Goal: Task Accomplishment & Management: Use online tool/utility

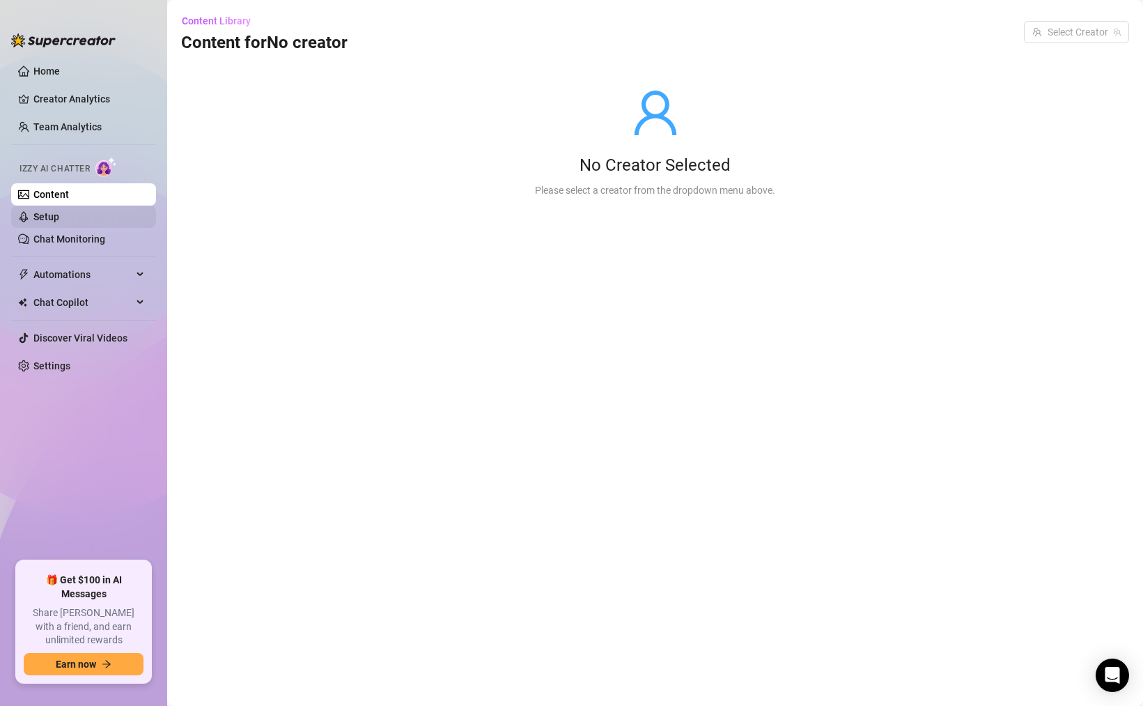
click at [59, 222] on link "Setup" at bounding box center [46, 216] width 26 height 11
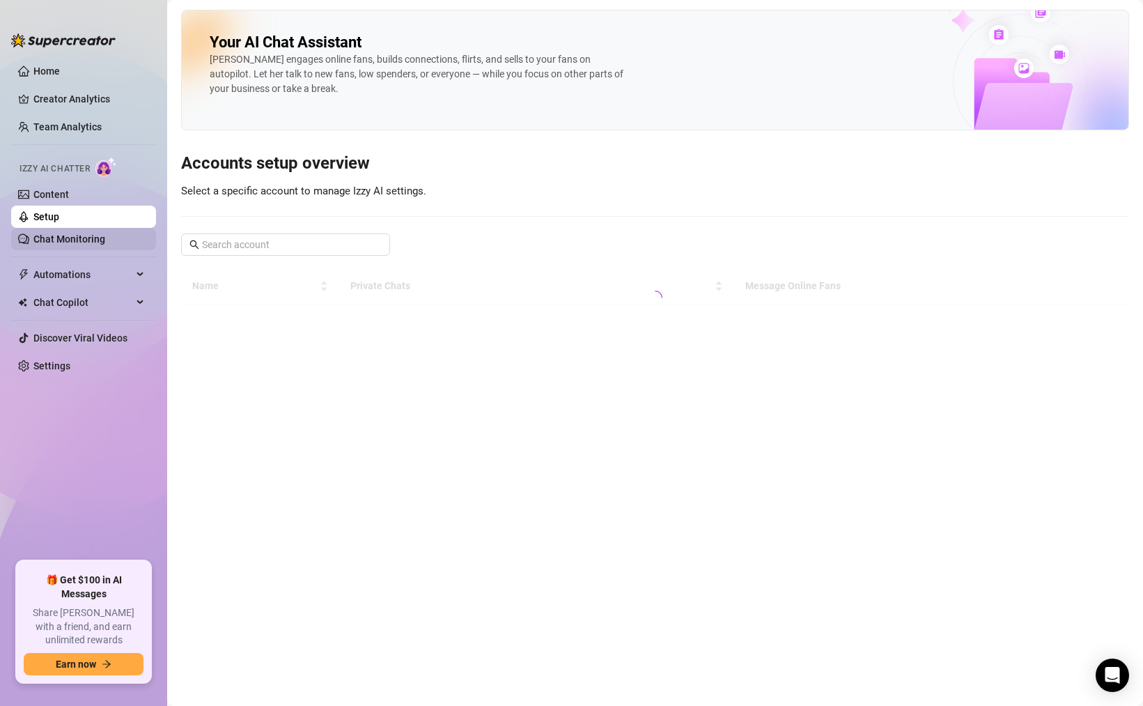
click at [63, 245] on link "Chat Monitoring" at bounding box center [69, 238] width 72 height 11
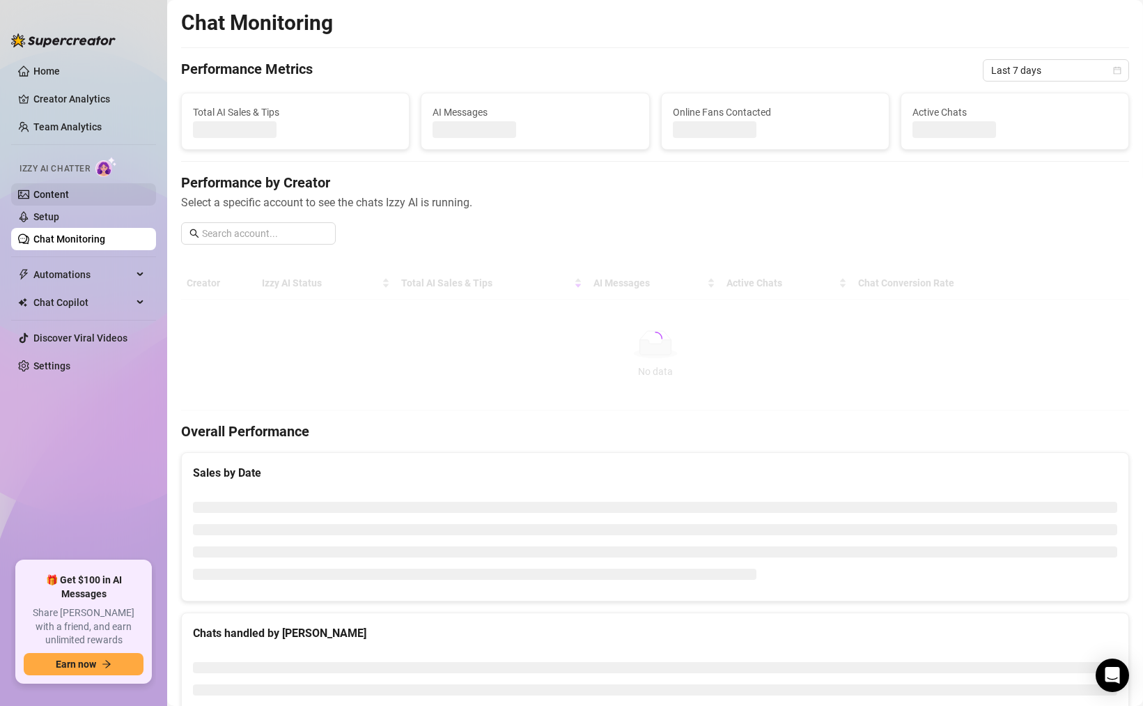
click at [69, 198] on link "Content" at bounding box center [51, 194] width 36 height 11
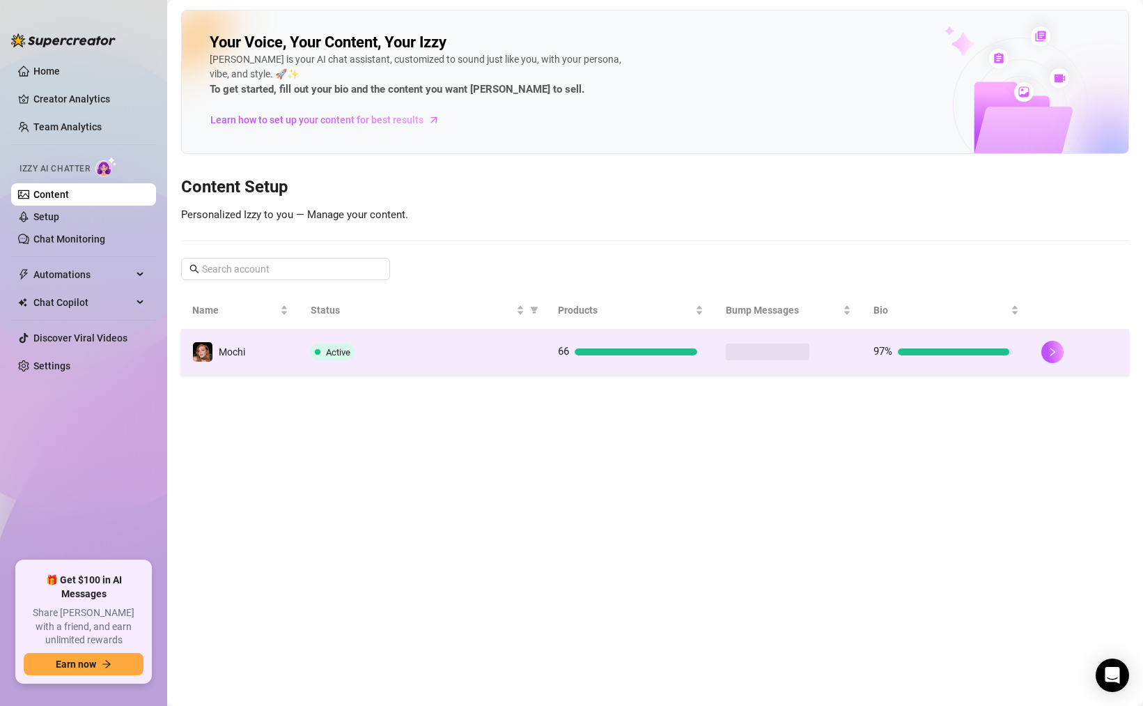
click at [531, 350] on div "Active" at bounding box center [423, 352] width 225 height 17
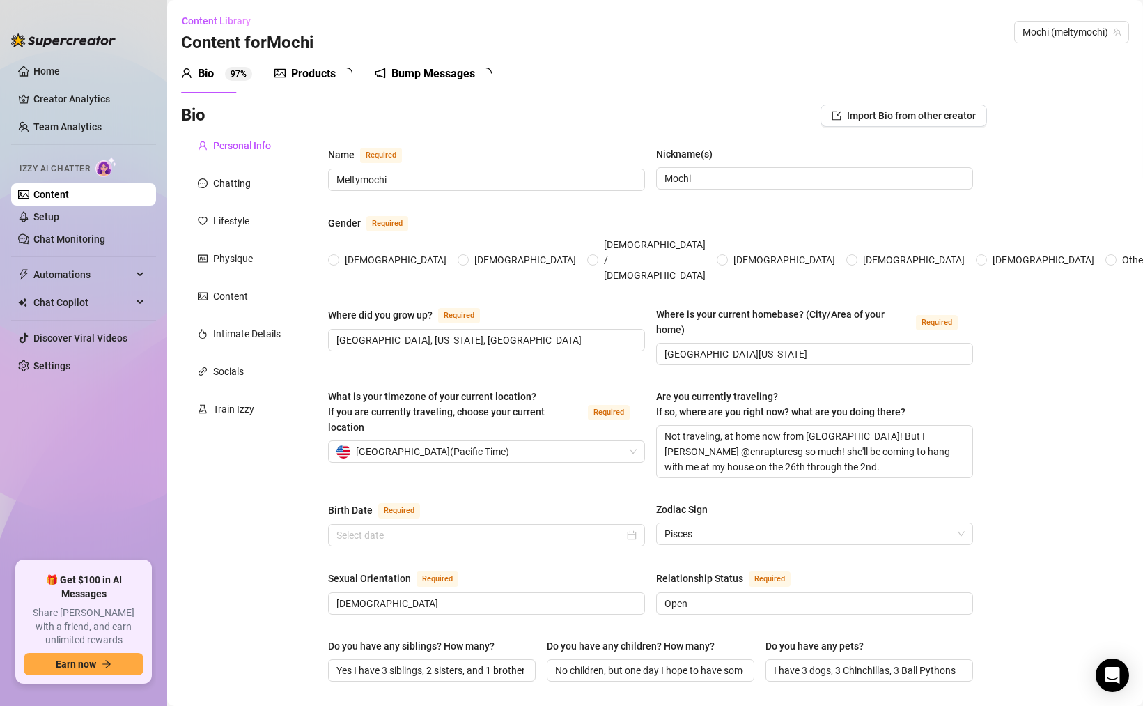
radio input "true"
type input "[DATE]"
click at [234, 406] on div "Train Izzy" at bounding box center [233, 408] width 41 height 15
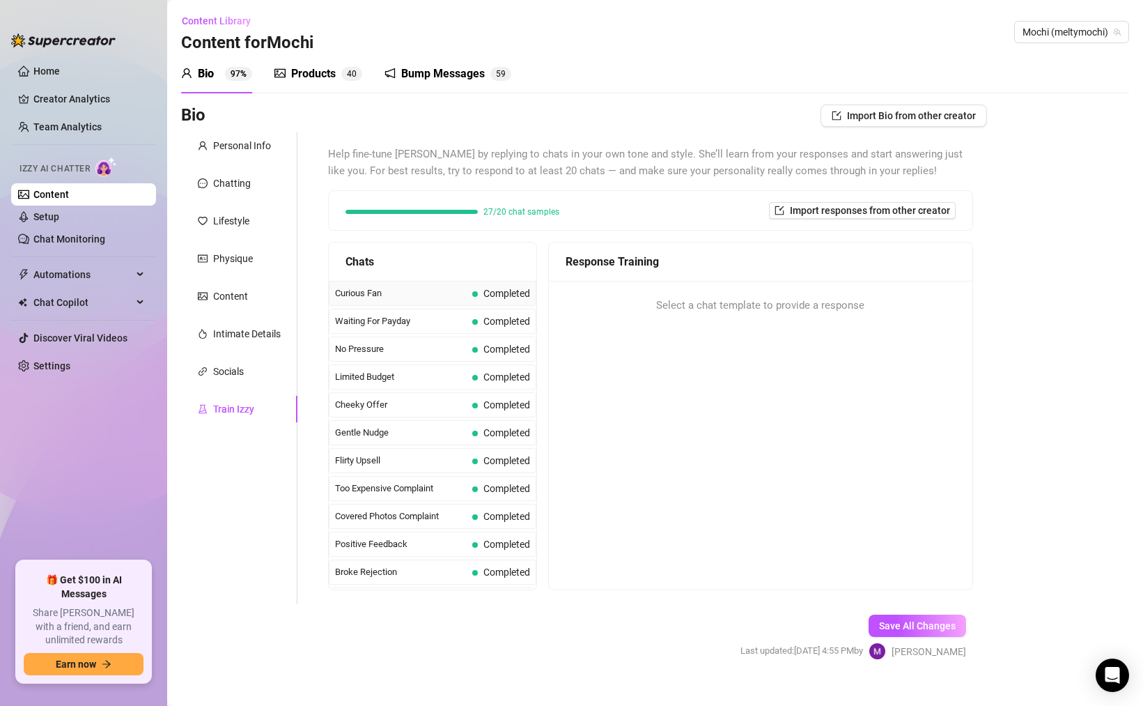
click at [438, 304] on div "Curious Fan Completed" at bounding box center [433, 293] width 208 height 25
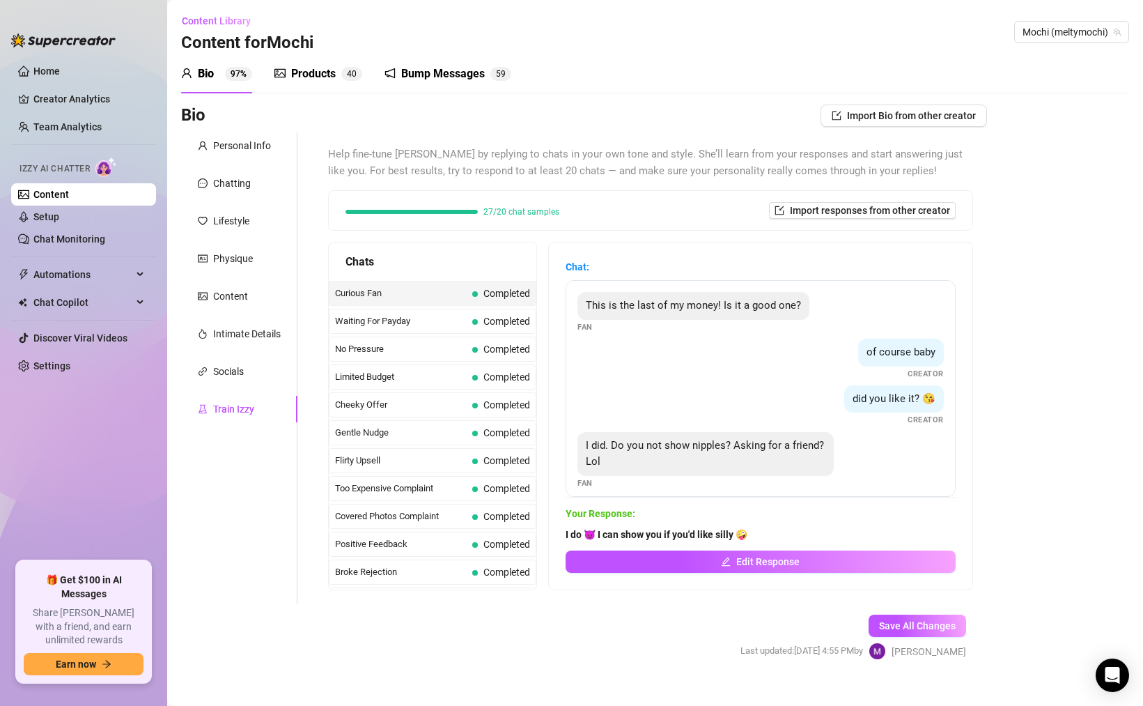
scroll to position [10, 0]
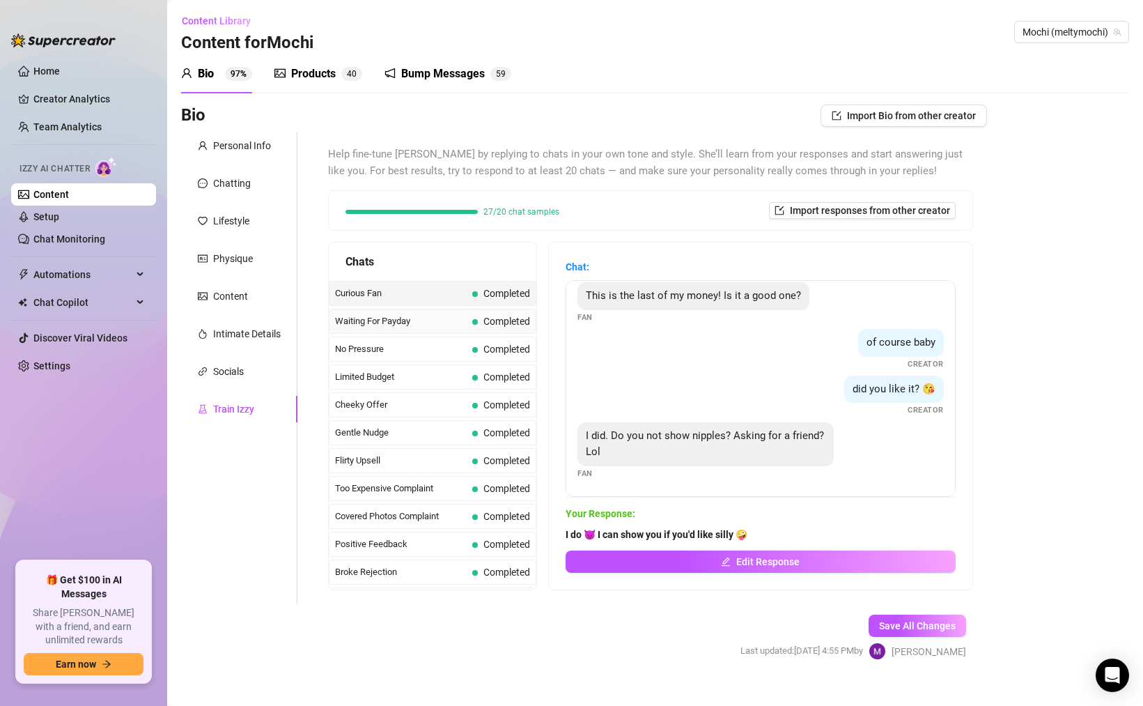
click at [468, 326] on div "Waiting For Payday Completed" at bounding box center [433, 321] width 208 height 25
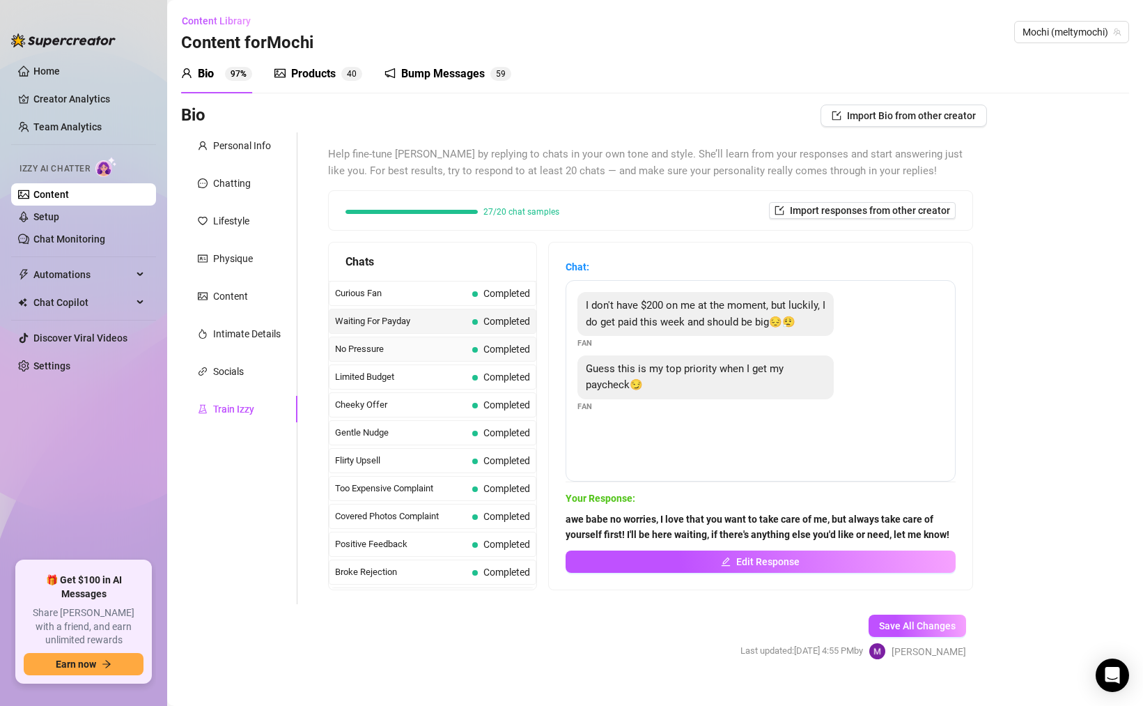
click at [467, 346] on div "No Pressure Completed" at bounding box center [433, 349] width 208 height 25
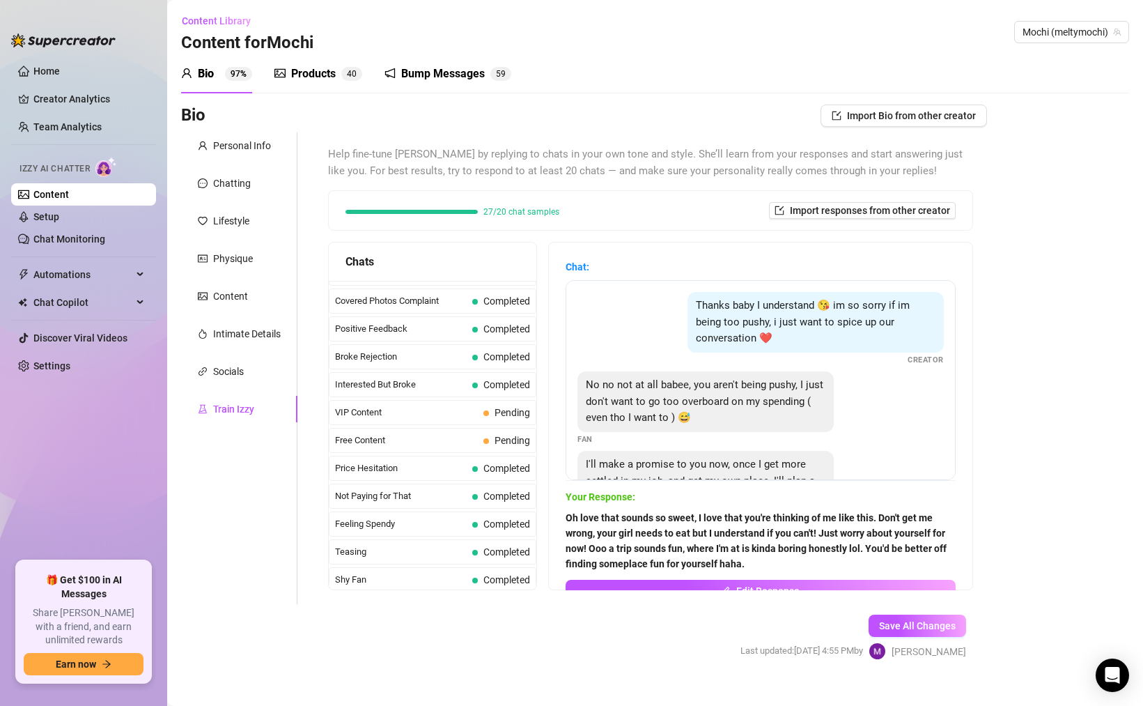
scroll to position [380, 0]
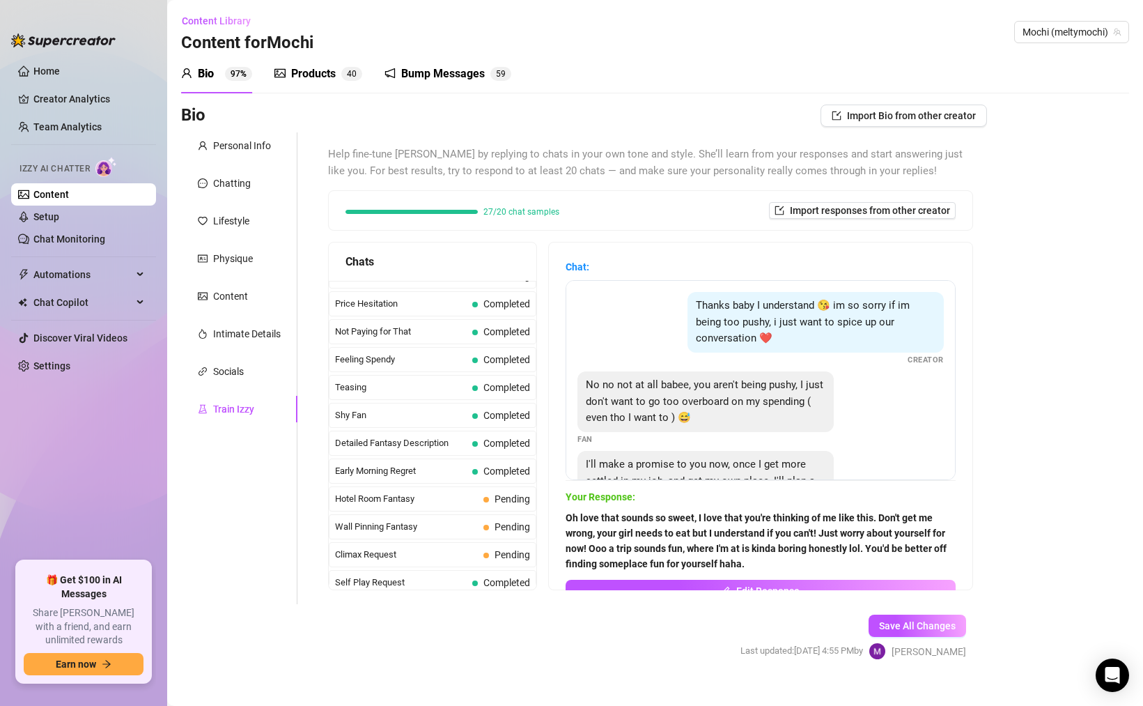
click at [465, 422] on span "Shy Fan" at bounding box center [401, 415] width 132 height 14
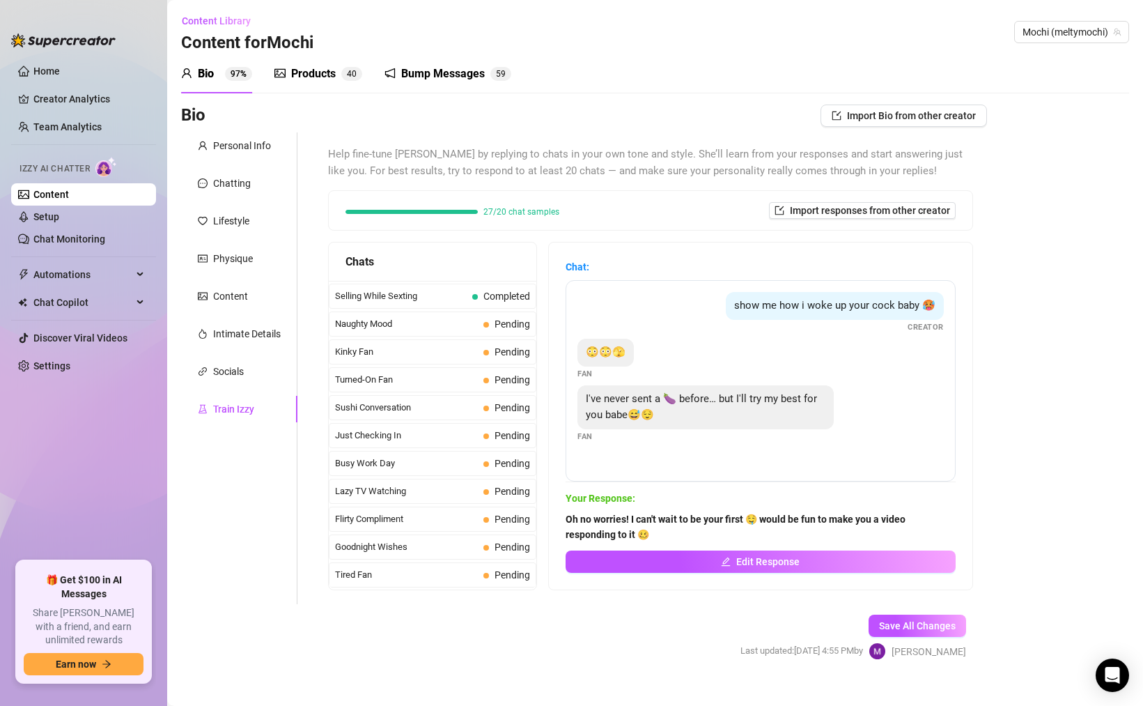
click at [467, 466] on span "Busy Work Day" at bounding box center [406, 463] width 143 height 14
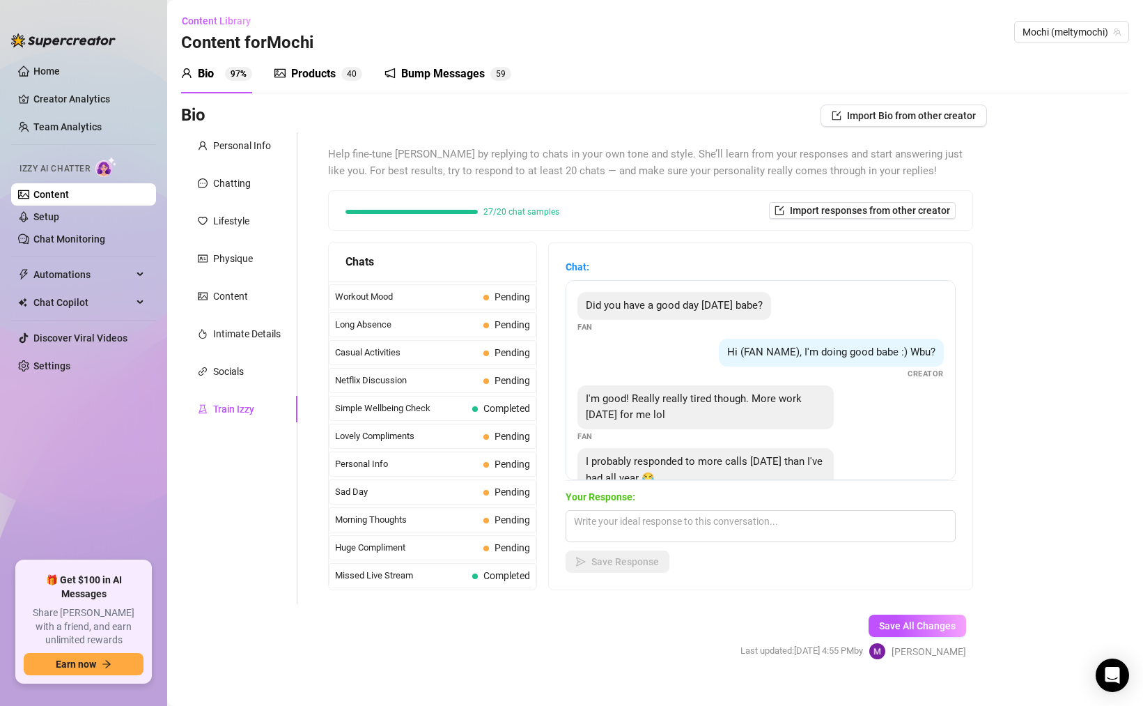
click at [460, 537] on div "Huge Compliment Pending" at bounding box center [433, 547] width 208 height 25
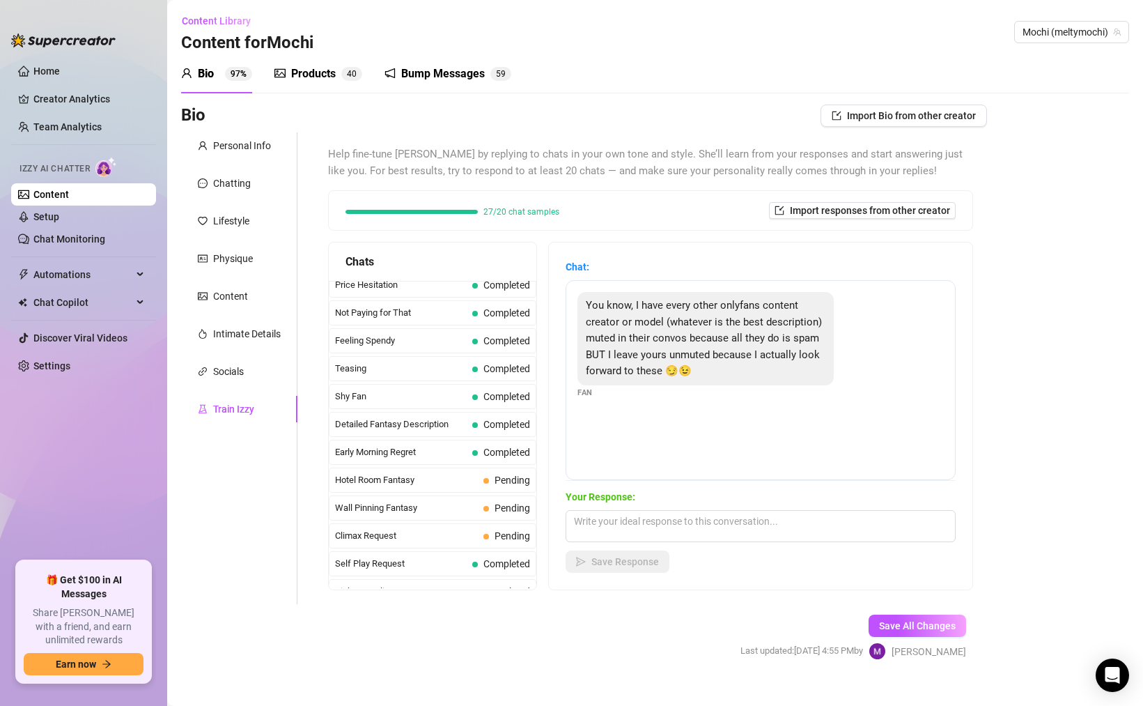
scroll to position [125, 0]
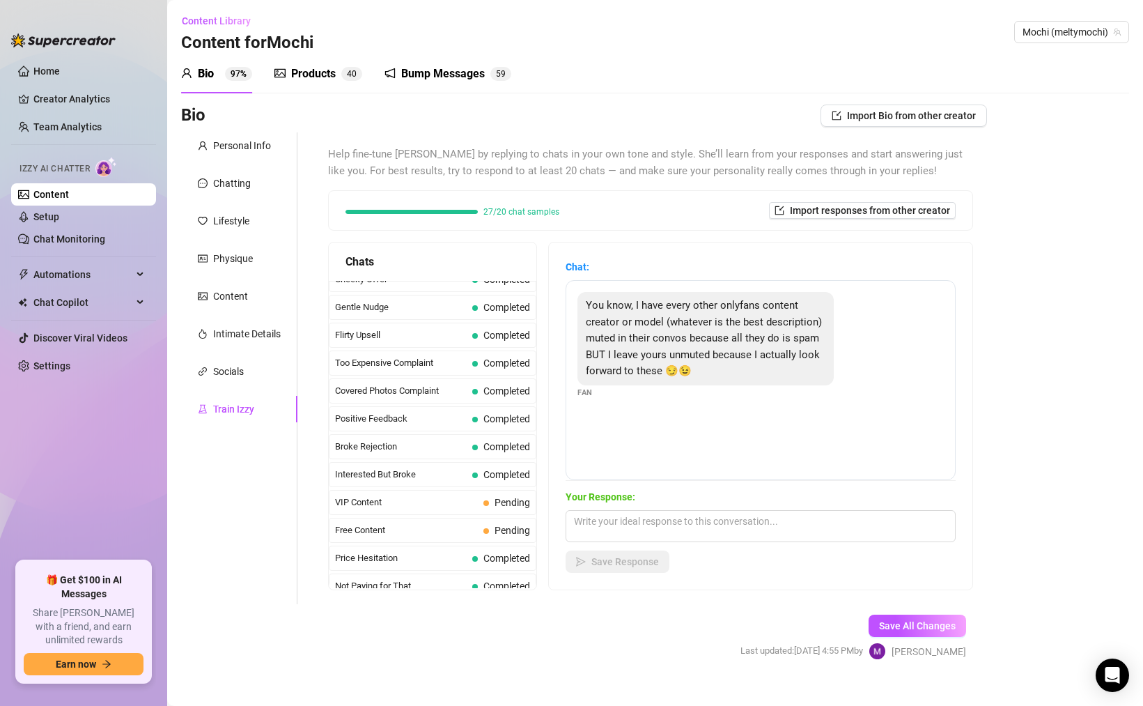
click at [460, 537] on div "Free Content Pending" at bounding box center [433, 530] width 208 height 25
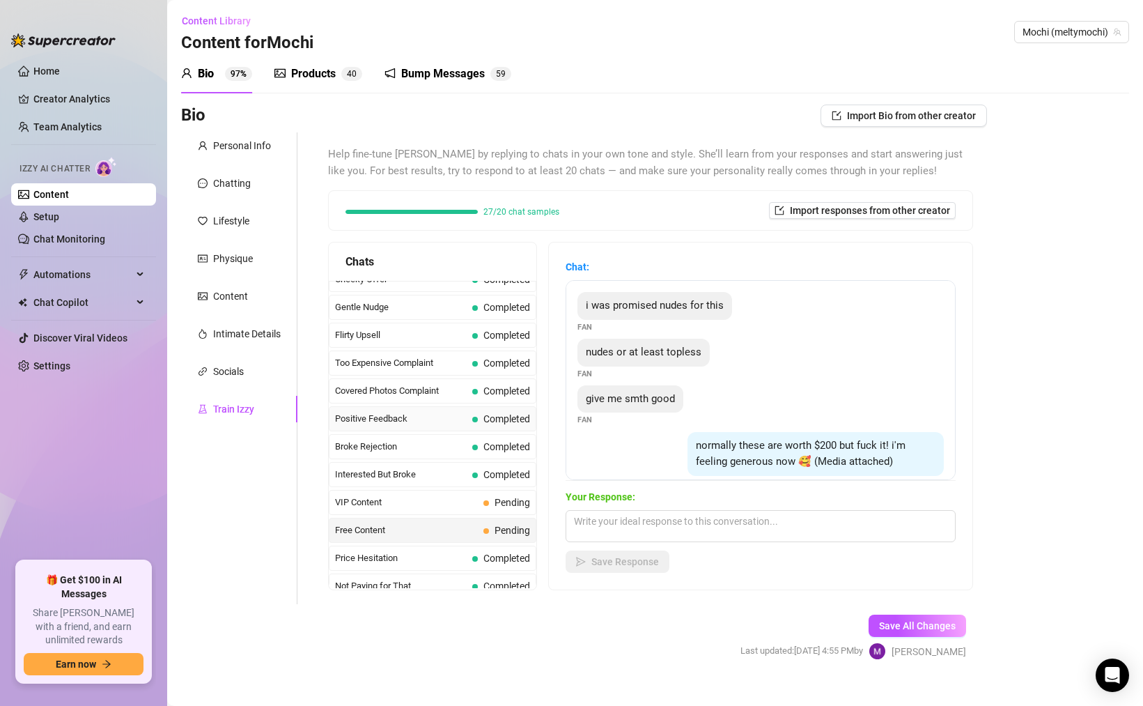
click at [491, 413] on span "Completed" at bounding box center [507, 418] width 47 height 11
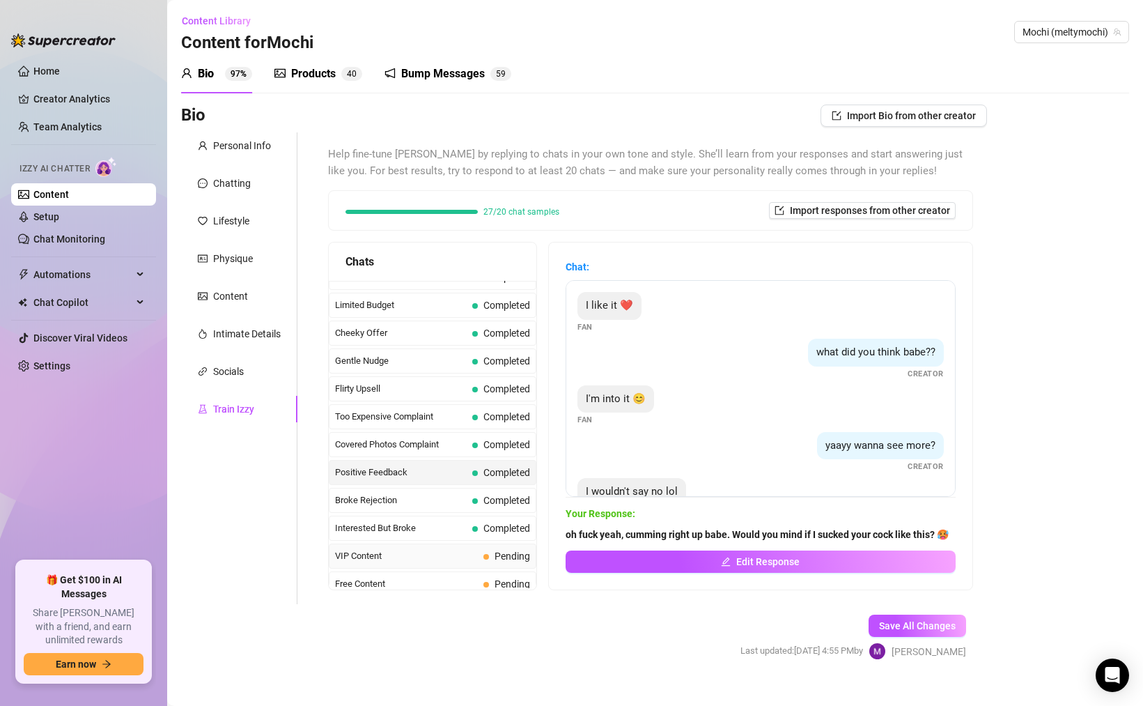
scroll to position [0, 0]
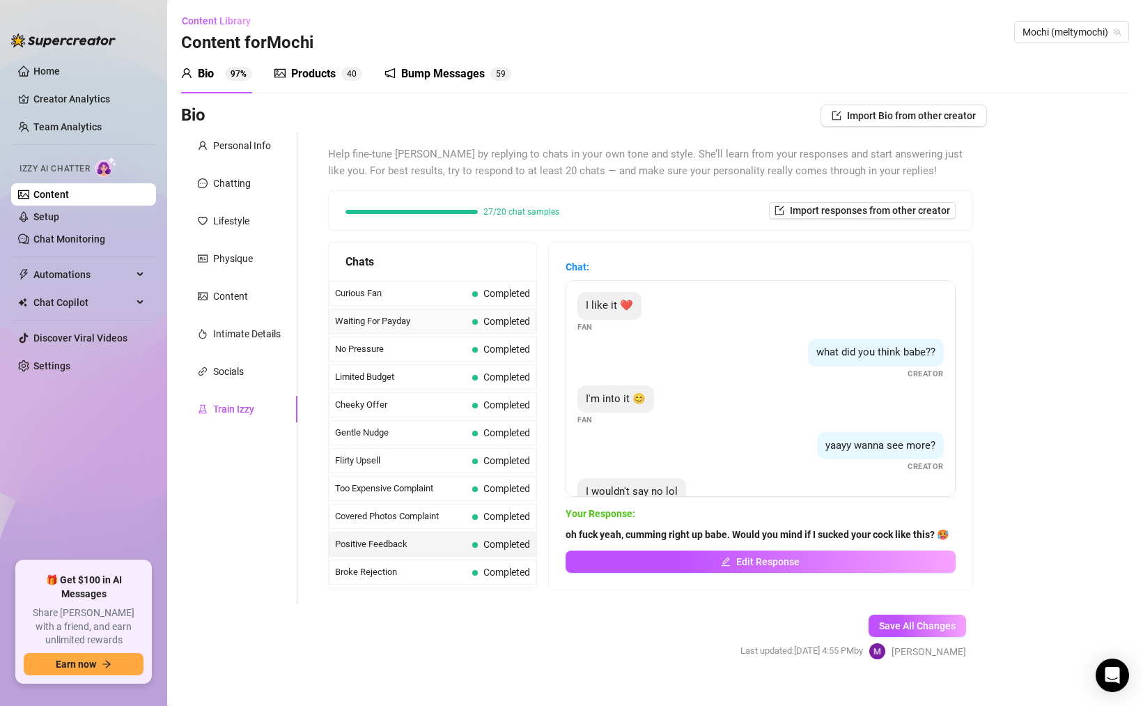
click at [466, 309] on div "Waiting For Payday Completed" at bounding box center [433, 321] width 208 height 25
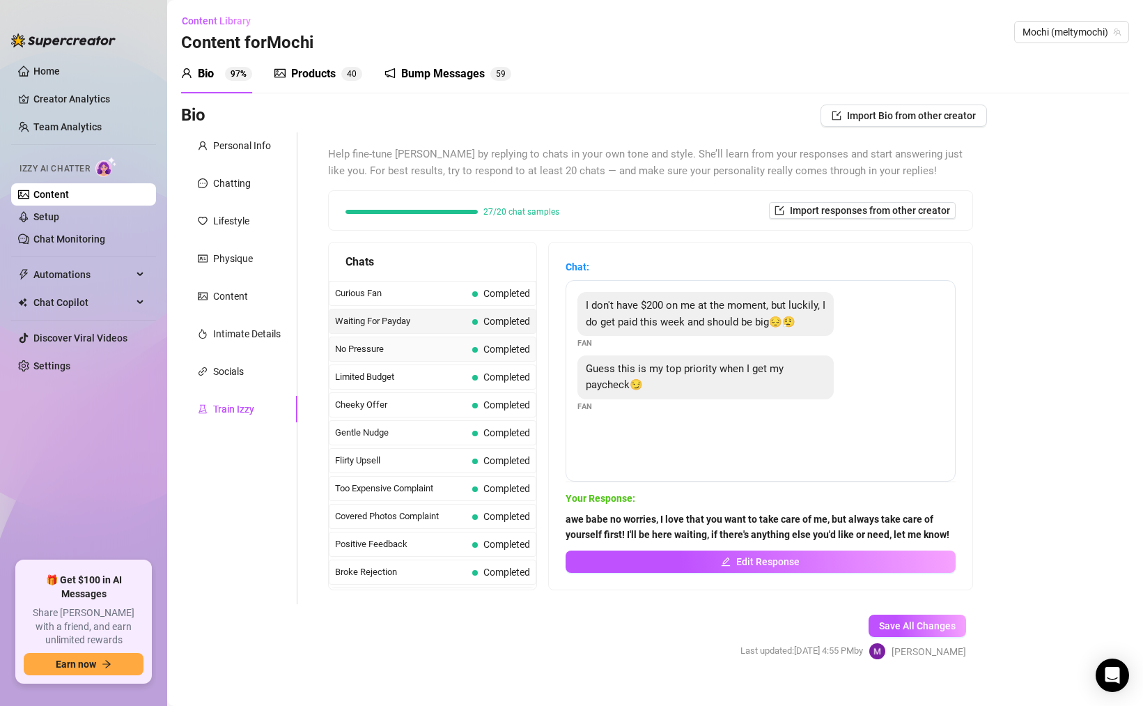
click at [507, 359] on div "No Pressure Completed" at bounding box center [433, 349] width 208 height 25
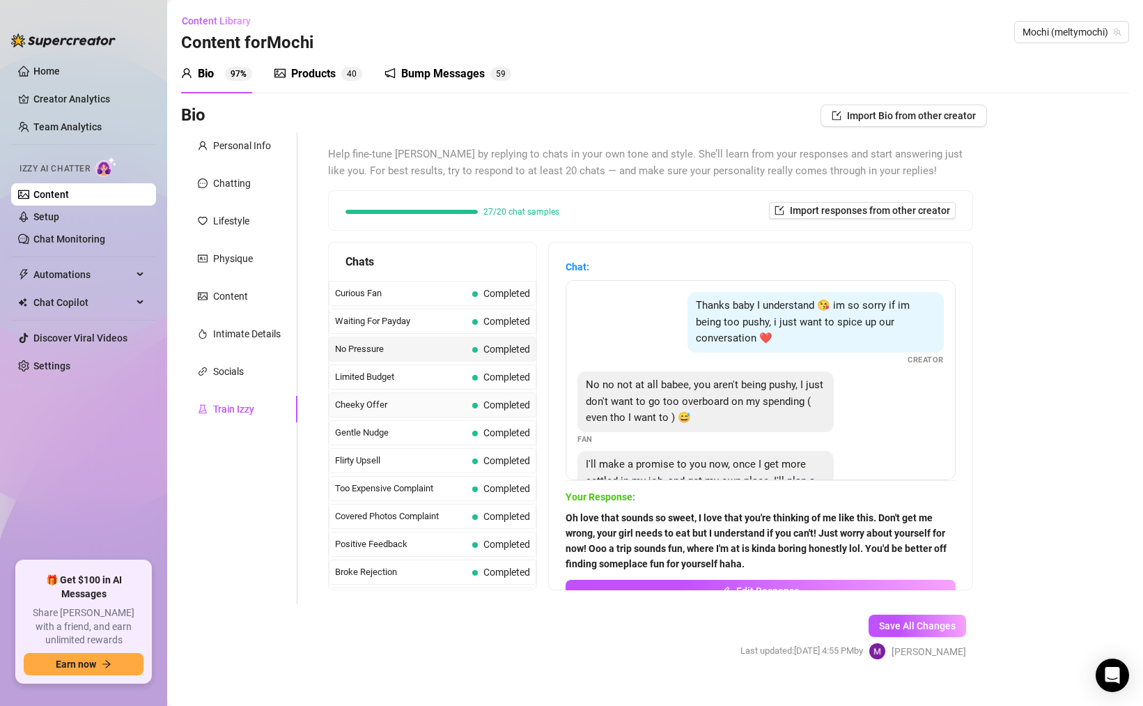
click at [501, 403] on span "Completed" at bounding box center [507, 404] width 47 height 11
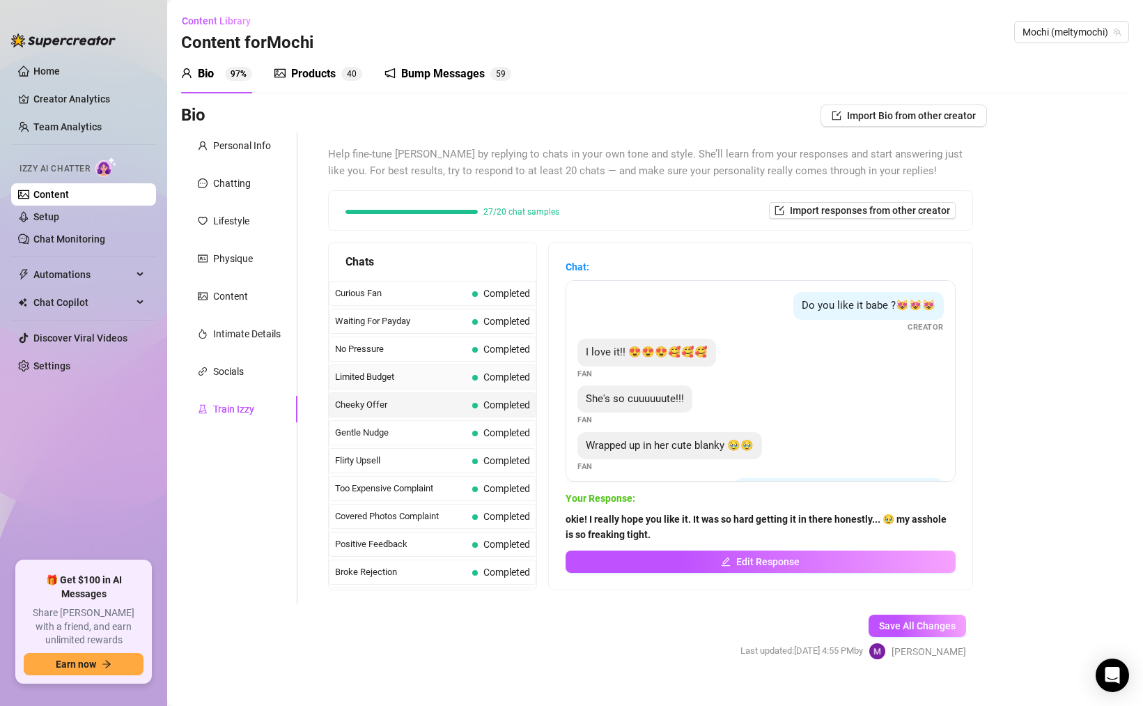
click at [450, 387] on div "Limited Budget Completed" at bounding box center [433, 376] width 208 height 25
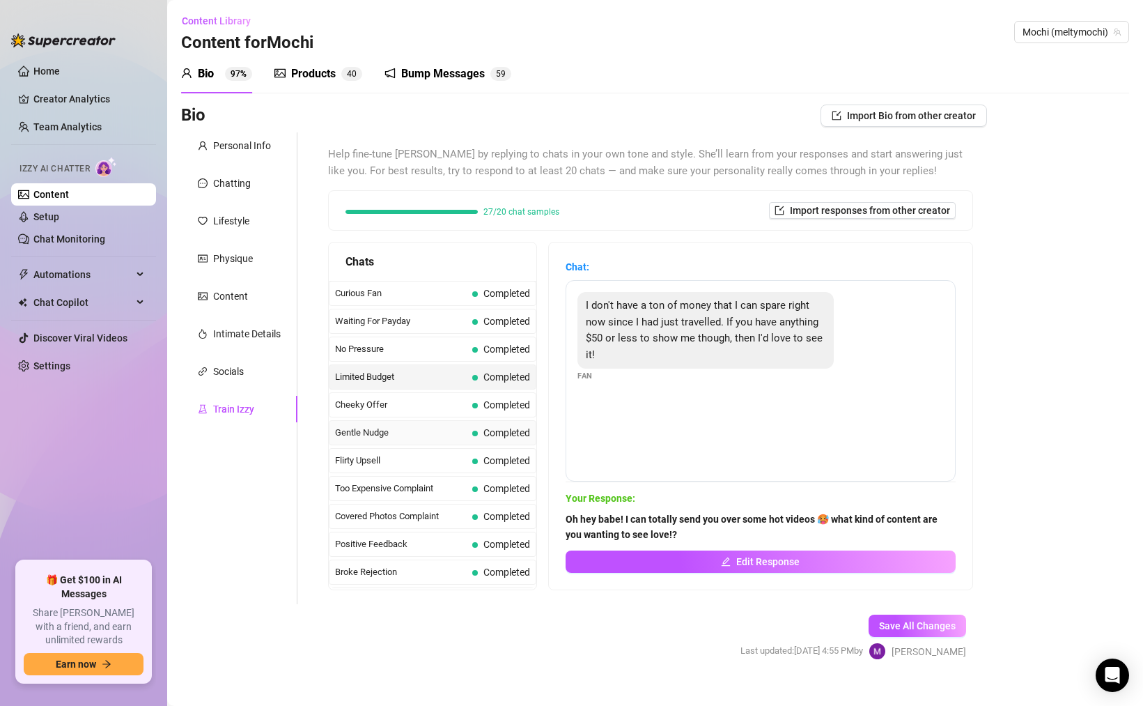
click at [481, 420] on div "Gentle Nudge Completed" at bounding box center [433, 432] width 208 height 25
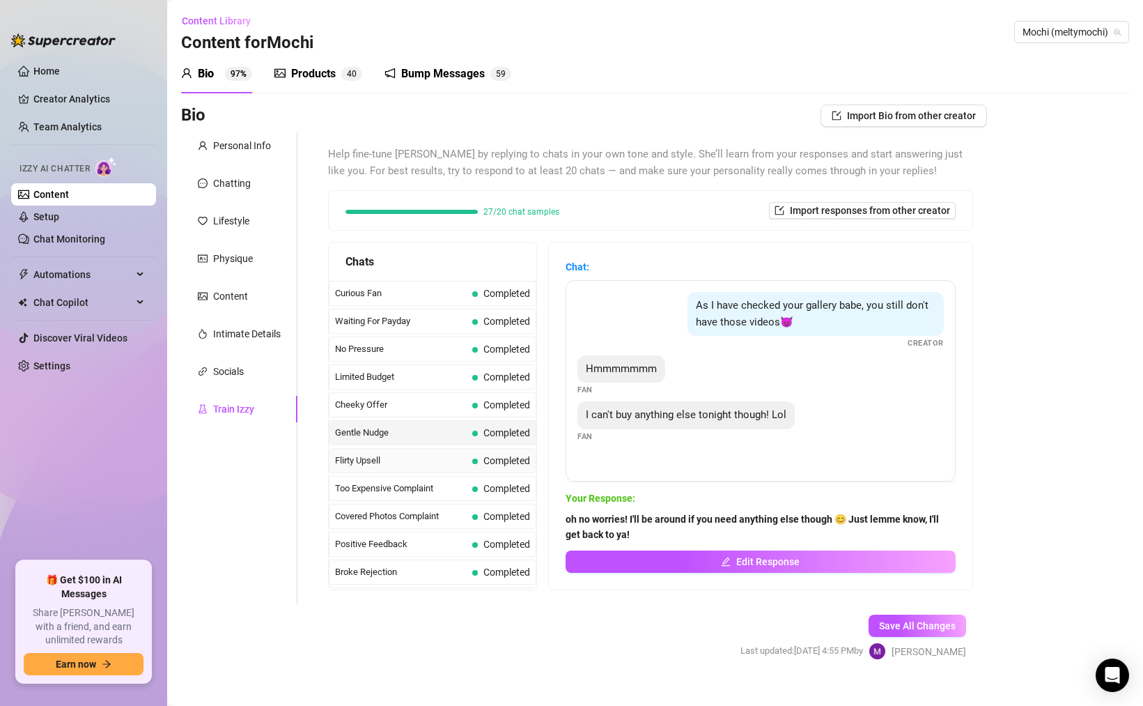
click at [481, 463] on span "Completed" at bounding box center [501, 460] width 58 height 15
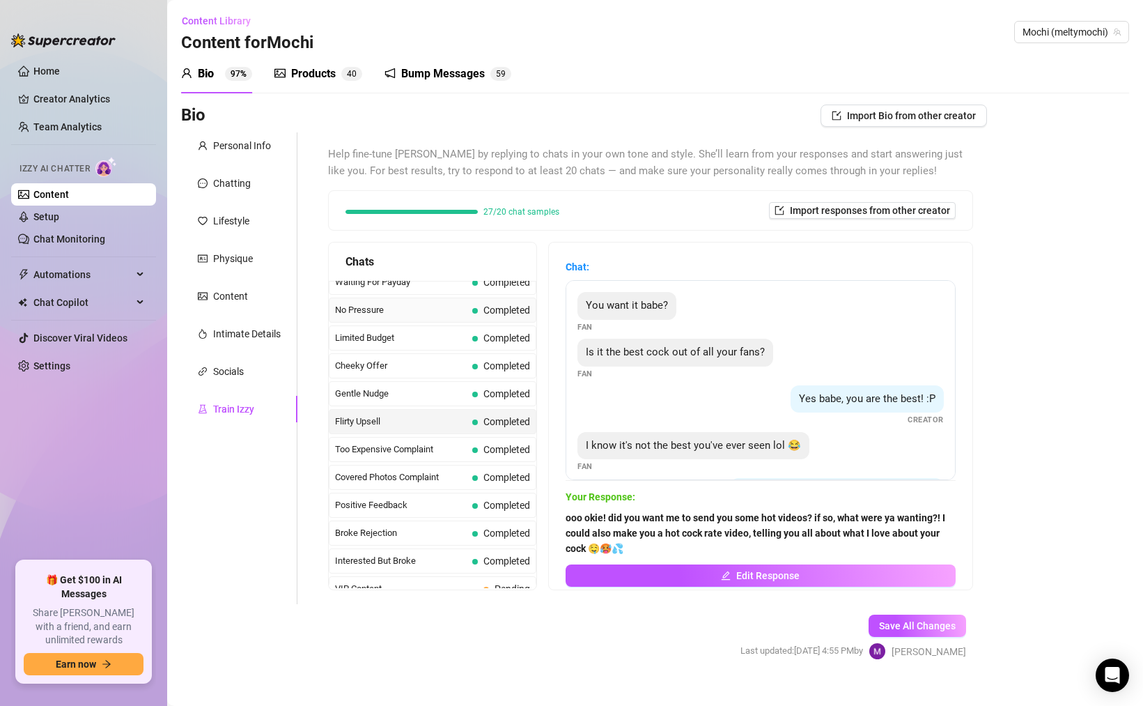
scroll to position [43, 0]
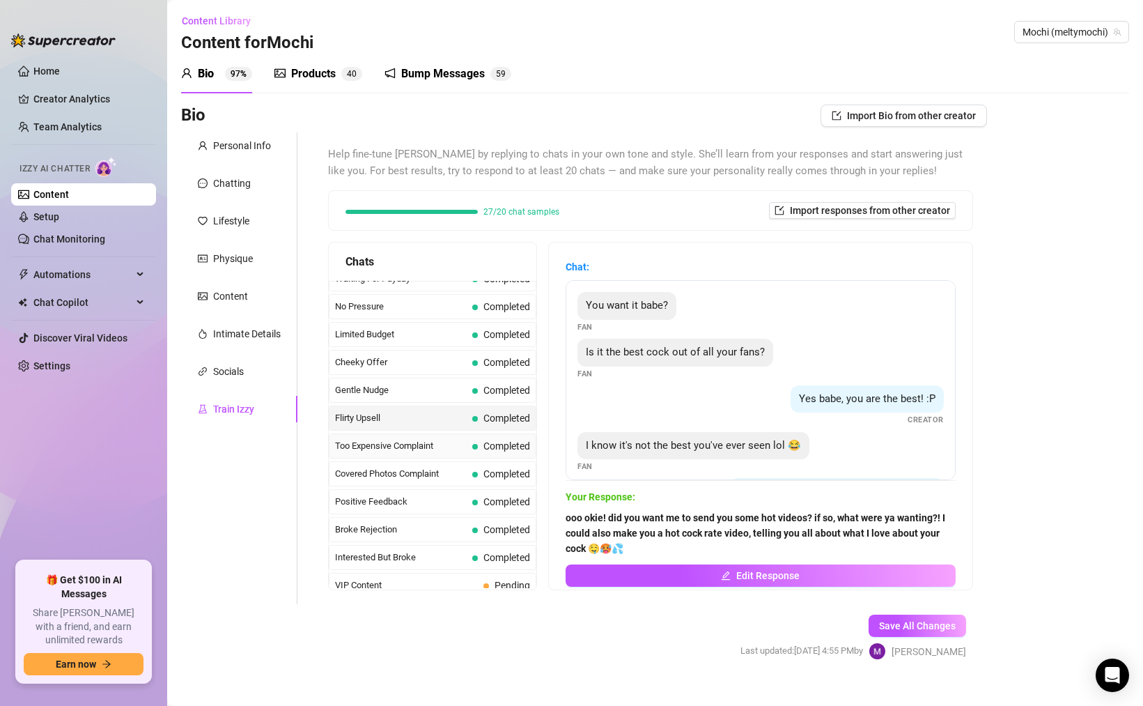
click at [461, 447] on span "Too Expensive Complaint" at bounding box center [401, 446] width 132 height 14
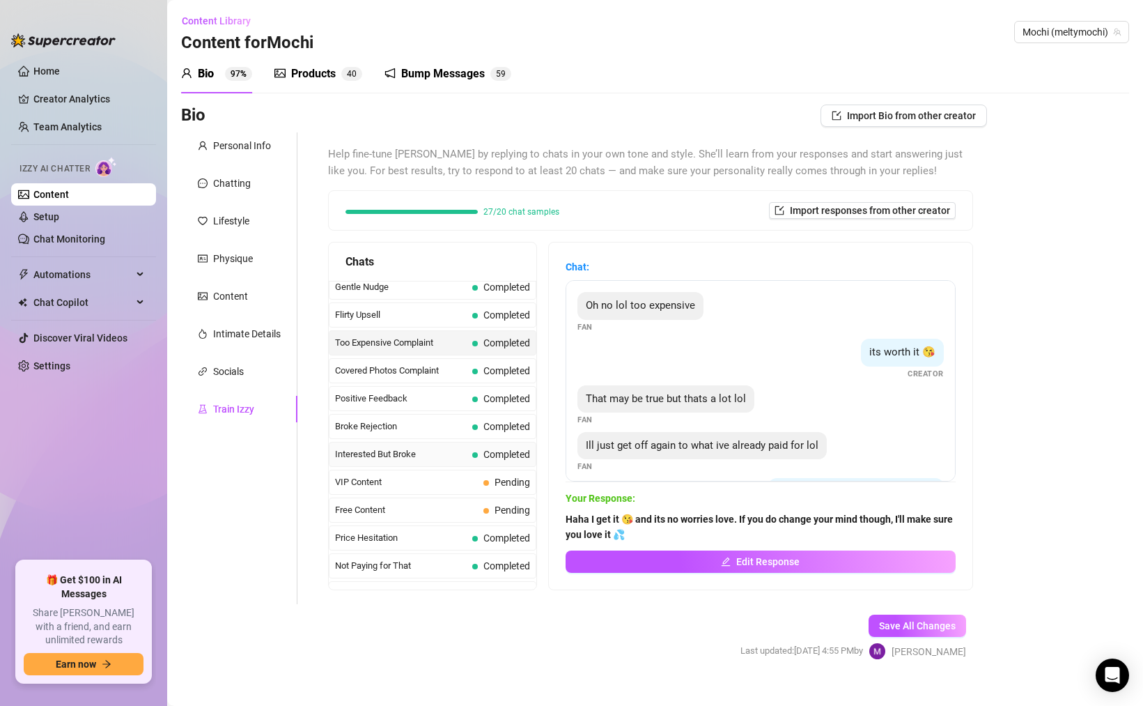
scroll to position [164, 0]
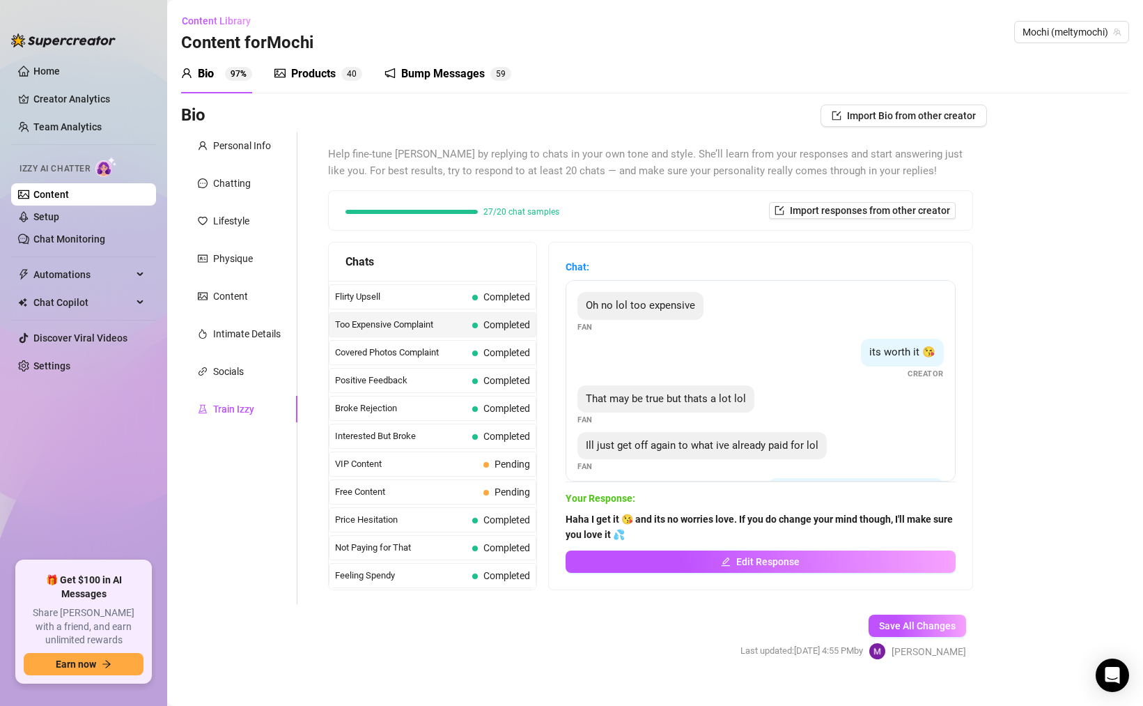
click at [459, 316] on div "Too Expensive Complaint Completed" at bounding box center [433, 324] width 208 height 25
click at [459, 362] on div "Covered Photos Complaint Completed" at bounding box center [433, 352] width 208 height 25
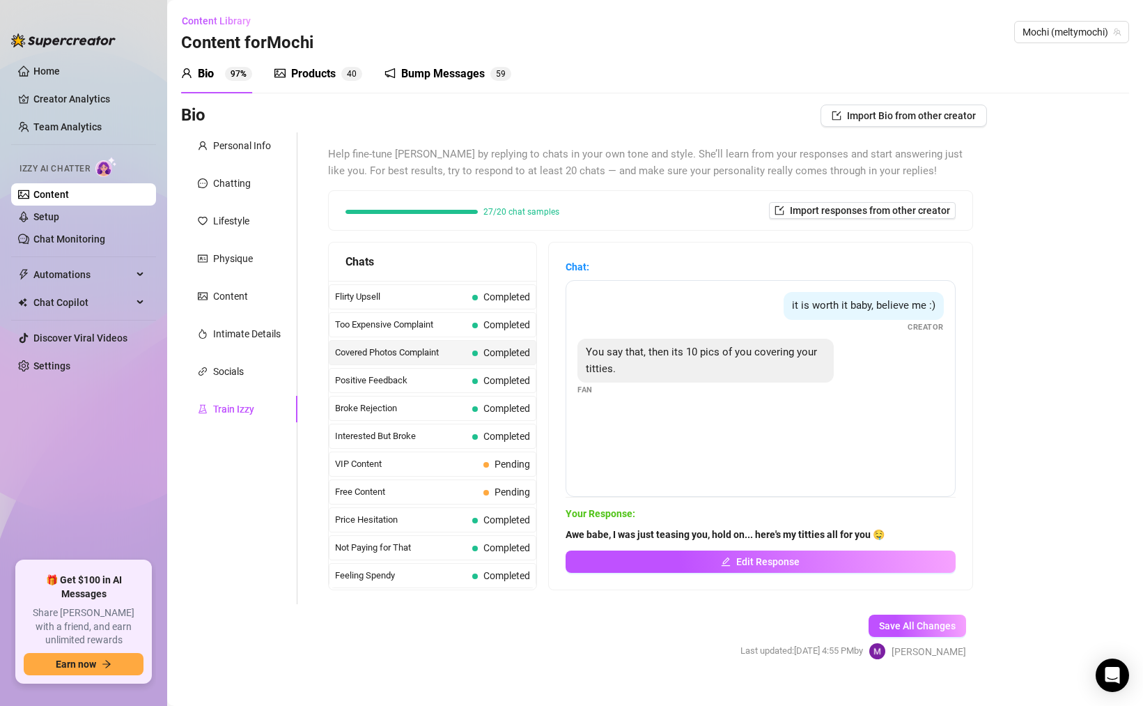
click at [494, 413] on span "Completed" at bounding box center [501, 408] width 58 height 15
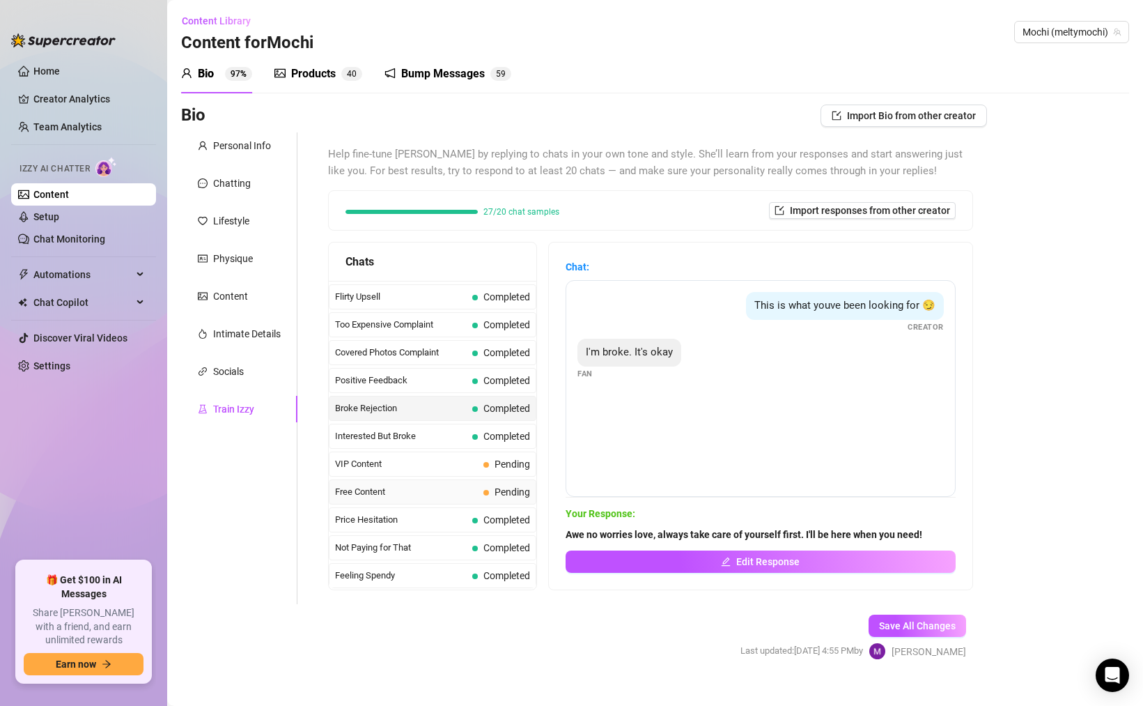
click at [493, 483] on div "Free Content Pending" at bounding box center [433, 491] width 208 height 25
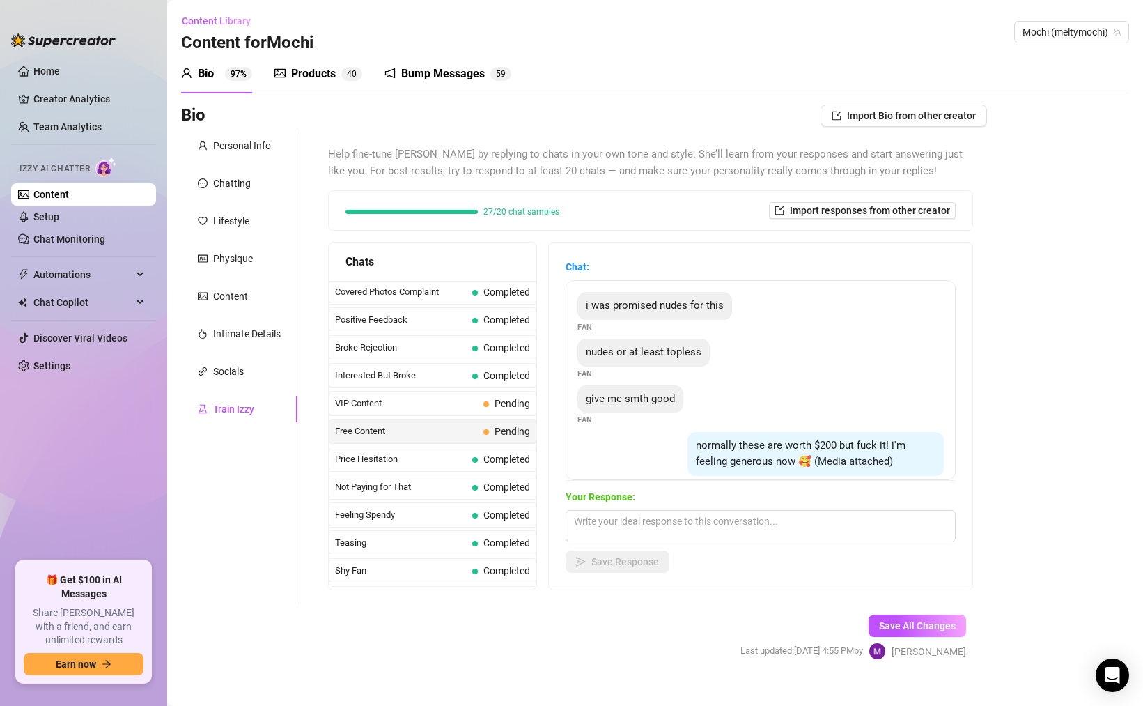
scroll to position [229, 0]
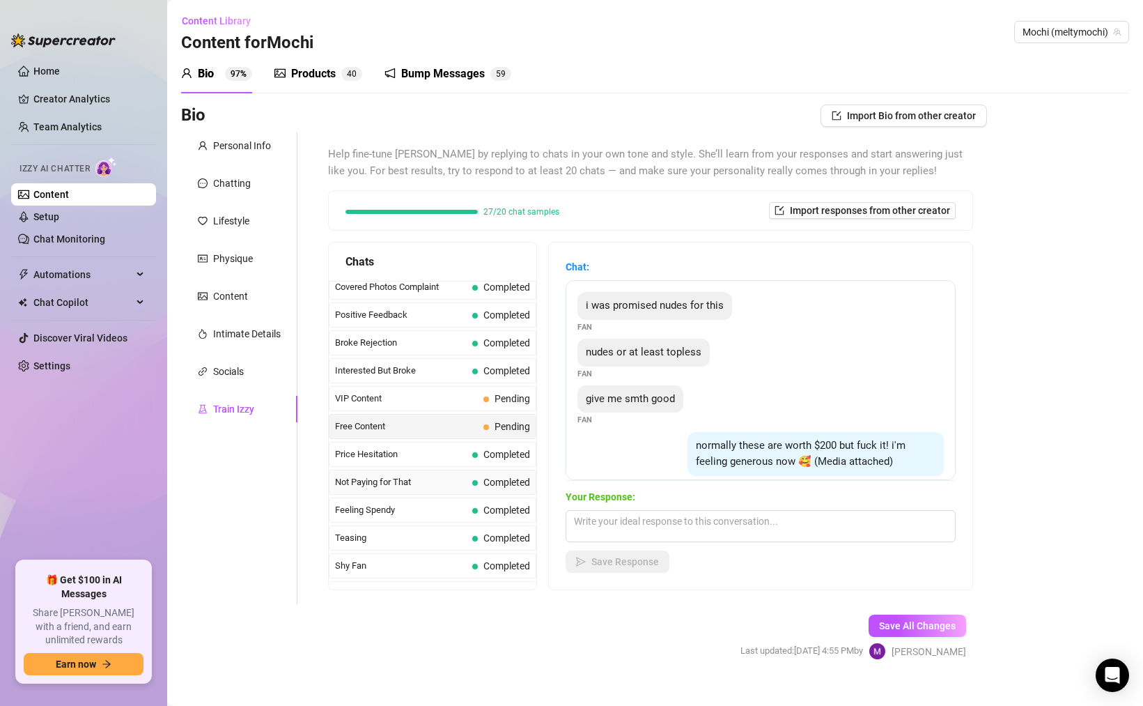
click at [493, 484] on span "Completed" at bounding box center [507, 482] width 47 height 11
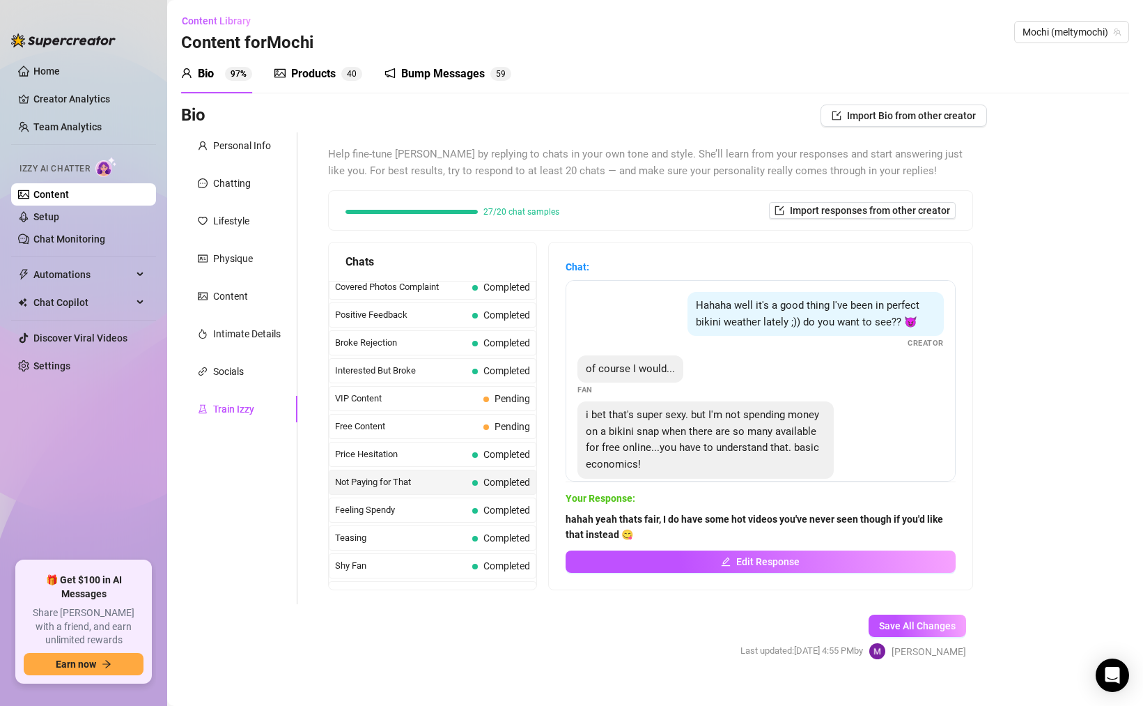
click at [496, 456] on span "Completed" at bounding box center [507, 454] width 47 height 11
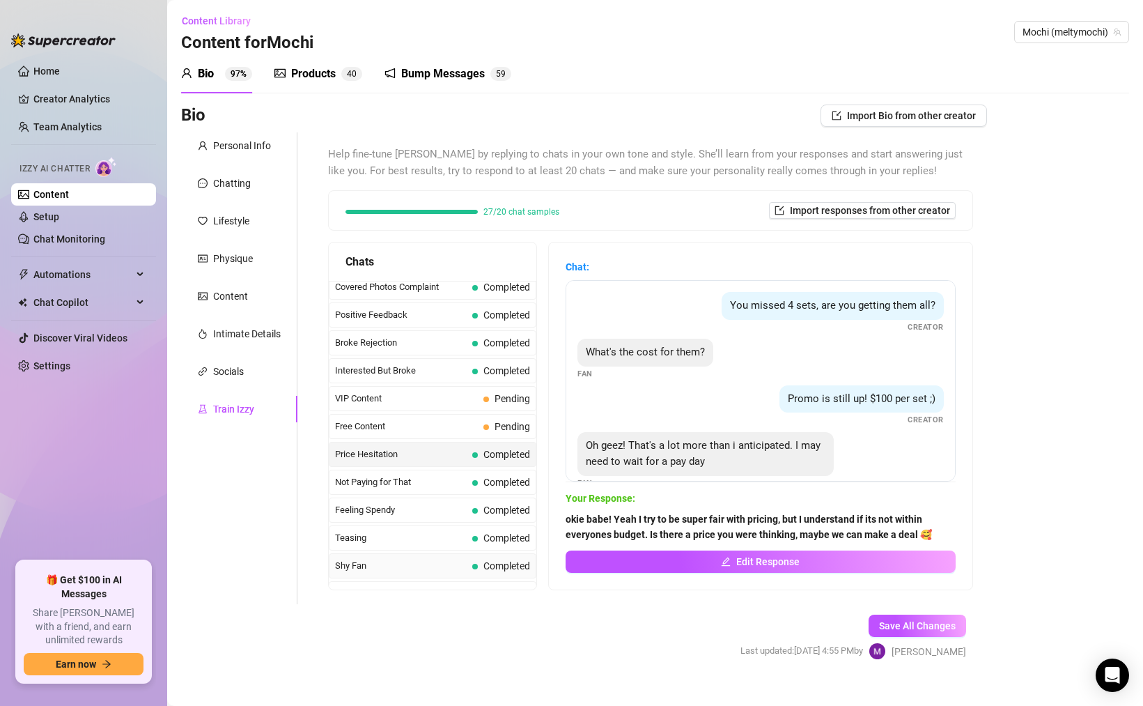
click at [491, 571] on span "Completed" at bounding box center [507, 565] width 47 height 11
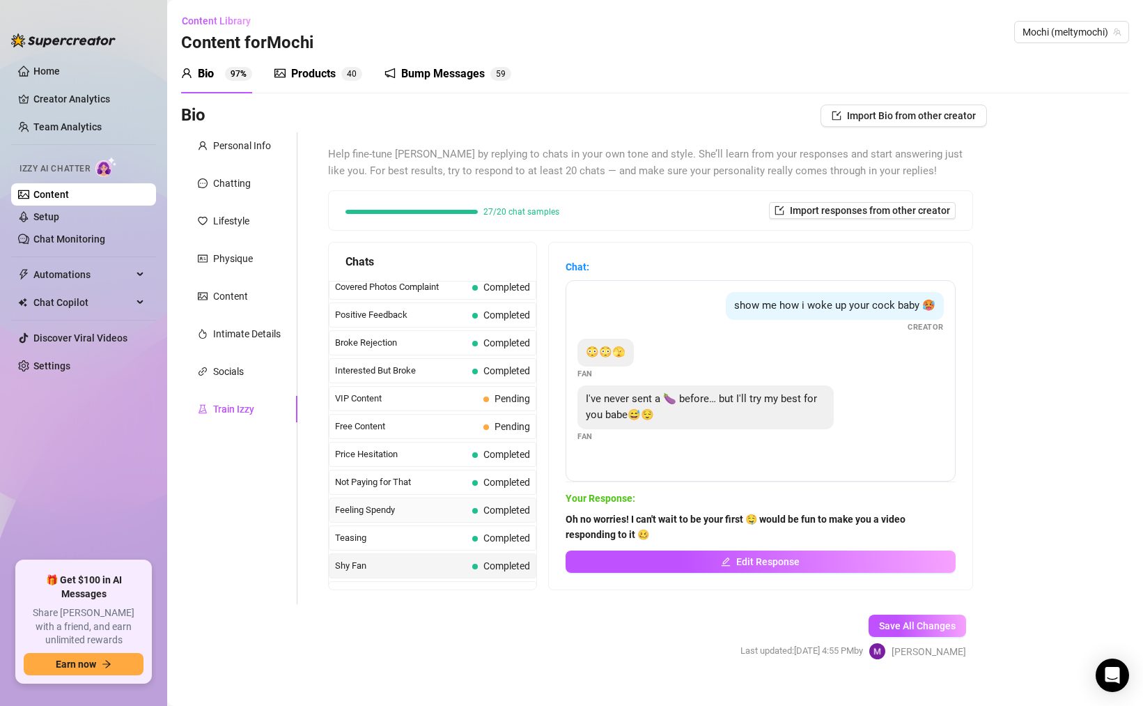
click at [504, 510] on span "Completed" at bounding box center [507, 509] width 47 height 11
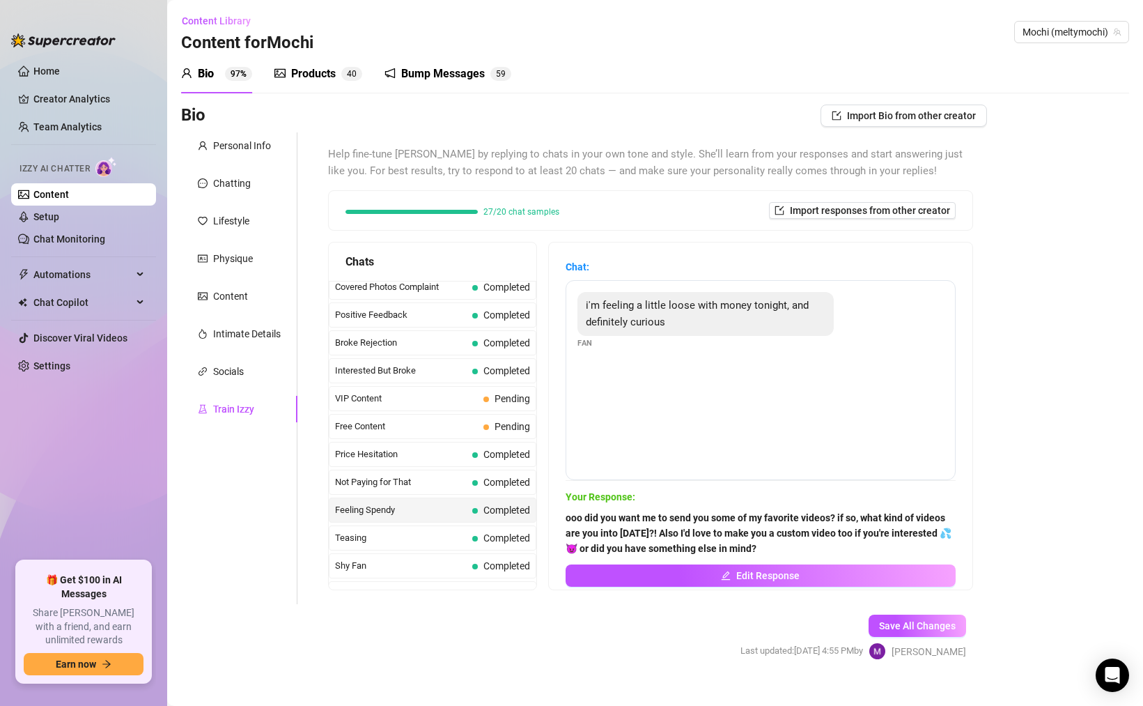
click at [593, 518] on strong "ooo did you want me to send you some of my favorite videos? if so, what kind of…" at bounding box center [759, 533] width 386 height 42
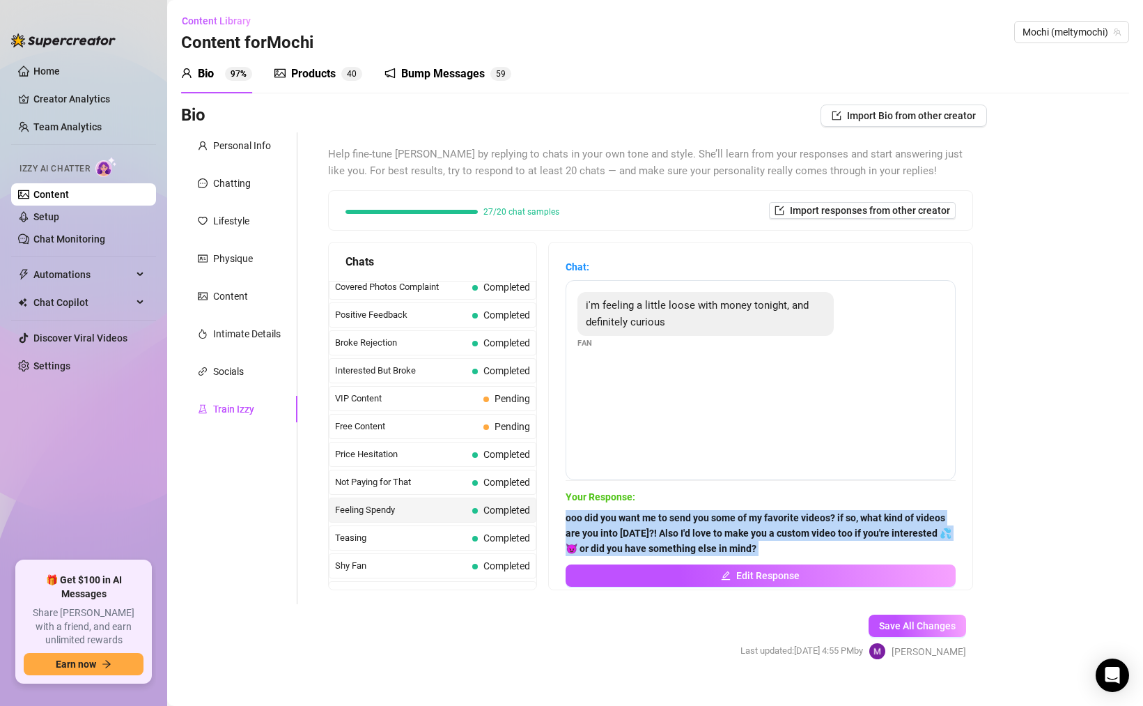
click at [593, 518] on strong "ooo did you want me to send you some of my favorite videos? if so, what kind of…" at bounding box center [759, 533] width 386 height 42
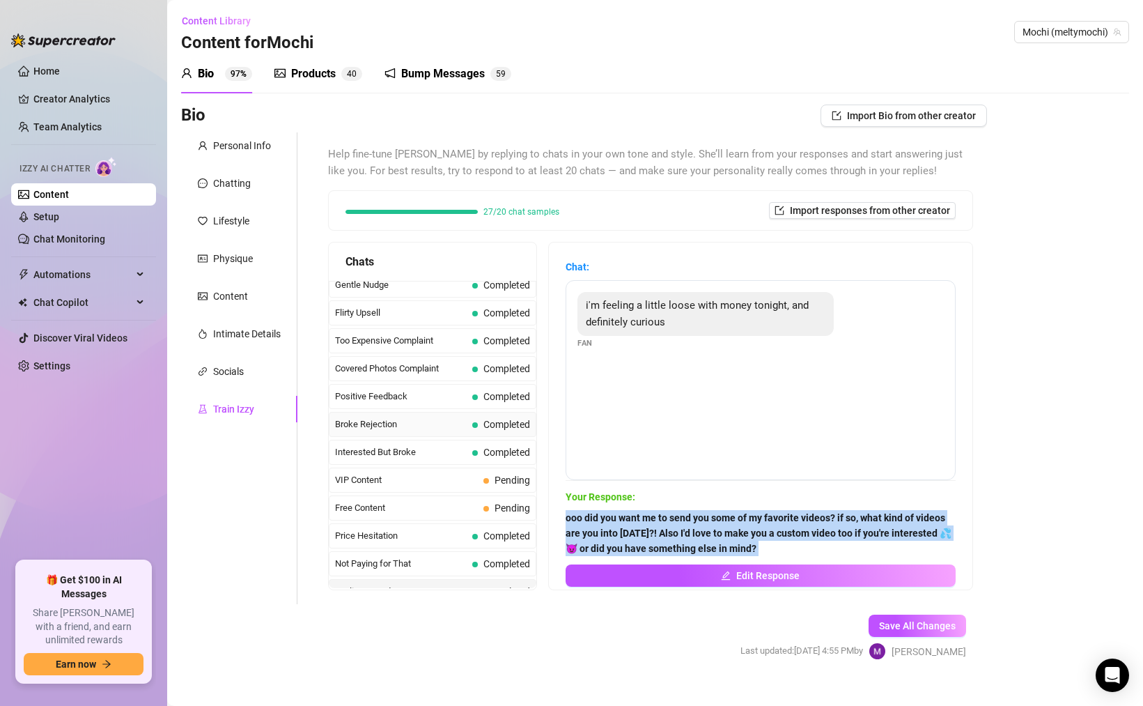
scroll to position [0, 0]
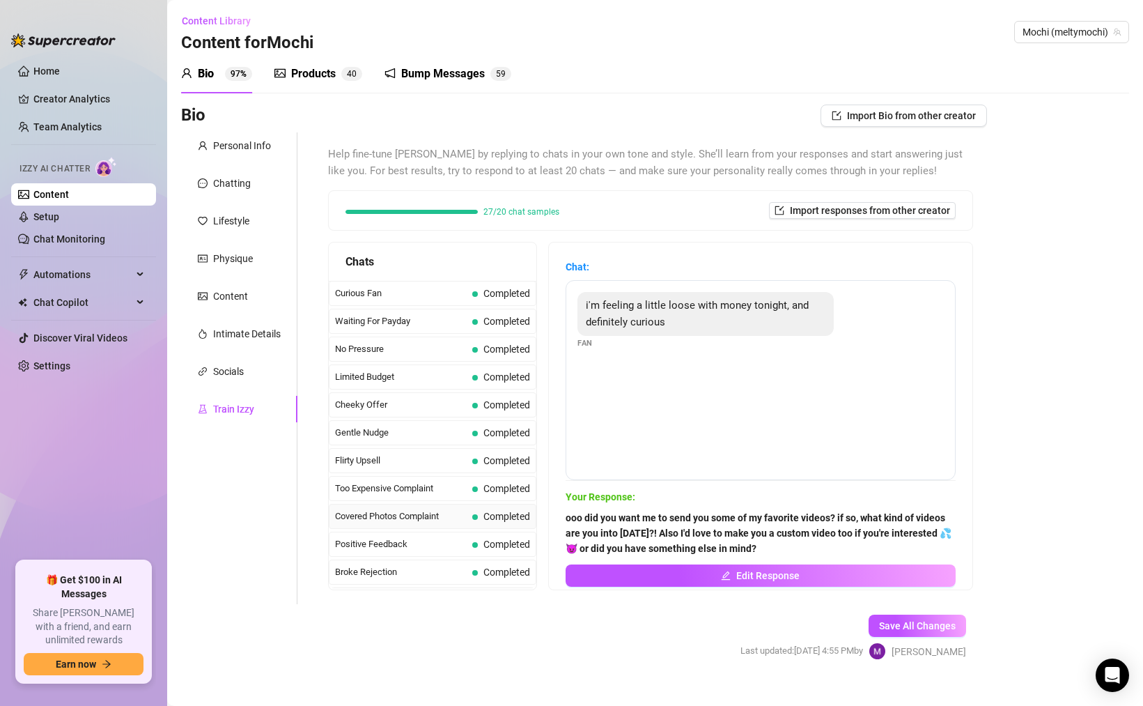
click at [438, 522] on span "Covered Photos Complaint" at bounding box center [401, 516] width 132 height 14
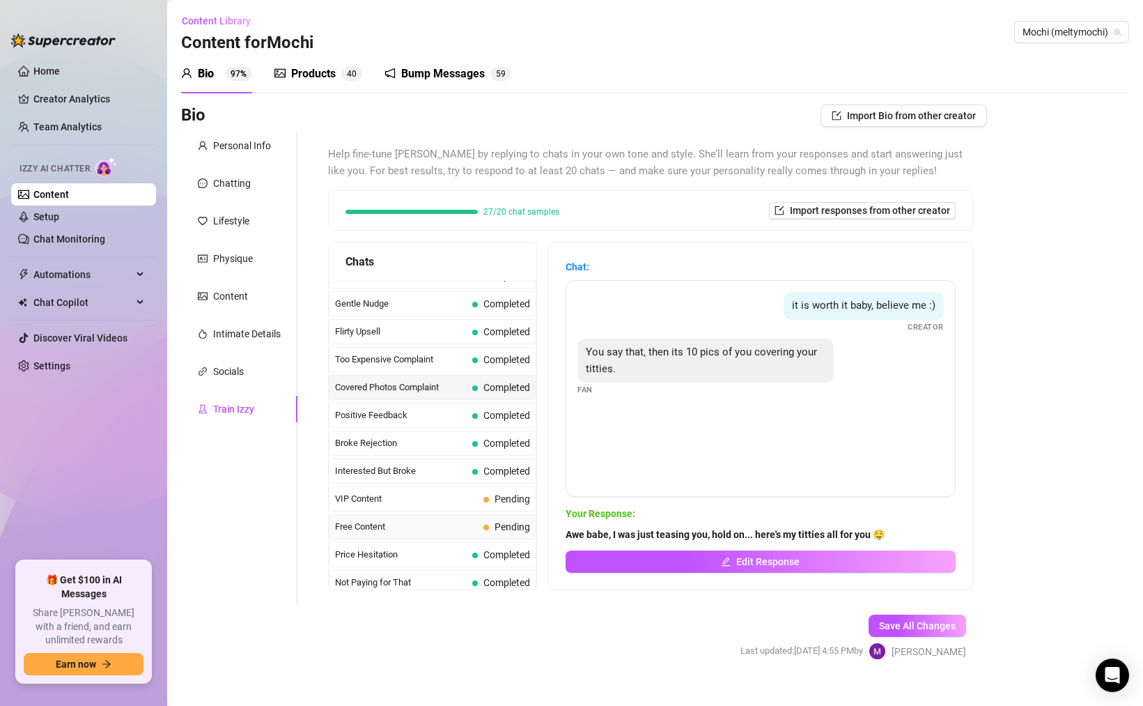
click at [443, 528] on span "Free Content" at bounding box center [406, 527] width 143 height 14
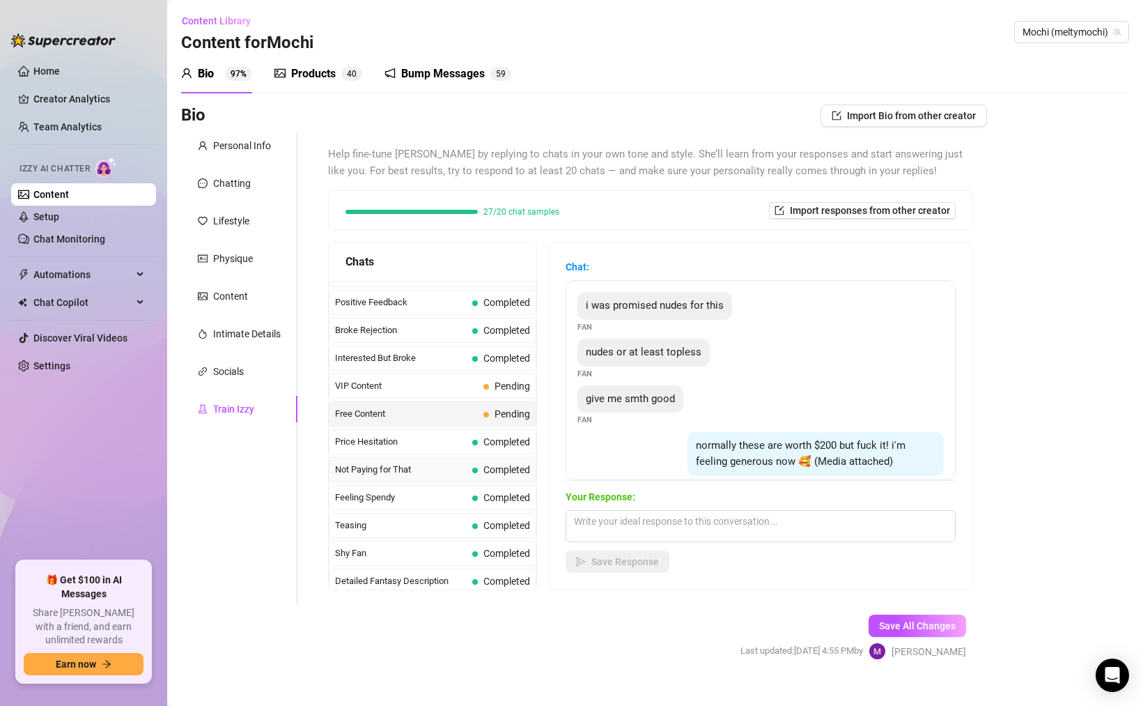
scroll to position [260, 0]
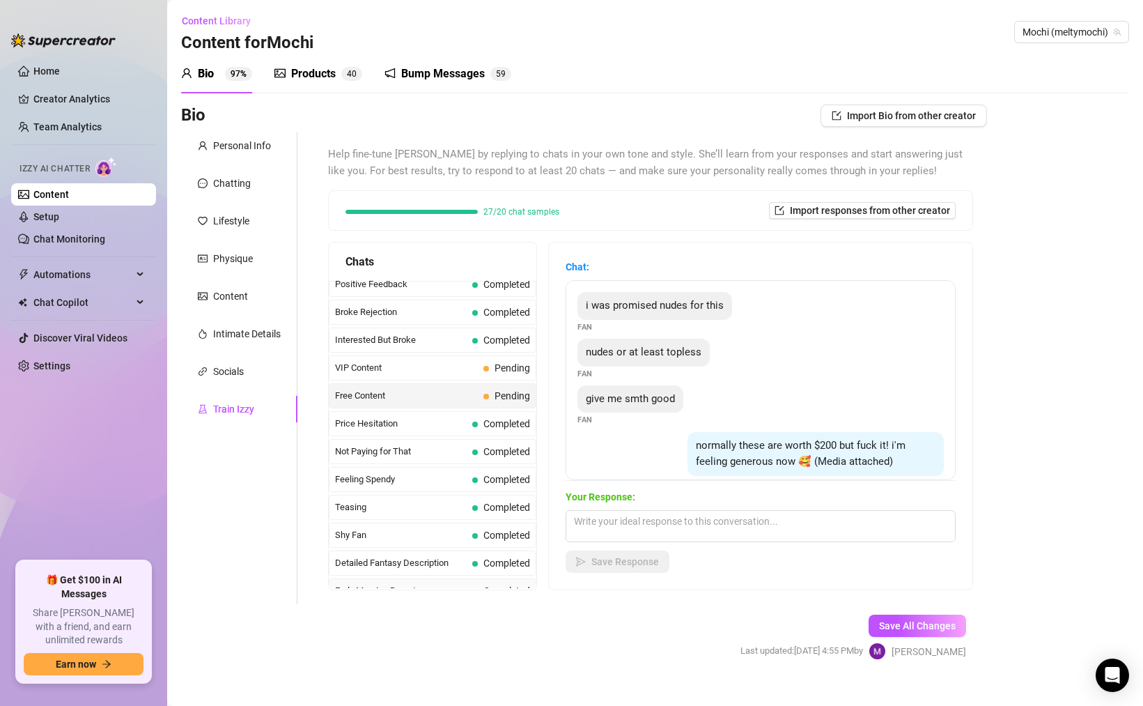
click at [456, 578] on div "Early Morning Regret Completed" at bounding box center [433, 590] width 208 height 25
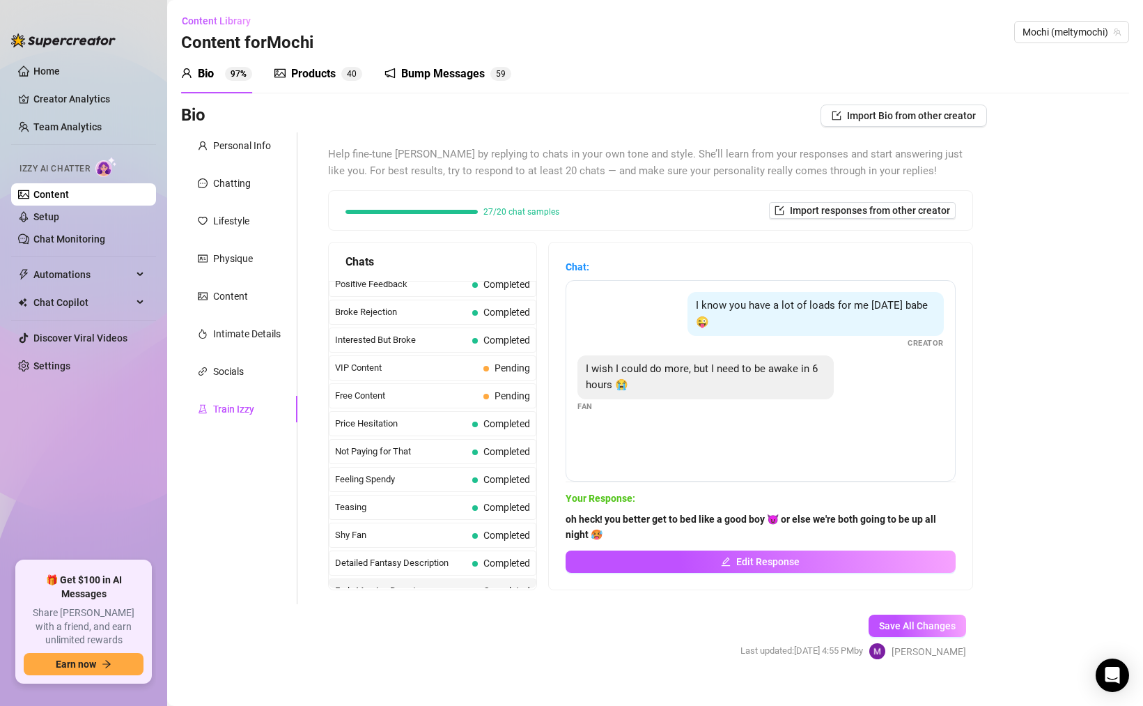
scroll to position [452, 0]
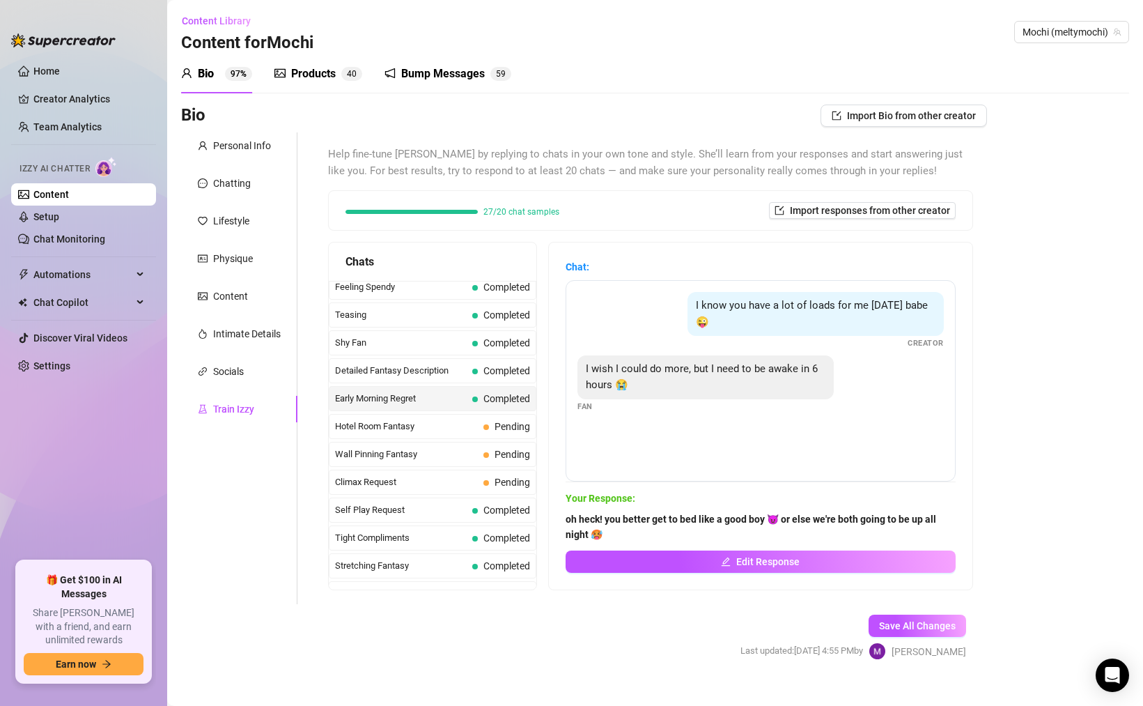
click at [456, 578] on div "Curious Fan Completed Waiting For Payday Completed No Pressure Completed Limite…" at bounding box center [433, 608] width 208 height 1558
click at [456, 554] on div "Stretching Fantasy Completed" at bounding box center [433, 565] width 208 height 25
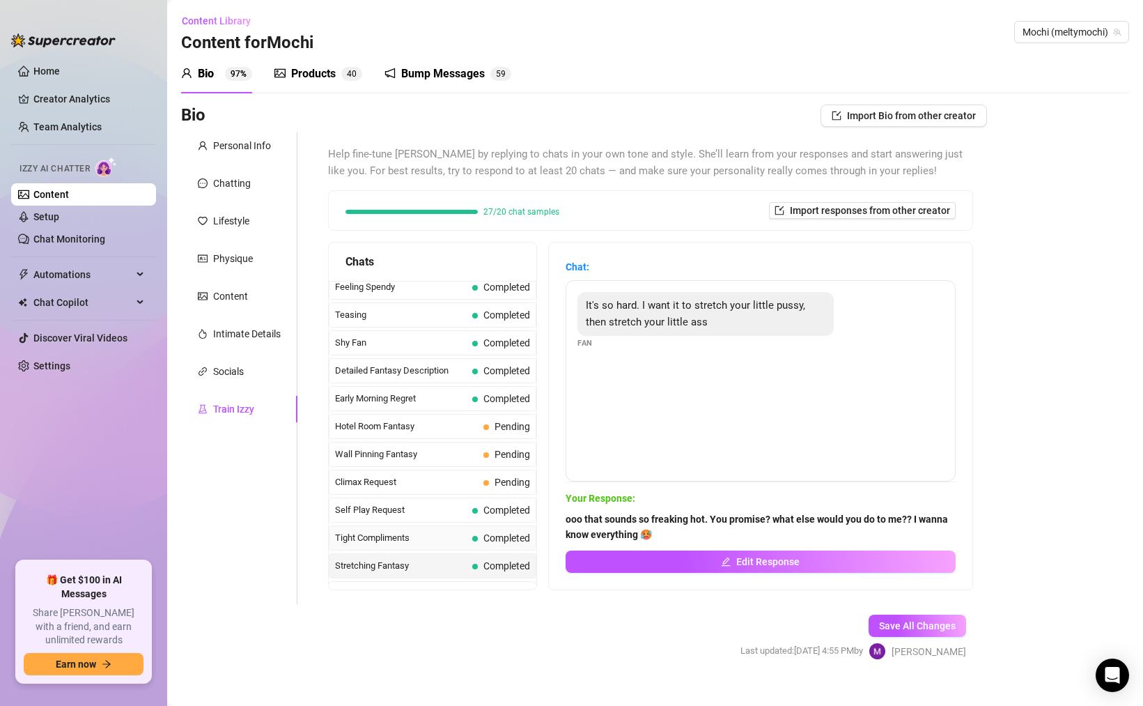
click at [457, 548] on div "Tight Compliments Completed" at bounding box center [433, 537] width 208 height 25
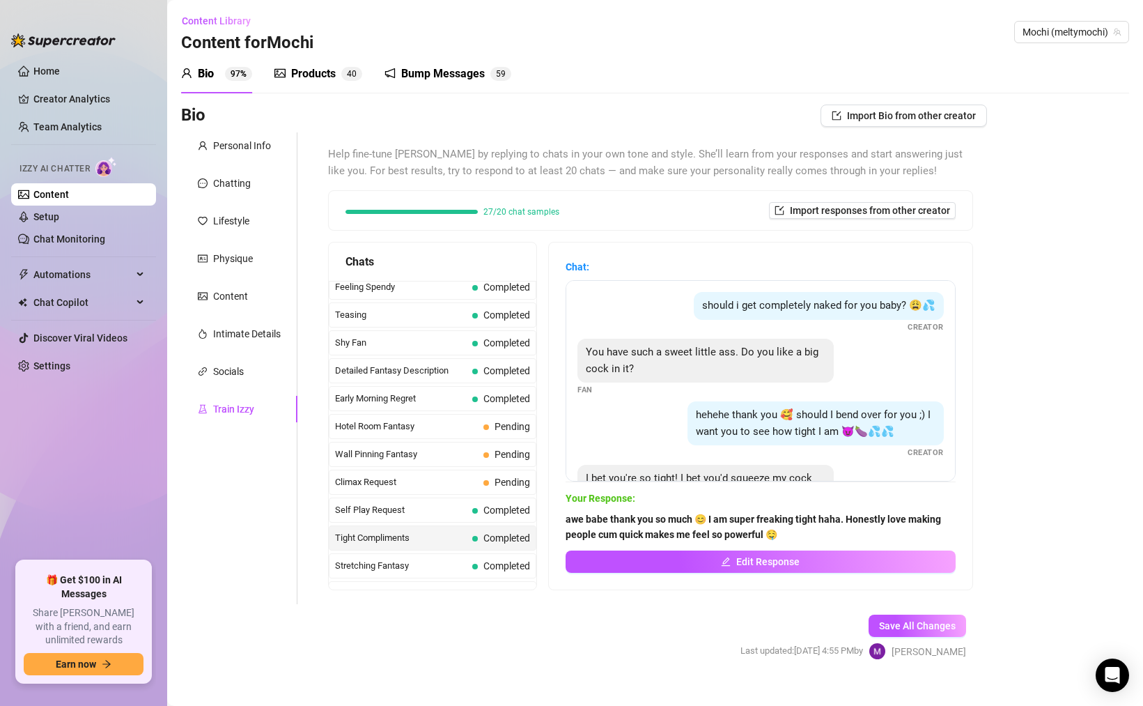
click at [472, 525] on div "Tight Compliments Completed" at bounding box center [433, 537] width 208 height 25
click at [477, 502] on div "Self Play Request Completed" at bounding box center [433, 509] width 208 height 25
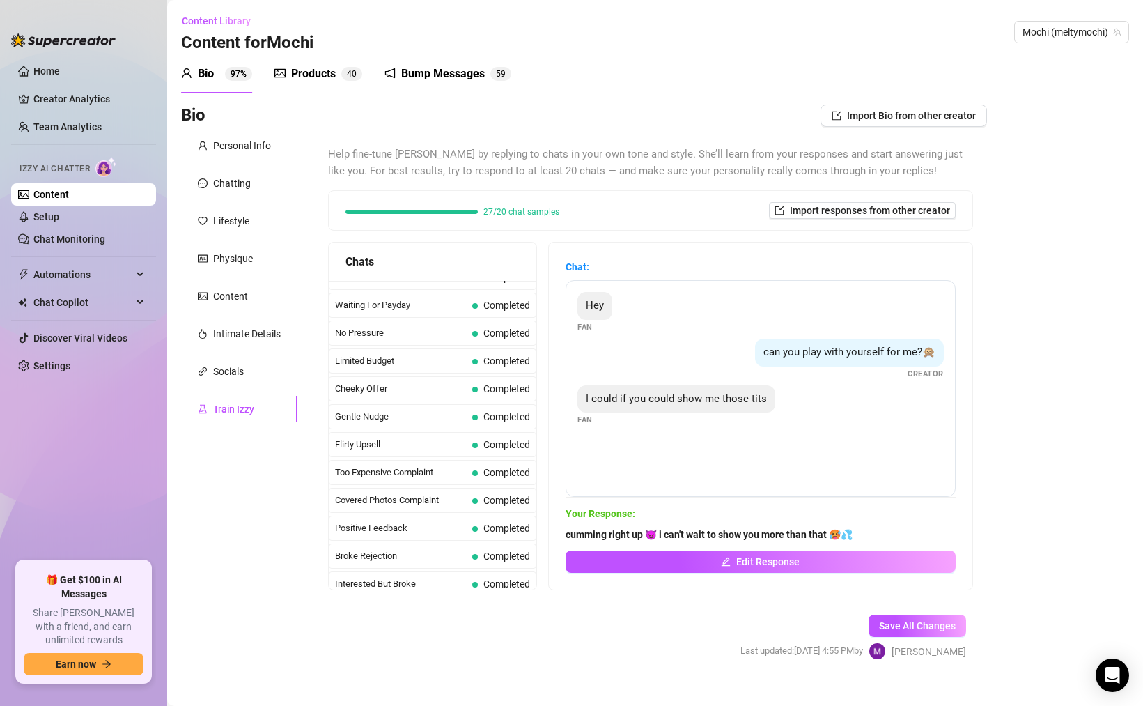
scroll to position [0, 0]
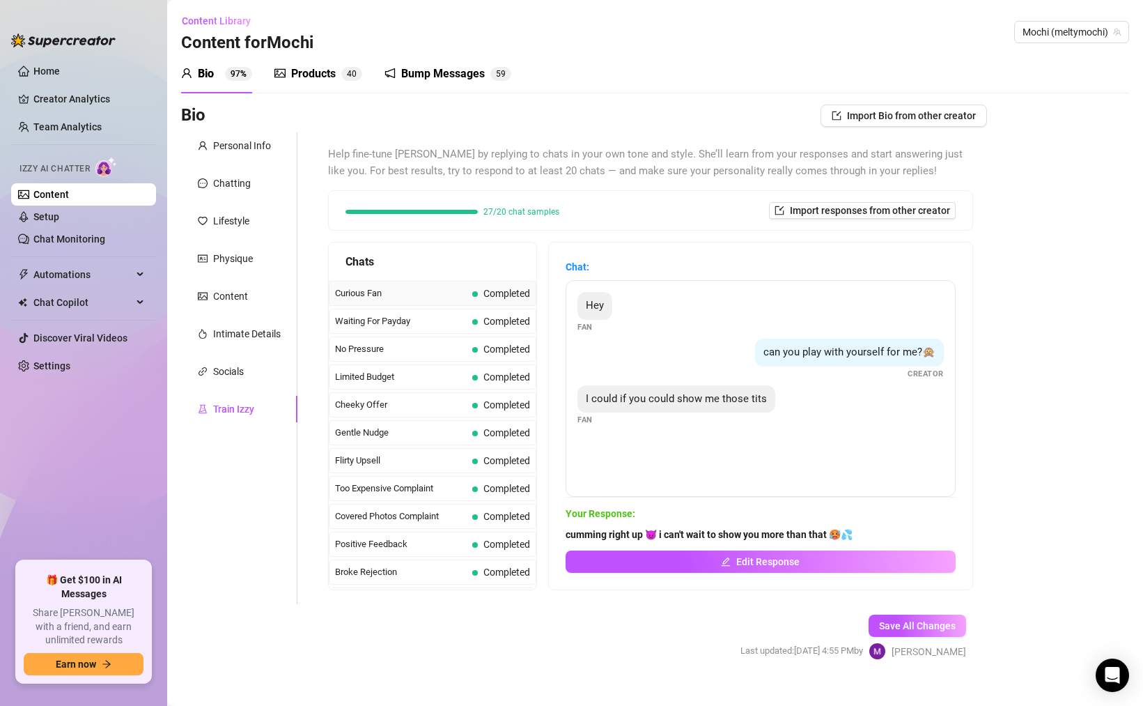
click at [486, 283] on div "Curious Fan Completed" at bounding box center [433, 293] width 208 height 25
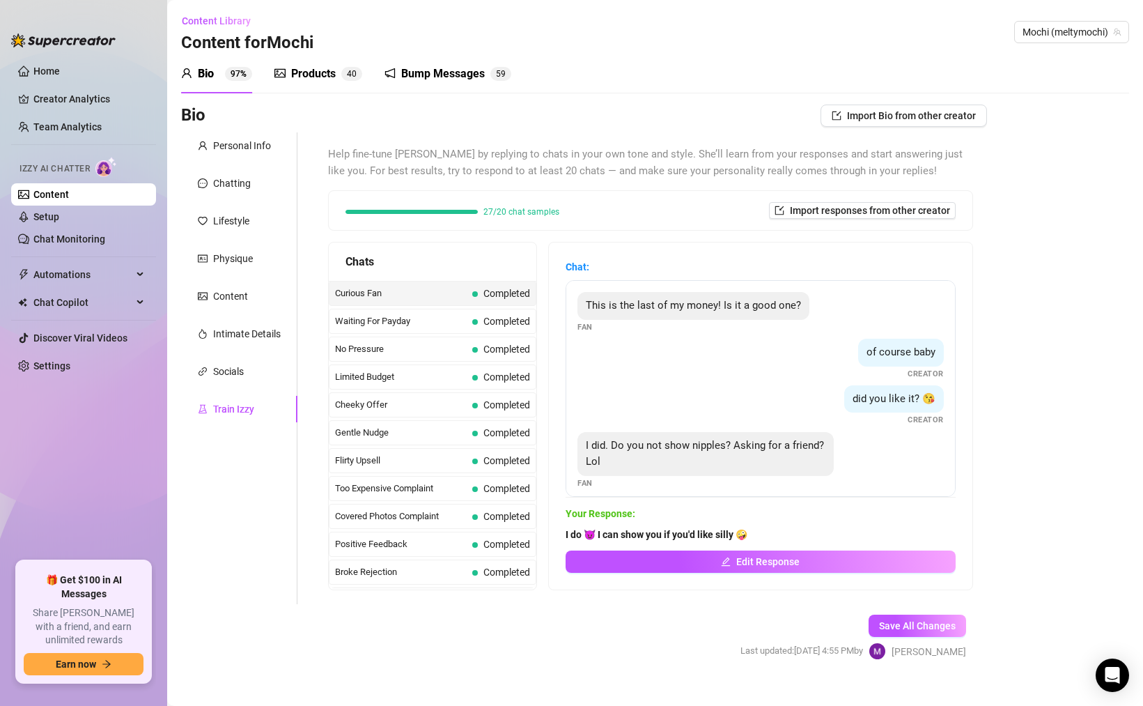
click at [486, 440] on div "Gentle Nudge Completed" at bounding box center [433, 432] width 208 height 25
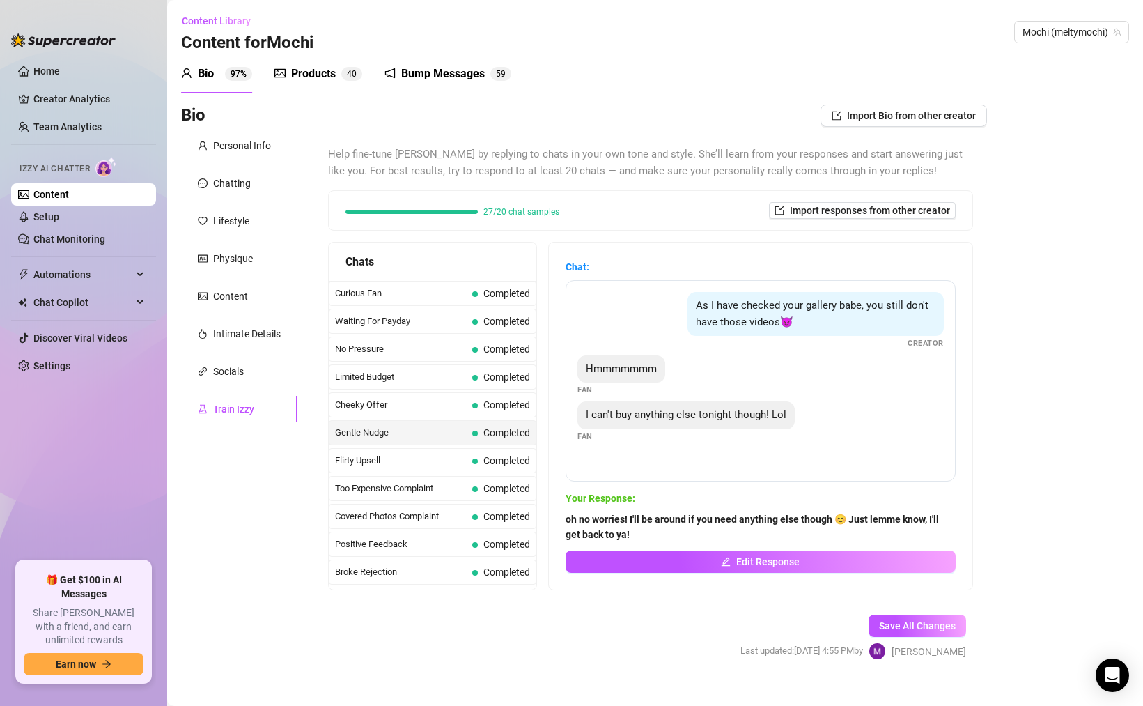
click at [502, 351] on span "Completed" at bounding box center [507, 349] width 47 height 11
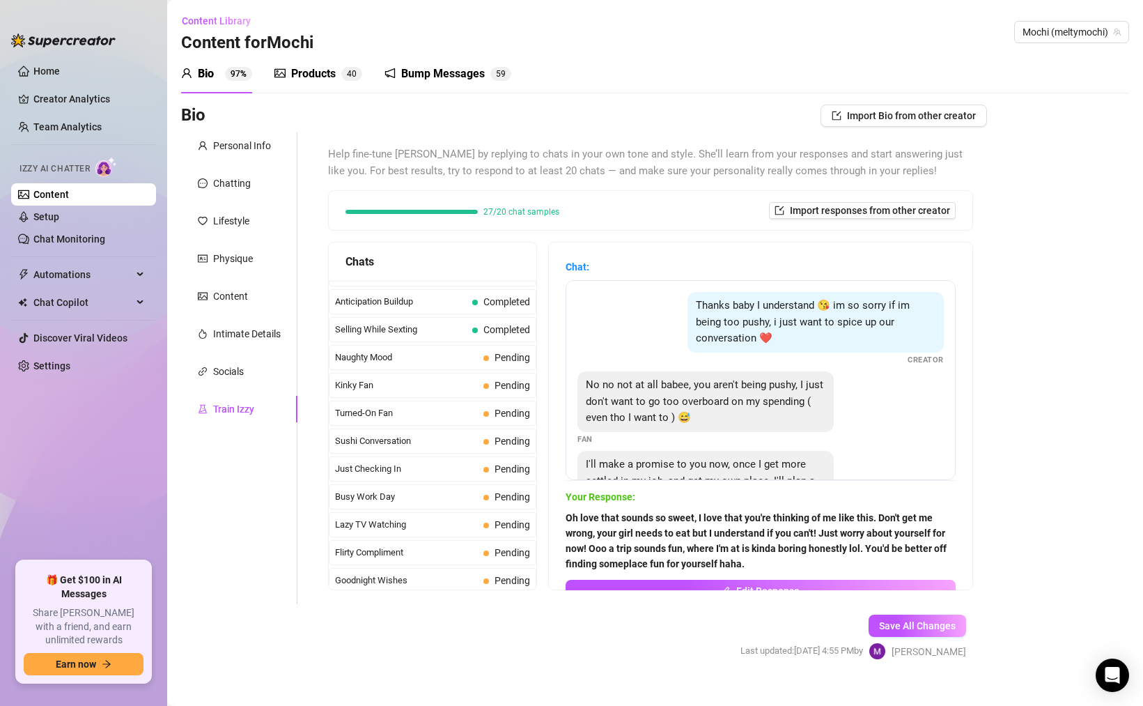
scroll to position [1251, 0]
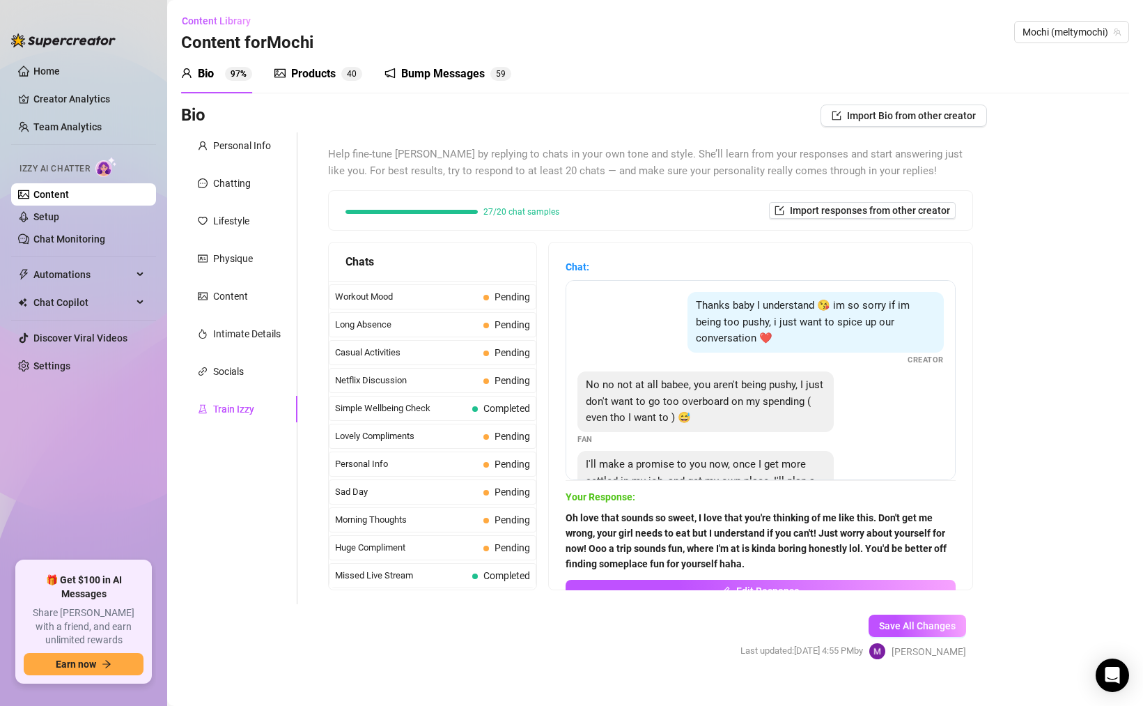
click at [479, 406] on span "Completed" at bounding box center [501, 408] width 58 height 15
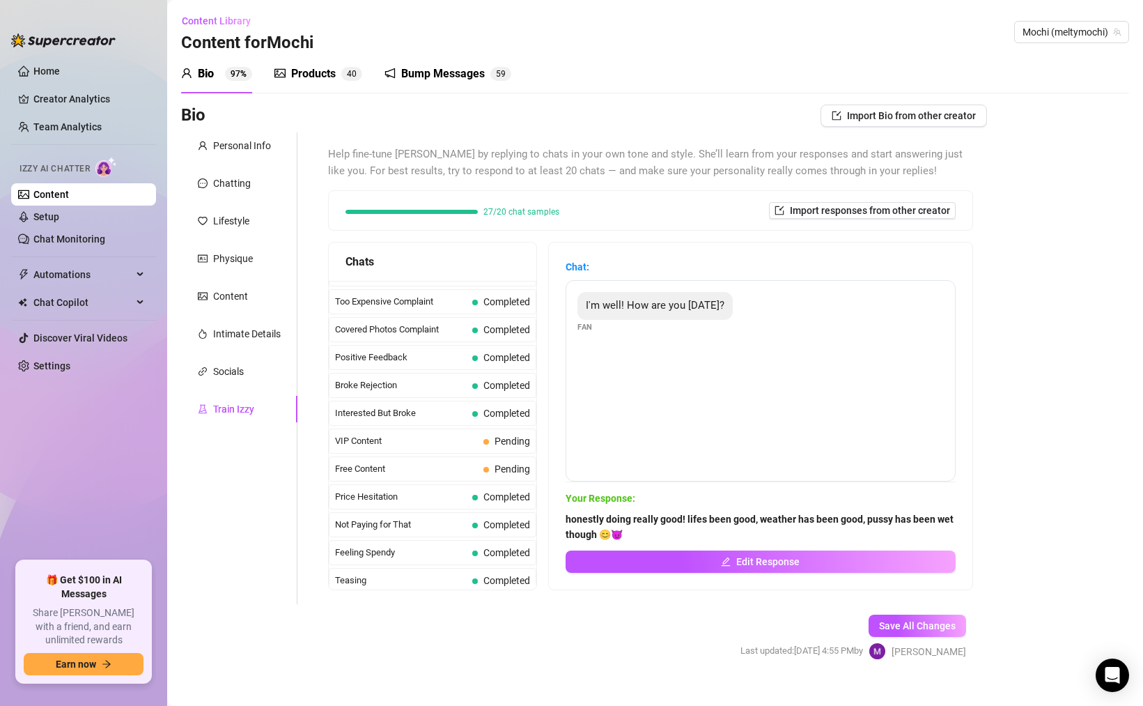
scroll to position [0, 0]
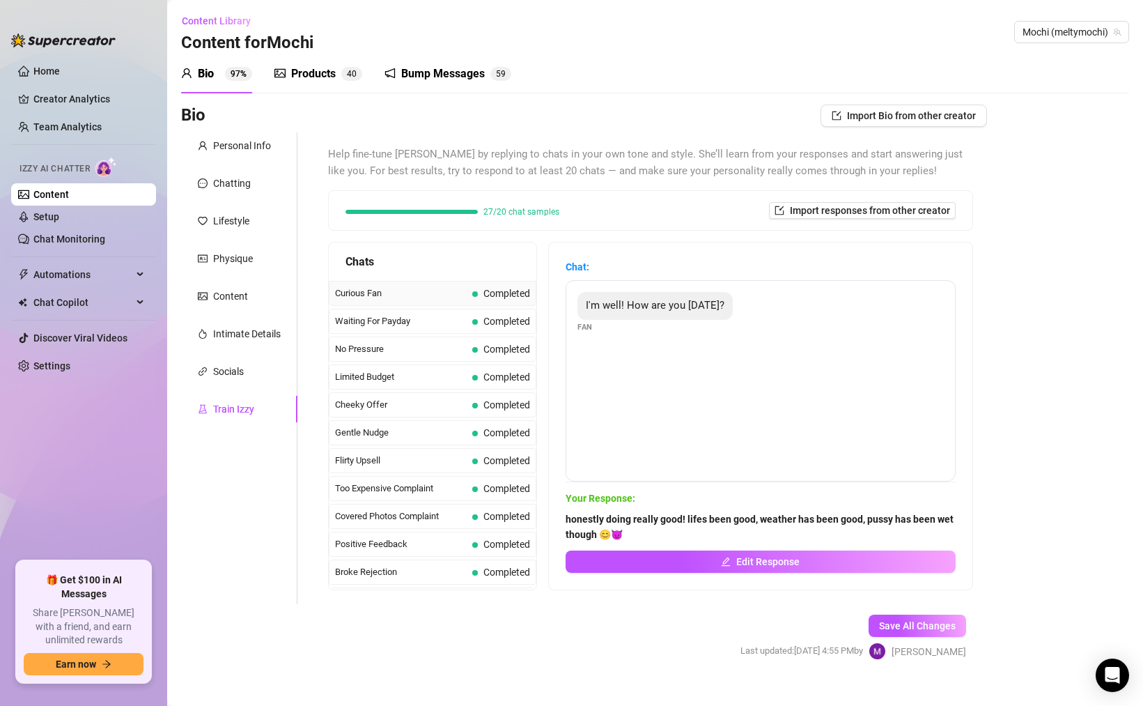
click at [447, 300] on span "Curious Fan" at bounding box center [401, 293] width 132 height 14
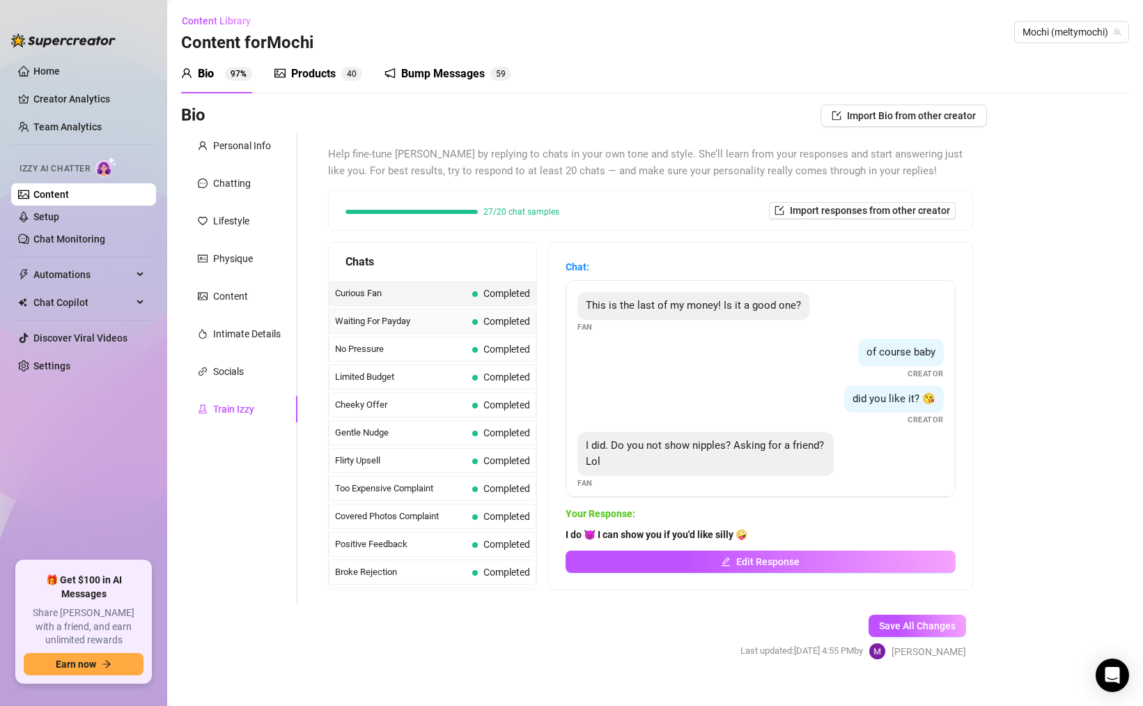
click at [449, 312] on div "Waiting For Payday Completed" at bounding box center [433, 321] width 208 height 25
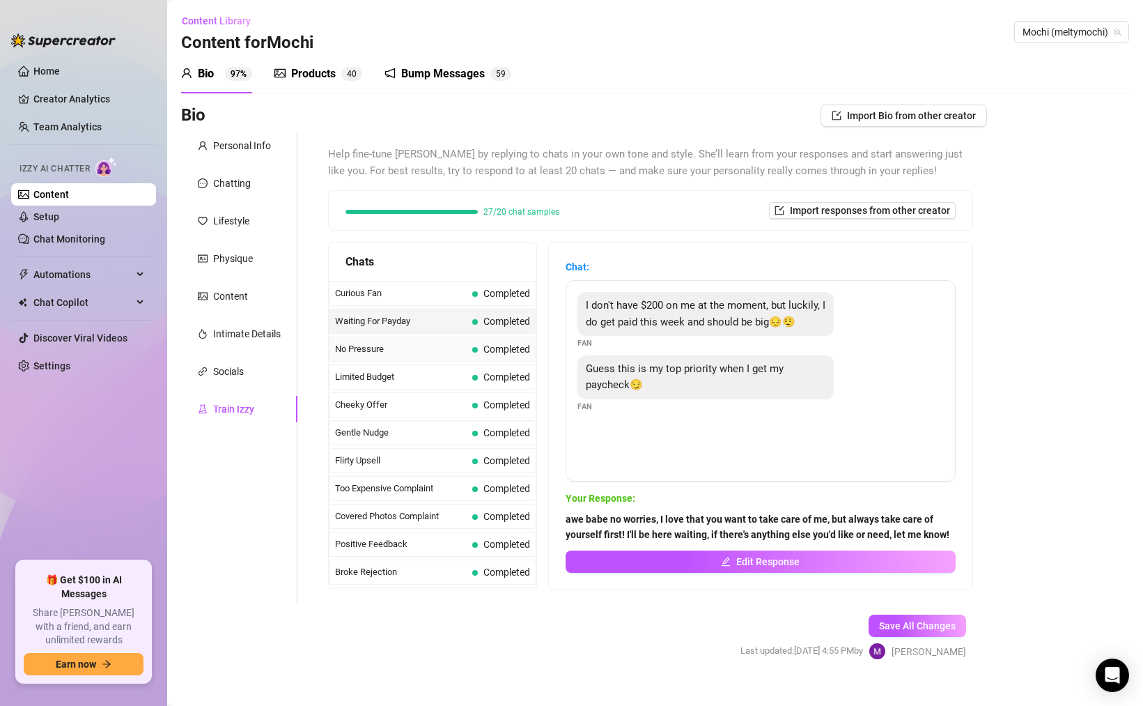
click at [447, 346] on span "No Pressure" at bounding box center [401, 349] width 132 height 14
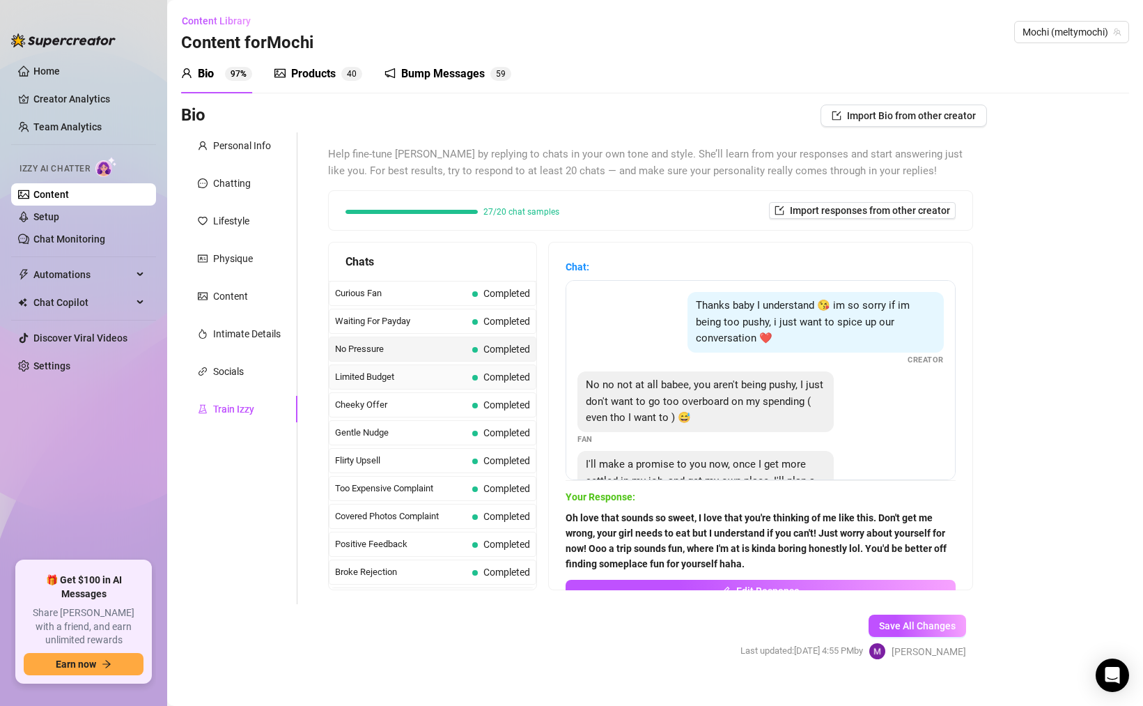
click at [442, 378] on span "Limited Budget" at bounding box center [401, 377] width 132 height 14
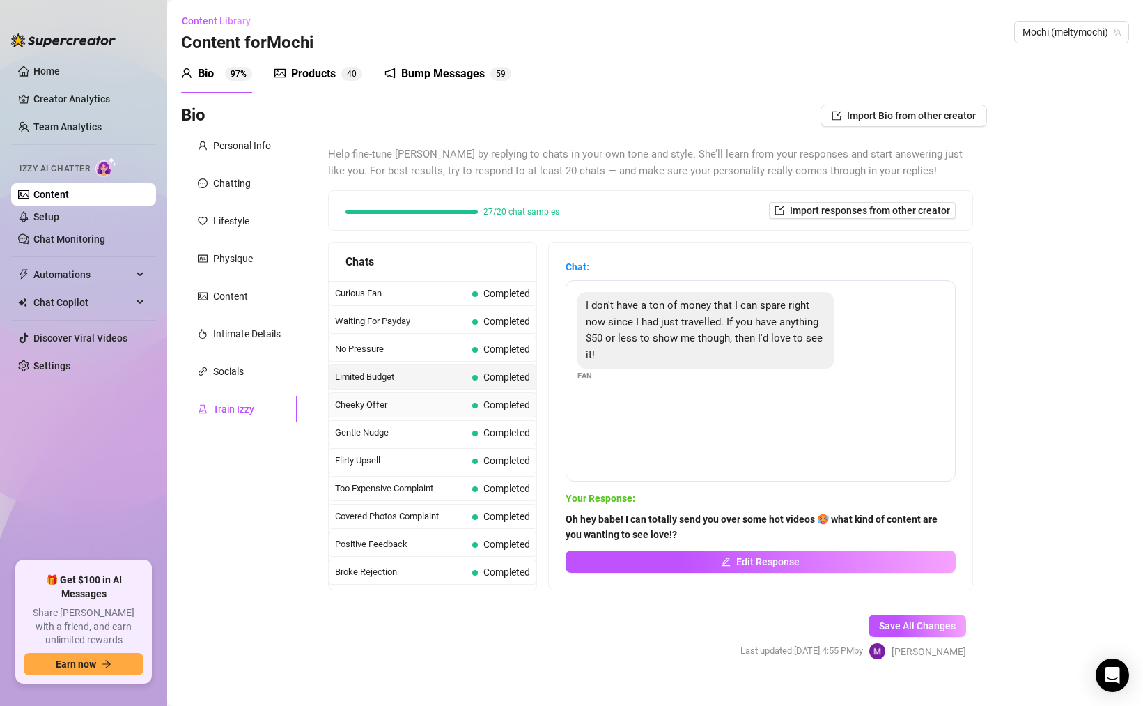
click at [442, 403] on span "Cheeky Offer" at bounding box center [401, 405] width 132 height 14
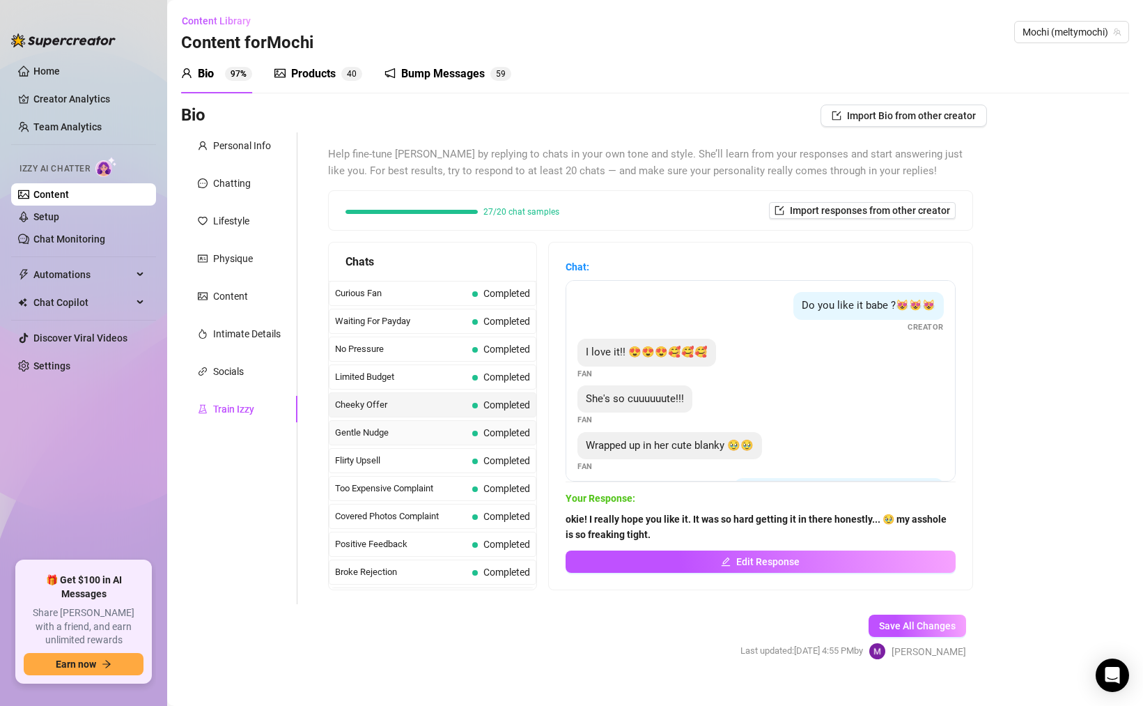
click at [442, 424] on div "Gentle Nudge Completed" at bounding box center [433, 432] width 208 height 25
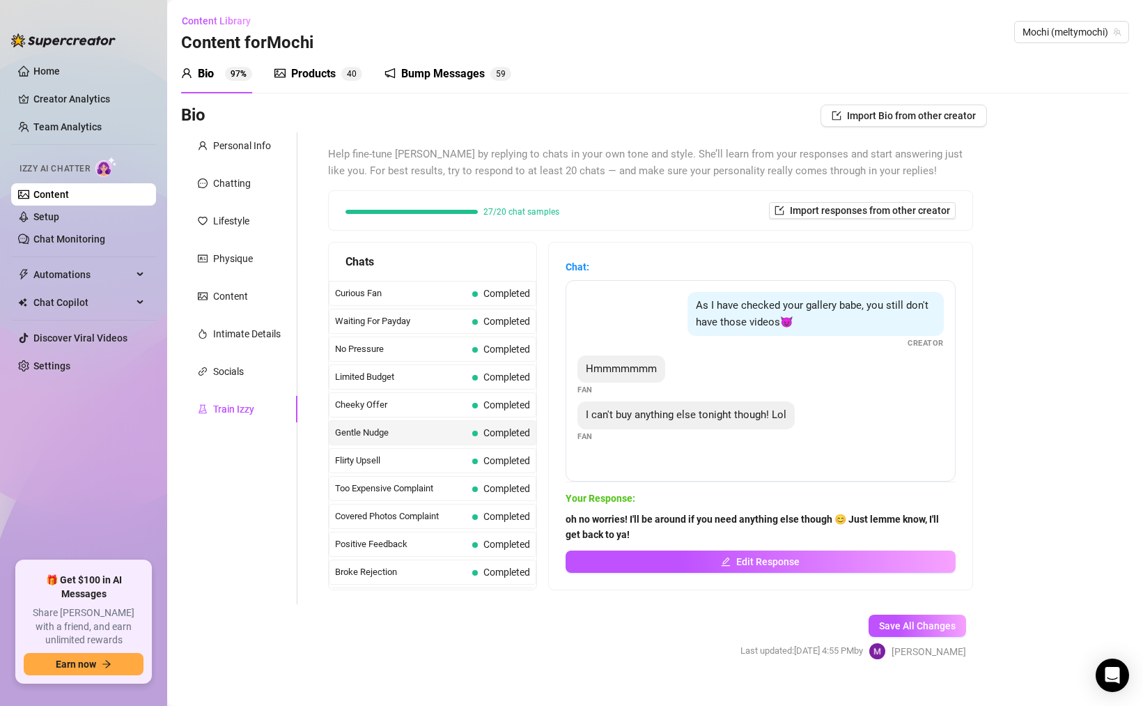
click at [444, 444] on div "Gentle Nudge Completed" at bounding box center [433, 432] width 208 height 25
click at [444, 495] on span "Too Expensive Complaint" at bounding box center [401, 488] width 132 height 14
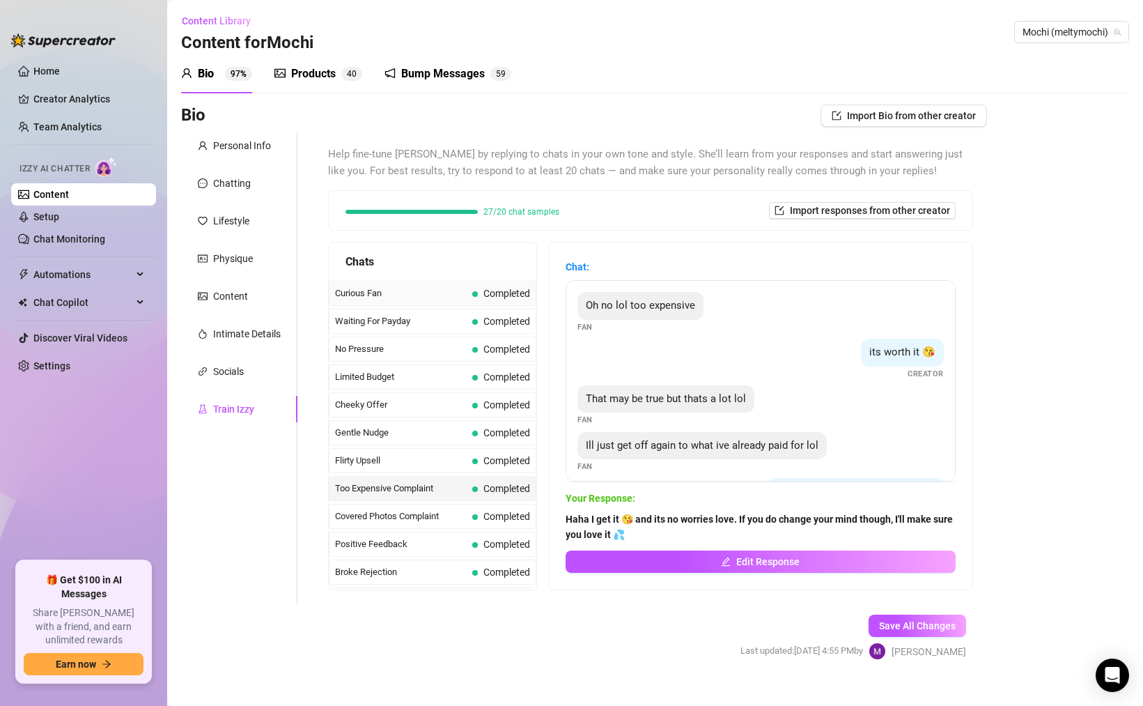
click at [483, 304] on div "Curious Fan Completed" at bounding box center [433, 293] width 208 height 25
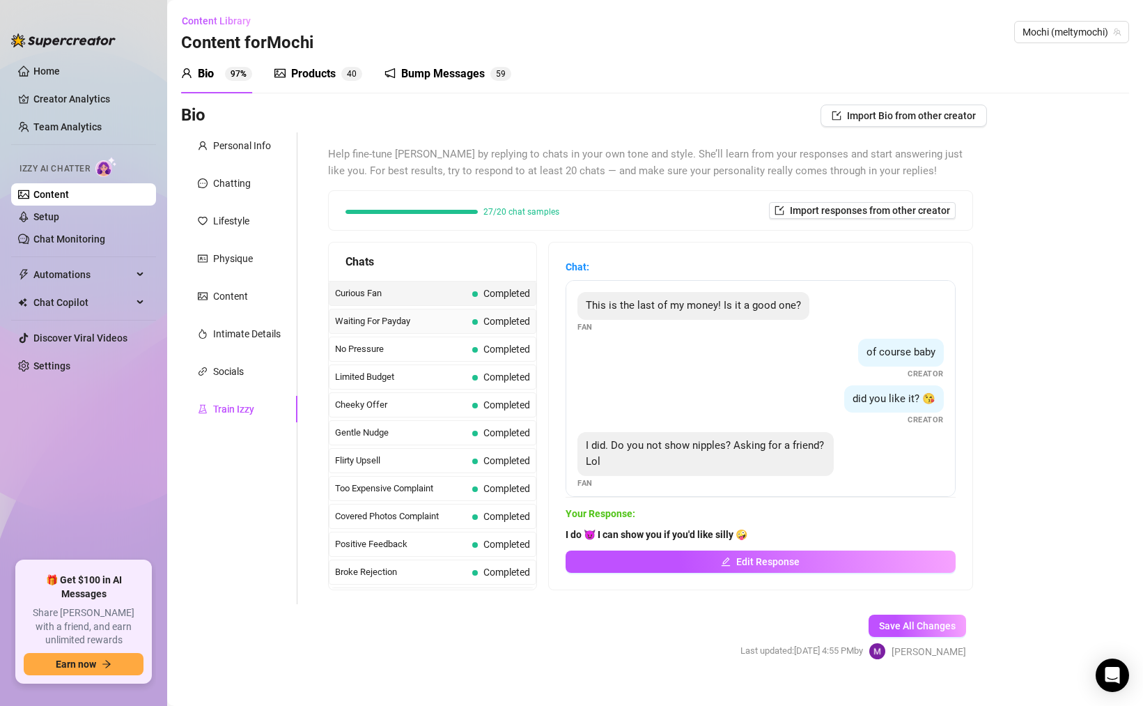
click at [484, 313] on div "Waiting For Payday Completed" at bounding box center [433, 321] width 208 height 25
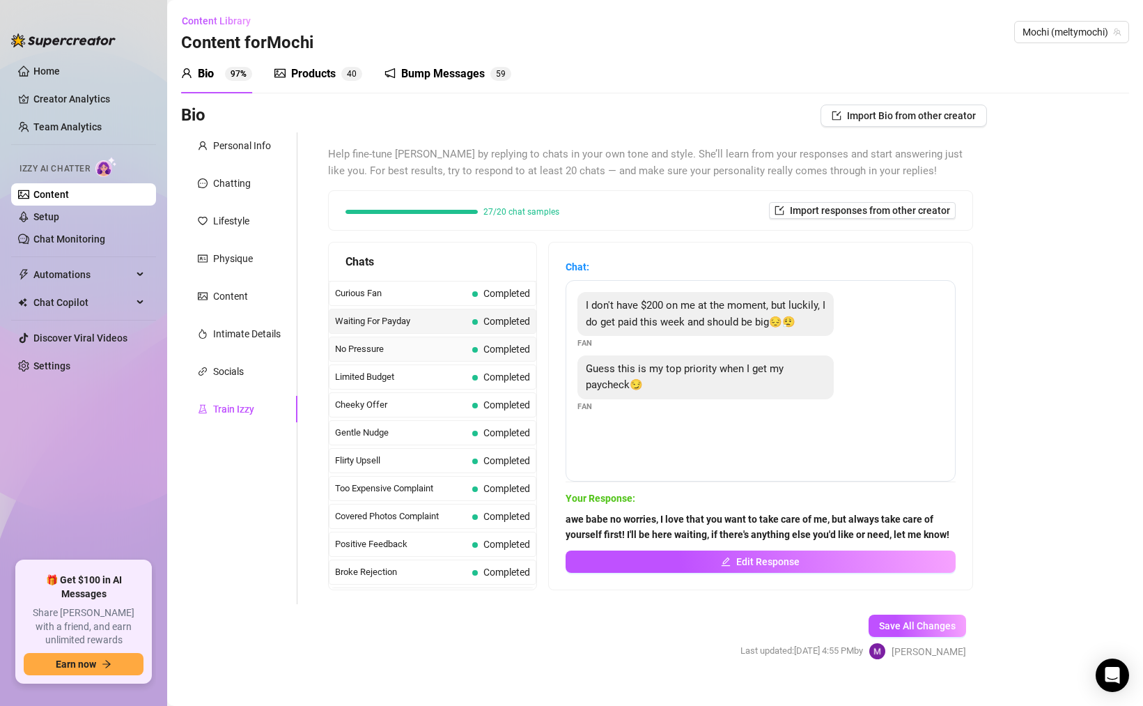
click at [484, 339] on div "No Pressure Completed" at bounding box center [433, 349] width 208 height 25
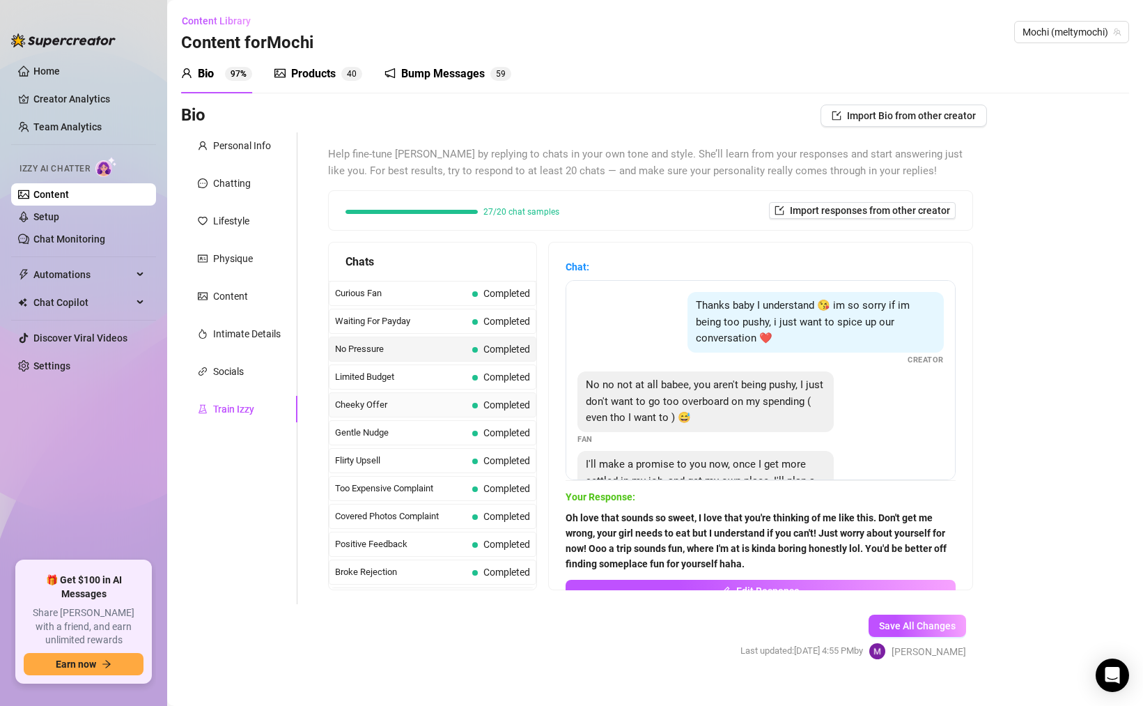
click at [484, 401] on span "Completed" at bounding box center [507, 404] width 47 height 11
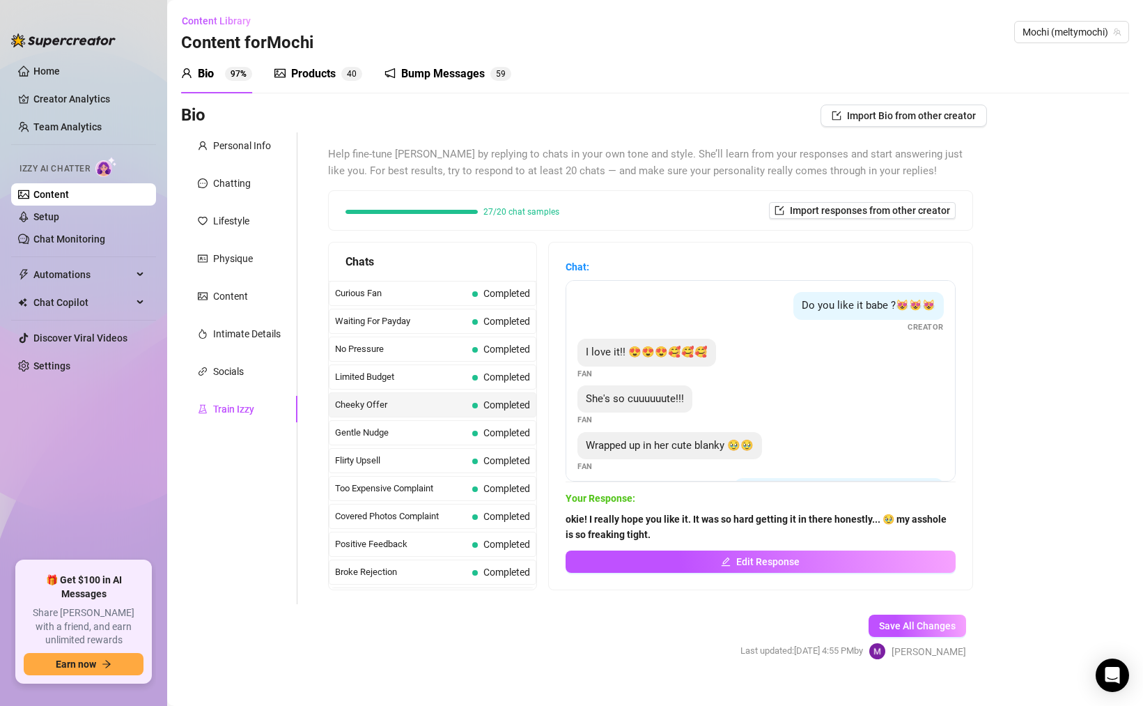
click at [465, 410] on span "Cheeky Offer" at bounding box center [401, 405] width 132 height 14
click at [484, 309] on div "Waiting For Payday Completed" at bounding box center [433, 321] width 208 height 25
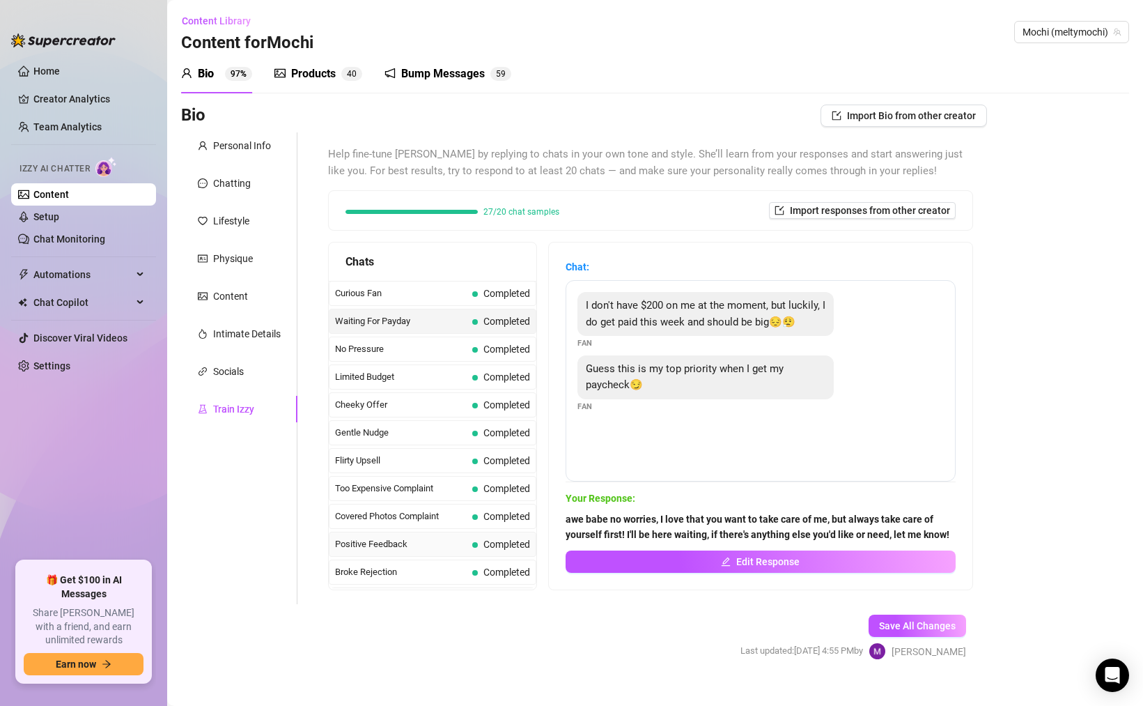
click at [484, 549] on span "Completed" at bounding box center [507, 544] width 47 height 11
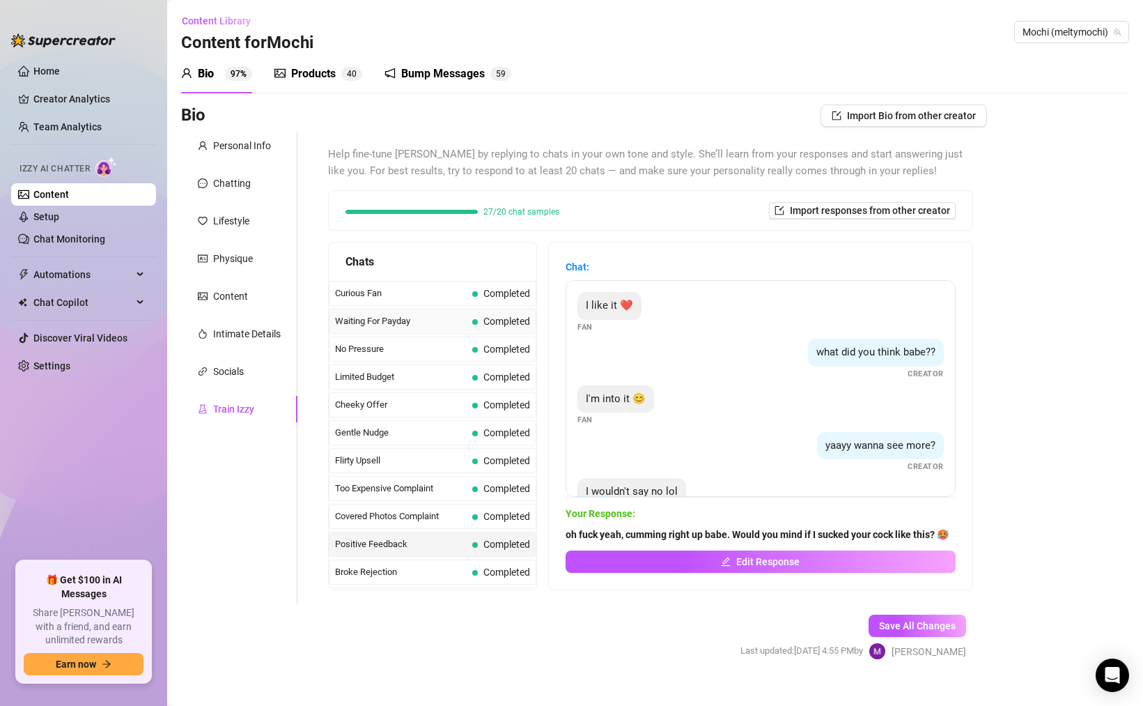
click at [461, 325] on span "Waiting For Payday" at bounding box center [401, 321] width 132 height 14
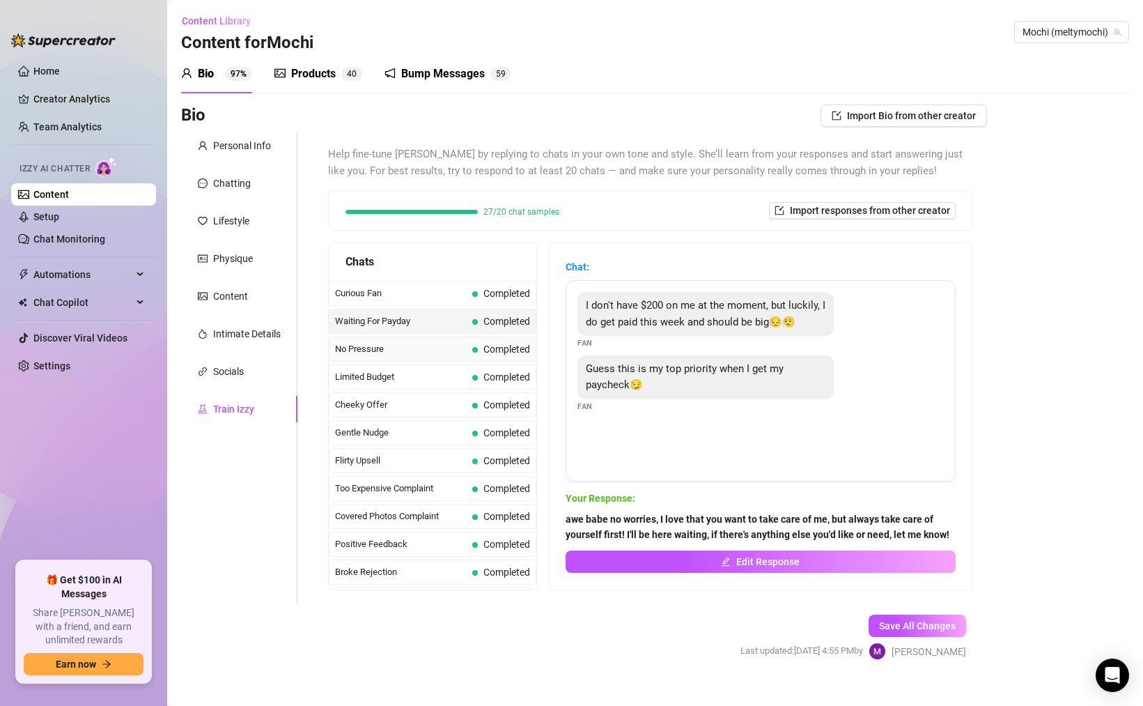
click at [461, 360] on div "No Pressure Completed" at bounding box center [433, 349] width 208 height 25
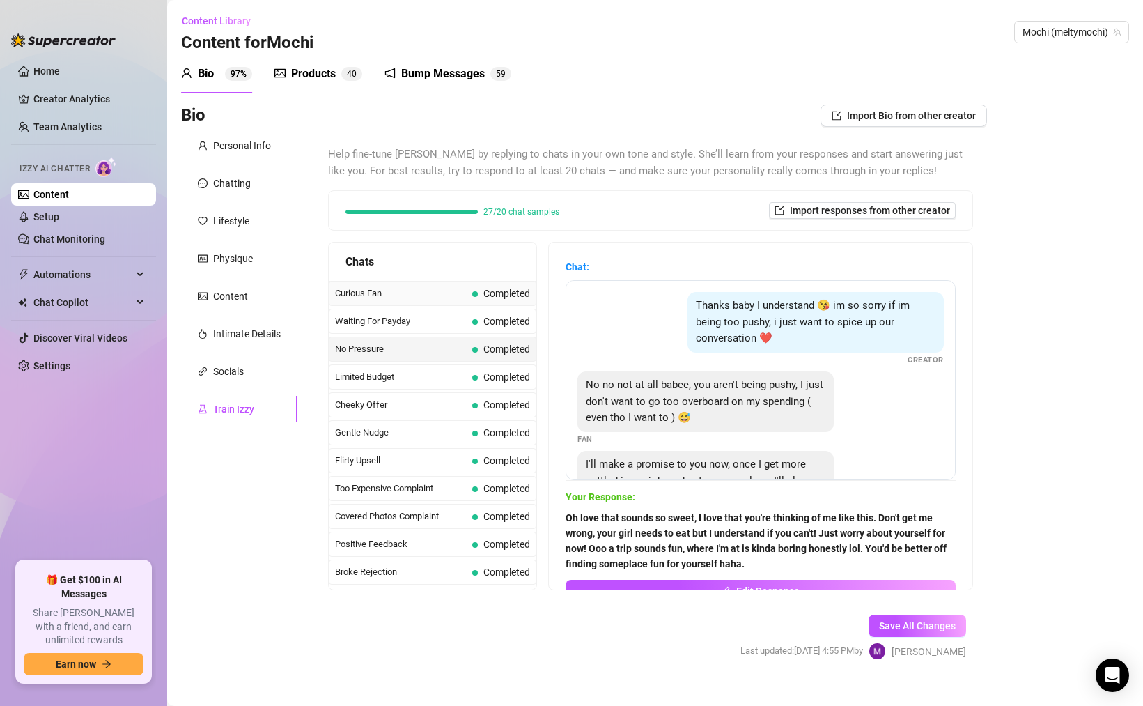
click at [424, 292] on span "Curious Fan" at bounding box center [401, 293] width 132 height 14
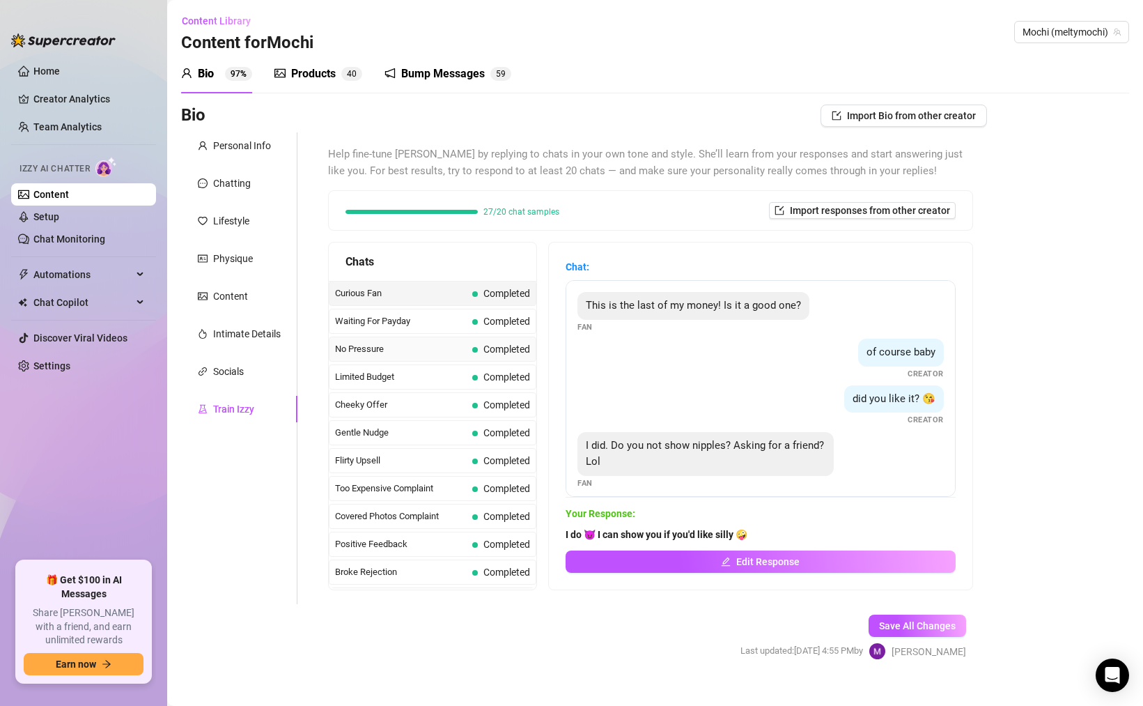
click at [424, 350] on span "No Pressure" at bounding box center [401, 349] width 132 height 14
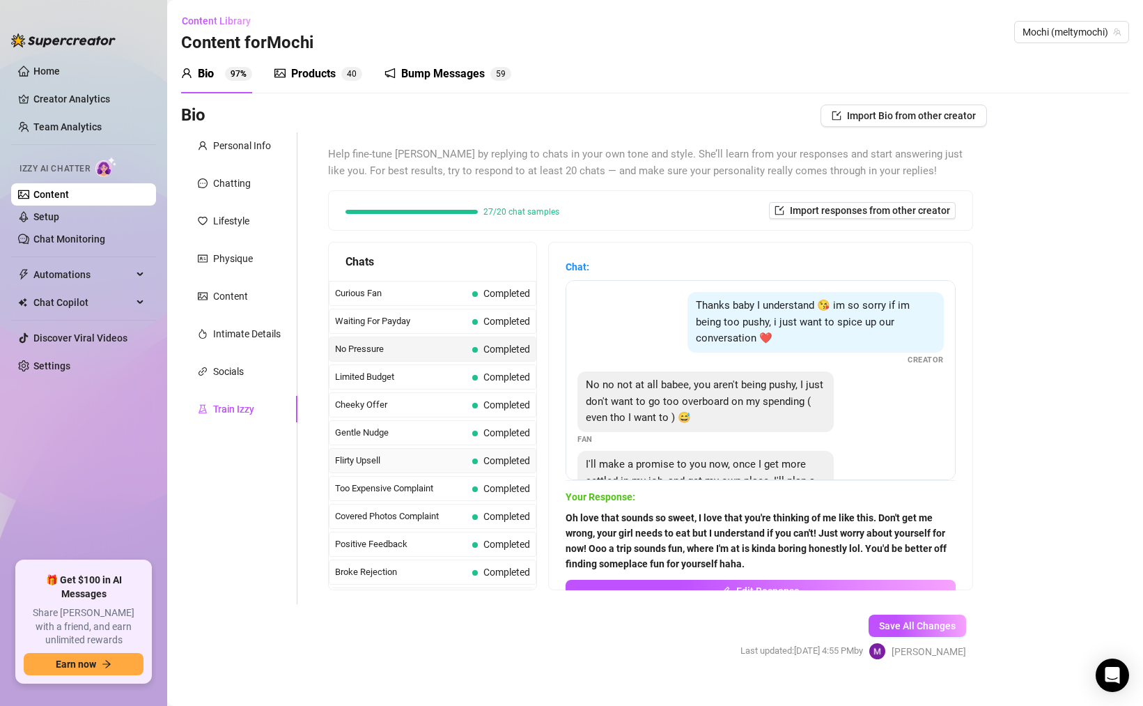
click at [438, 454] on span "Flirty Upsell" at bounding box center [401, 461] width 132 height 14
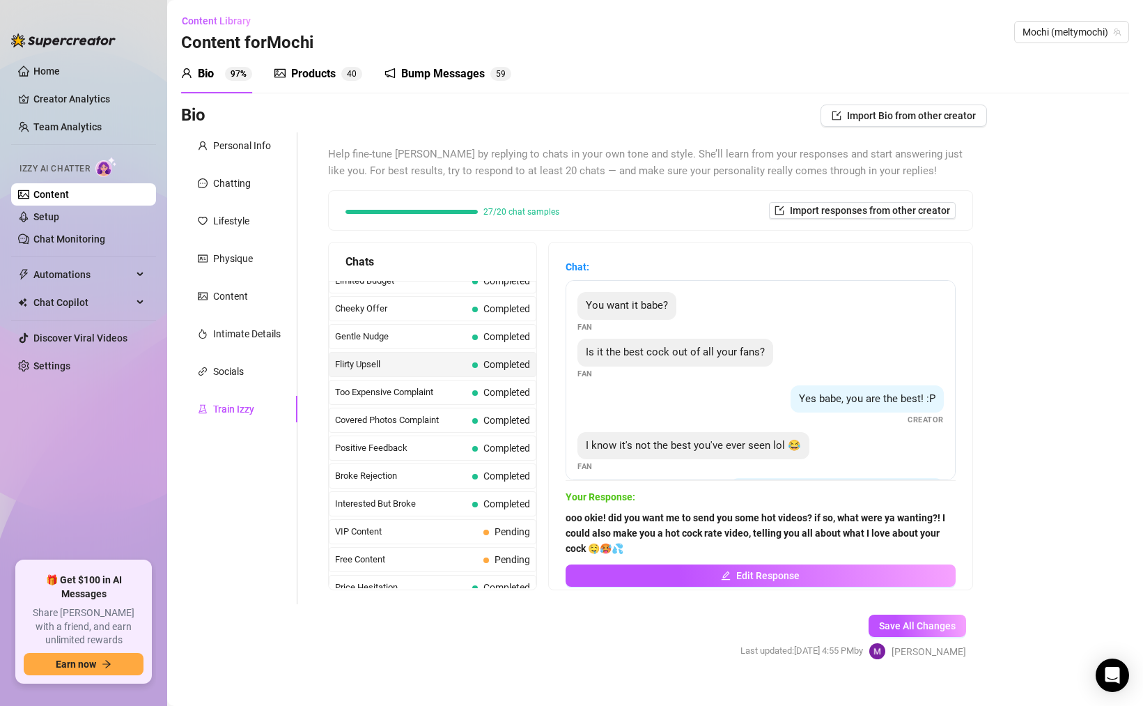
scroll to position [178, 0]
click at [408, 381] on div "Broke Rejection Completed" at bounding box center [433, 393] width 208 height 25
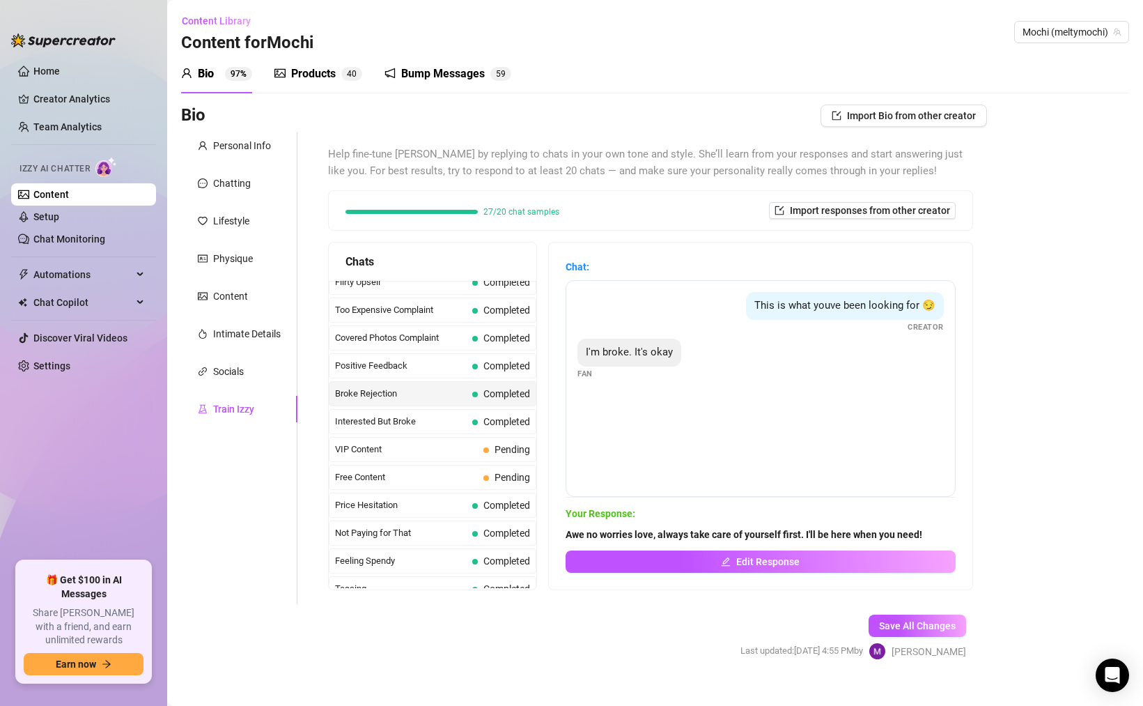
click at [410, 381] on div "Broke Rejection Completed" at bounding box center [433, 393] width 208 height 25
click at [417, 370] on span "Positive Feedback" at bounding box center [401, 366] width 132 height 14
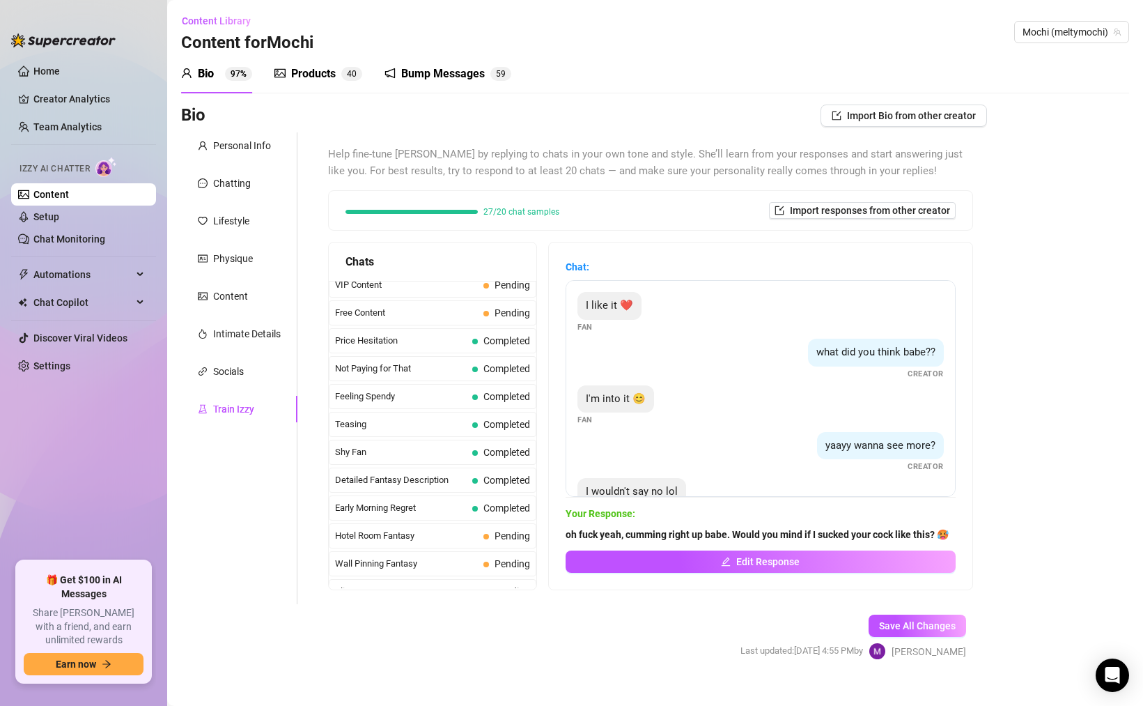
scroll to position [0, 0]
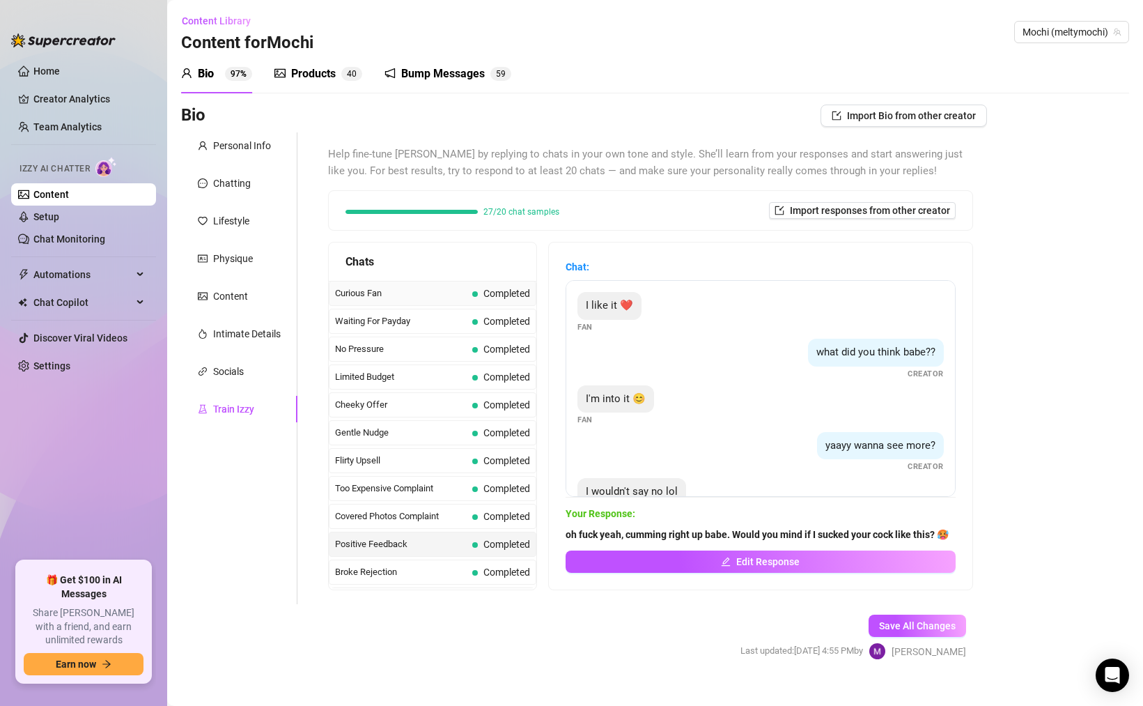
click at [463, 298] on span "Curious Fan" at bounding box center [401, 293] width 132 height 14
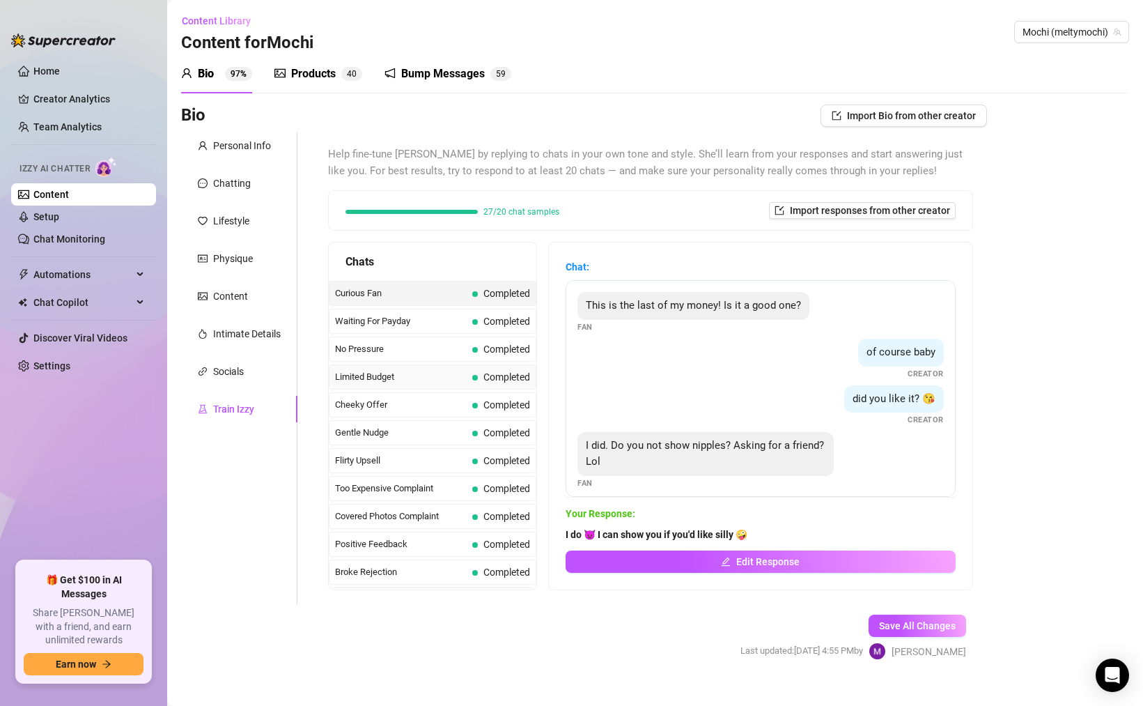
click at [463, 366] on div "Limited Budget Completed" at bounding box center [433, 376] width 208 height 25
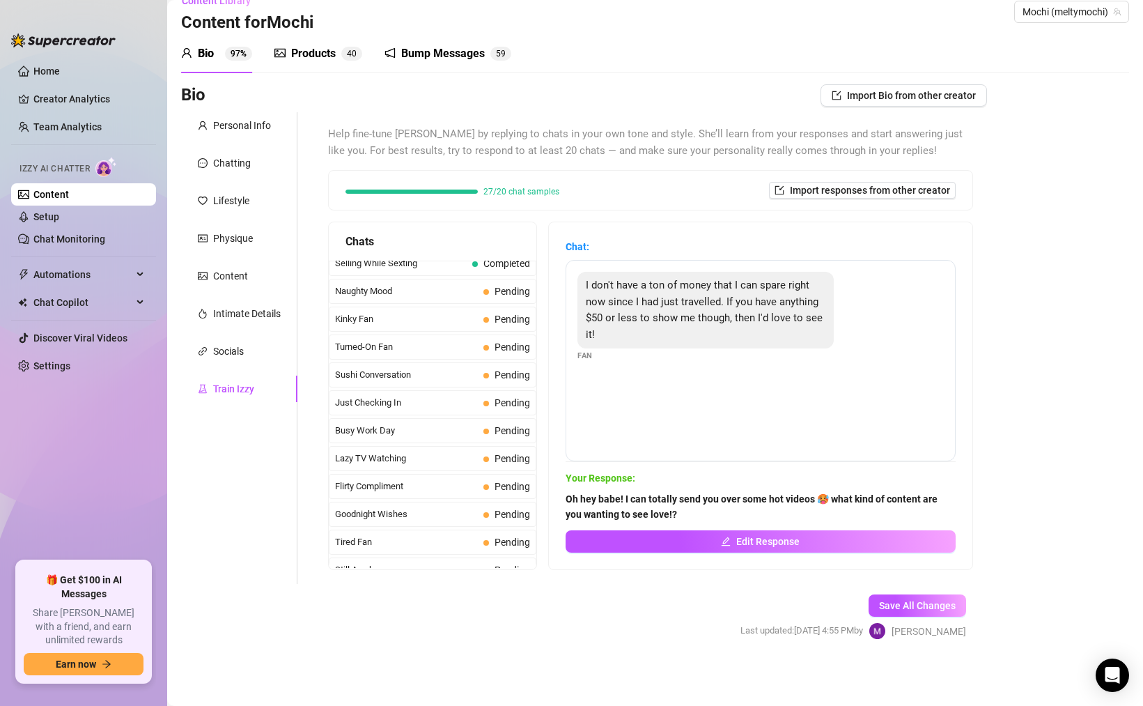
scroll to position [1251, 0]
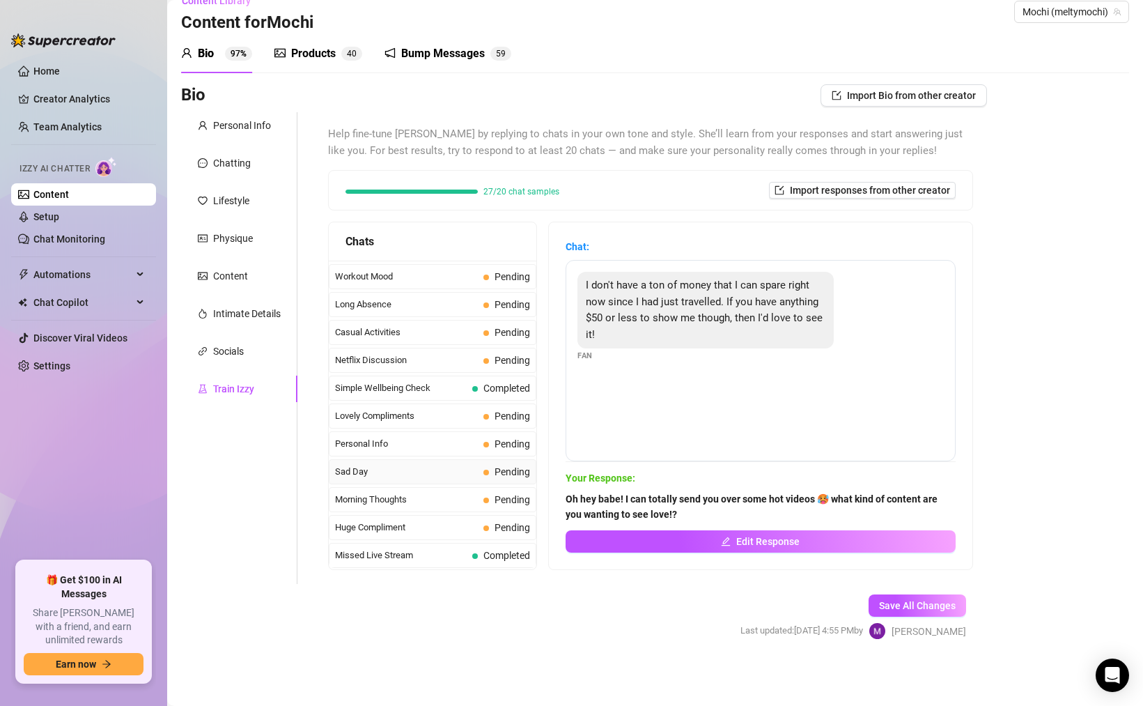
click at [416, 469] on span "Sad Day" at bounding box center [406, 472] width 143 height 14
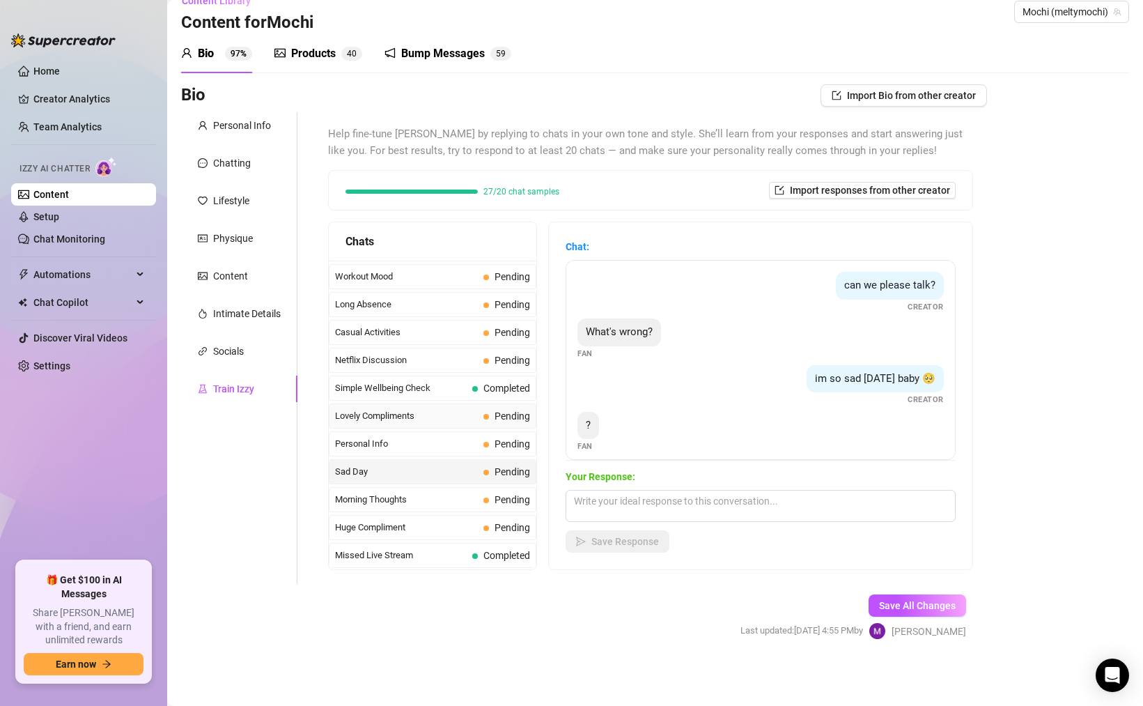
click at [447, 417] on span "Lovely Compliments" at bounding box center [406, 416] width 143 height 14
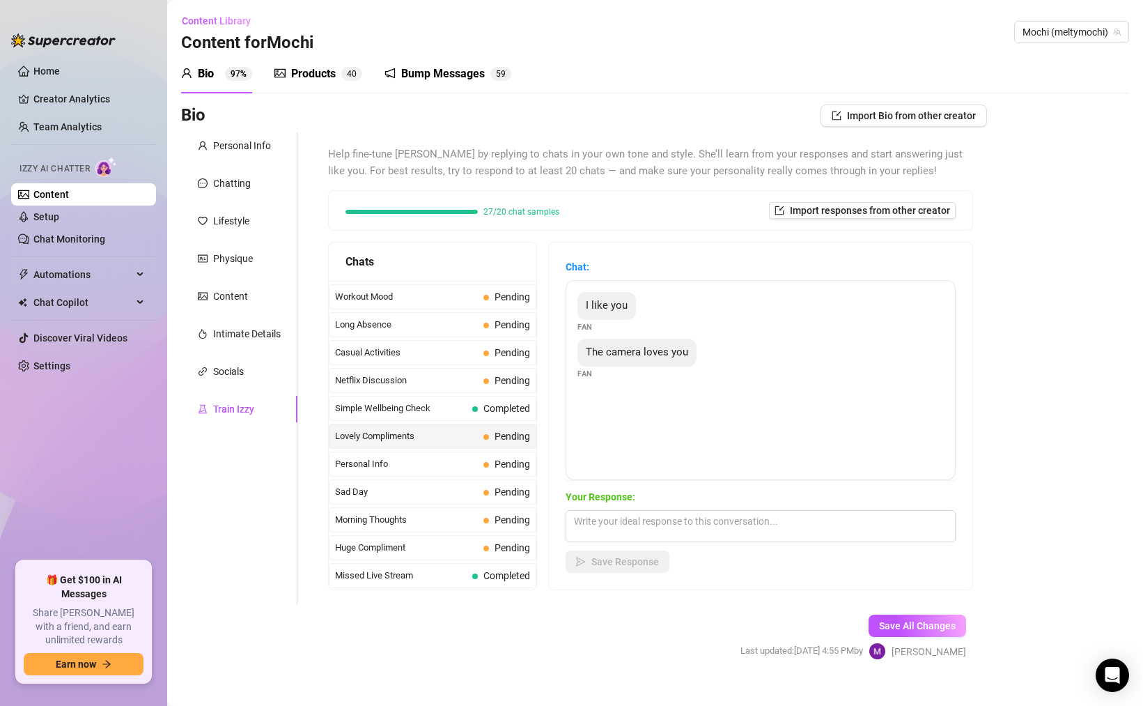
click at [635, 348] on span "The camera loves you" at bounding box center [637, 352] width 102 height 13
click at [656, 422] on div "I like you Fan The camera loves you Fan" at bounding box center [761, 380] width 390 height 200
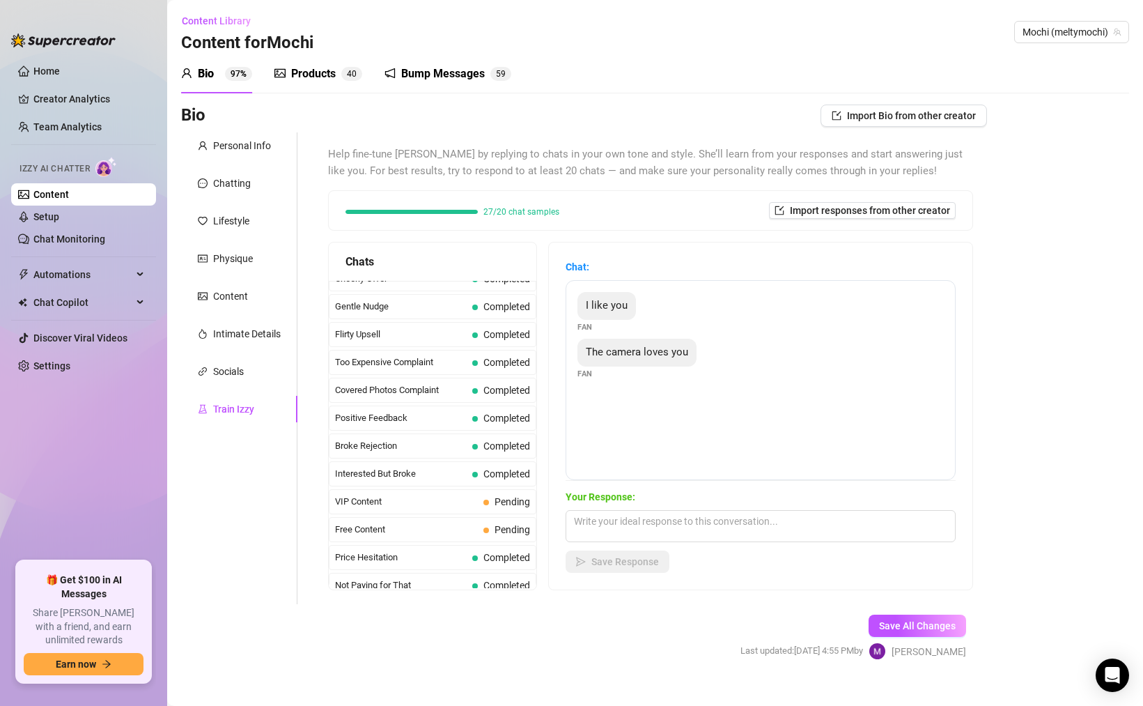
scroll to position [0, 0]
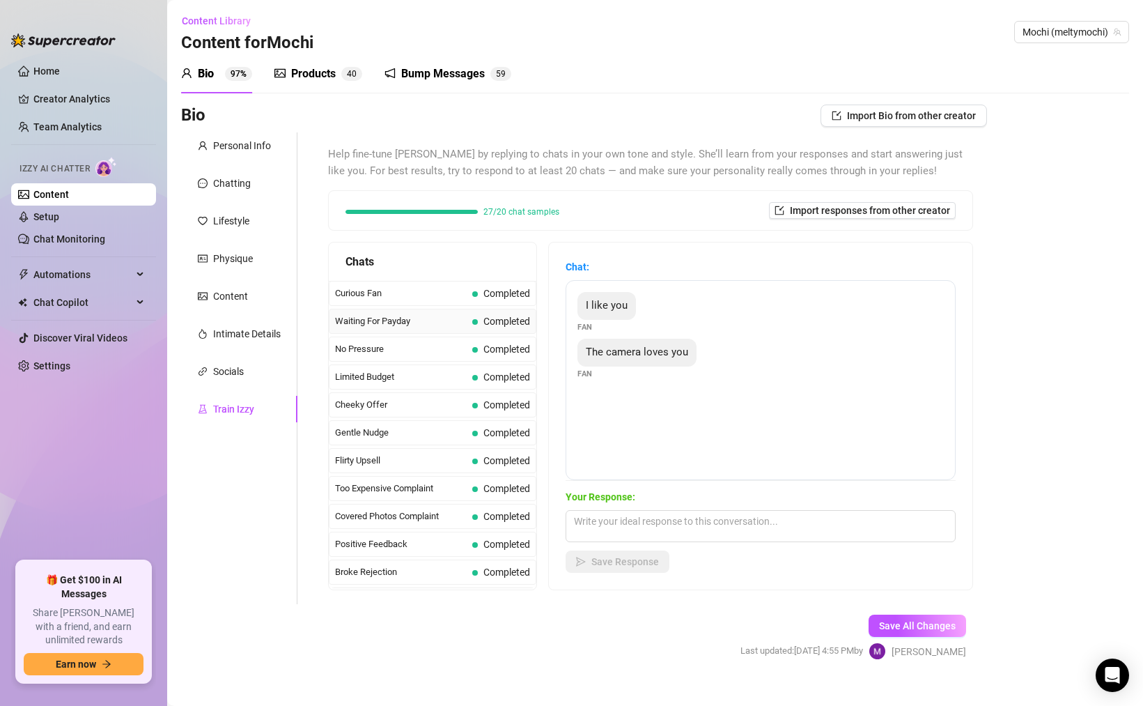
click at [421, 323] on span "Waiting For Payday" at bounding box center [401, 321] width 132 height 14
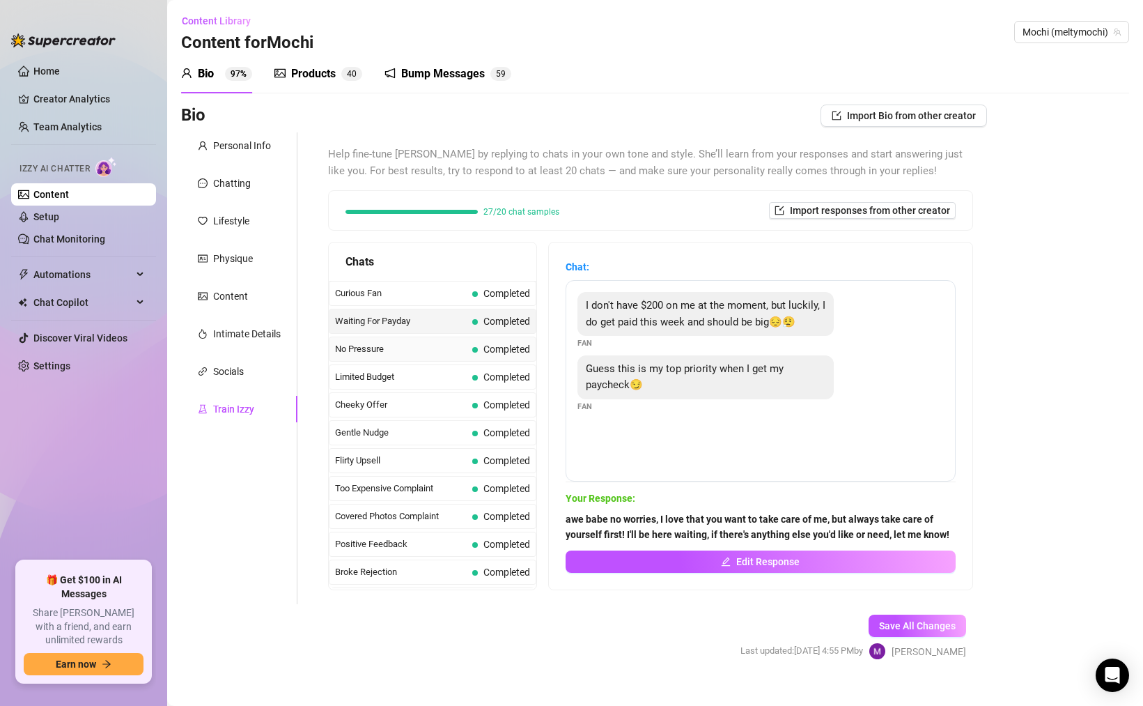
click at [421, 359] on div "No Pressure Completed" at bounding box center [433, 349] width 208 height 25
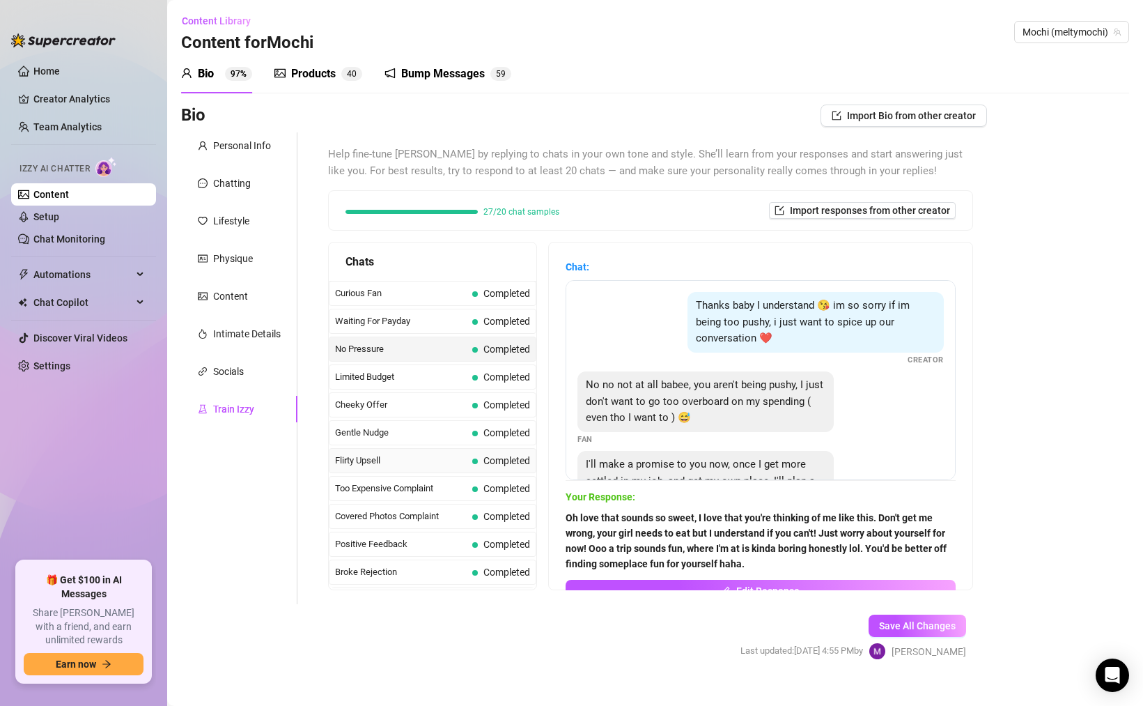
click at [421, 468] on div "Flirty Upsell Completed" at bounding box center [433, 460] width 208 height 25
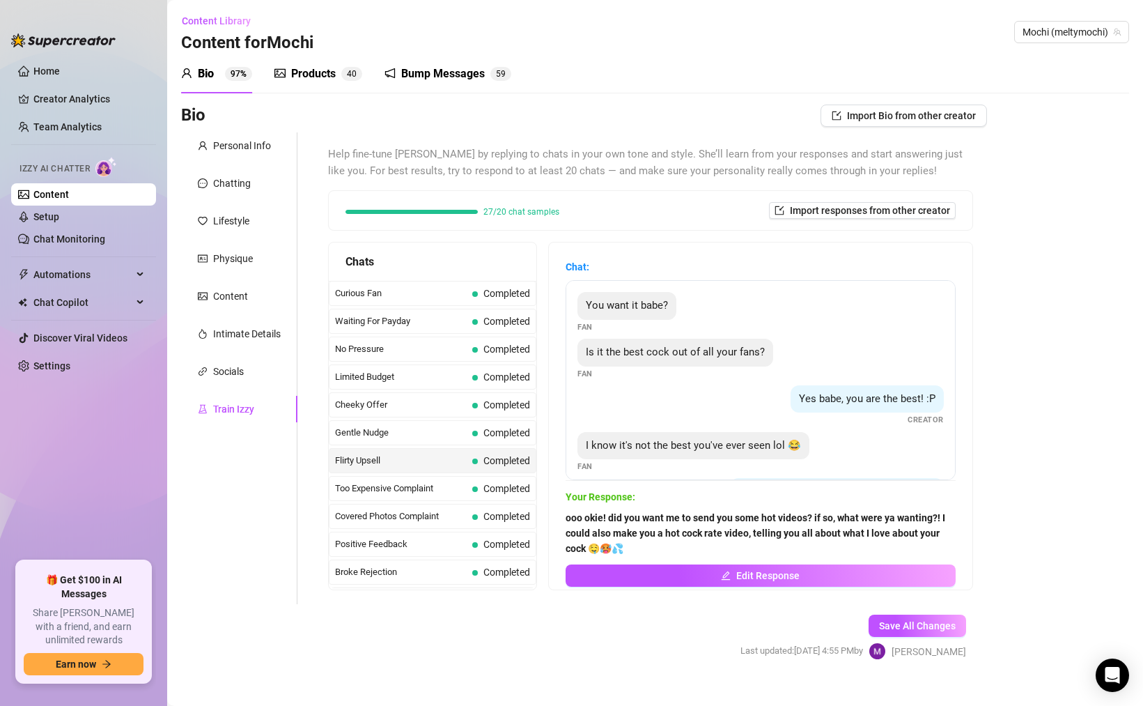
click at [604, 435] on div "I know it's not the best you've ever seen lol 😂" at bounding box center [694, 446] width 232 height 28
click at [658, 469] on div "I know it's not the best you've ever seen lol 😂 Fan" at bounding box center [761, 452] width 366 height 41
click at [640, 448] on span "I know it's not the best you've ever seen lol 😂" at bounding box center [693, 445] width 215 height 13
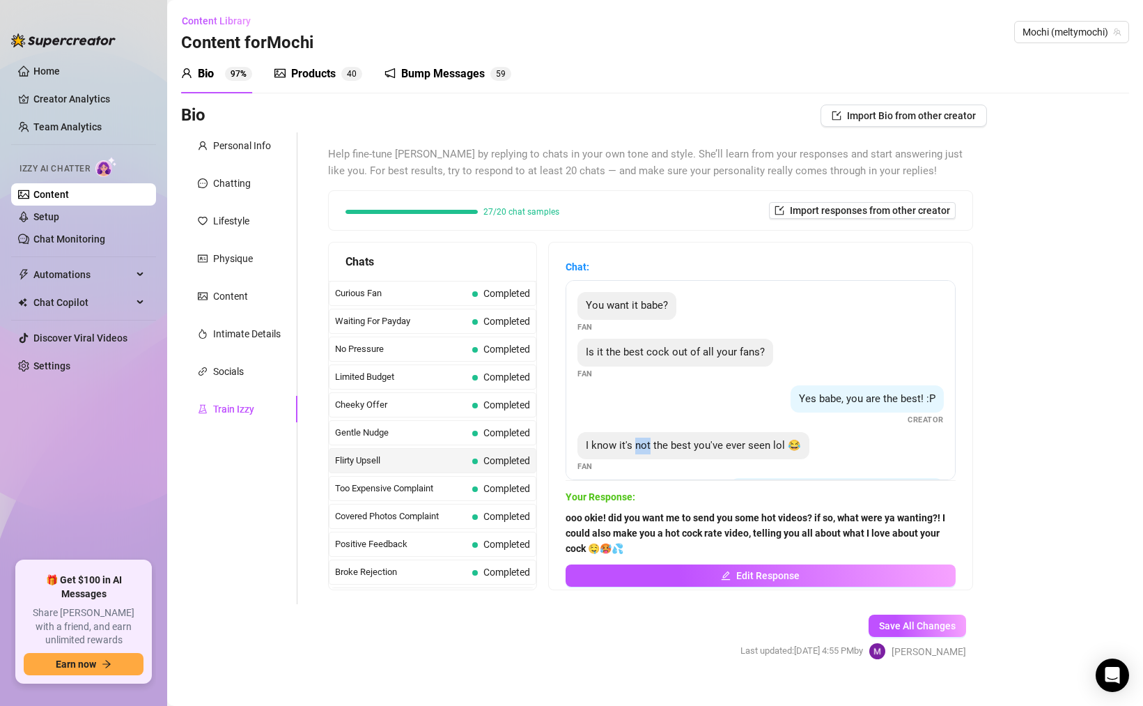
click at [640, 448] on span "I know it's not the best you've ever seen lol 😂" at bounding box center [693, 445] width 215 height 13
click at [419, 442] on div "Gentle Nudge Completed" at bounding box center [433, 432] width 208 height 25
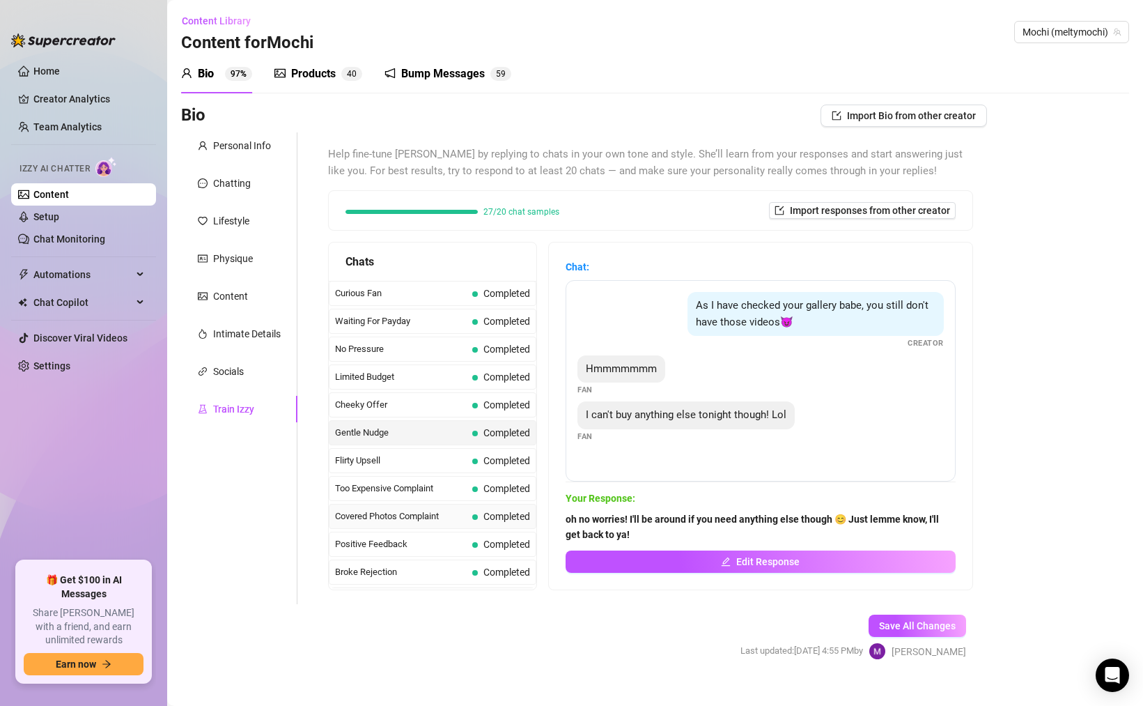
click at [435, 510] on span "Covered Photos Complaint" at bounding box center [401, 516] width 132 height 14
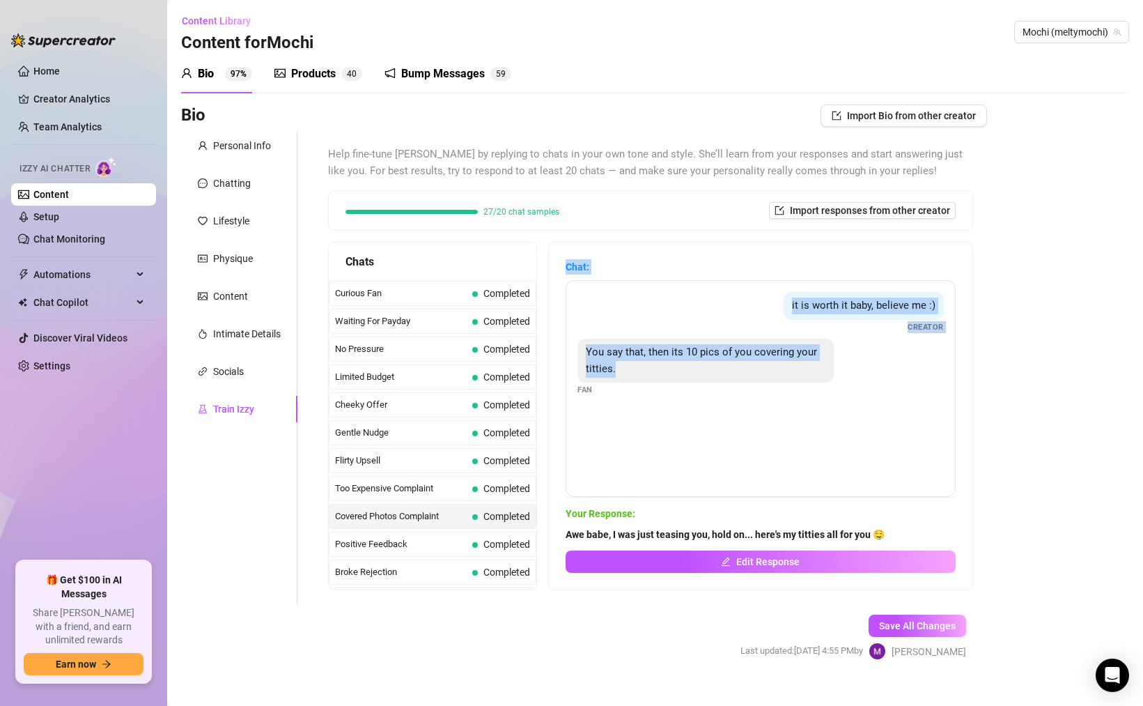
drag, startPoint x: 555, startPoint y: 247, endPoint x: 739, endPoint y: 468, distance: 288.0
click at [739, 468] on div "Chat: it is worth it baby, believe me :) Creator You say that, then its 10 pics…" at bounding box center [761, 415] width 424 height 347
click at [739, 468] on div "it is worth it baby, believe me :) Creator You say that, then its 10 pics of yo…" at bounding box center [761, 388] width 390 height 217
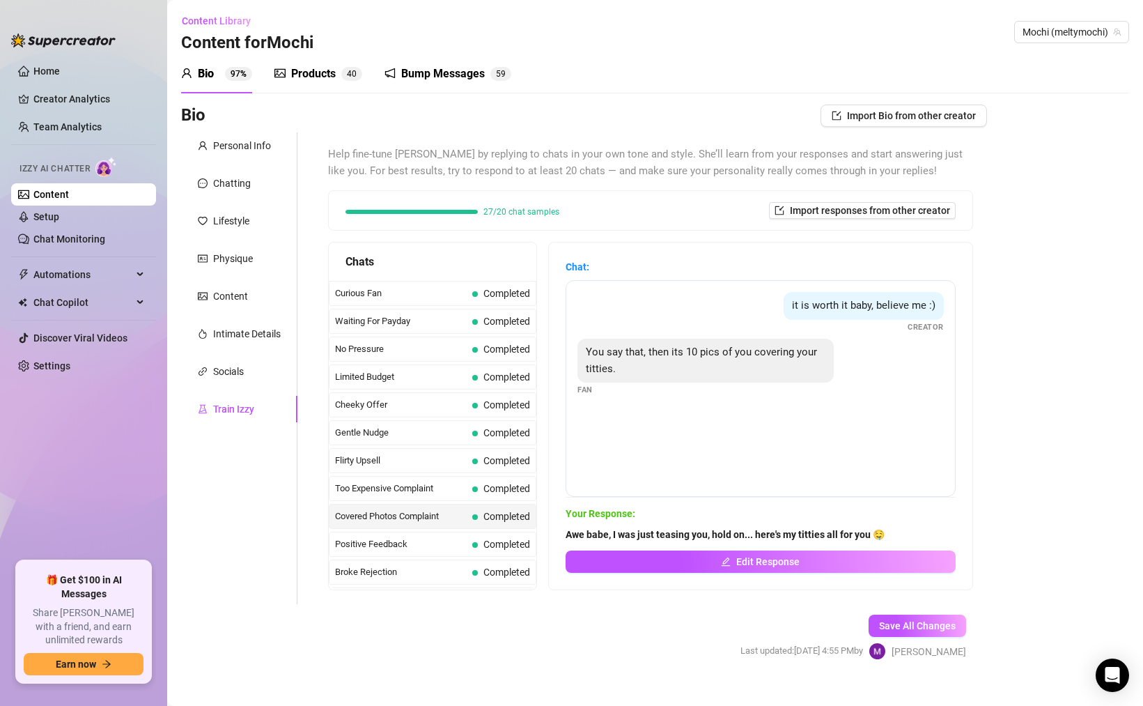
click at [796, 307] on span "it is worth it baby, believe me :)" at bounding box center [864, 305] width 144 height 13
click at [863, 371] on div "You say that, then its 10 pics of you covering your titties. Fan" at bounding box center [761, 367] width 366 height 57
click at [847, 292] on div "it is worth it baby, believe me :)" at bounding box center [864, 306] width 160 height 28
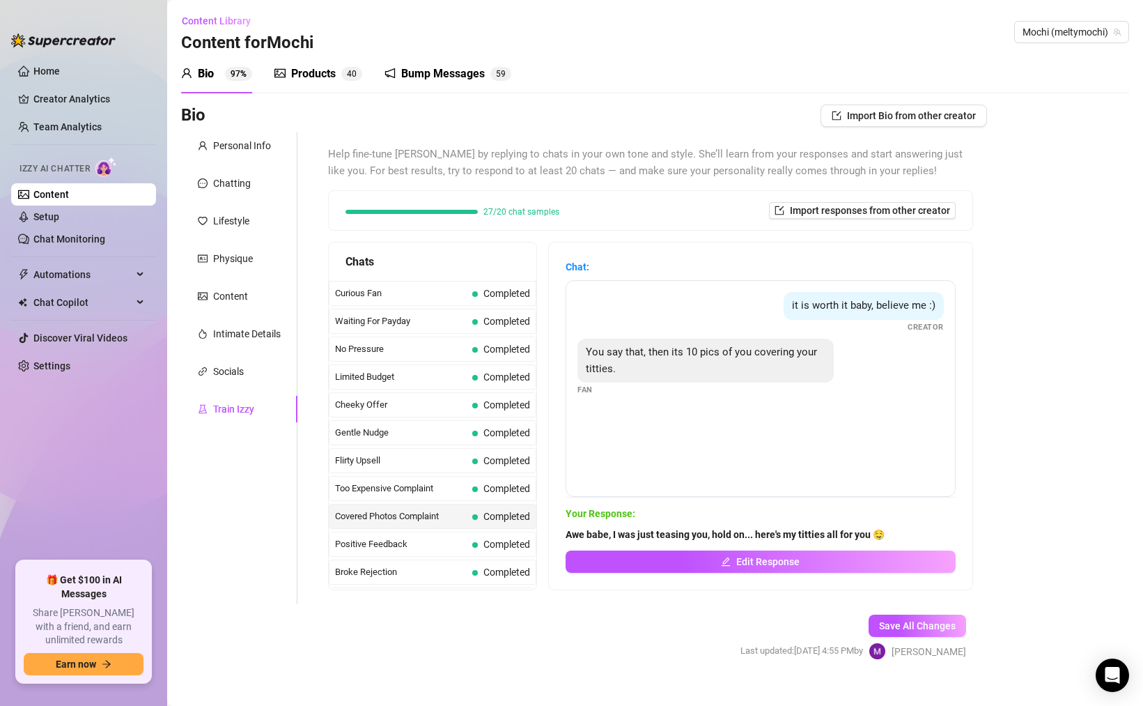
click at [842, 307] on span "it is worth it baby, believe me :)" at bounding box center [864, 305] width 144 height 13
click at [822, 311] on span "it is worth it baby, believe me :)" at bounding box center [864, 305] width 144 height 13
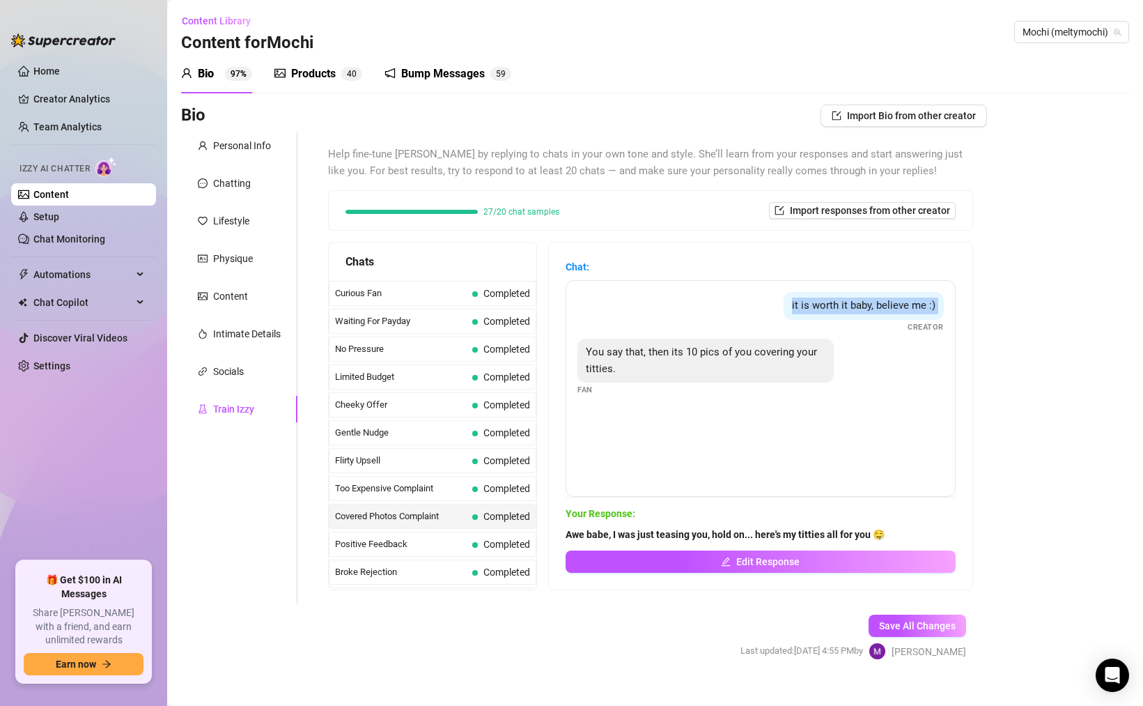
click at [822, 311] on span "it is worth it baby, believe me :)" at bounding box center [864, 305] width 144 height 13
click at [835, 305] on span "it is worth it baby, believe me :)" at bounding box center [864, 305] width 144 height 13
click at [835, 339] on div "You say that, then its 10 pics of you covering your titties. Fan" at bounding box center [761, 367] width 366 height 57
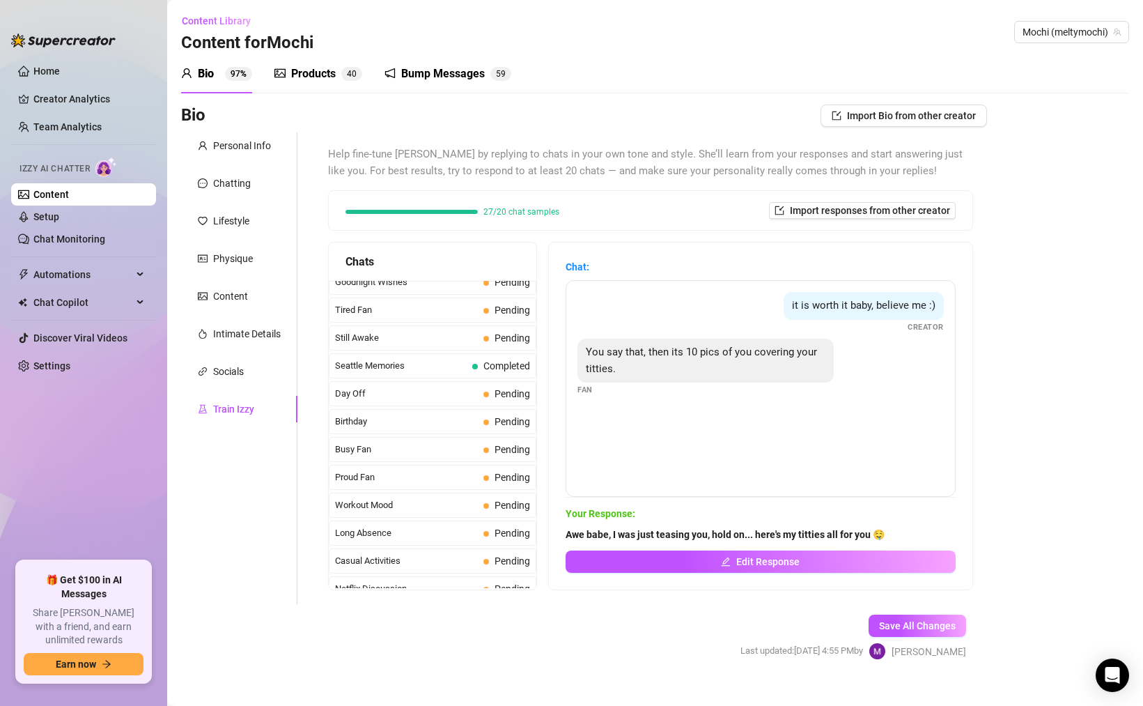
scroll to position [1104, 0]
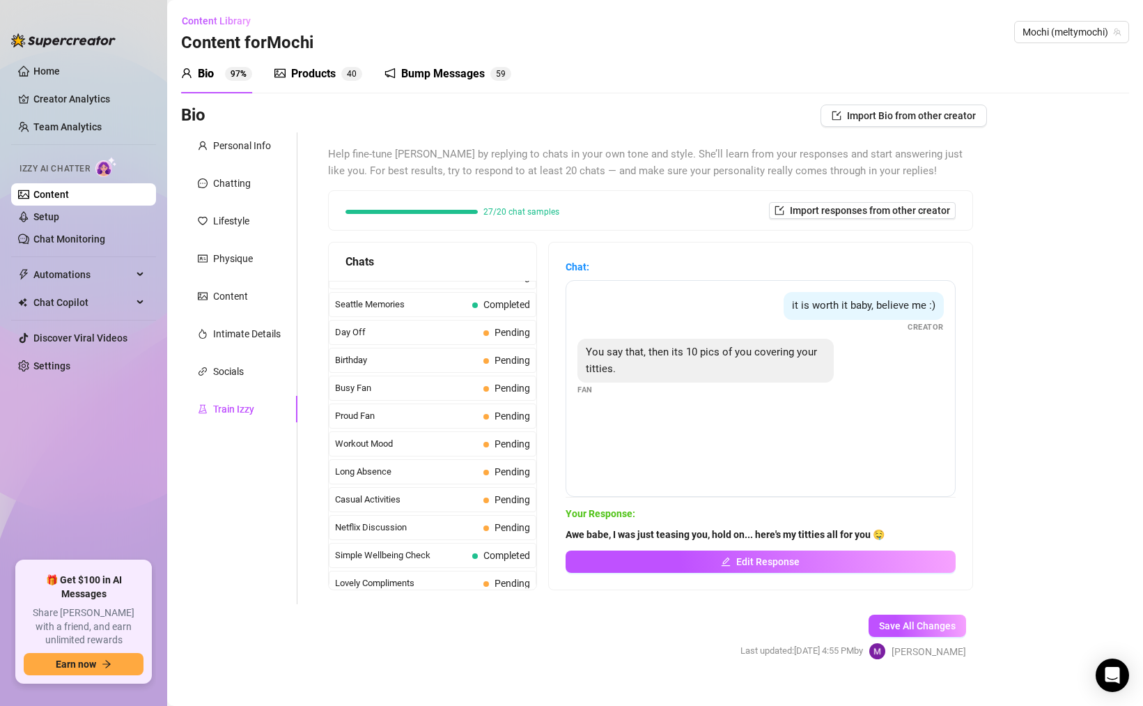
click at [462, 461] on div "Long Absence Pending" at bounding box center [433, 471] width 208 height 25
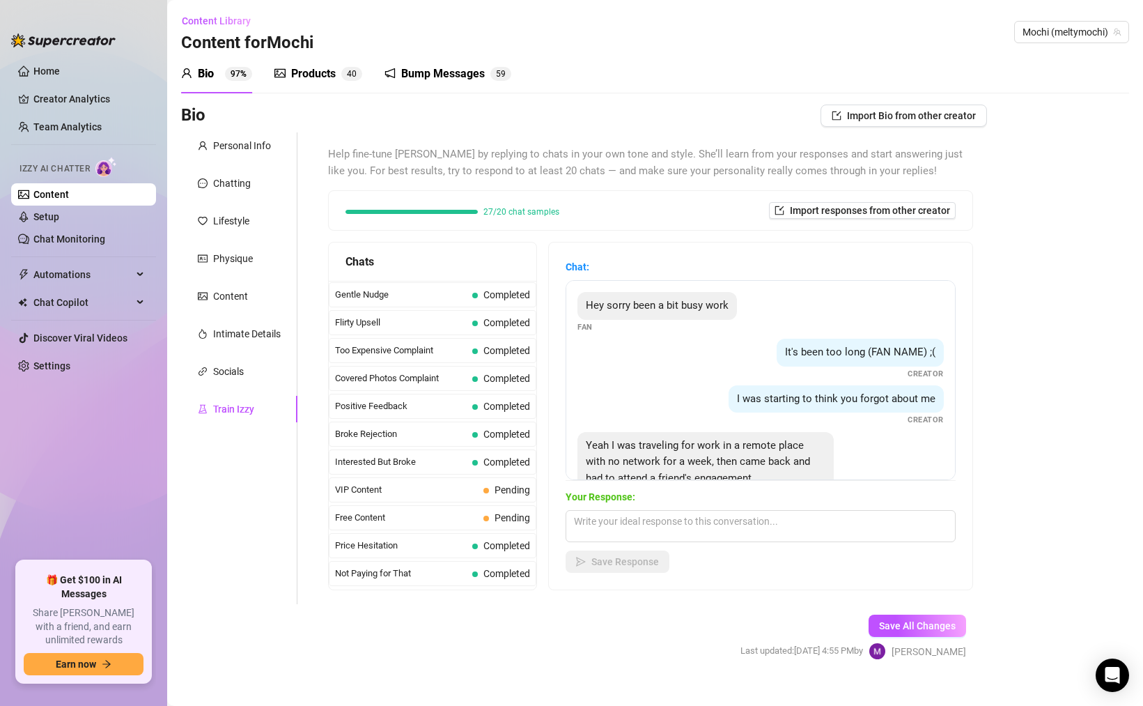
scroll to position [36, 0]
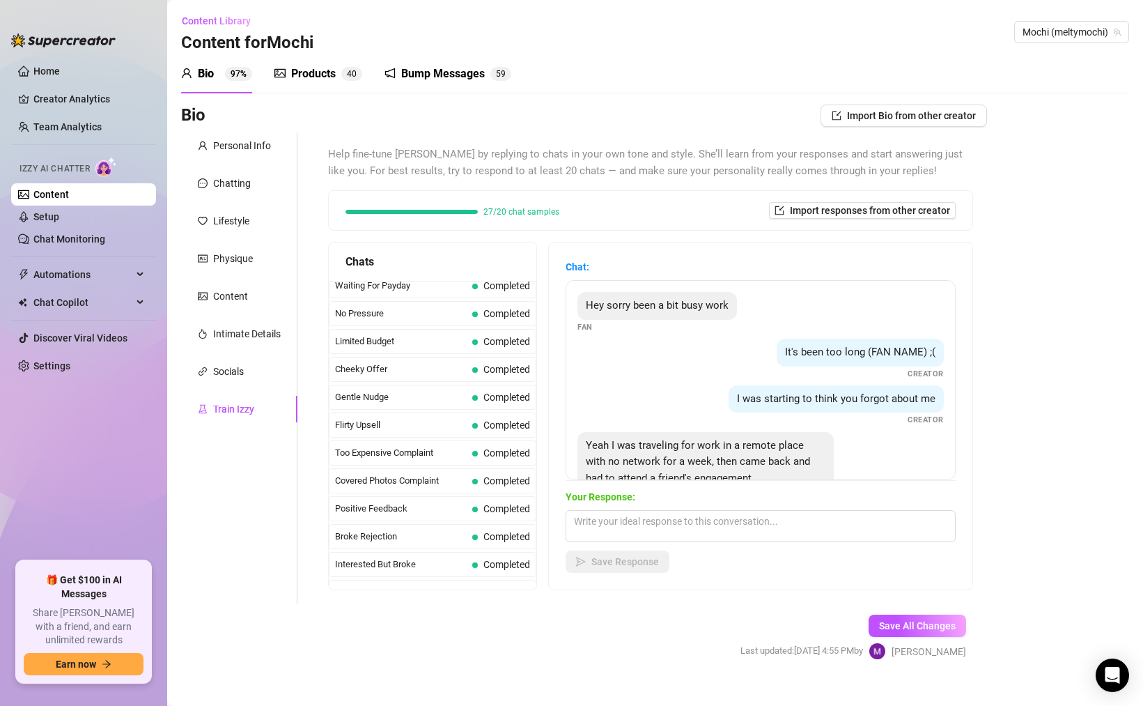
click at [435, 430] on span "Flirty Upsell" at bounding box center [401, 425] width 132 height 14
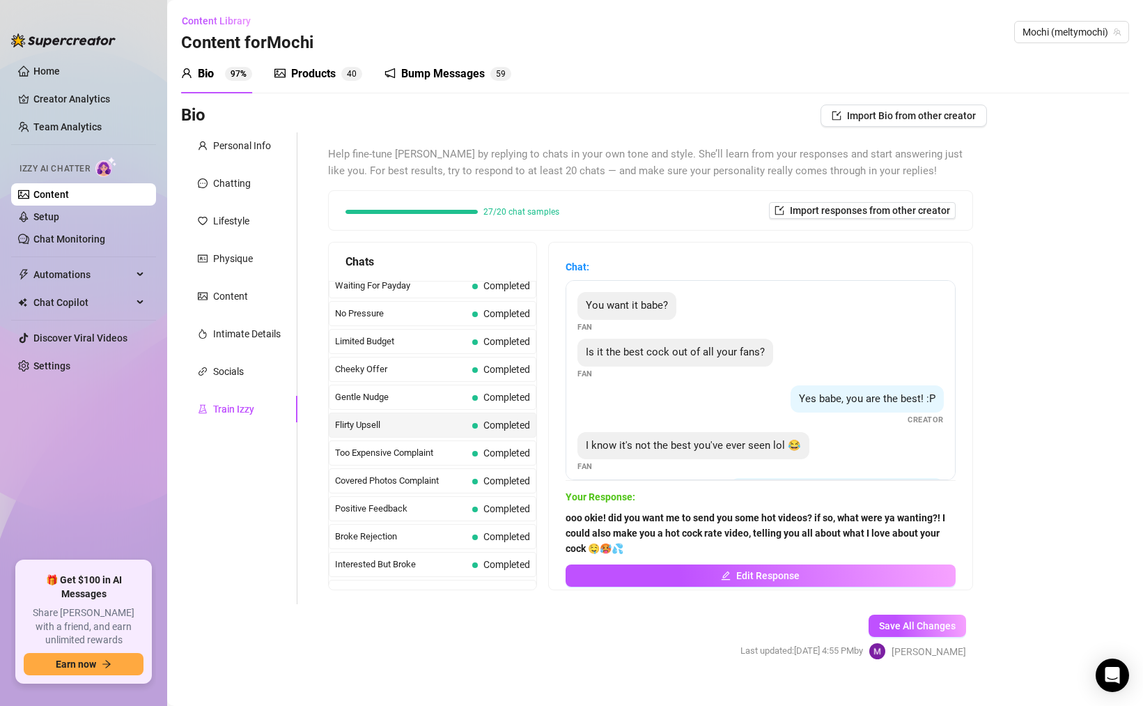
click at [759, 401] on div "Yes babe, you are the best! :P Creator" at bounding box center [761, 405] width 366 height 41
drag, startPoint x: 586, startPoint y: 445, endPoint x: 851, endPoint y: 439, distance: 265.5
click at [851, 439] on div "I know it's not the best you've ever seen lol 😂 Fan" at bounding box center [761, 452] width 366 height 41
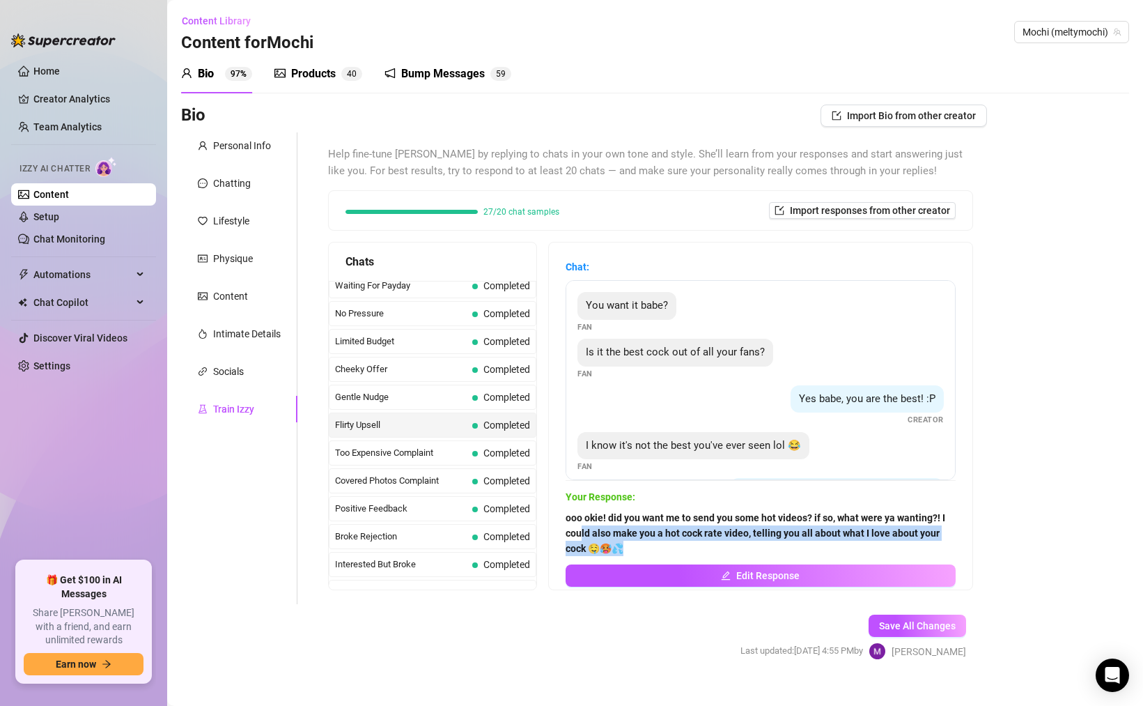
drag, startPoint x: 640, startPoint y: 544, endPoint x: 582, endPoint y: 526, distance: 61.3
click at [582, 526] on span "ooo okie! did you want me to send you some hot videos? if so, what were ya want…" at bounding box center [761, 533] width 390 height 46
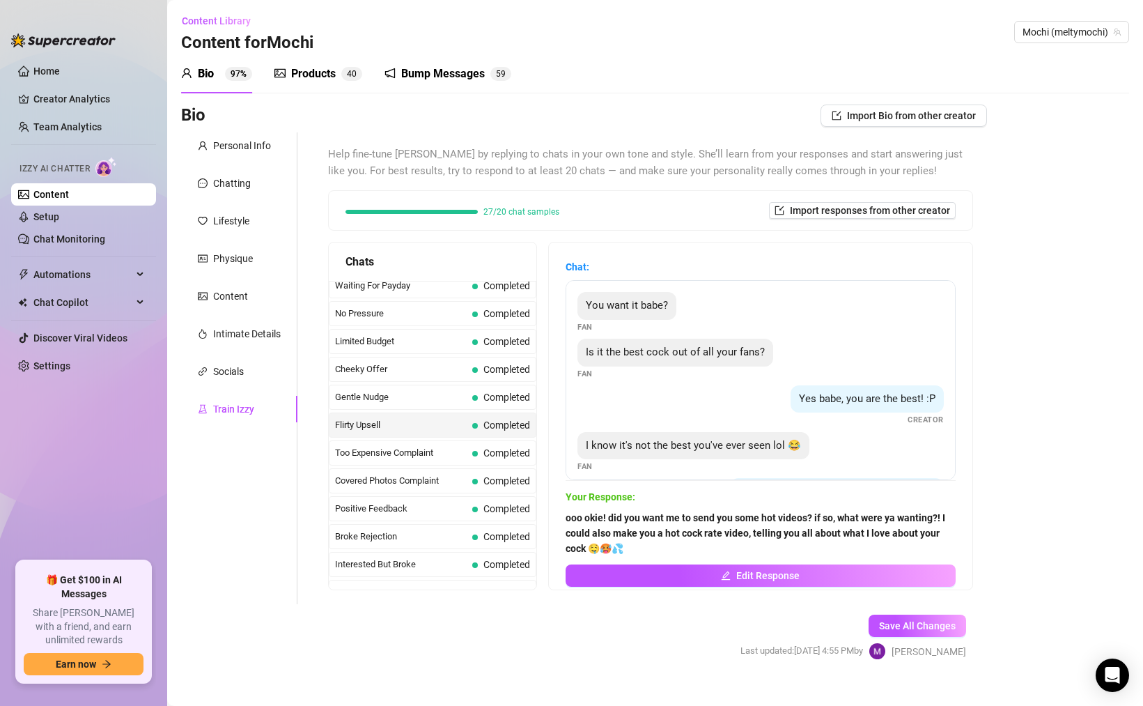
click at [619, 455] on div "I know it's not the best you've ever seen lol 😂" at bounding box center [694, 446] width 232 height 28
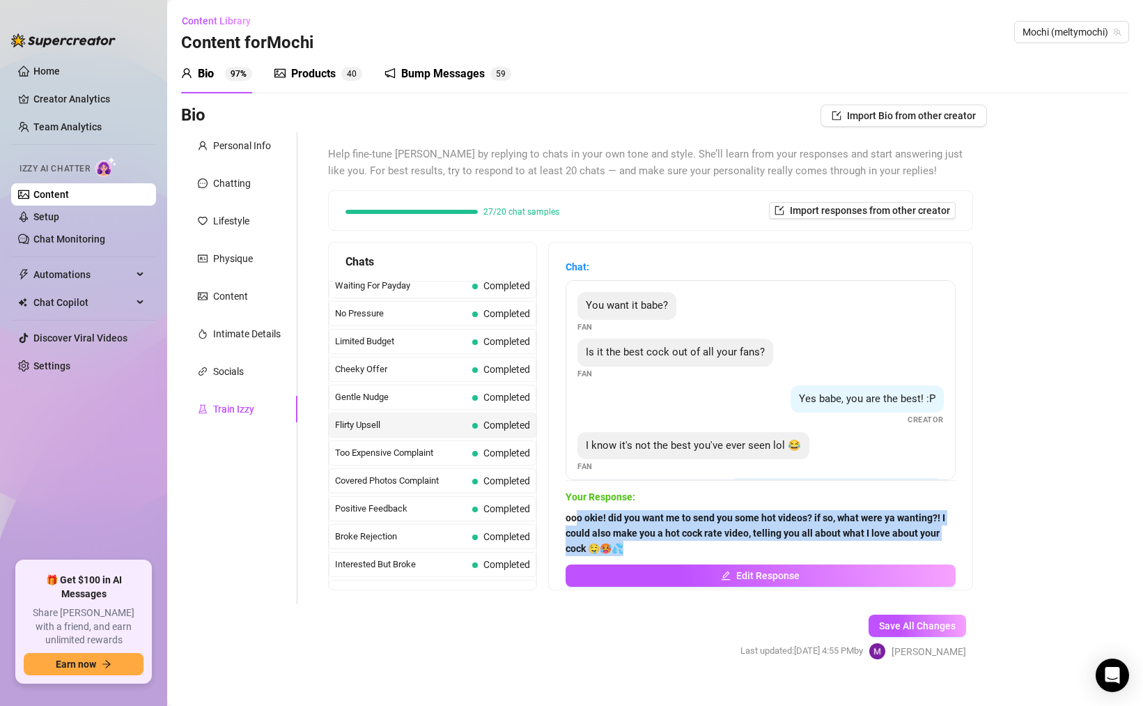
drag, startPoint x: 622, startPoint y: 551, endPoint x: 579, endPoint y: 511, distance: 59.2
click at [579, 511] on span "ooo okie! did you want me to send you some hot videos? if so, what were ya want…" at bounding box center [761, 533] width 390 height 46
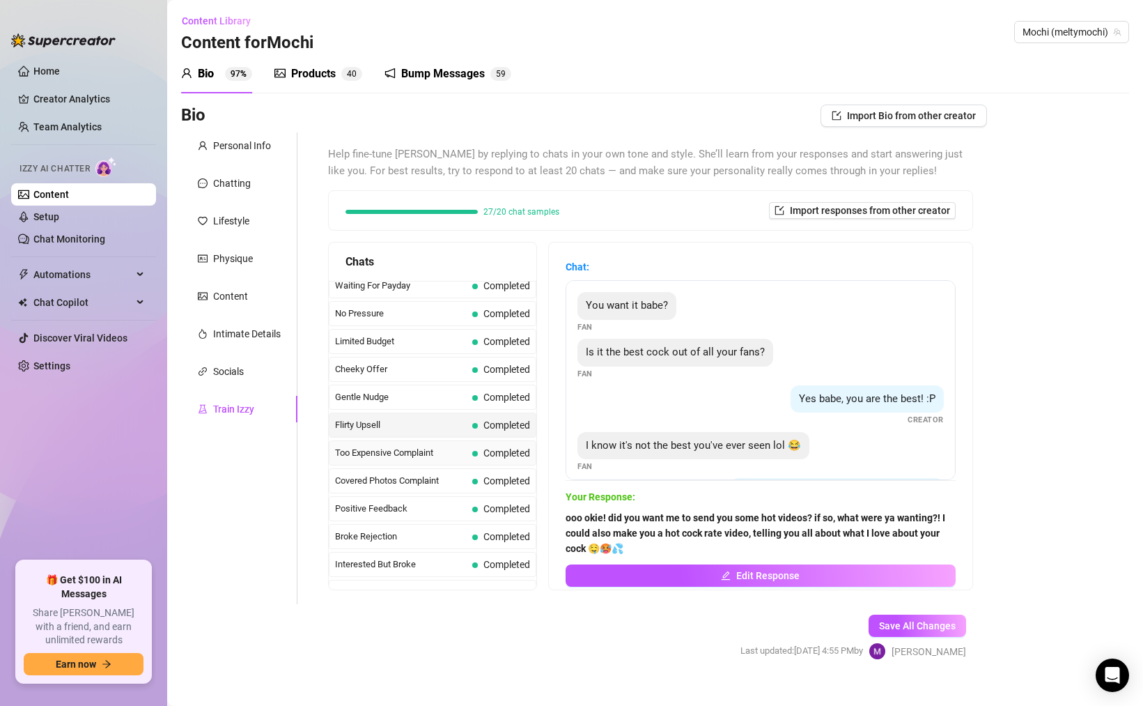
click at [433, 463] on div "Too Expensive Complaint Completed" at bounding box center [433, 452] width 208 height 25
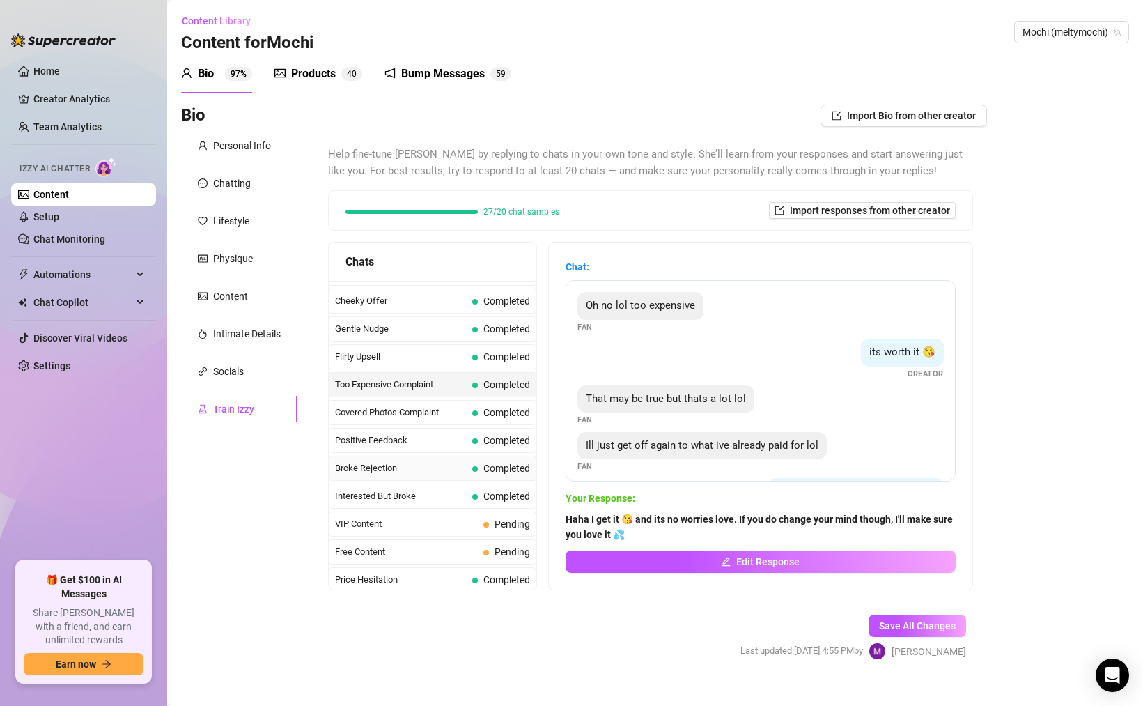
scroll to position [107, 0]
click at [613, 447] on span "Ill just get off again to what ive already paid for lol" at bounding box center [702, 445] width 233 height 13
click at [614, 516] on strong "Haha I get it 😘 and its no worries love. If you do change your mind though, I'l…" at bounding box center [759, 527] width 387 height 26
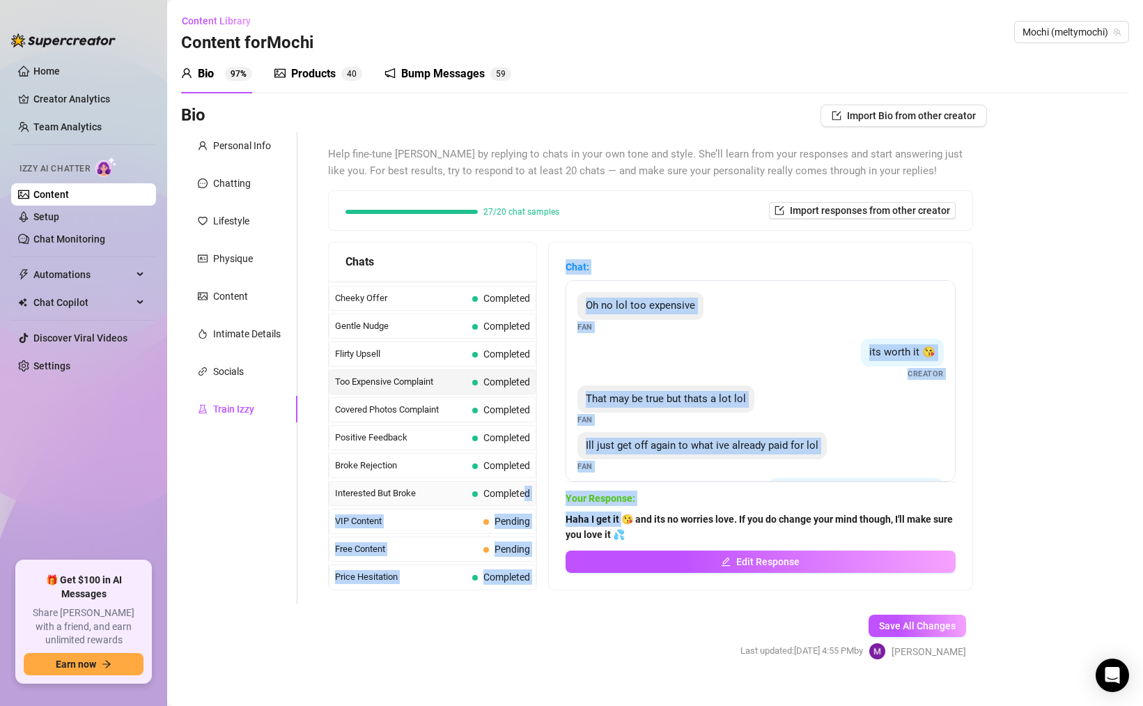
drag, startPoint x: 622, startPoint y: 512, endPoint x: 526, endPoint y: 495, distance: 96.9
click at [526, 495] on div "Chats Curious Fan Completed Waiting For Payday Completed No Pressure Completed …" at bounding box center [650, 416] width 645 height 348
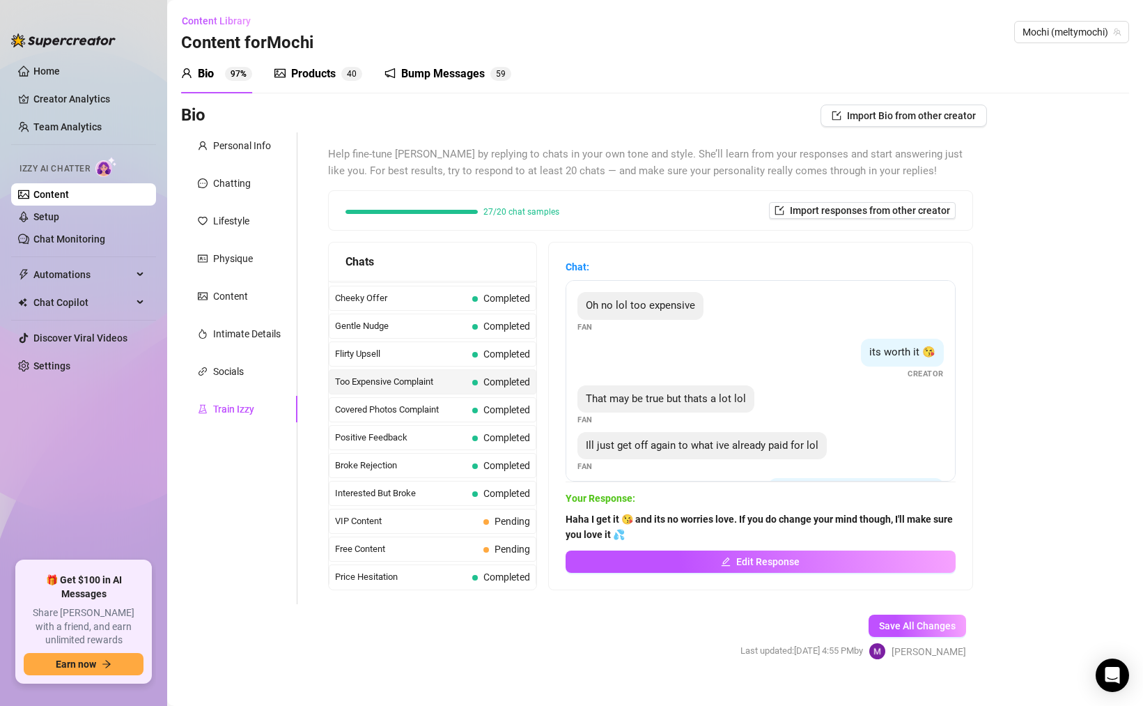
click at [655, 527] on span "Haha I get it 😘 and its no worries love. If you do change your mind though, I'l…" at bounding box center [761, 526] width 390 height 31
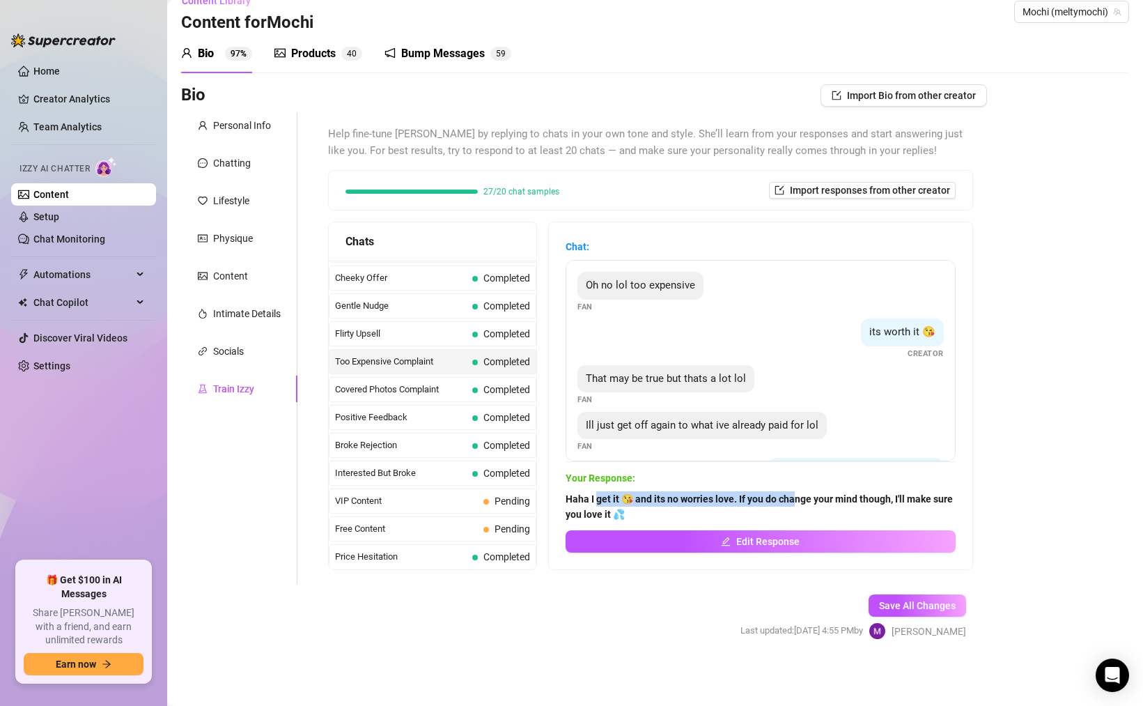
drag, startPoint x: 599, startPoint y: 497, endPoint x: 793, endPoint y: 503, distance: 193.8
click at [793, 503] on strong "Haha I get it 😘 and its no worries love. If you do change your mind though, I'l…" at bounding box center [759, 506] width 387 height 26
drag, startPoint x: 716, startPoint y: 490, endPoint x: 548, endPoint y: 464, distance: 169.9
click at [548, 464] on div "Chats Curious Fan Completed Waiting For Payday Completed No Pressure Completed …" at bounding box center [650, 396] width 645 height 348
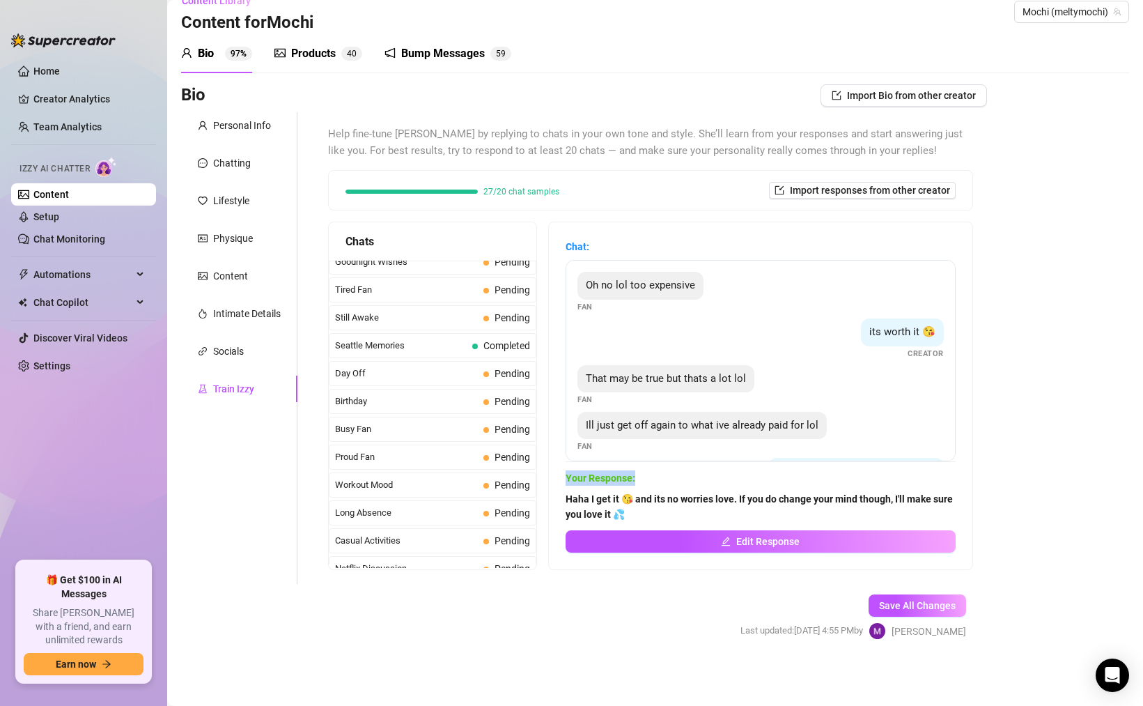
scroll to position [1059, 0]
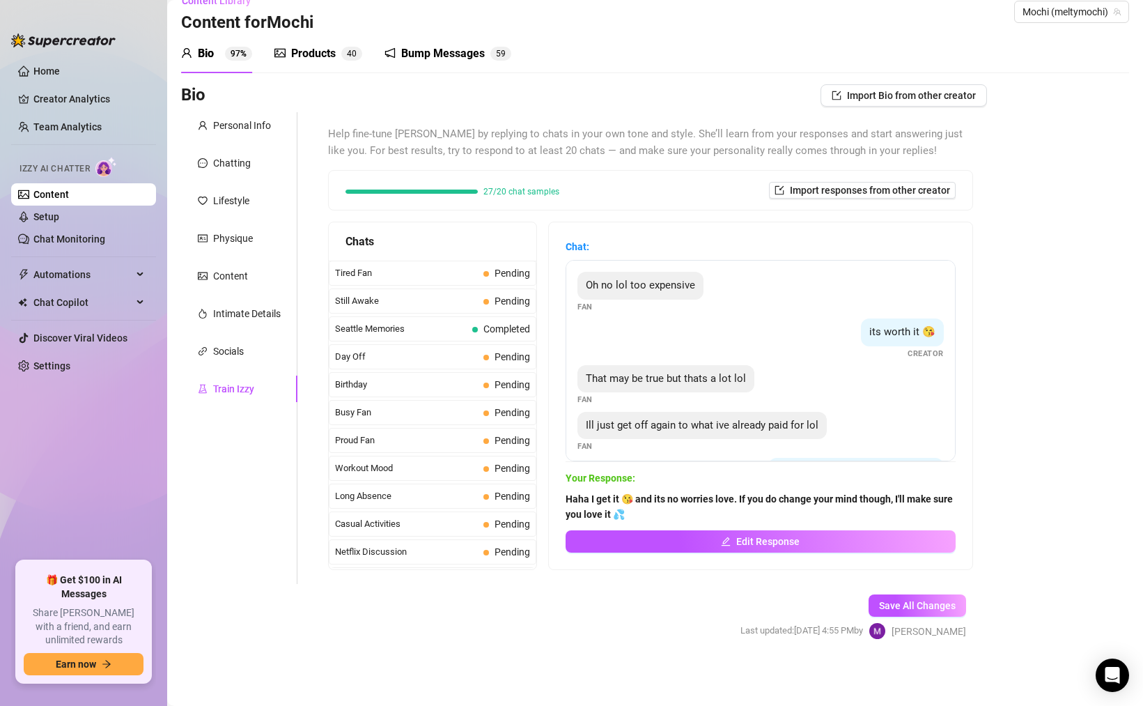
click at [482, 336] on span "Completed" at bounding box center [501, 328] width 58 height 15
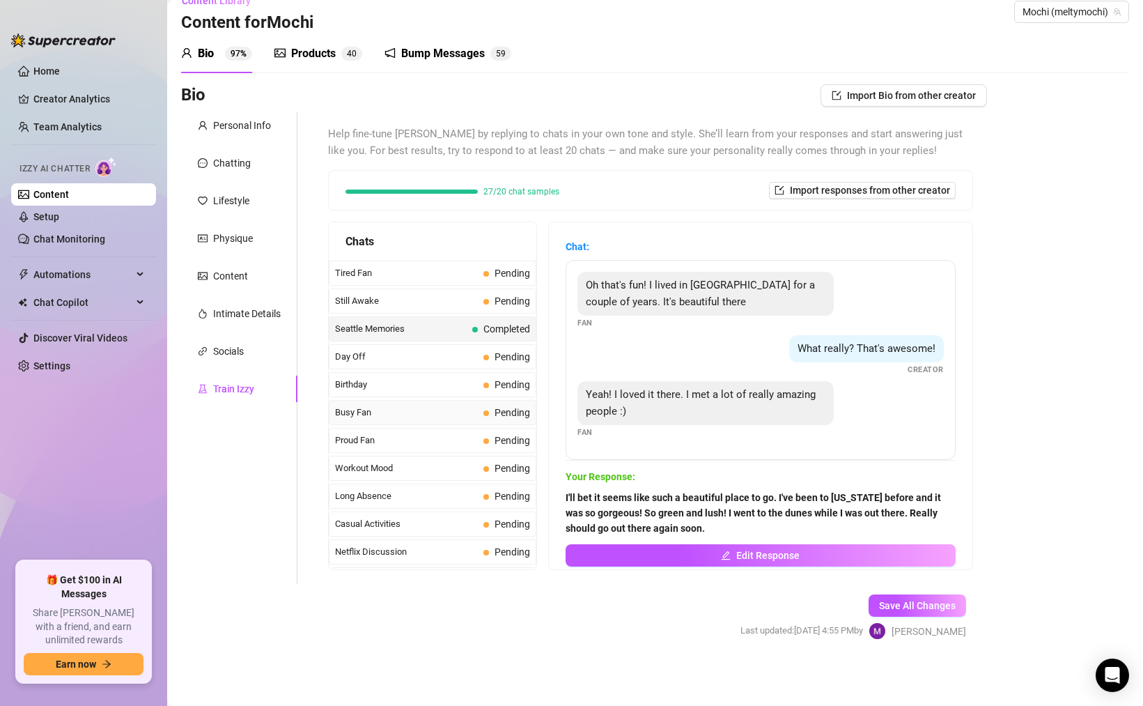
click at [482, 421] on div "Busy Fan Pending" at bounding box center [433, 412] width 208 height 25
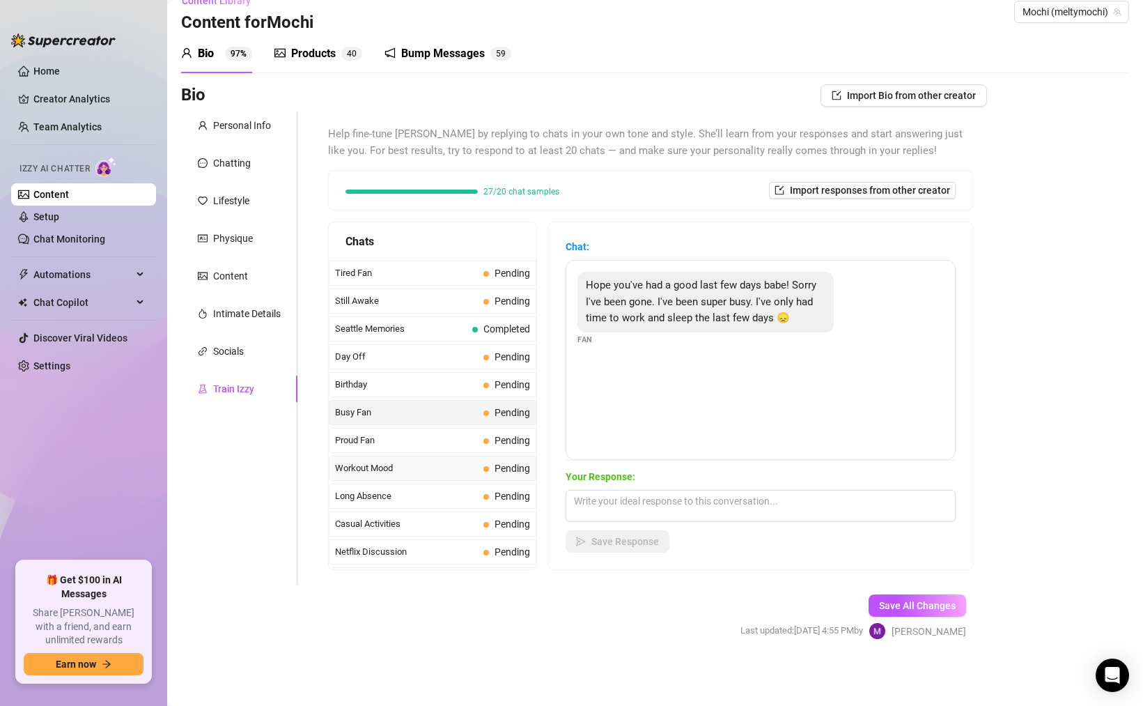
click at [485, 461] on span "Pending" at bounding box center [507, 468] width 47 height 15
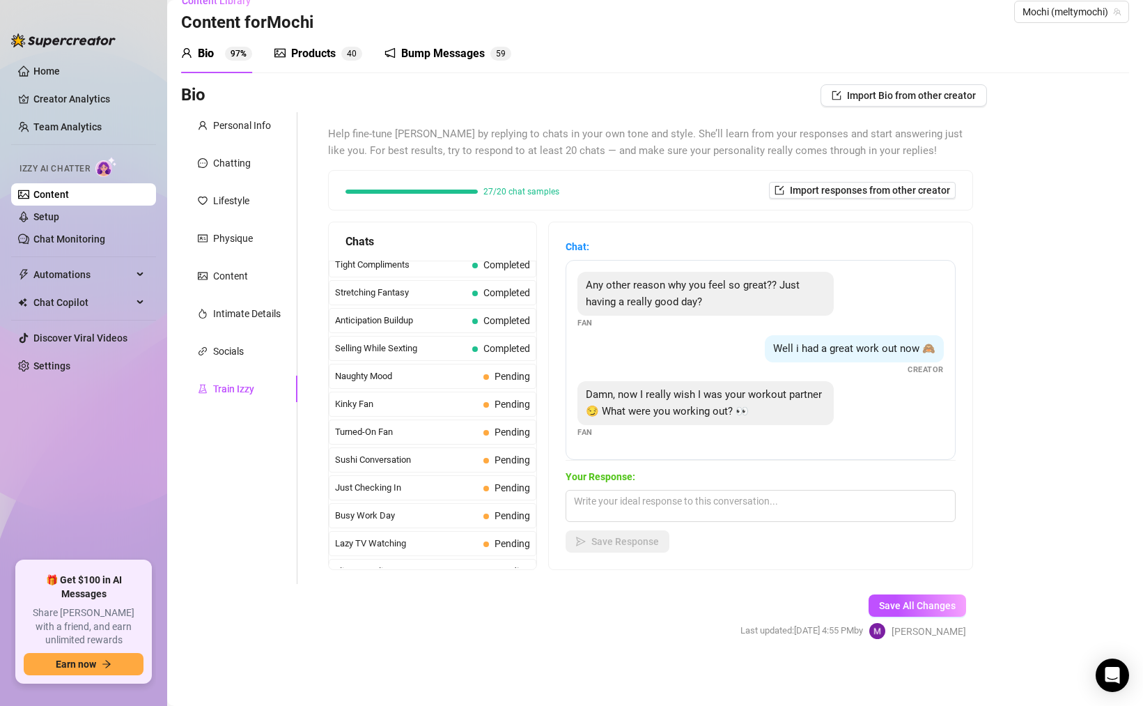
scroll to position [1251, 0]
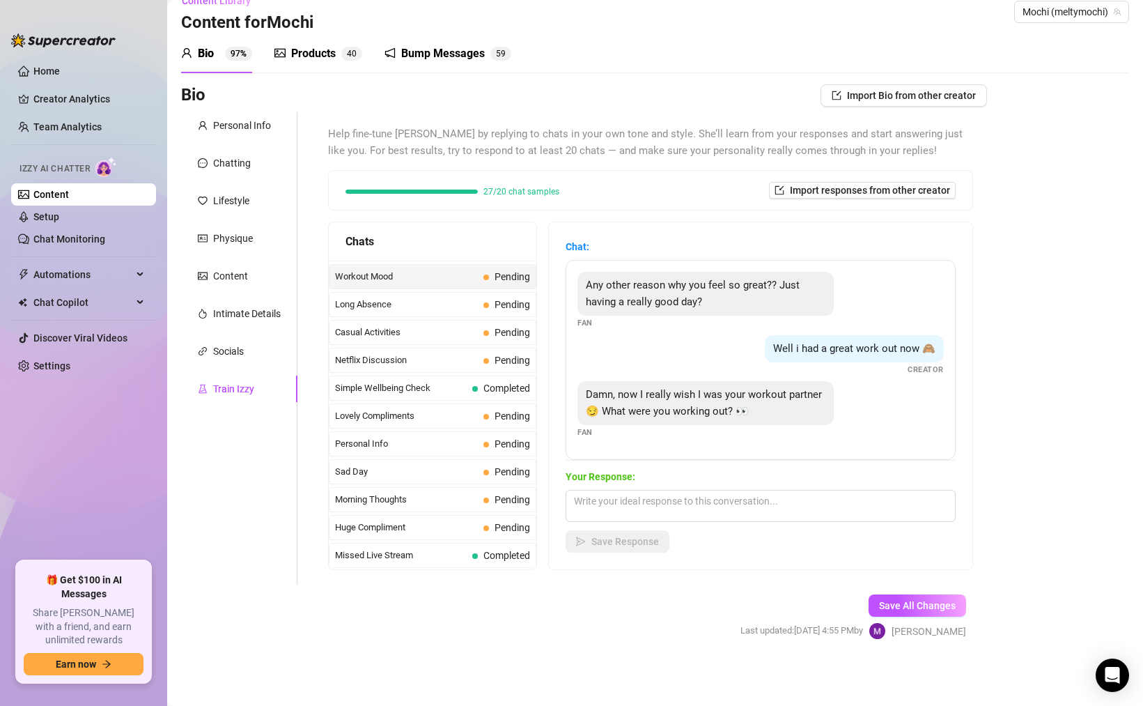
click at [485, 461] on div "Sad Day Pending" at bounding box center [433, 471] width 208 height 25
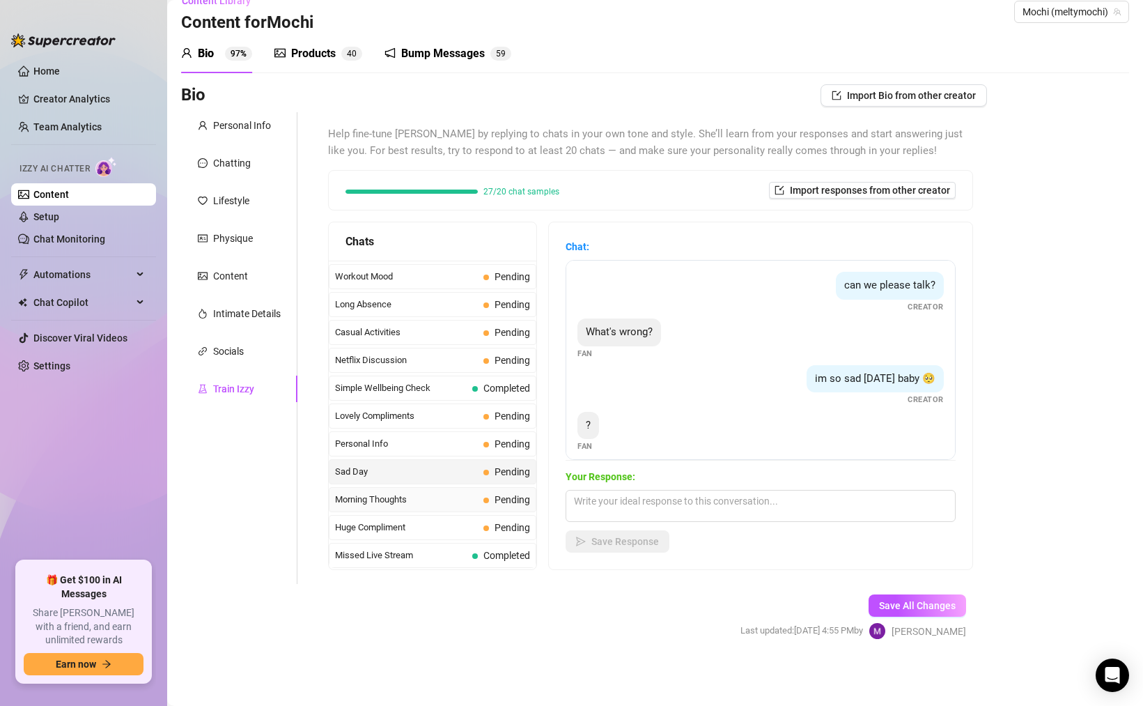
click at [485, 511] on div "Morning Thoughts Pending" at bounding box center [433, 499] width 208 height 25
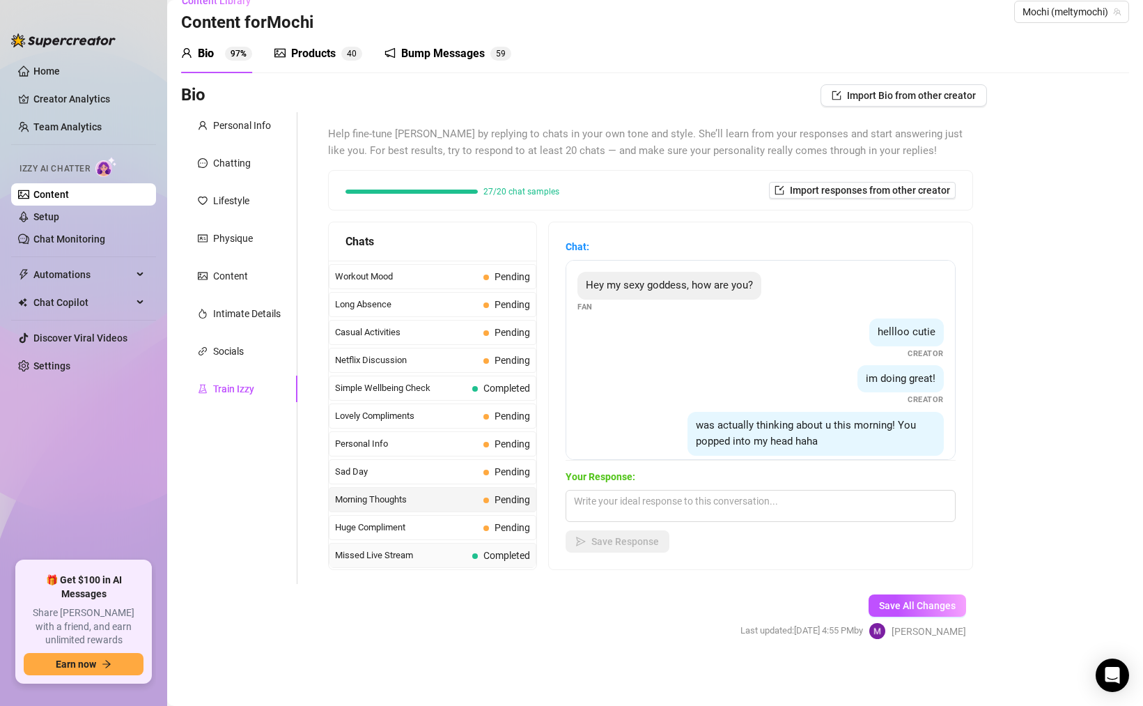
click at [485, 565] on div "Missed Live Stream Completed" at bounding box center [433, 555] width 208 height 25
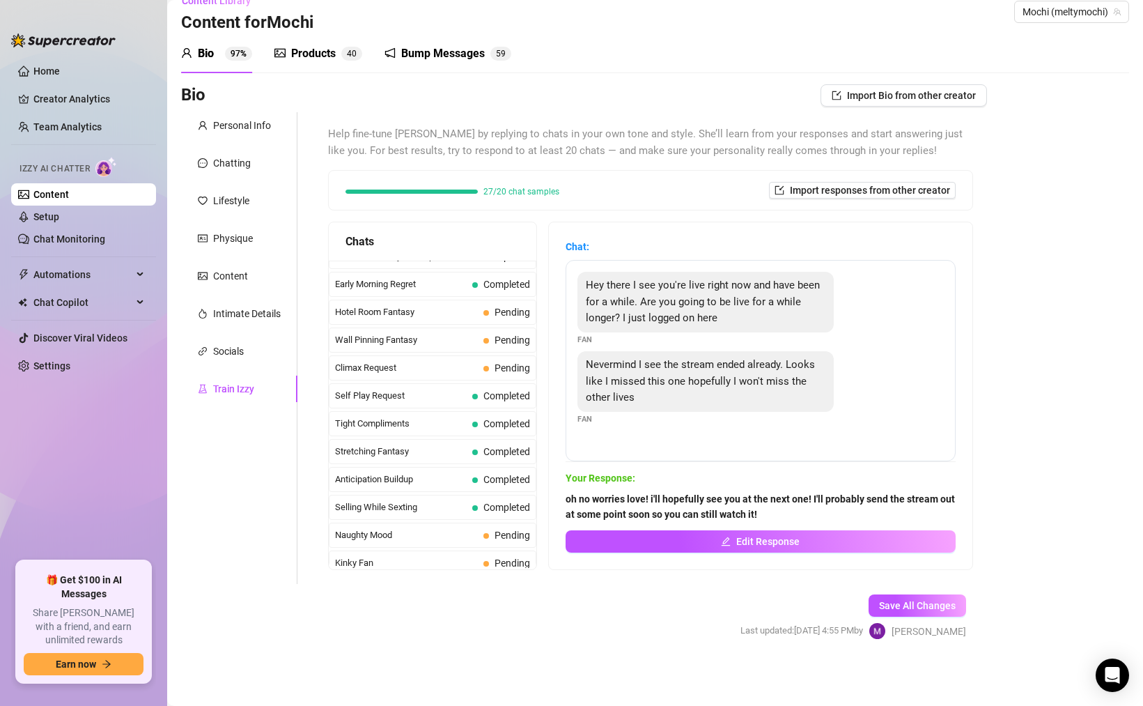
scroll to position [0, 0]
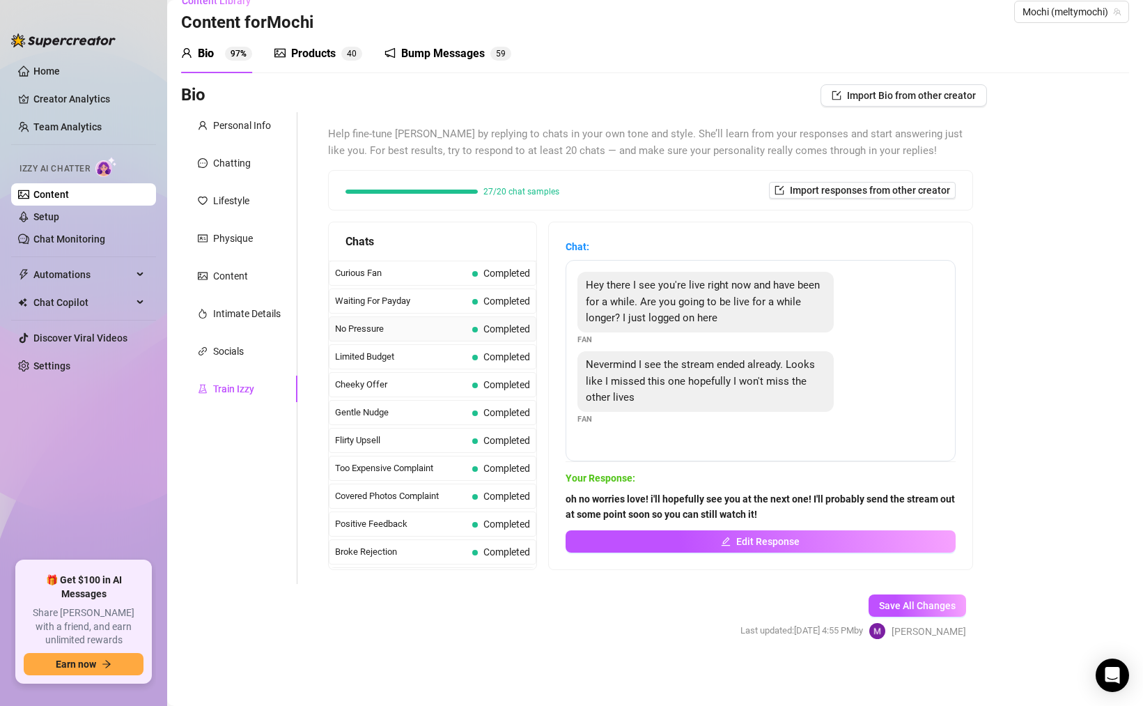
click at [439, 316] on div "No Pressure Completed" at bounding box center [433, 328] width 208 height 25
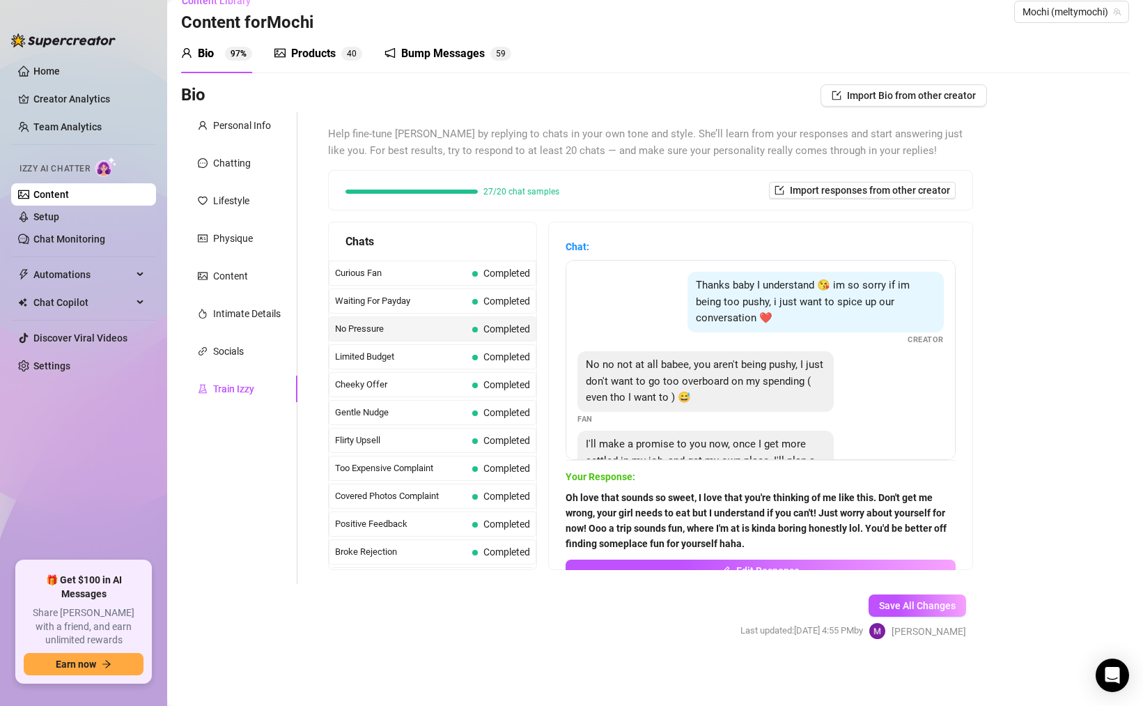
click at [695, 518] on strong "Oh love that sounds so sweet, I love that you're thinking of me like this. Don'…" at bounding box center [756, 520] width 381 height 57
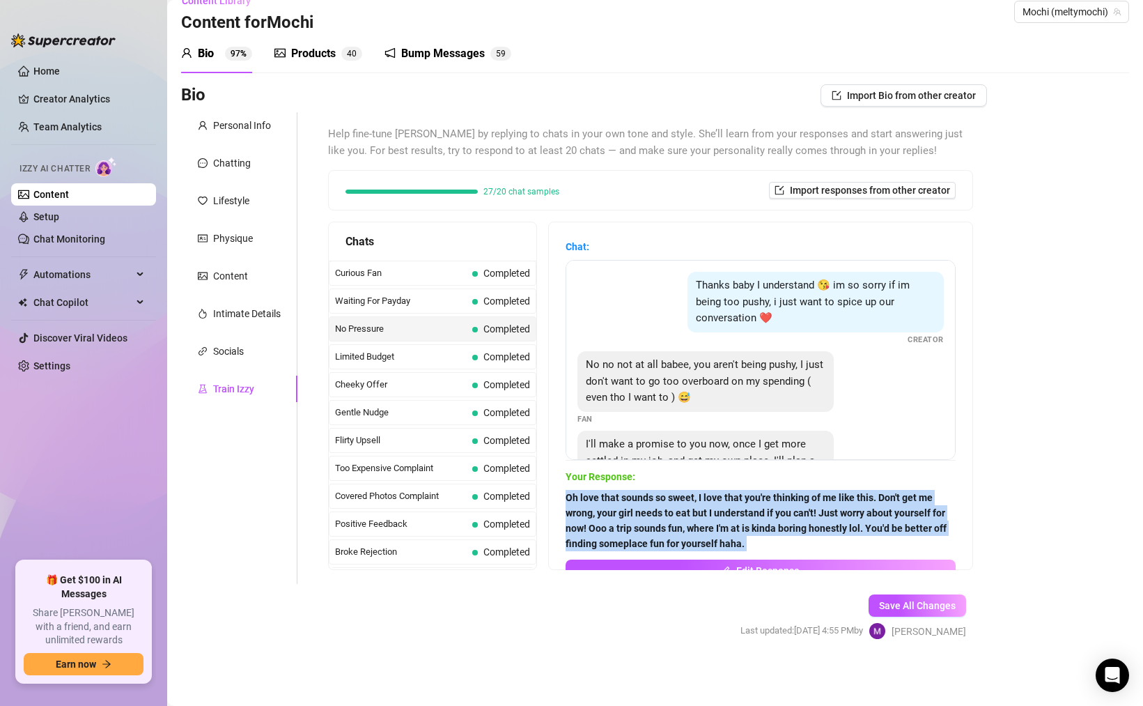
click at [695, 518] on strong "Oh love that sounds so sweet, I love that you're thinking of me like this. Don'…" at bounding box center [756, 520] width 381 height 57
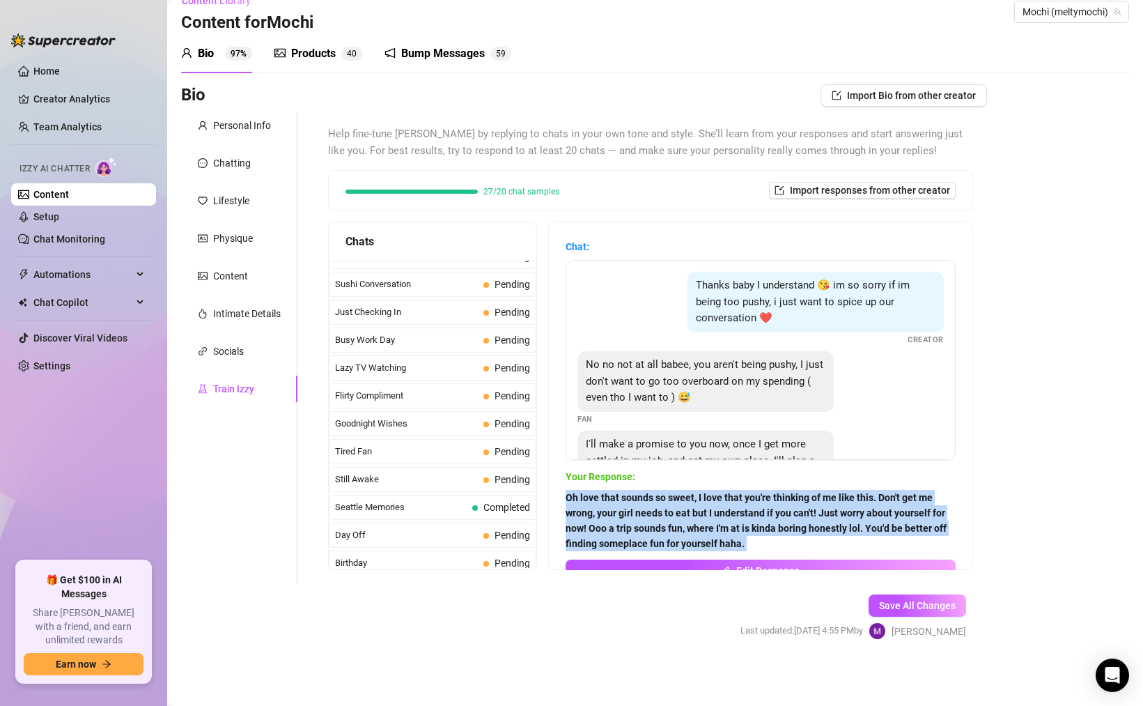
scroll to position [1251, 0]
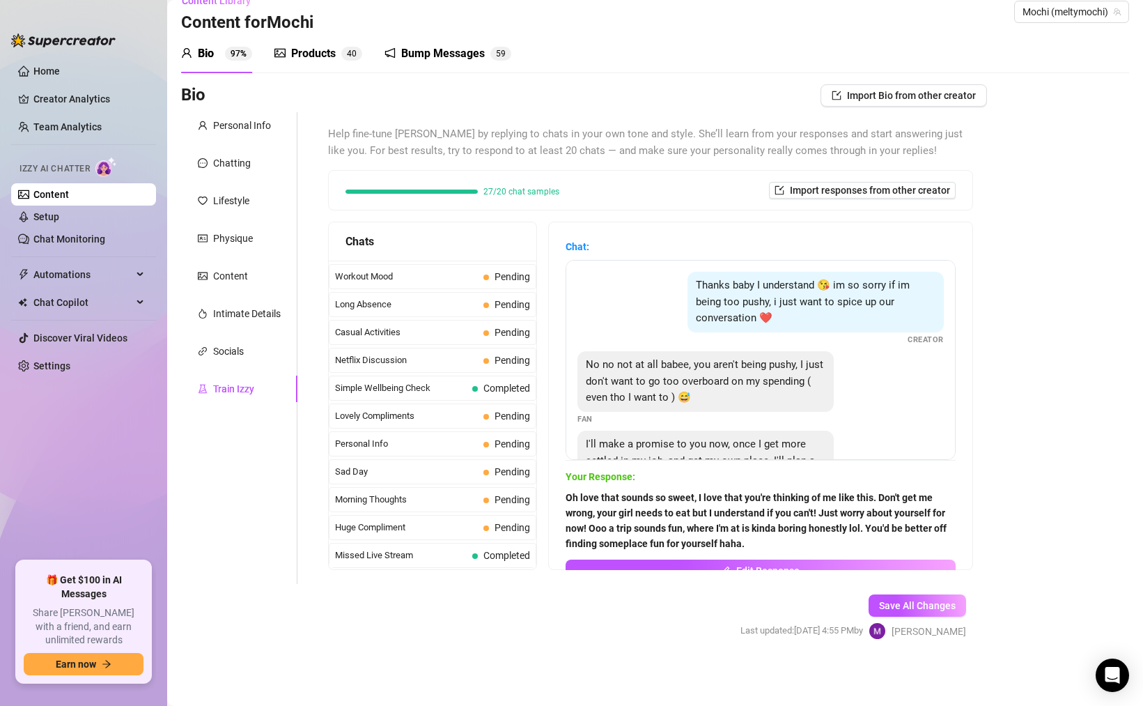
click at [479, 396] on div "Simple Wellbeing Check Completed" at bounding box center [433, 388] width 208 height 25
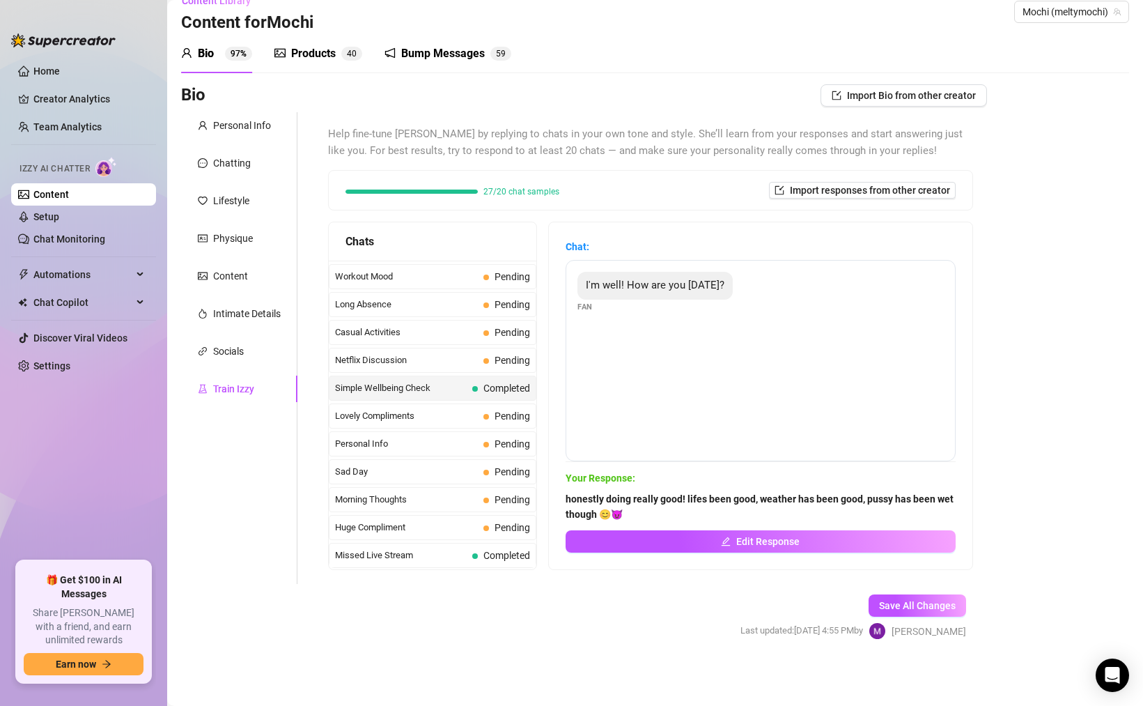
click at [465, 575] on div "Help fine-tune [PERSON_NAME] by replying to chats in your own tone and style. S…" at bounding box center [650, 348] width 673 height 472
click at [465, 562] on div "Missed Live Stream Completed" at bounding box center [433, 555] width 208 height 25
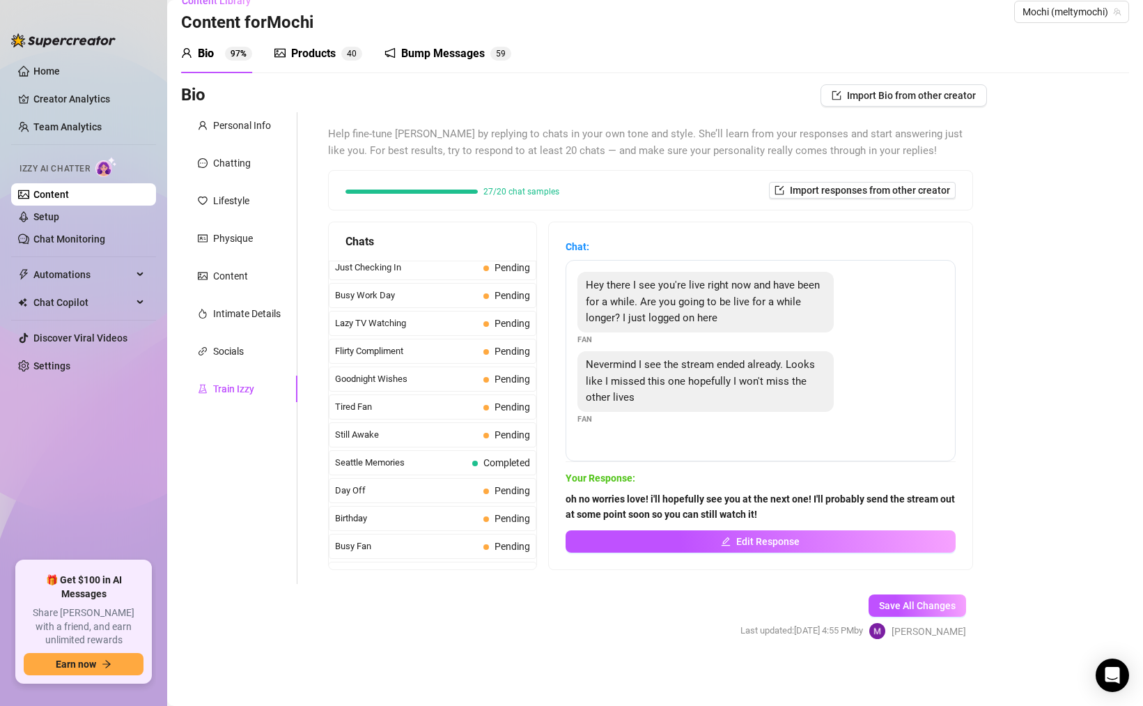
scroll to position [489, 0]
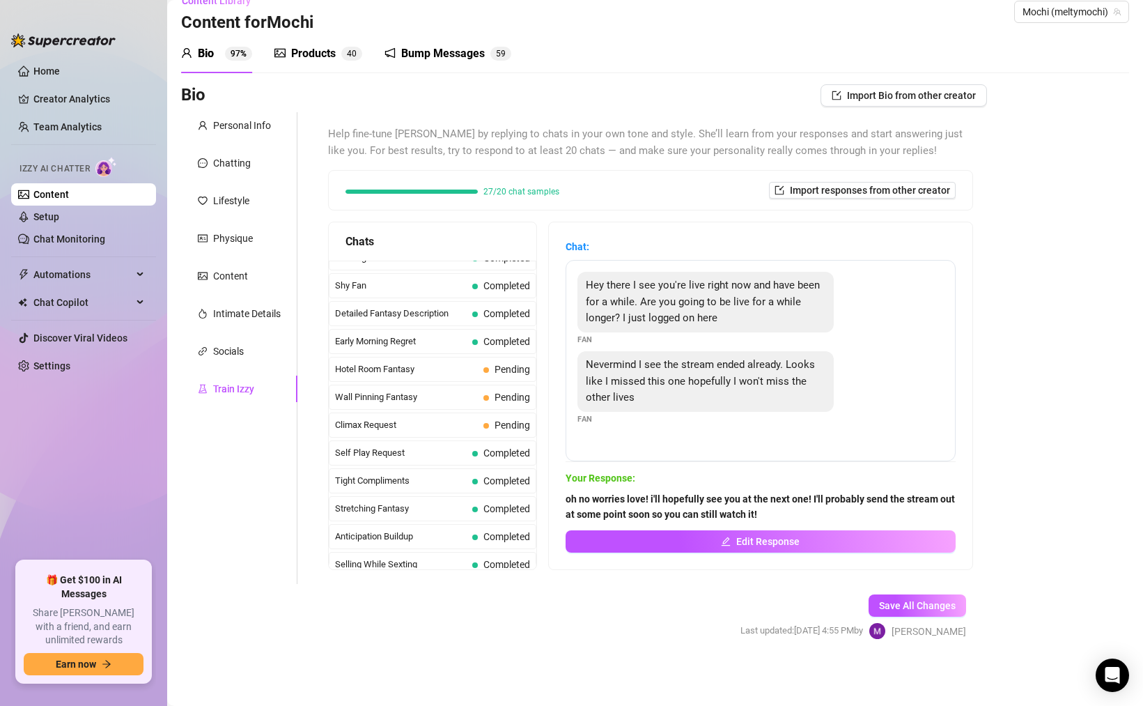
click at [481, 397] on div "Wall Pinning Fantasy Pending" at bounding box center [433, 397] width 208 height 25
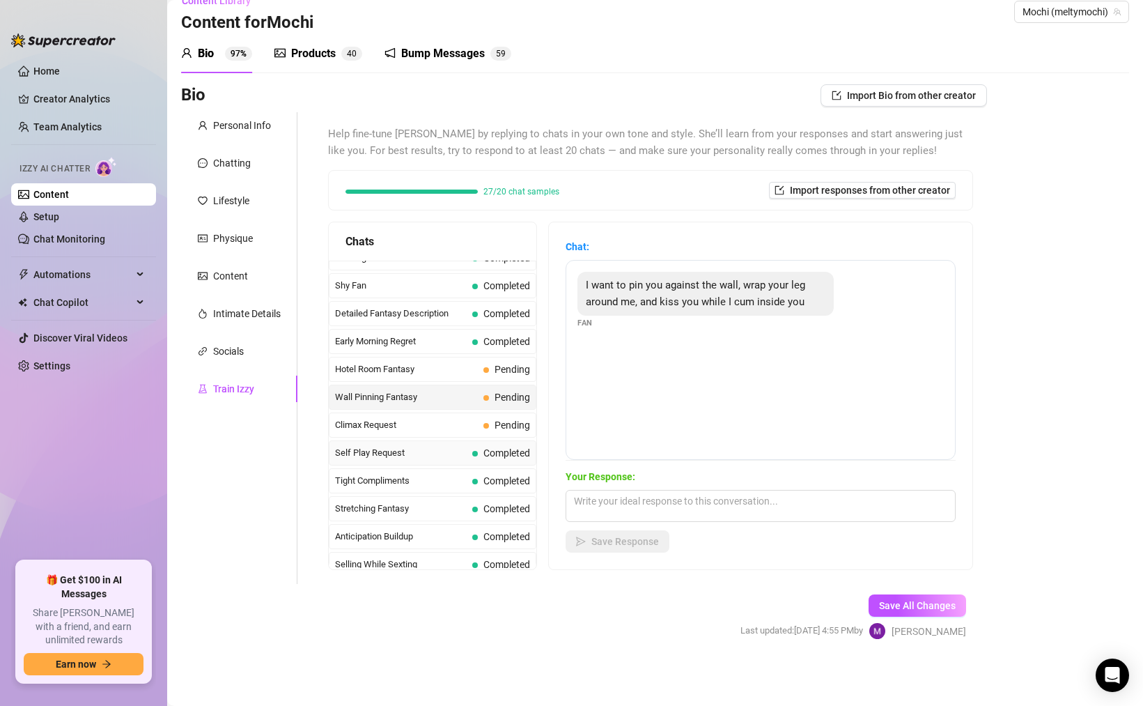
click at [481, 444] on div "Self Play Request Completed" at bounding box center [433, 452] width 208 height 25
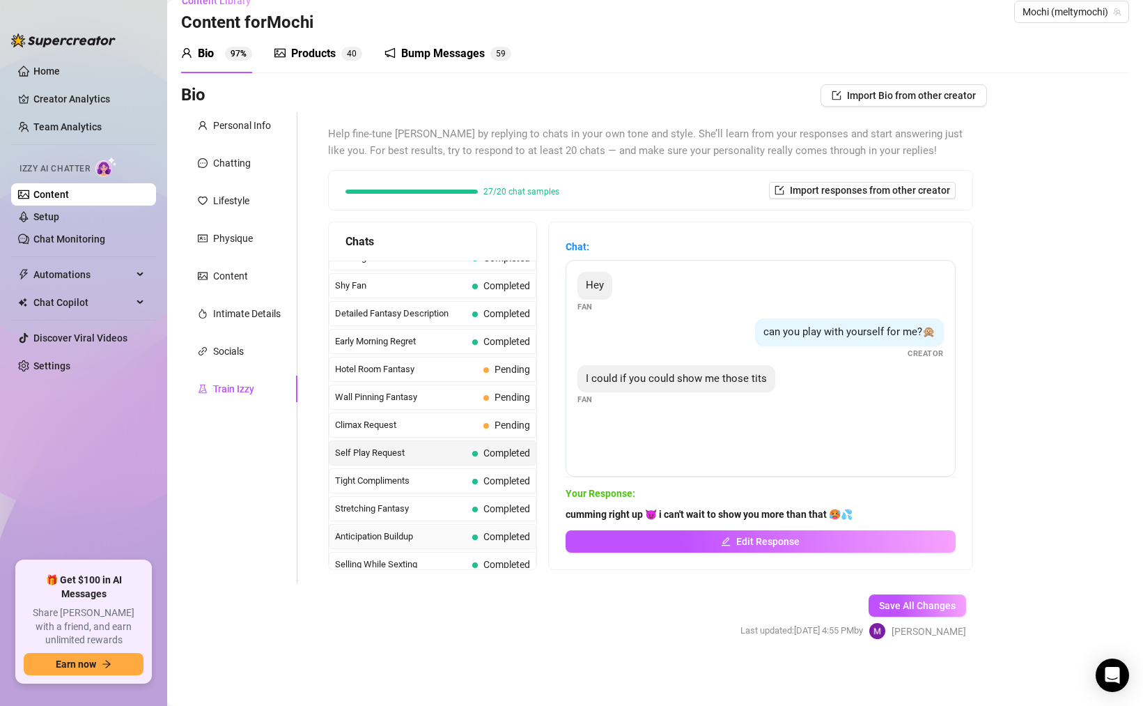
click at [477, 541] on span "Completed" at bounding box center [501, 536] width 58 height 15
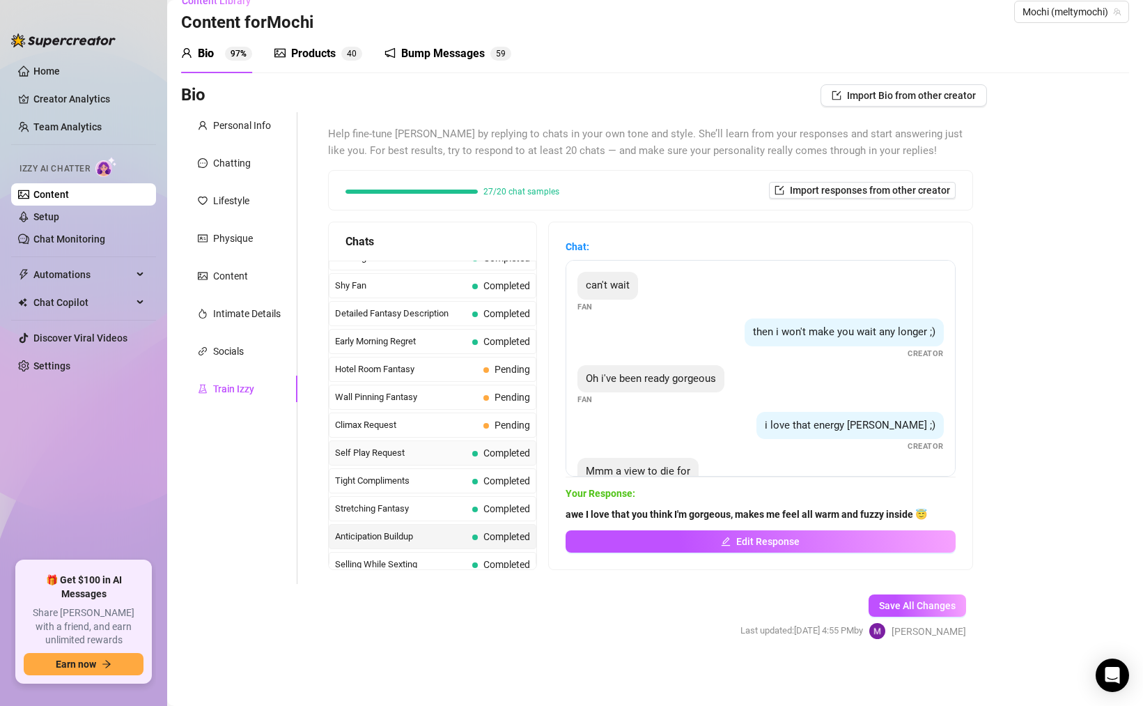
click at [480, 465] on div "Self Play Request Completed" at bounding box center [433, 452] width 208 height 25
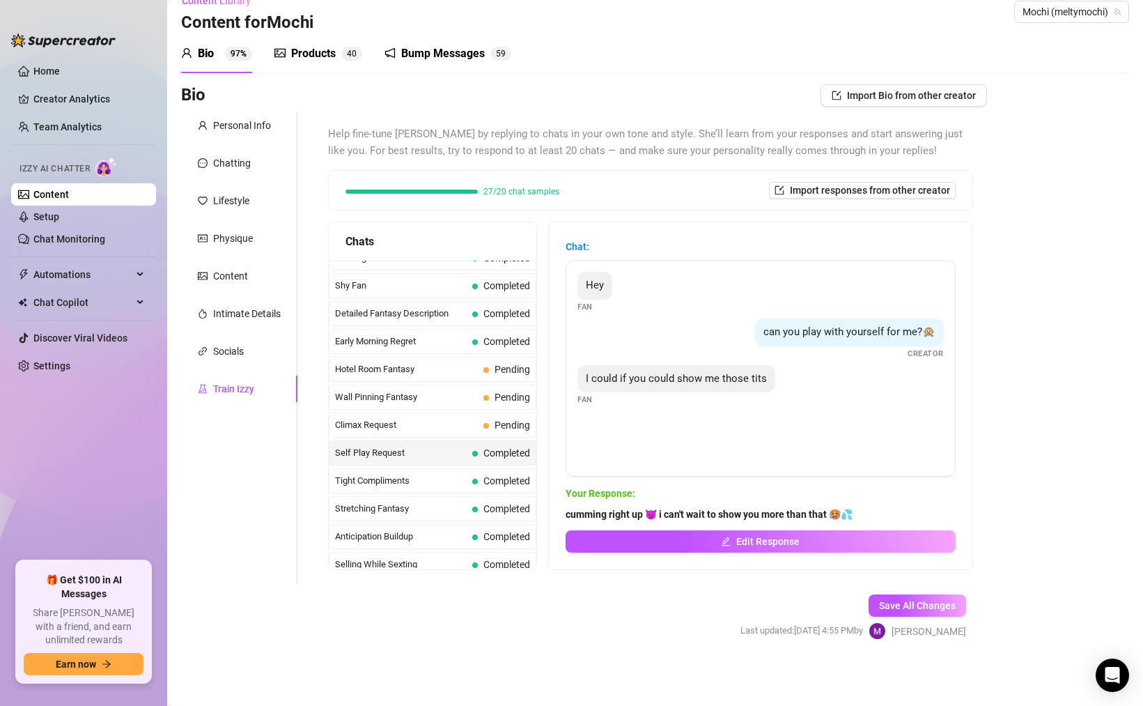
click at [480, 495] on div "Curious Fan Completed Waiting For Payday Completed No Pressure Completed Limite…" at bounding box center [433, 550] width 208 height 1558
click at [480, 504] on span "Completed" at bounding box center [501, 508] width 58 height 15
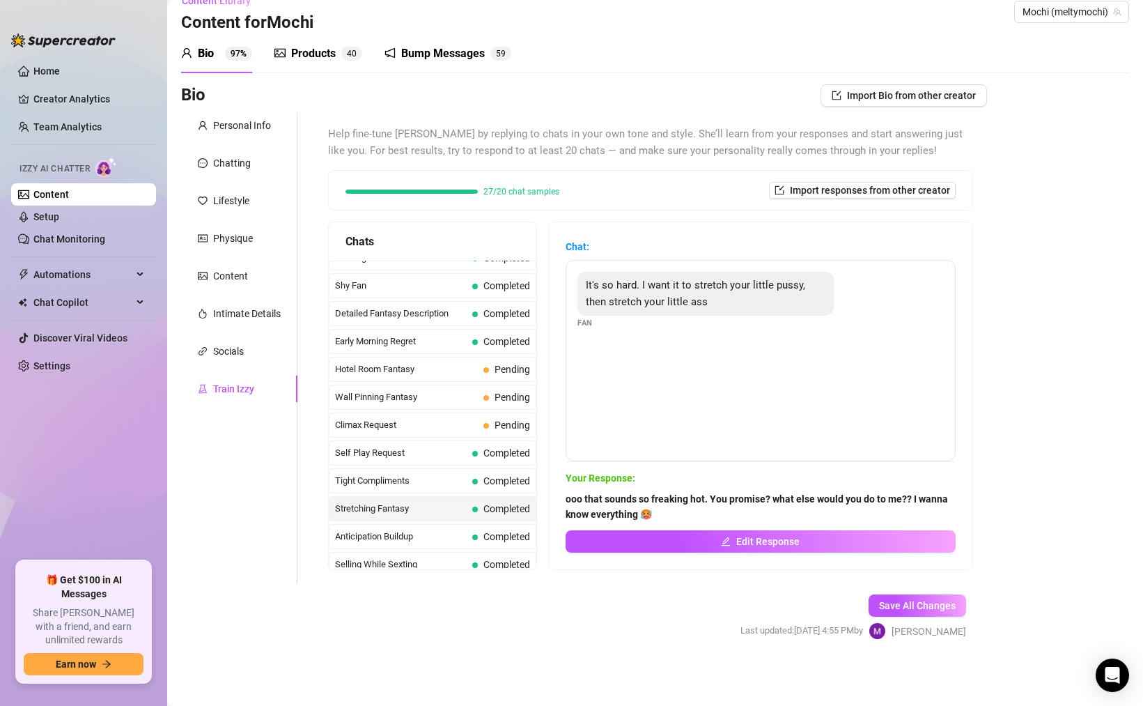
click at [566, 498] on strong "ooo that sounds so freaking hot. You promise? what else would you do to me?? I …" at bounding box center [757, 506] width 383 height 26
drag, startPoint x: 901, startPoint y: 497, endPoint x: 910, endPoint y: 496, distance: 9.1
click at [910, 496] on strong "ooo that sounds so freaking hot. You promise? what else would you do to me?? I …" at bounding box center [757, 506] width 383 height 26
drag, startPoint x: 910, startPoint y: 496, endPoint x: 711, endPoint y: 495, distance: 199.3
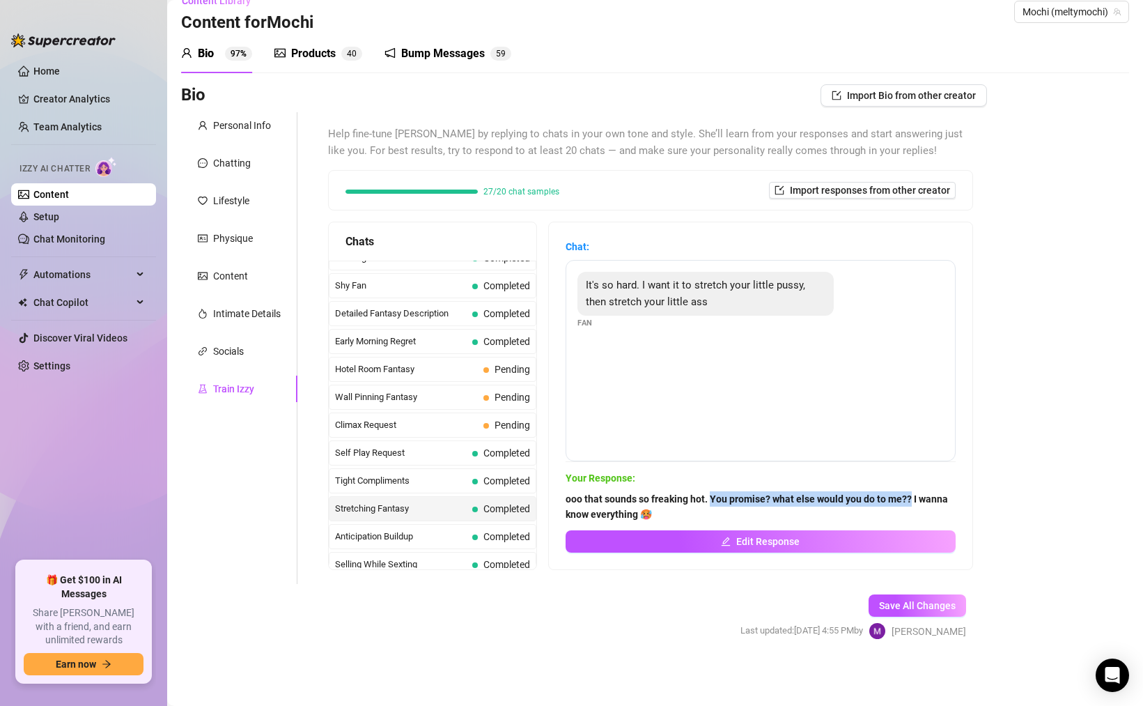
click at [711, 495] on strong "ooo that sounds so freaking hot. You promise? what else would you do to me?? I …" at bounding box center [757, 506] width 383 height 26
click at [654, 500] on strong "ooo that sounds so freaking hot. You promise? what else would you do to me?? I …" at bounding box center [757, 506] width 383 height 26
click at [695, 500] on strong "ooo that sounds so freaking hot. You promise? what else would you do to me?? I …" at bounding box center [757, 506] width 383 height 26
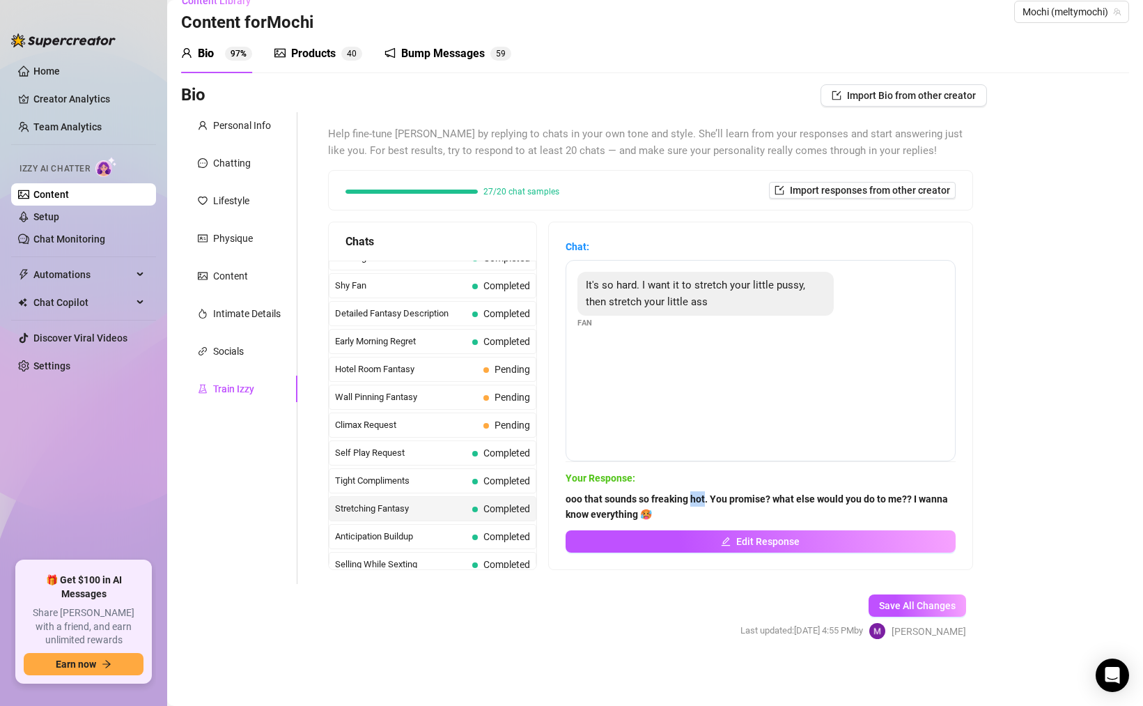
click at [695, 500] on strong "ooo that sounds so freaking hot. You promise? what else would you do to me?? I …" at bounding box center [757, 506] width 383 height 26
click at [666, 496] on strong "ooo that sounds so freaking hot. You promise? what else would you do to me?? I …" at bounding box center [757, 506] width 383 height 26
click at [677, 496] on strong "ooo that sounds so freaking hot. You promise? what else would you do to me?? I …" at bounding box center [757, 506] width 383 height 26
click at [677, 510] on span "ooo that sounds so freaking hot. You promise? what else would you do to me?? I …" at bounding box center [761, 506] width 390 height 31
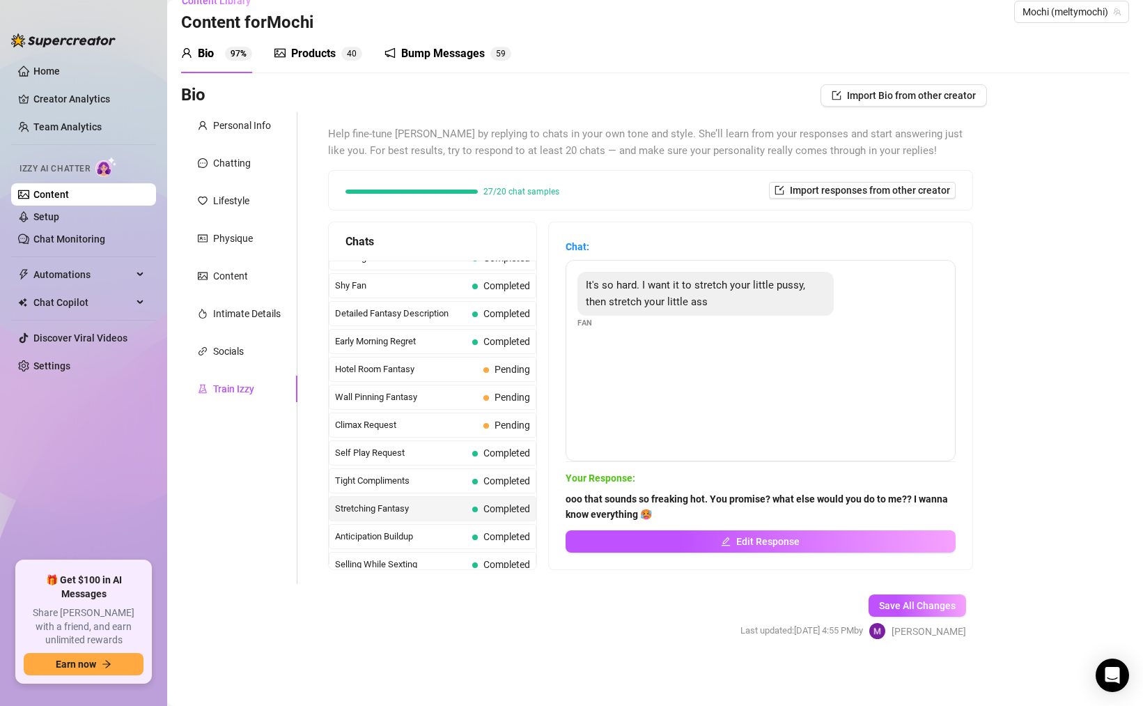
click at [677, 510] on span "ooo that sounds so freaking hot. You promise? what else would you do to me?? I …" at bounding box center [761, 506] width 390 height 31
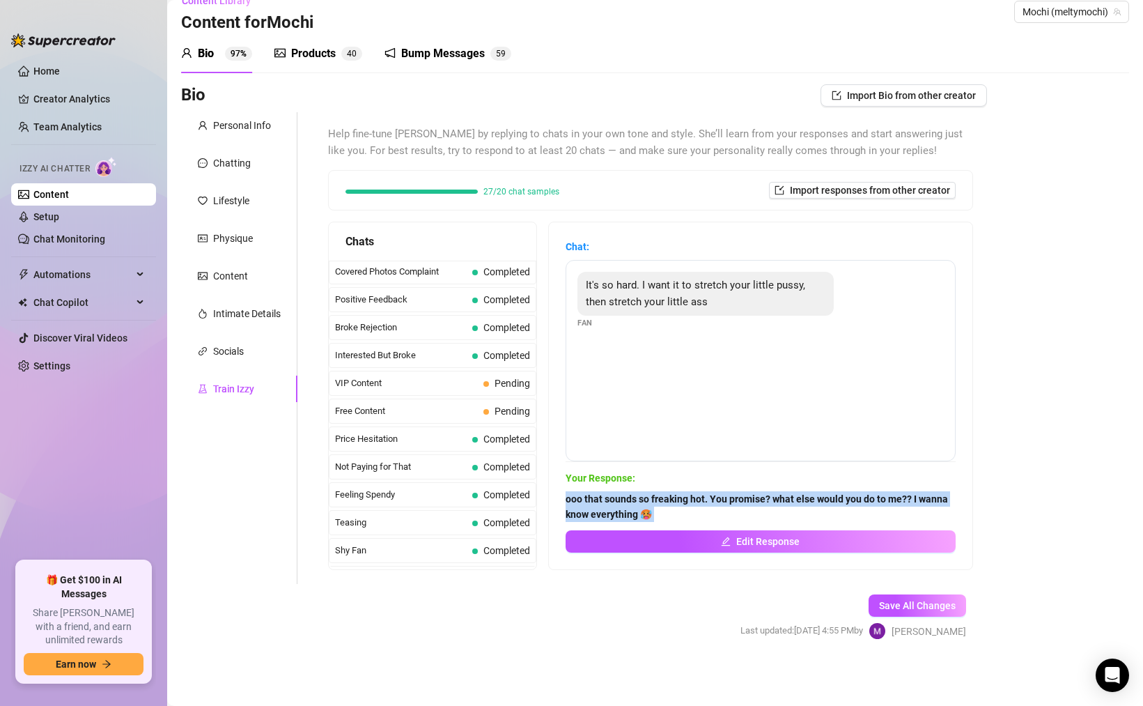
scroll to position [0, 0]
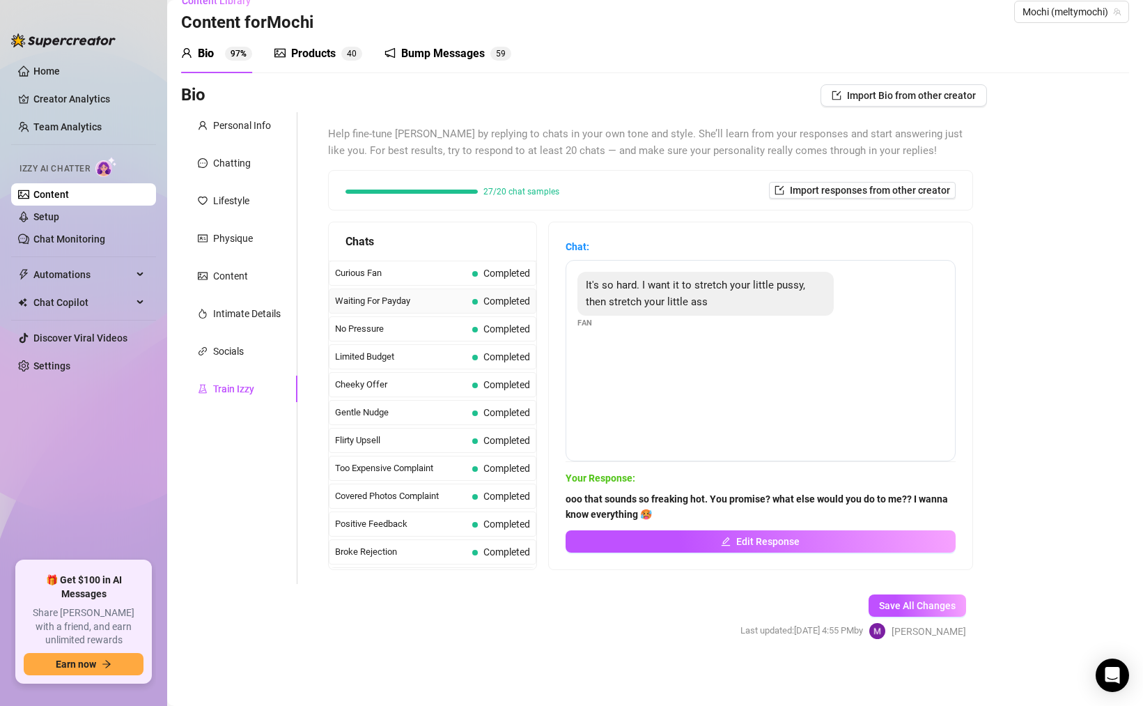
click at [499, 306] on span "Completed" at bounding box center [507, 300] width 47 height 11
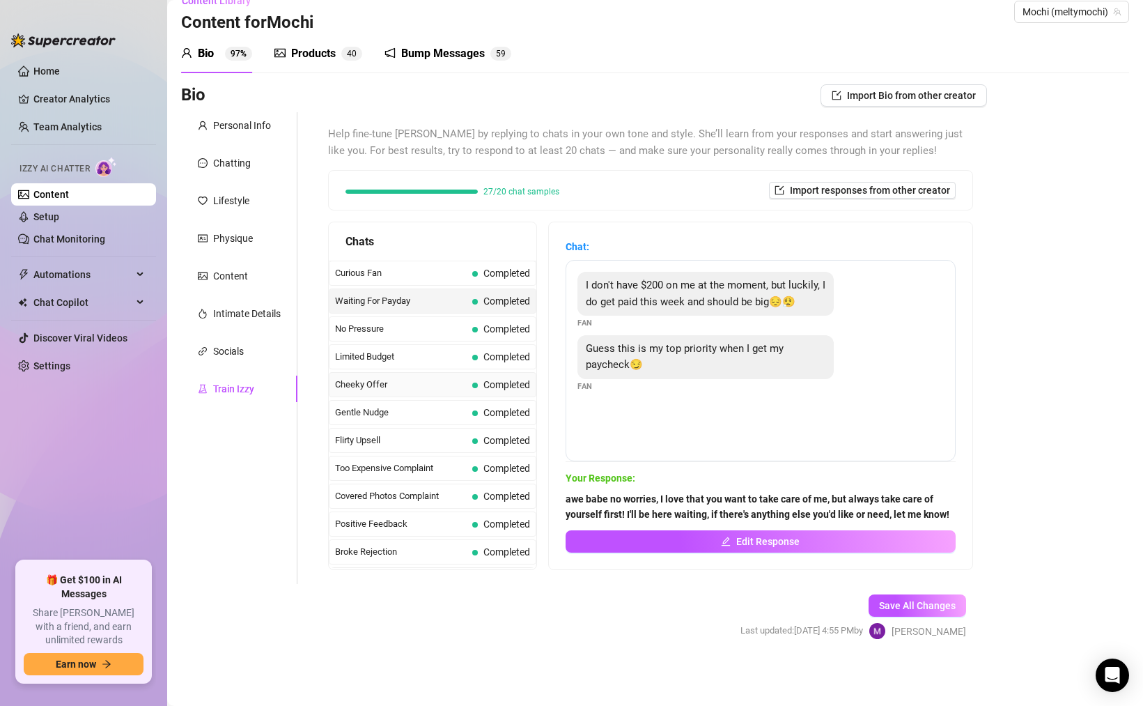
click at [497, 375] on div "Cheeky Offer Completed" at bounding box center [433, 384] width 208 height 25
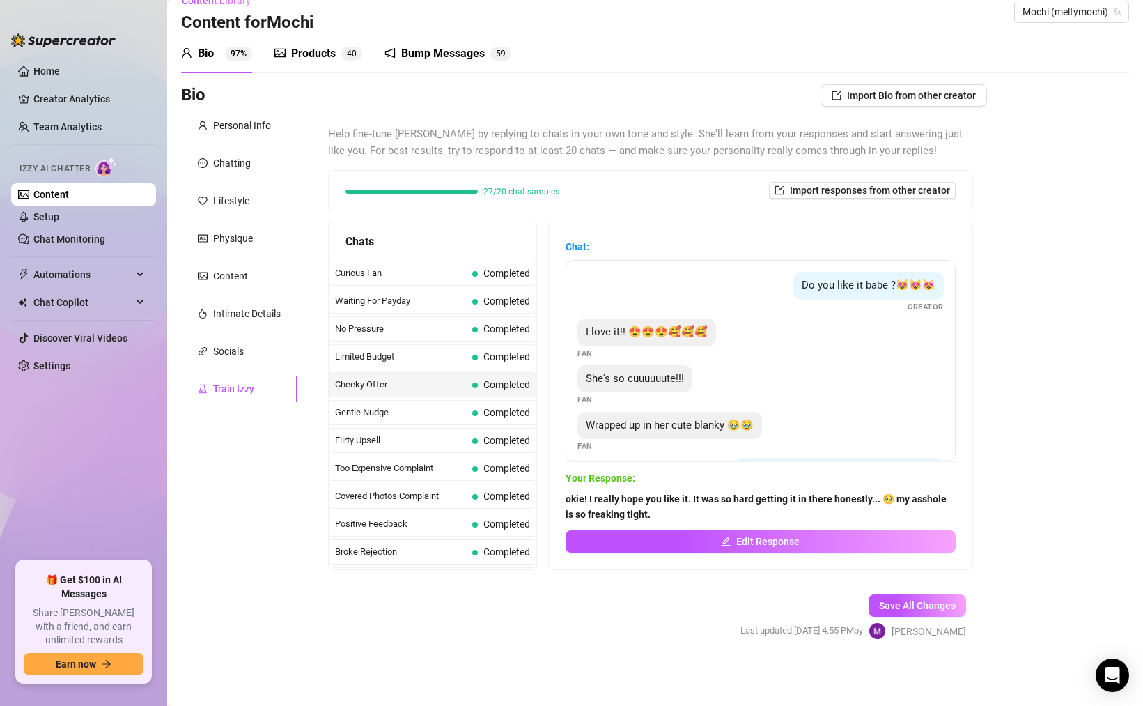
click at [474, 193] on div "27/20 chat samples" at bounding box center [453, 191] width 214 height 8
click at [532, 193] on span "27/20 chat samples" at bounding box center [522, 191] width 76 height 8
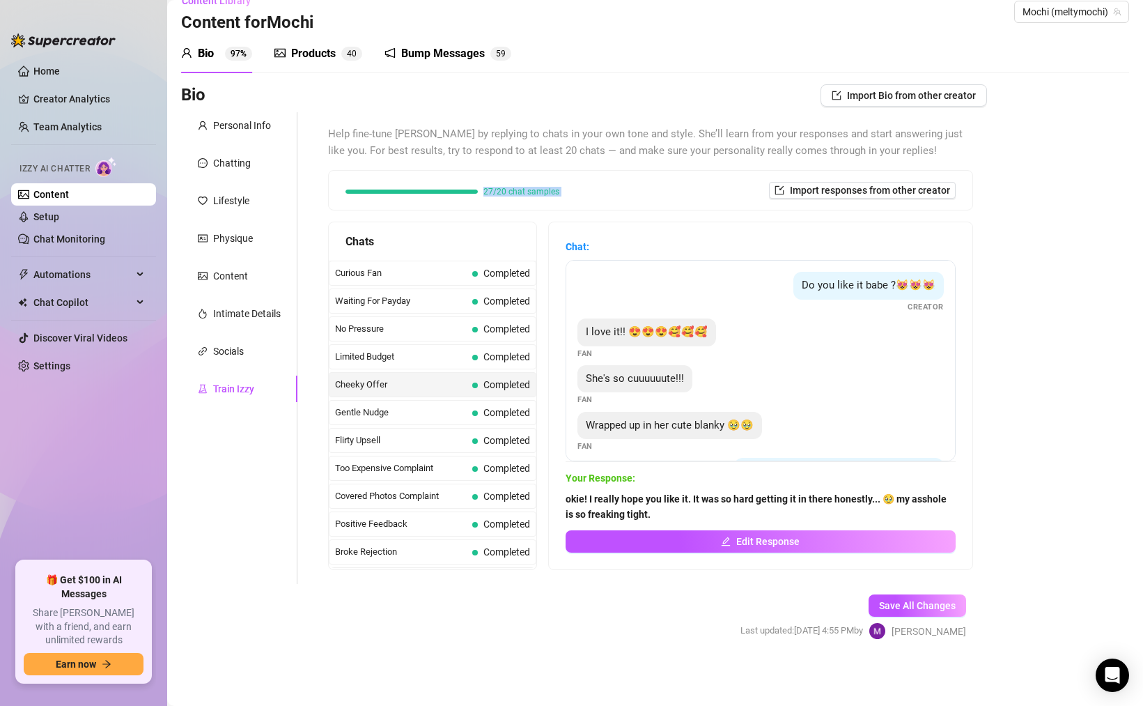
click at [536, 197] on div "27/20 chat samples" at bounding box center [453, 190] width 214 height 15
click at [447, 199] on div "27/20 chat samples Import responses from other creator" at bounding box center [651, 190] width 644 height 39
click at [489, 196] on span "27/20 chat samples" at bounding box center [522, 191] width 76 height 8
click at [527, 172] on div "27/20 chat samples Import responses from other creator" at bounding box center [651, 190] width 644 height 39
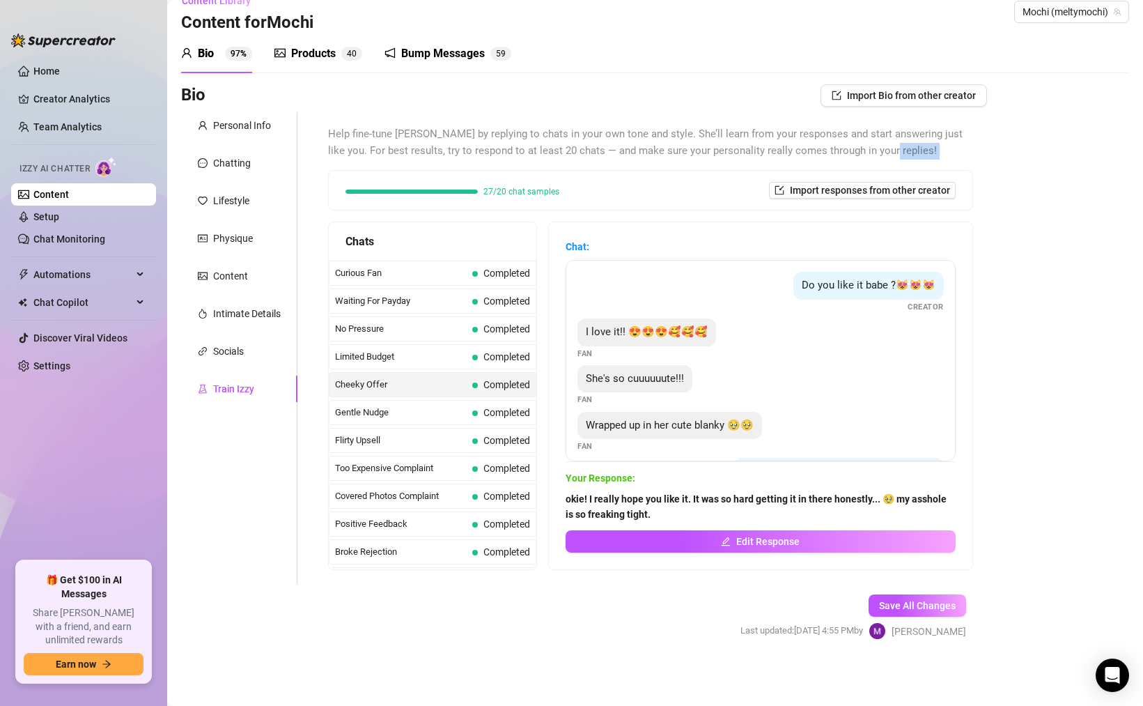
click at [527, 172] on div "27/20 chat samples Import responses from other creator" at bounding box center [651, 190] width 644 height 39
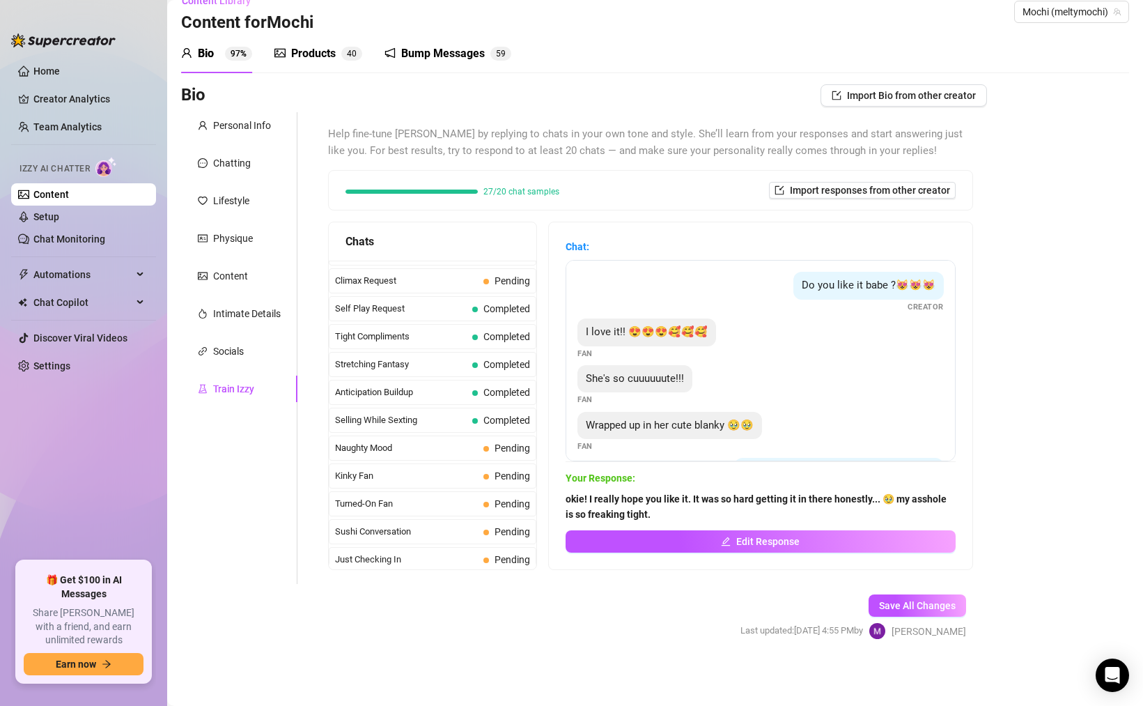
scroll to position [1251, 0]
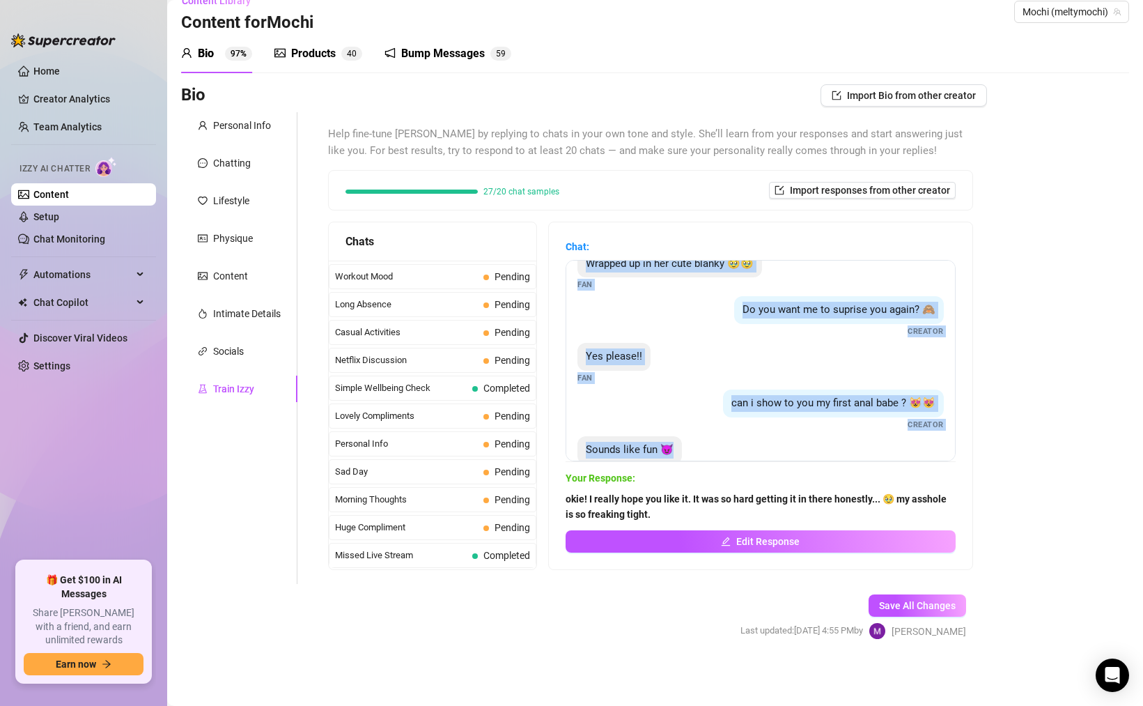
drag, startPoint x: 635, startPoint y: 329, endPoint x: 741, endPoint y: 463, distance: 171.2
click at [741, 463] on div "Chat: Do you like it babe ?😻😻😻 Creator I love it!! 😍😍😍🥰🥰🥰 Fan She's so cuuuuuut…" at bounding box center [761, 396] width 390 height 314
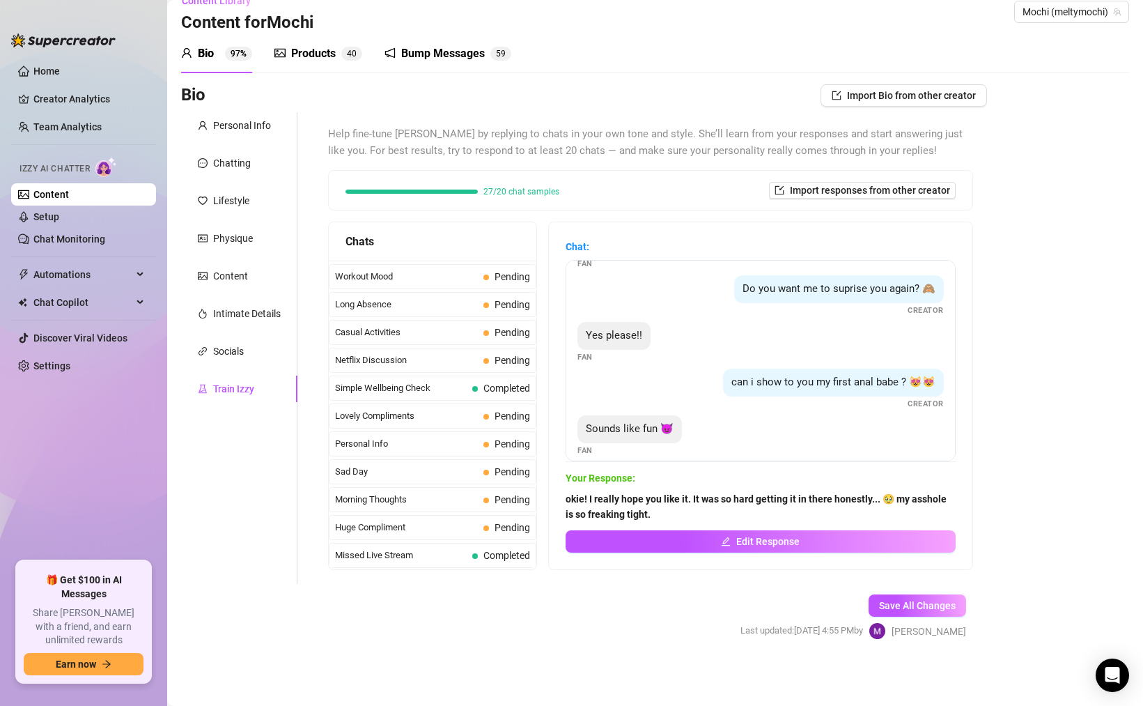
click at [784, 400] on div "can i show to you my first anal babe ? 😻😻 Creator" at bounding box center [761, 389] width 366 height 41
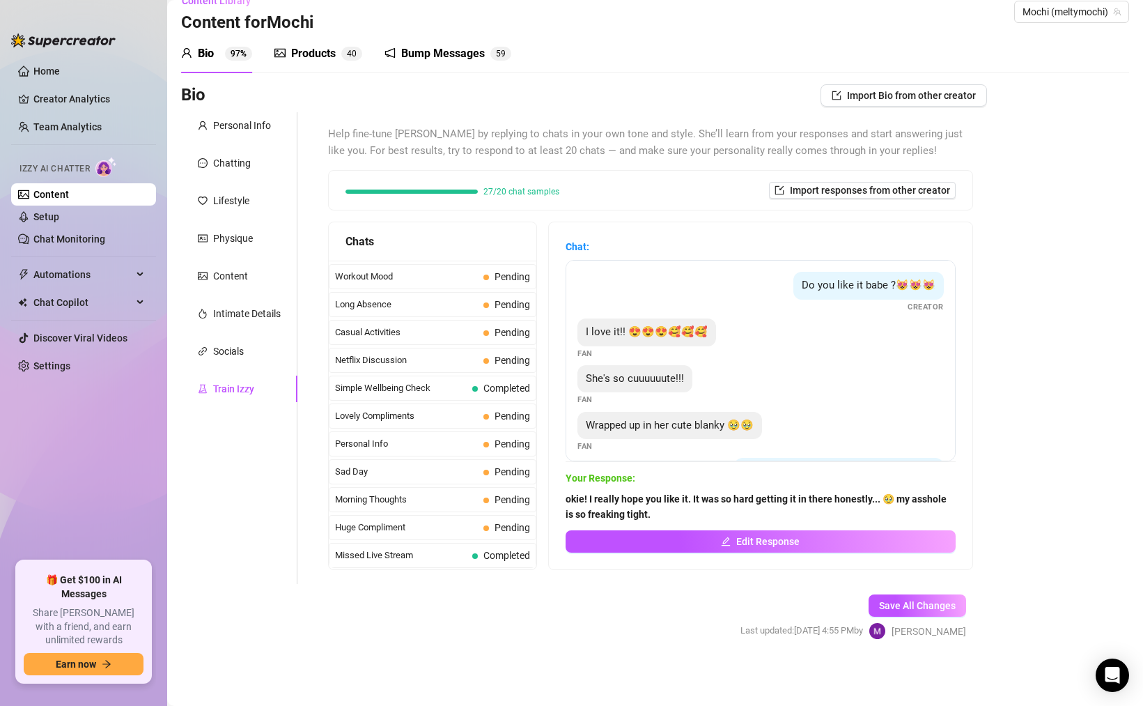
scroll to position [195, 0]
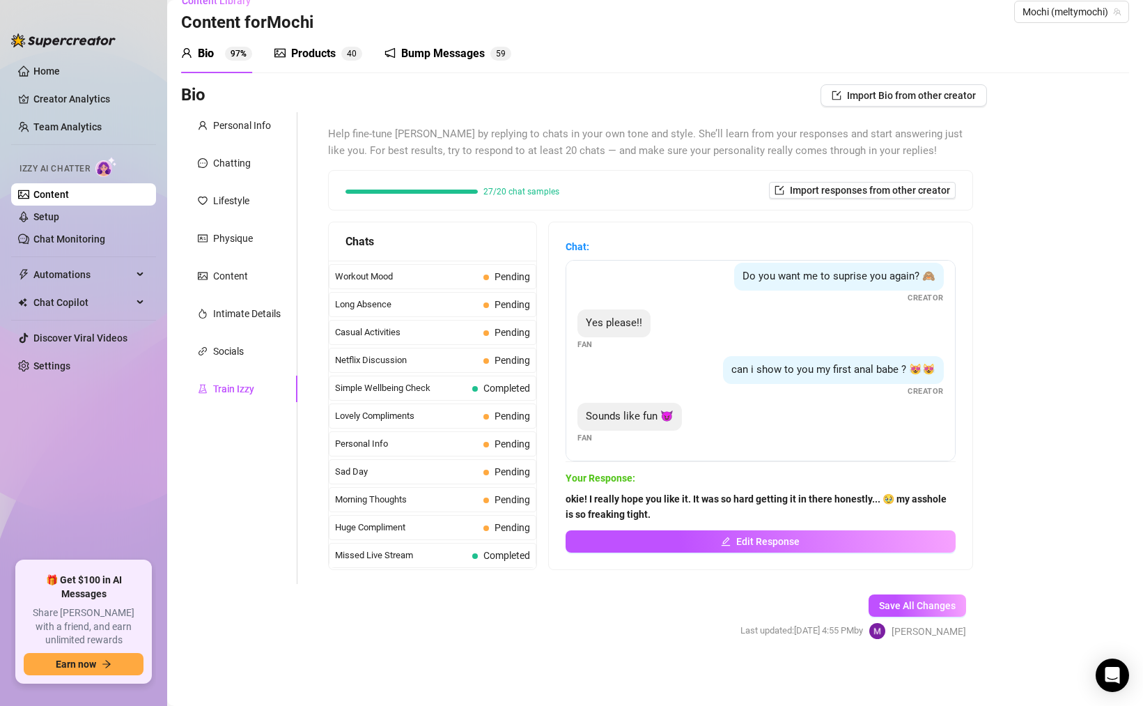
click at [832, 389] on div "can i show to you my first anal babe ? 😻😻 Creator" at bounding box center [761, 376] width 366 height 41
click at [838, 435] on div "Sounds like fun 😈 Fan" at bounding box center [761, 423] width 366 height 41
drag, startPoint x: 859, startPoint y: 399, endPoint x: 913, endPoint y: 295, distance: 117.2
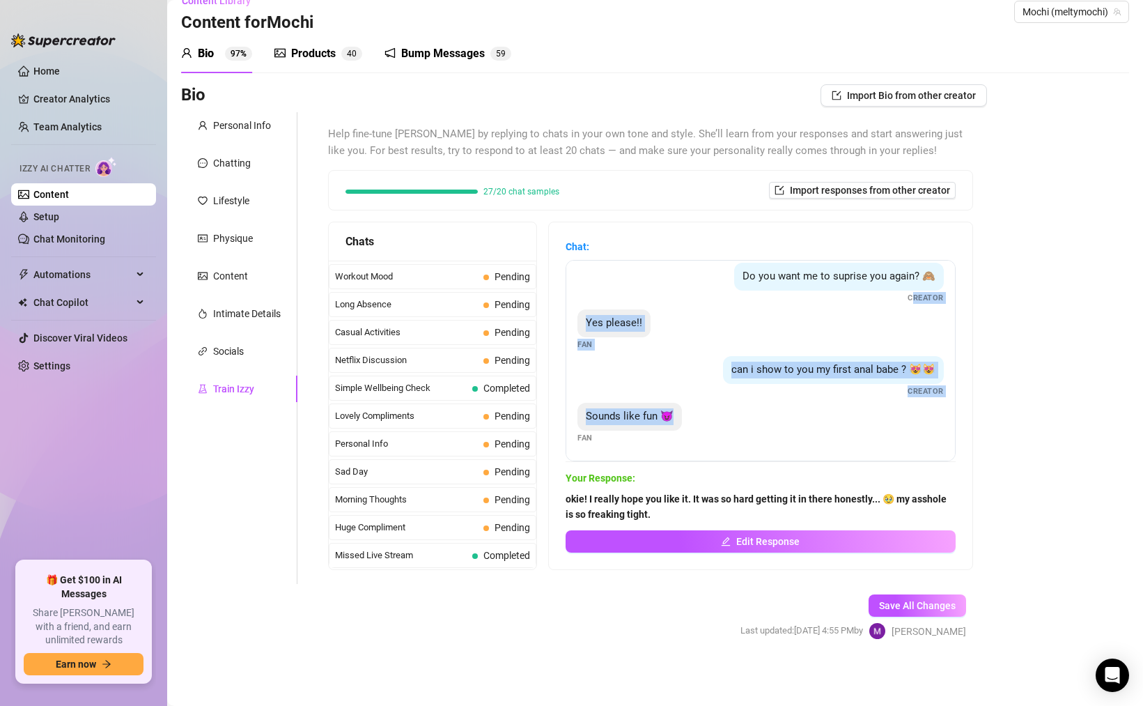
click at [913, 295] on div "Do you like it babe ?😻😻😻 Creator I love it!! 😍😍😍🥰🥰🥰 Fan She's so cuuuuuute!!! F…" at bounding box center [761, 360] width 390 height 201
click at [900, 326] on div "Yes please!! Fan" at bounding box center [761, 329] width 366 height 41
drag, startPoint x: 827, startPoint y: 417, endPoint x: 958, endPoint y: 295, distance: 179.0
click at [958, 295] on div "Chat: Do you like it babe ?😻😻😻 Creator I love it!! 😍😍😍🥰🥰🥰 Fan She's so cuuuuuut…" at bounding box center [761, 395] width 424 height 347
click at [883, 360] on div "can i show to you my first anal babe ? 😻😻" at bounding box center [833, 370] width 221 height 28
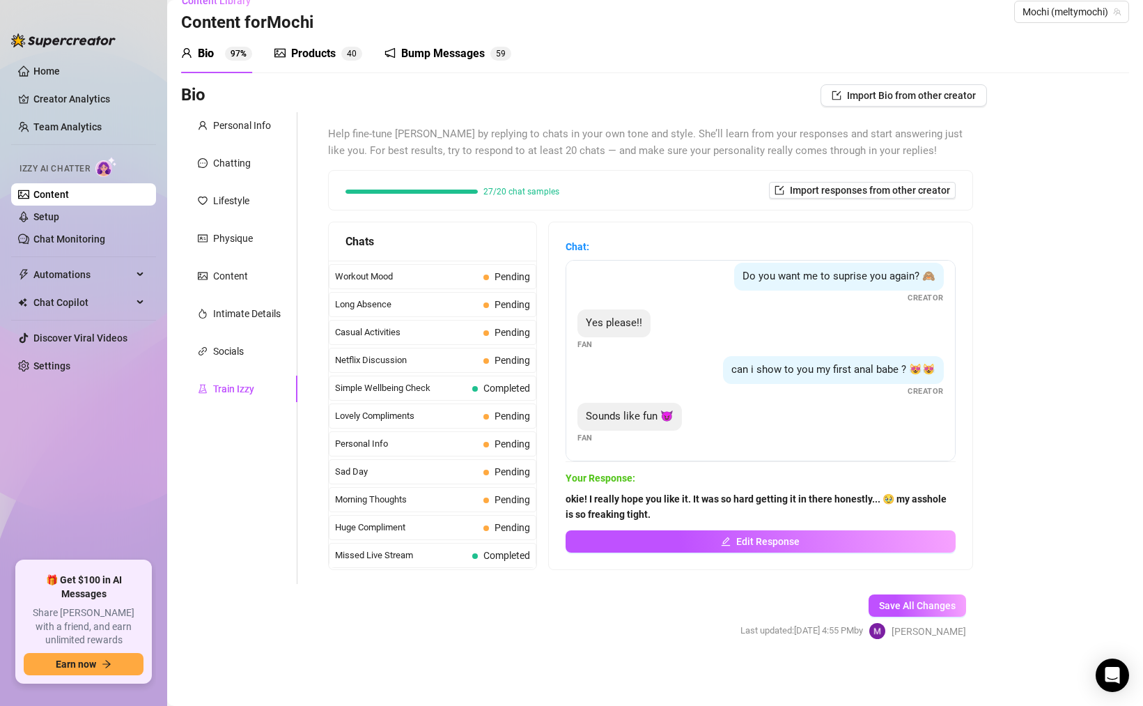
click at [865, 445] on div "Do you like it babe ?😻😻😻 Creator I love it!! 😍😍😍🥰🥰🥰 Fan She's so cuuuuuute!!! F…" at bounding box center [761, 360] width 390 height 201
drag, startPoint x: 865, startPoint y: 445, endPoint x: 940, endPoint y: 392, distance: 91.9
click at [940, 392] on div "Do you like it babe ?😻😻😻 Creator I love it!! 😍😍😍🥰🥰🥰 Fan She's so cuuuuuute!!! F…" at bounding box center [761, 360] width 390 height 201
click at [940, 392] on span "Creator" at bounding box center [926, 391] width 36 height 12
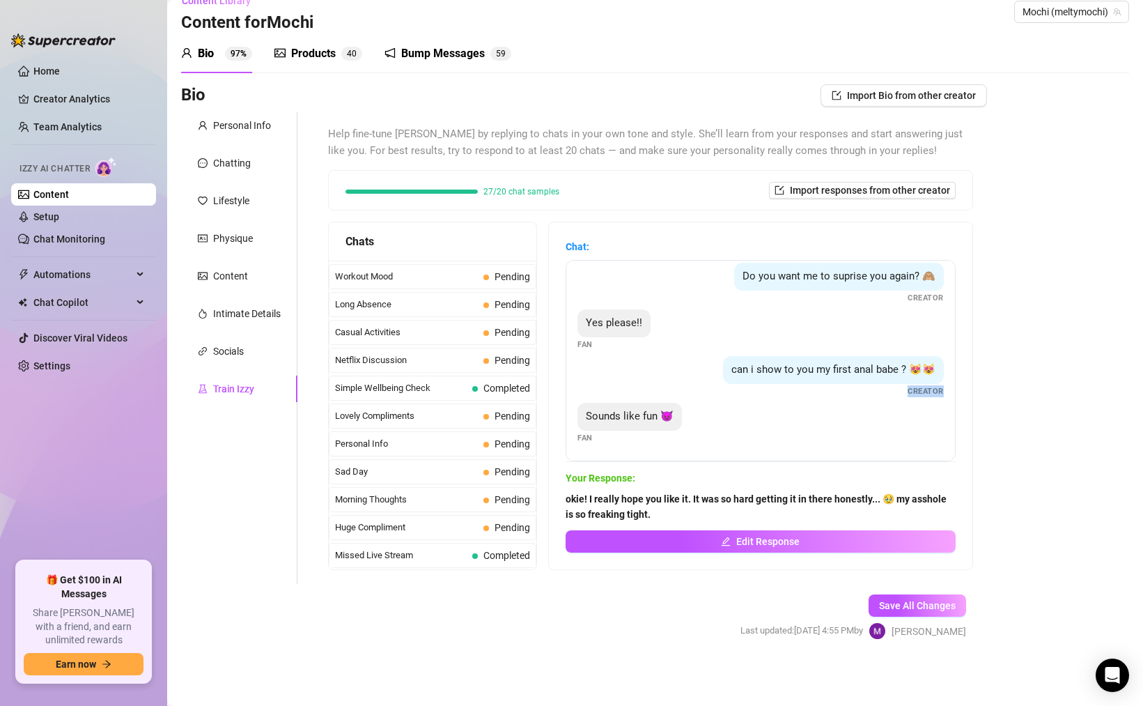
click at [940, 392] on span "Creator" at bounding box center [926, 391] width 36 height 12
click at [774, 464] on div "Chat: Do you like it babe ?😻😻😻 Creator I love it!! 😍😍😍🥰🥰🥰 Fan She's so cuuuuuut…" at bounding box center [761, 396] width 390 height 314
drag, startPoint x: 767, startPoint y: 465, endPoint x: 809, endPoint y: 439, distance: 49.1
click at [809, 439] on div "Chat: Do you like it babe ?😻😻😻 Creator I love it!! 😍😍😍🥰🥰🥰 Fan She's so cuuuuuut…" at bounding box center [761, 396] width 390 height 314
click at [809, 439] on div "Sounds like fun 😈 Fan" at bounding box center [761, 423] width 366 height 41
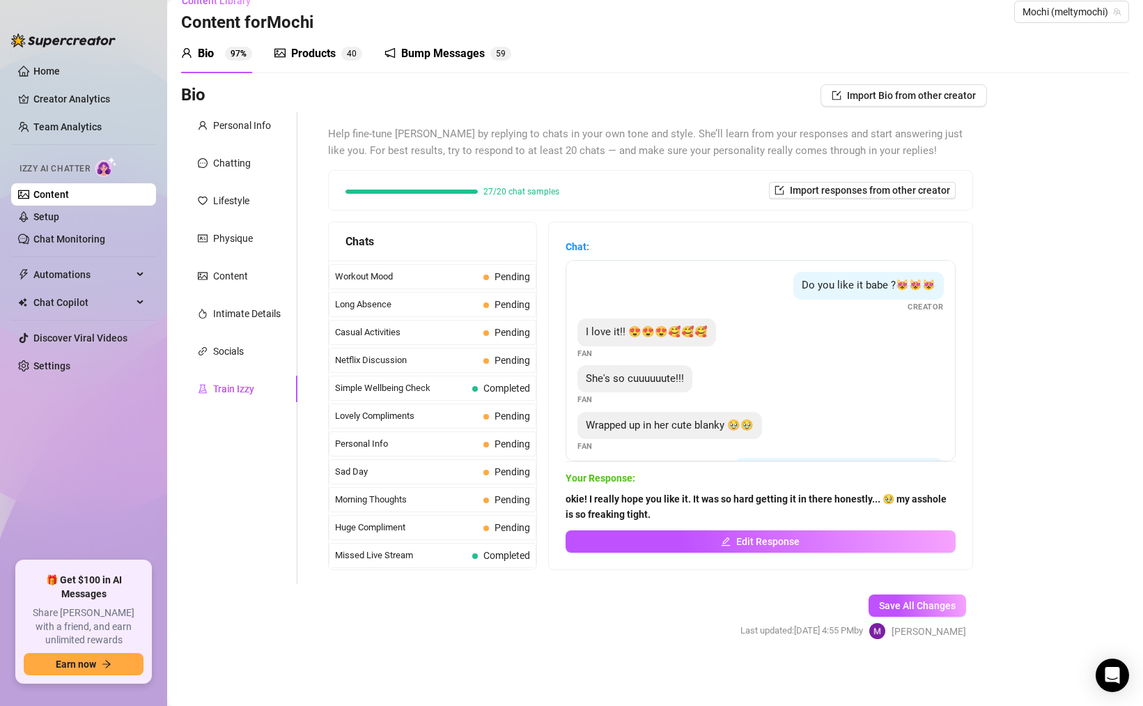
scroll to position [0, 0]
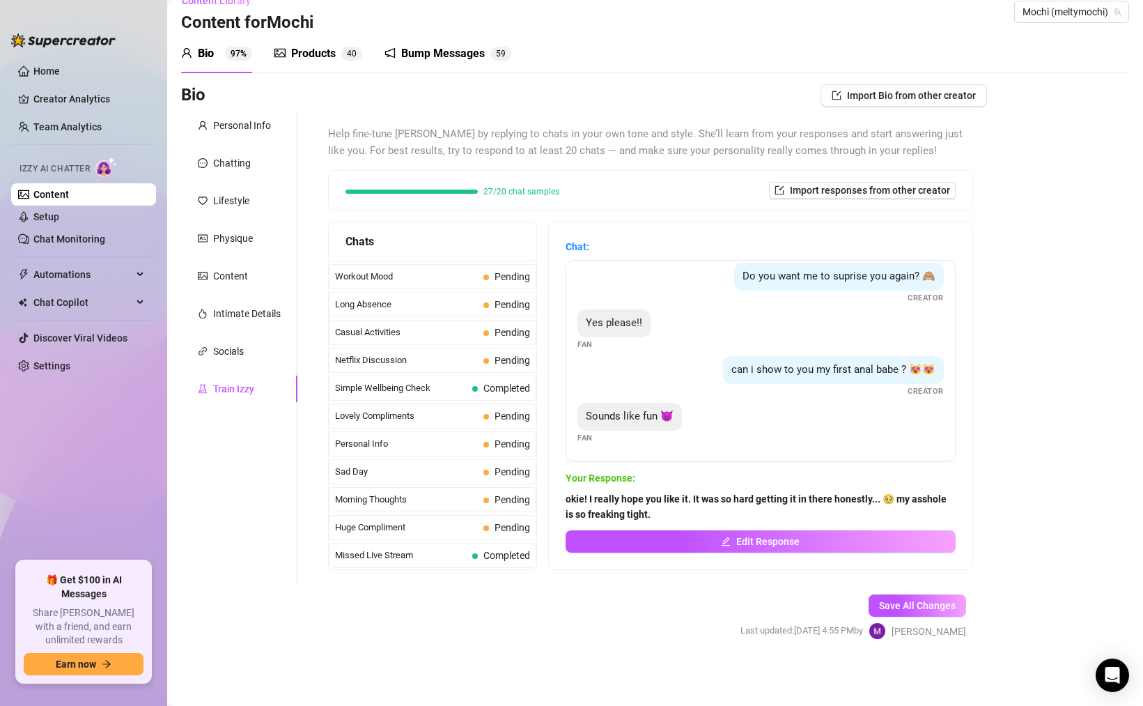
click at [1043, 477] on div "Bio Import Bio from other creator Personal Info Chatting Lifestyle Physique Con…" at bounding box center [655, 374] width 948 height 580
click at [476, 282] on span "Workout Mood" at bounding box center [406, 277] width 143 height 14
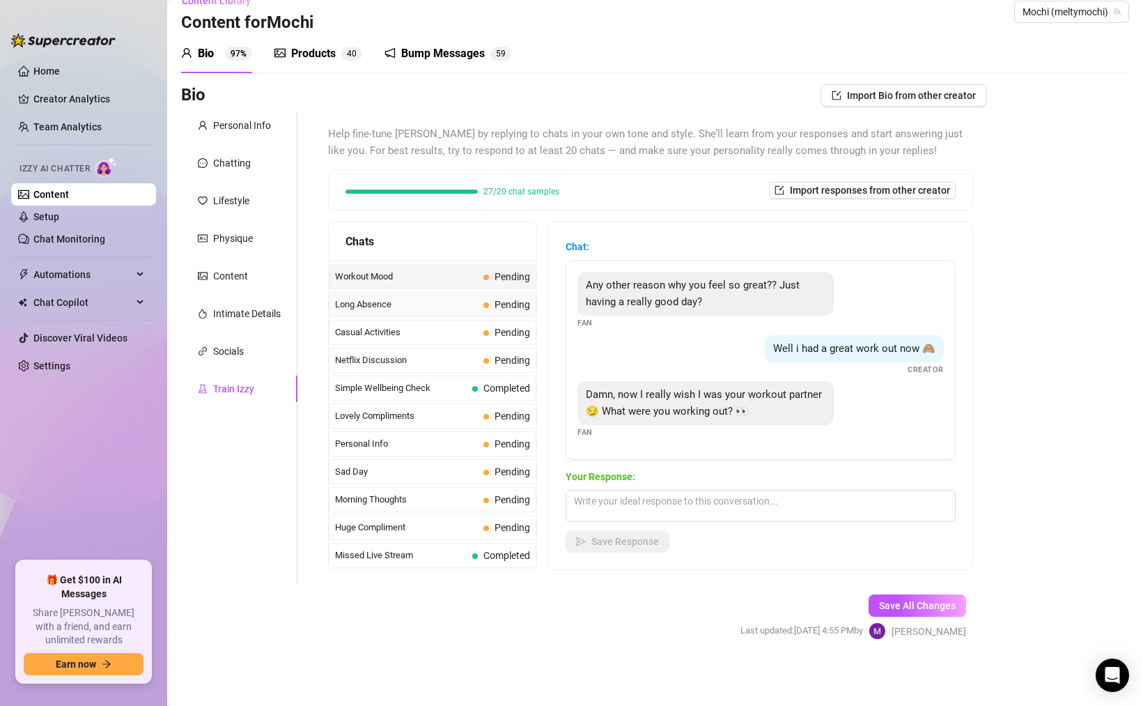
click at [478, 302] on span "Long Absence" at bounding box center [406, 305] width 143 height 14
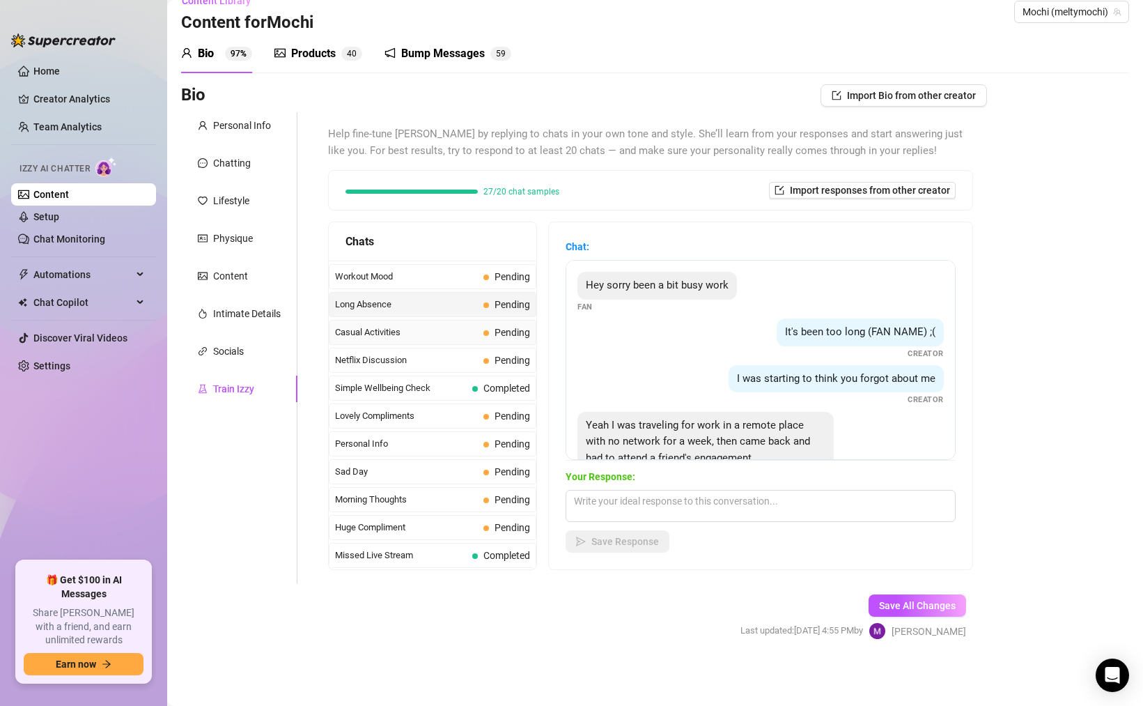
click at [462, 338] on span "Casual Activities" at bounding box center [406, 332] width 143 height 14
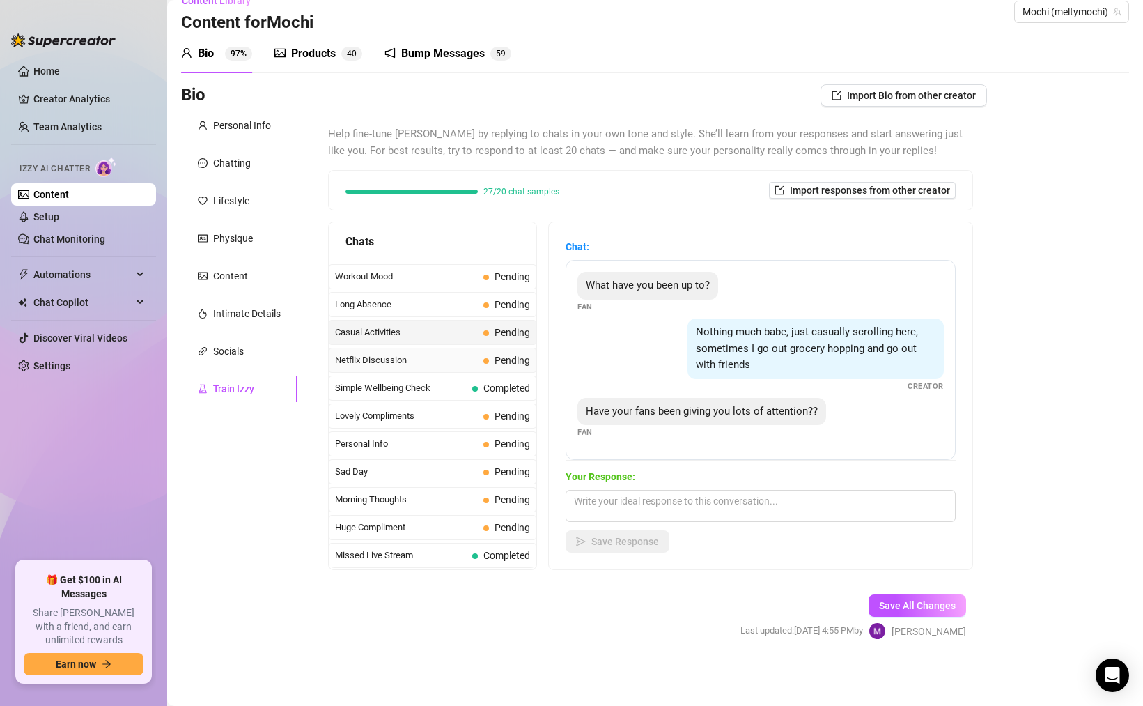
click at [466, 357] on span "Netflix Discussion" at bounding box center [406, 360] width 143 height 14
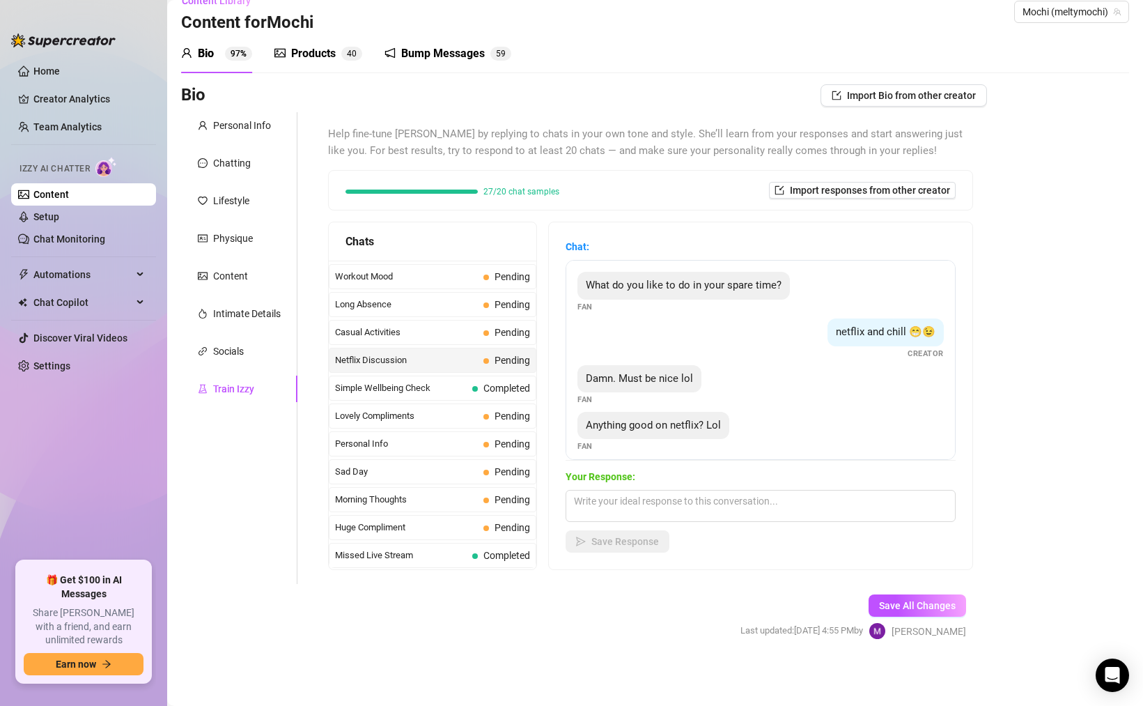
click at [466, 477] on span "Sad Day" at bounding box center [406, 472] width 143 height 14
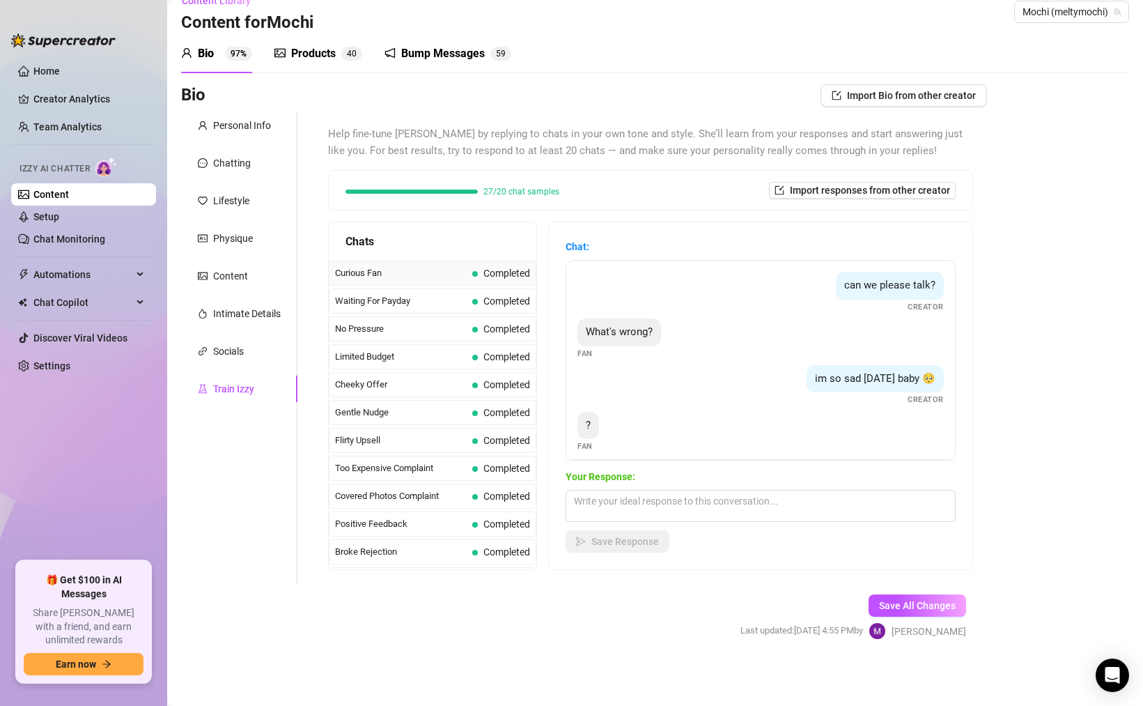
click at [486, 268] on span "Completed" at bounding box center [507, 273] width 47 height 11
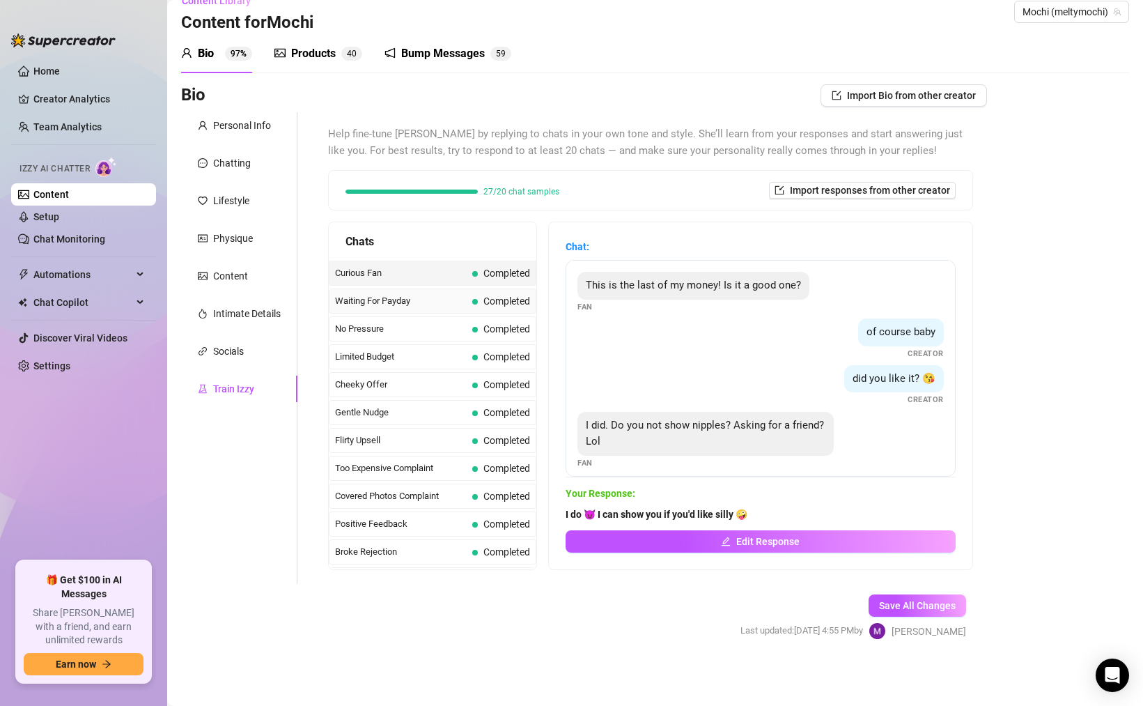
click at [479, 302] on span "Completed" at bounding box center [501, 300] width 58 height 15
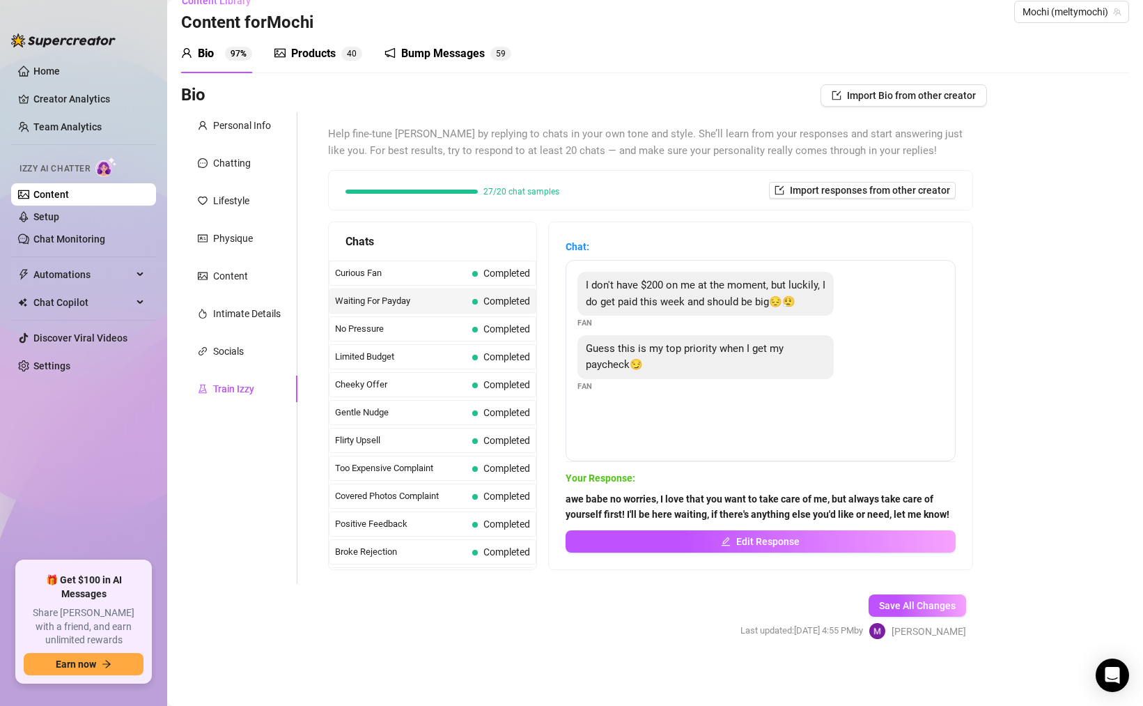
click at [480, 334] on span "Completed" at bounding box center [501, 328] width 58 height 15
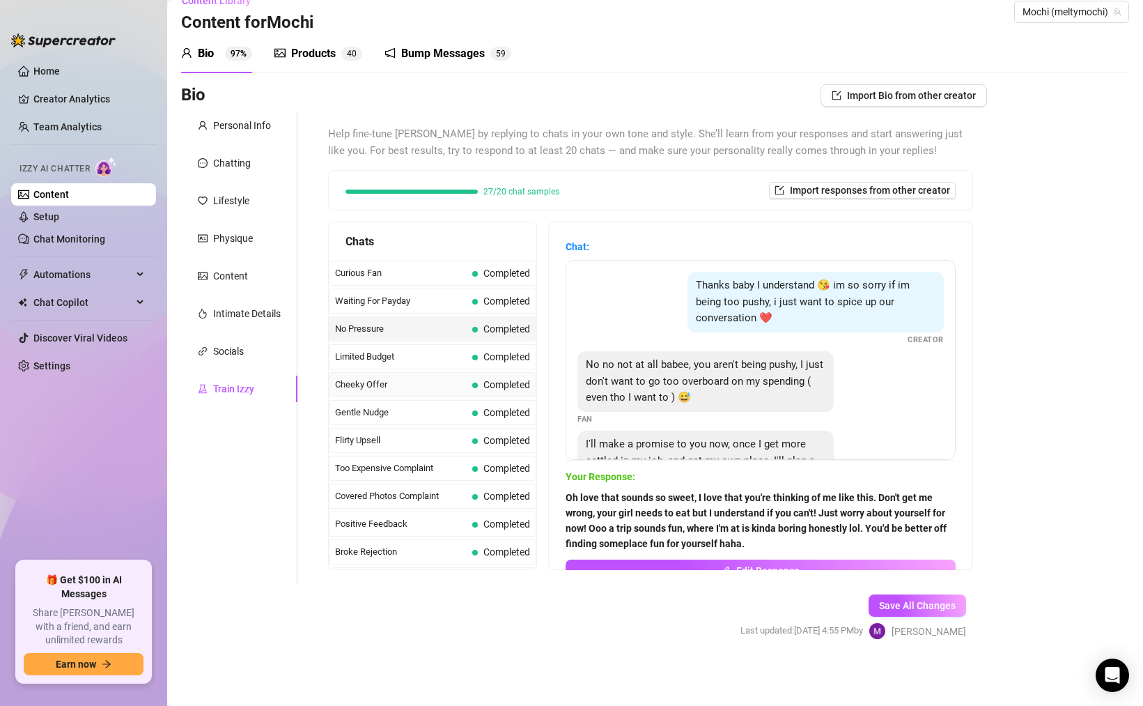
click at [479, 377] on span "Completed" at bounding box center [501, 384] width 58 height 15
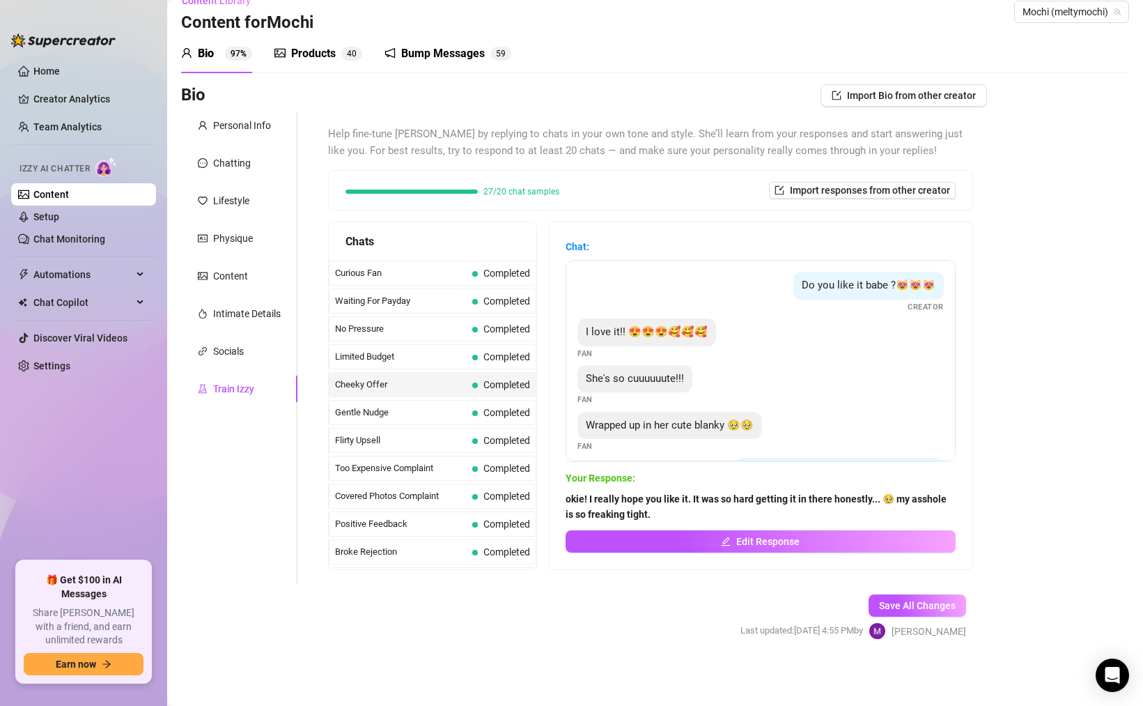
click at [478, 380] on span "Completed" at bounding box center [501, 384] width 58 height 15
click at [475, 438] on span at bounding box center [475, 441] width 6 height 6
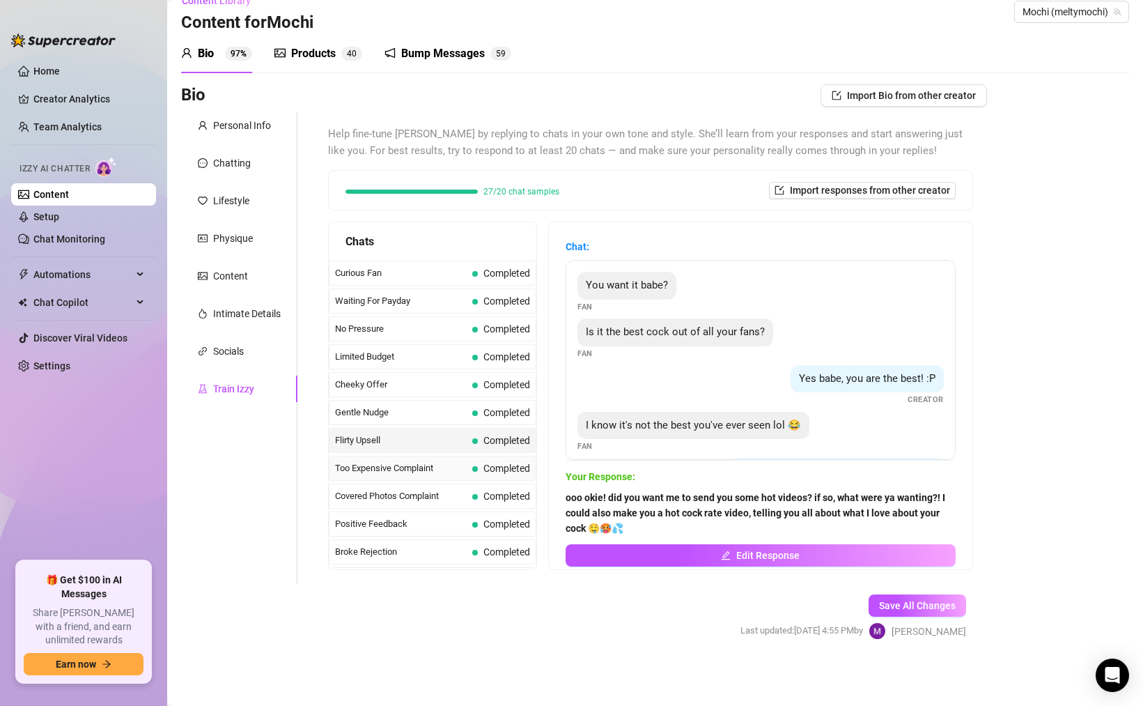
click at [472, 470] on span "Completed" at bounding box center [501, 468] width 58 height 15
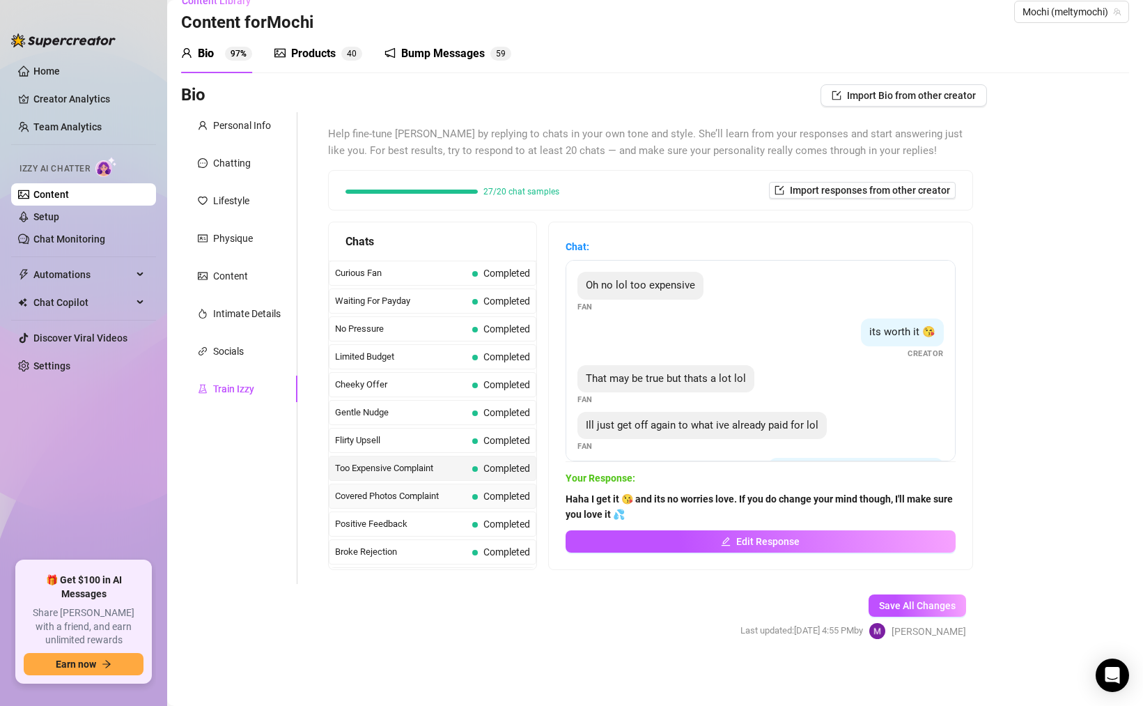
click at [472, 496] on span at bounding box center [475, 497] width 6 height 6
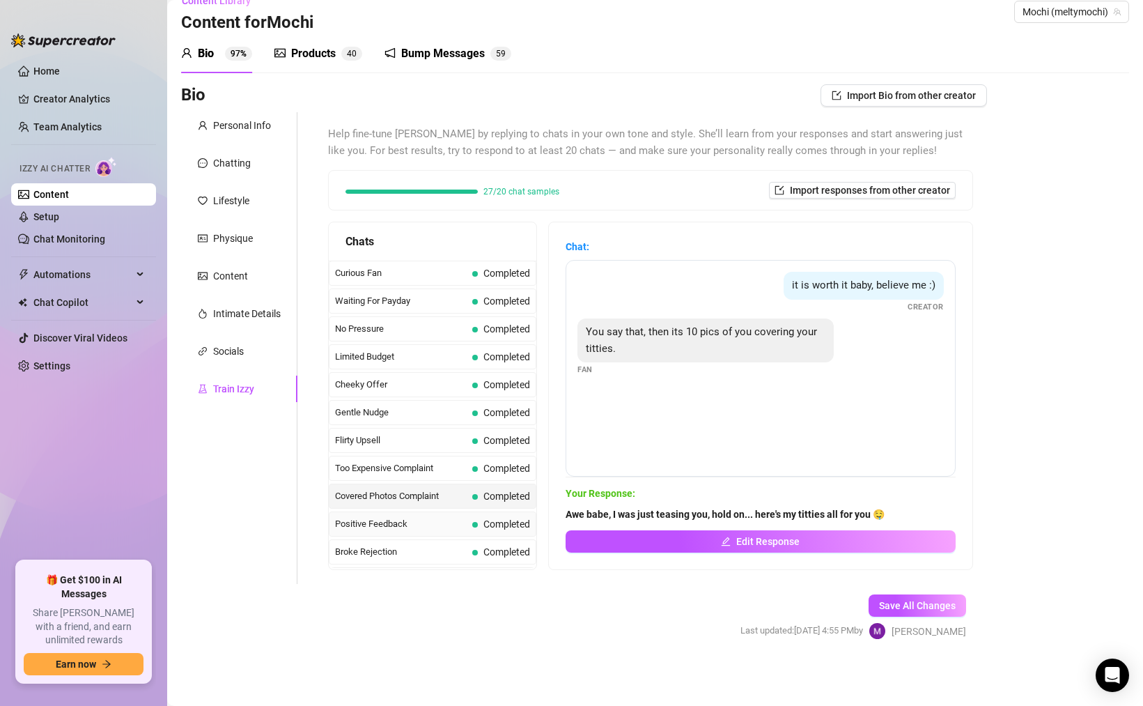
click at [472, 533] on div "Positive Feedback Completed" at bounding box center [433, 523] width 208 height 25
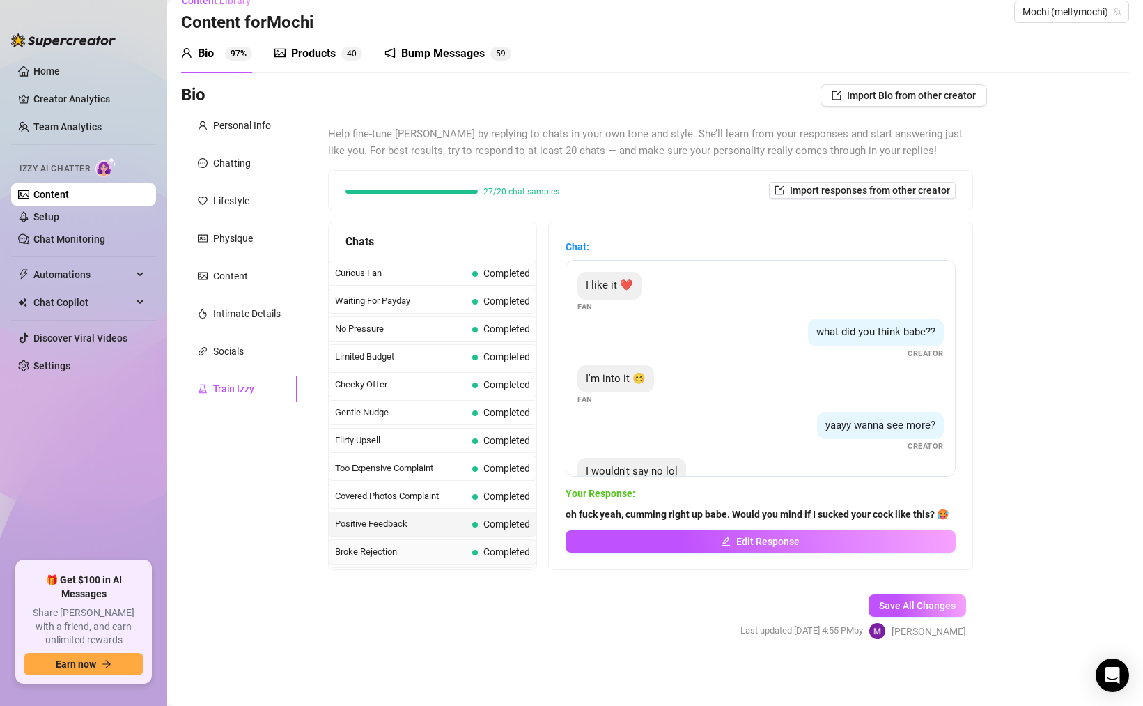
click at [472, 557] on span "Completed" at bounding box center [501, 551] width 58 height 15
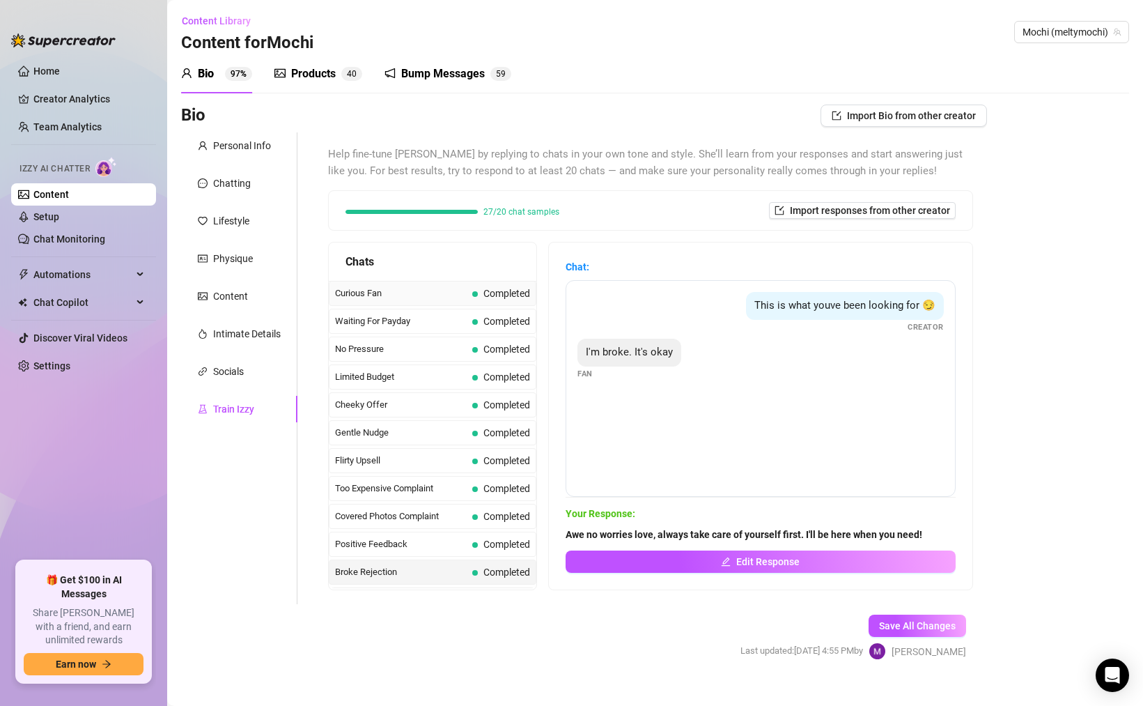
click at [360, 299] on span "Curious Fan" at bounding box center [401, 293] width 132 height 14
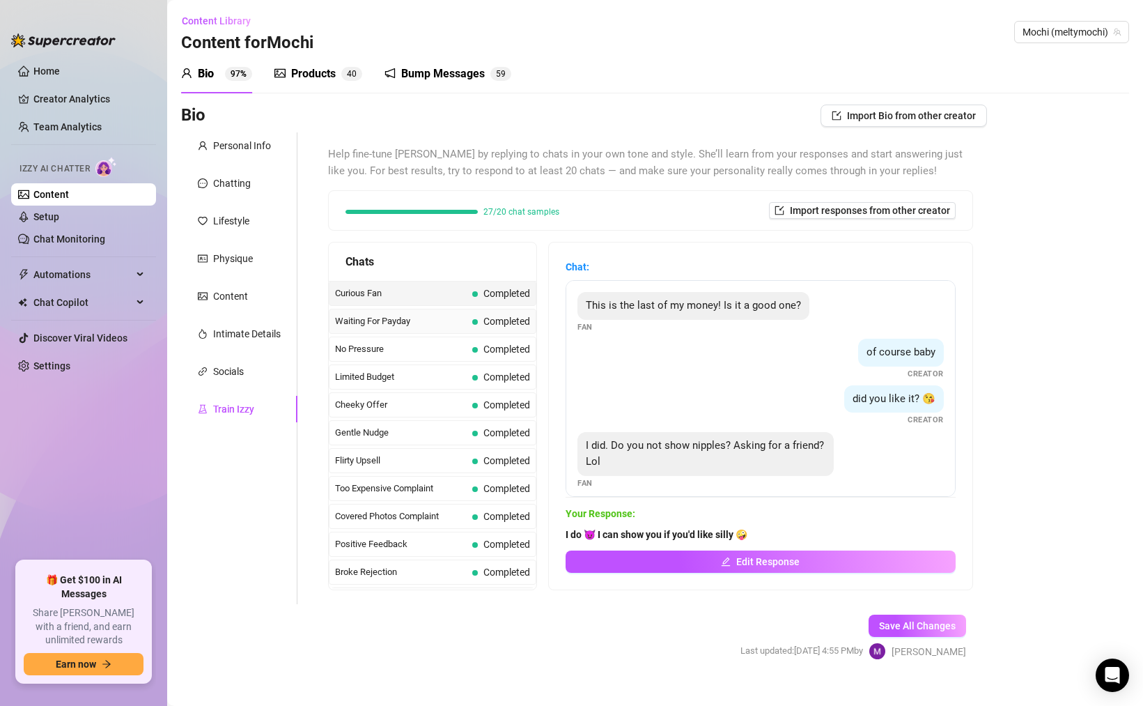
click at [366, 325] on span "Waiting For Payday" at bounding box center [401, 321] width 132 height 14
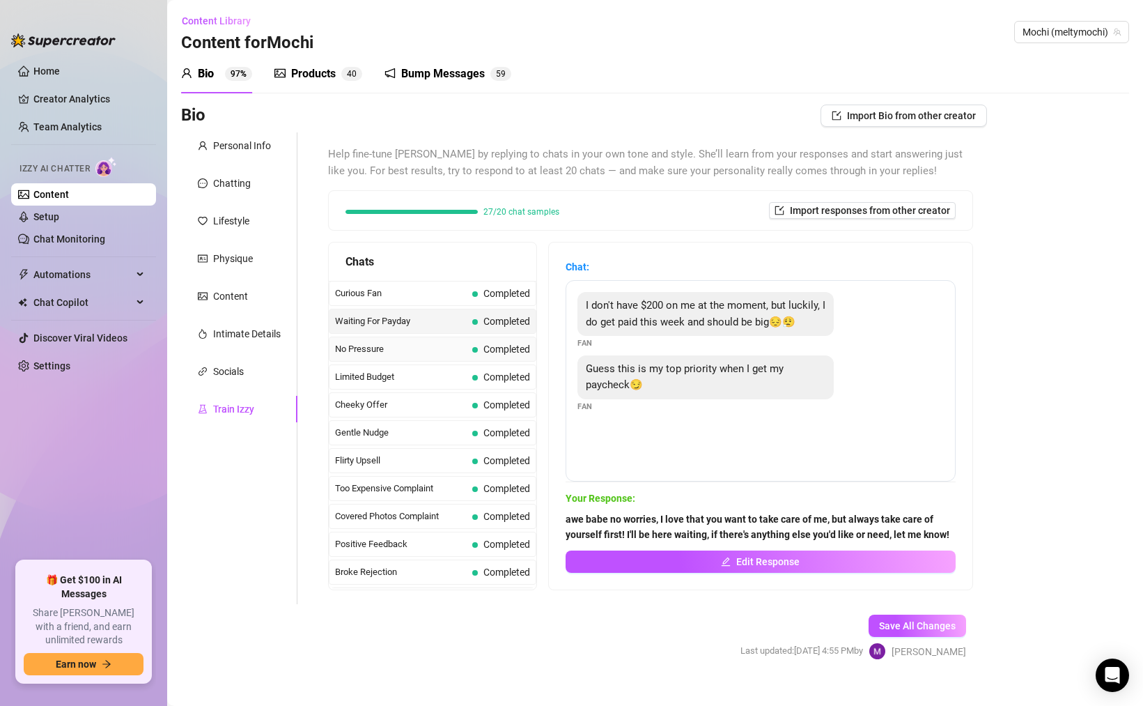
click at [370, 349] on span "No Pressure" at bounding box center [401, 349] width 132 height 14
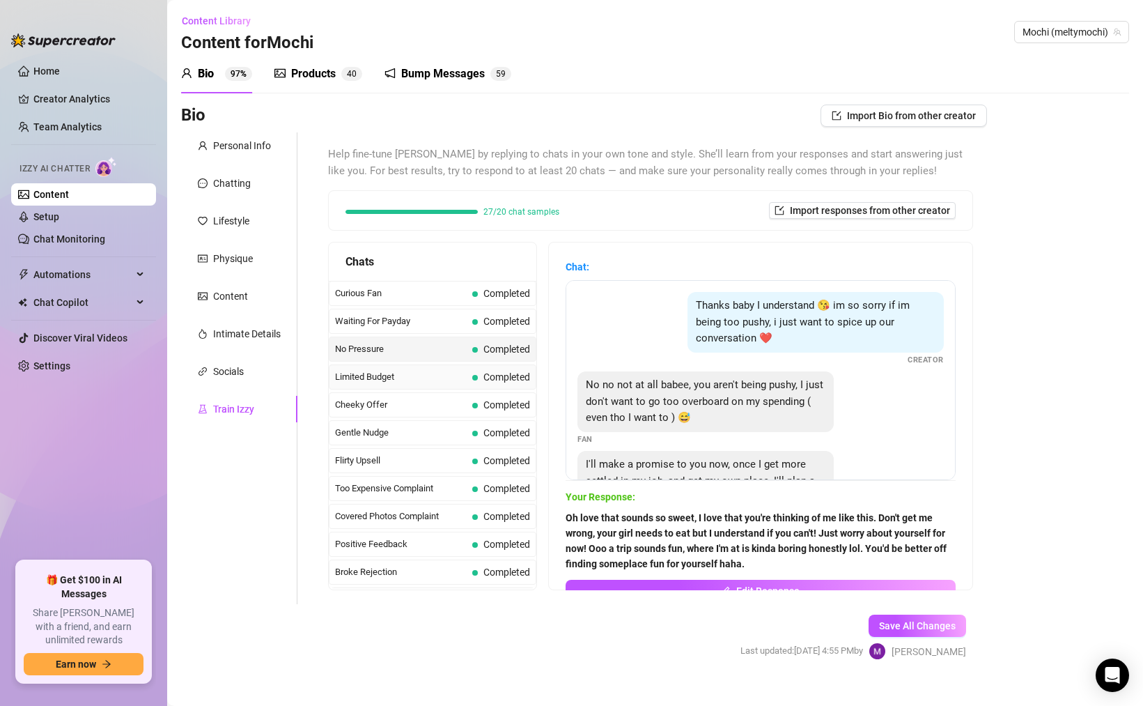
click at [370, 369] on div "Limited Budget Completed" at bounding box center [433, 376] width 208 height 25
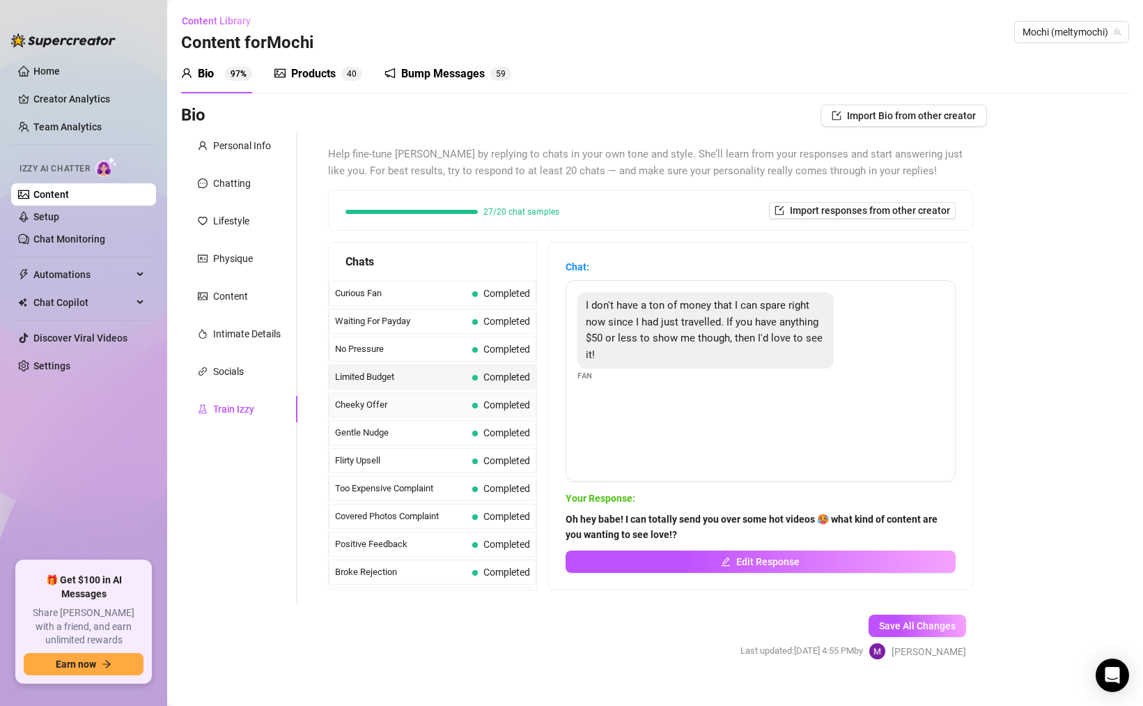
click at [370, 393] on div "Cheeky Offer Completed" at bounding box center [433, 404] width 208 height 25
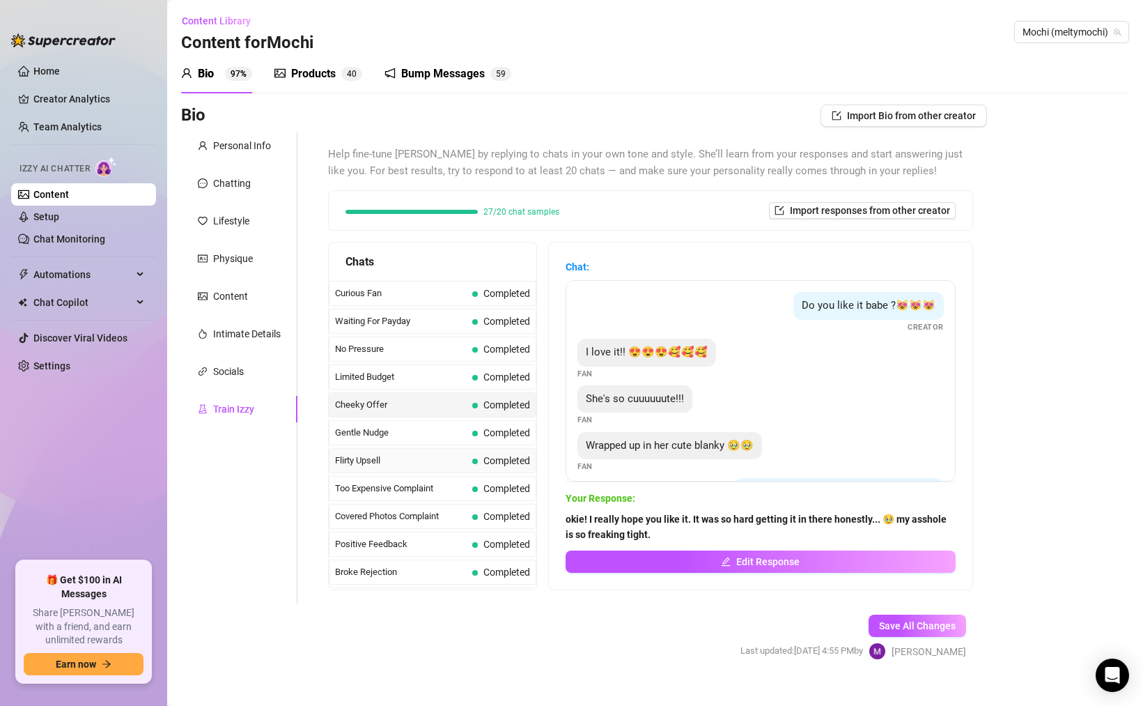
click at [370, 470] on div "Flirty Upsell Completed" at bounding box center [433, 460] width 208 height 25
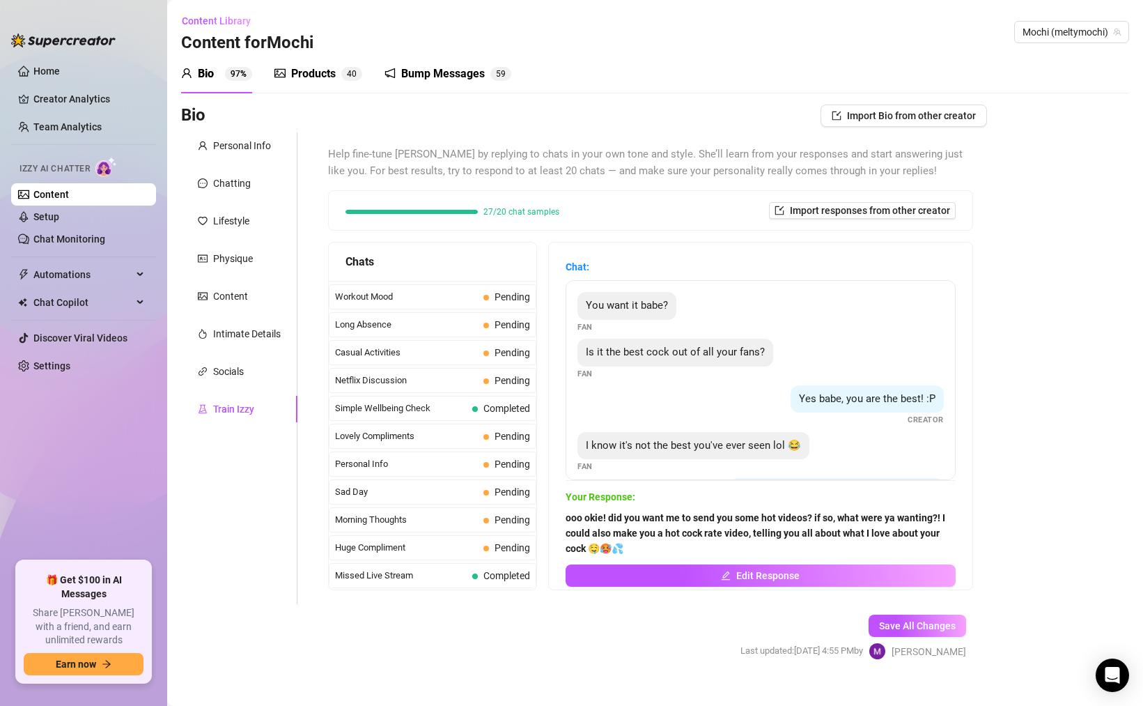
click at [458, 548] on span "Huge Compliment" at bounding box center [406, 548] width 143 height 14
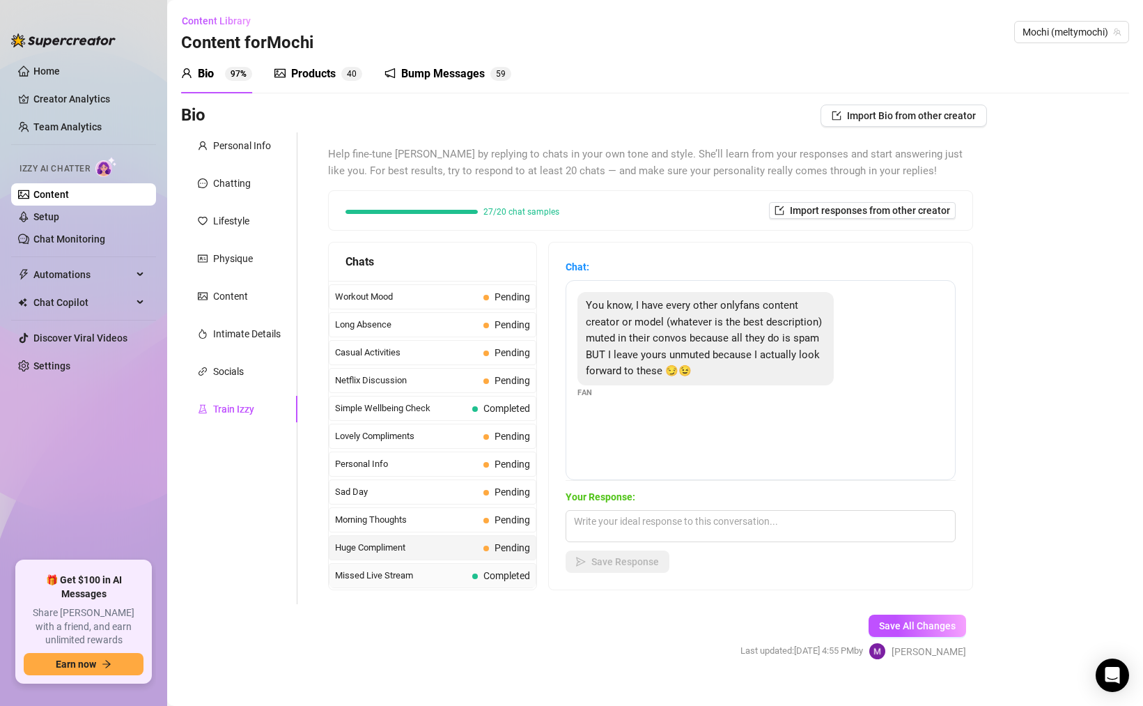
click at [445, 583] on div "Missed Live Stream Completed" at bounding box center [433, 575] width 208 height 25
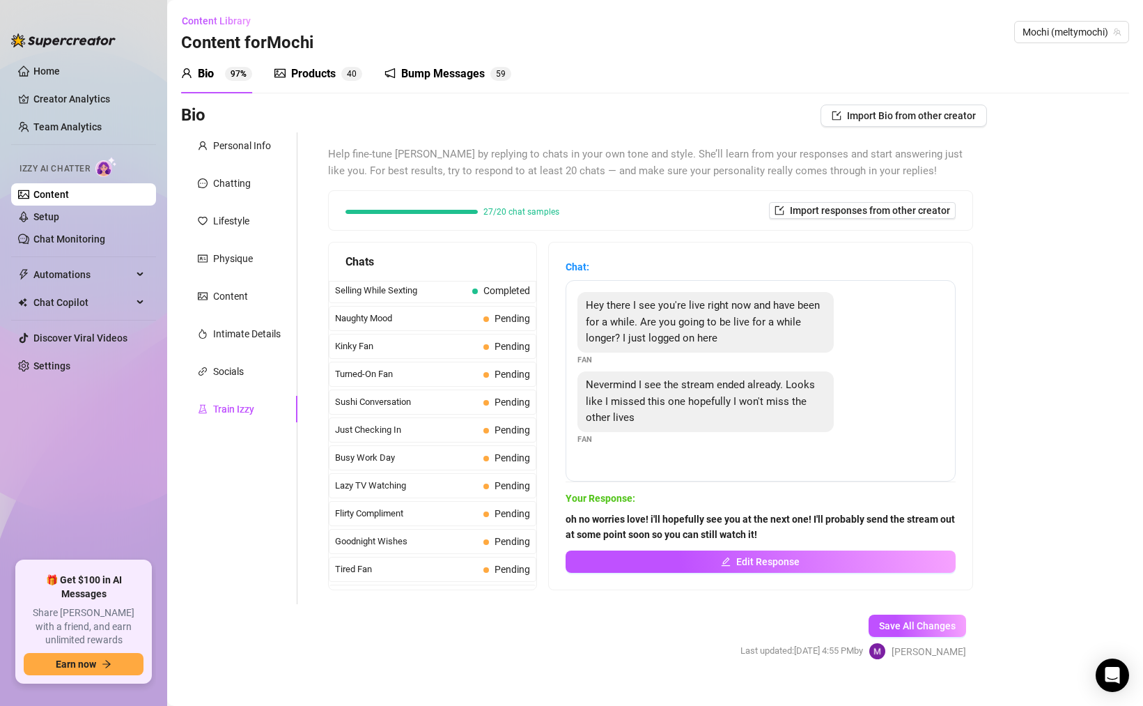
click at [442, 508] on span "Flirty Compliment" at bounding box center [406, 514] width 143 height 14
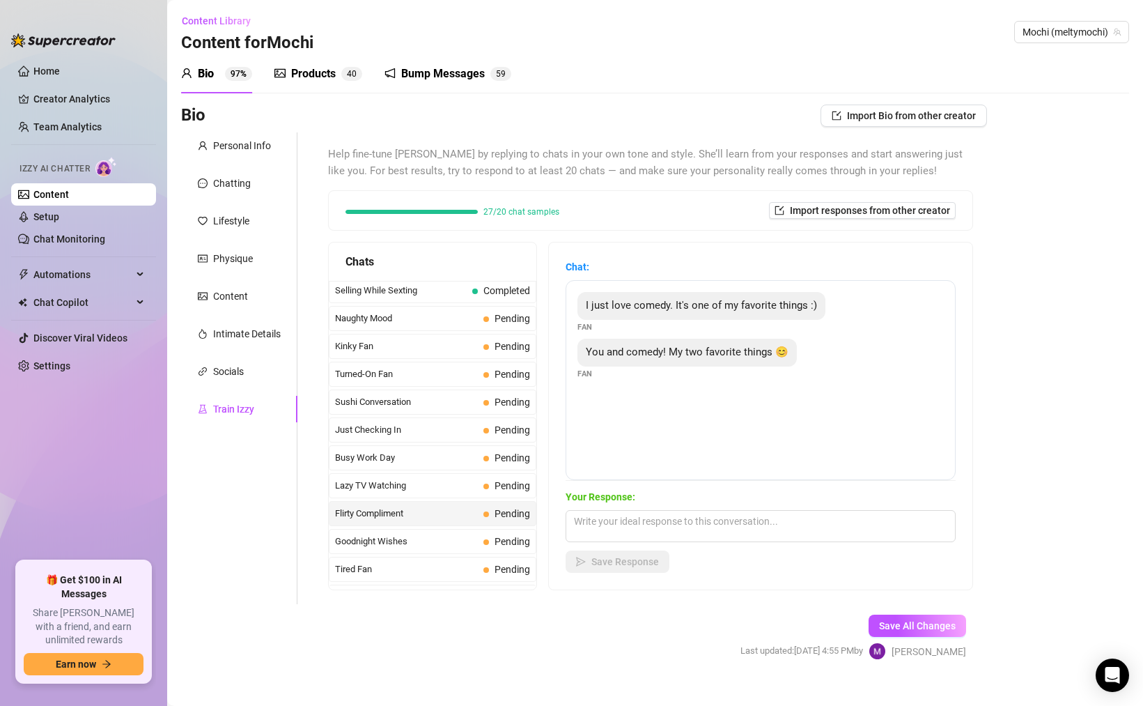
click at [664, 356] on span "You and comedy! My two favorite things 😊" at bounding box center [687, 352] width 203 height 13
click at [759, 367] on div "You and comedy! My two favorite things 😊 Fan" at bounding box center [761, 359] width 366 height 41
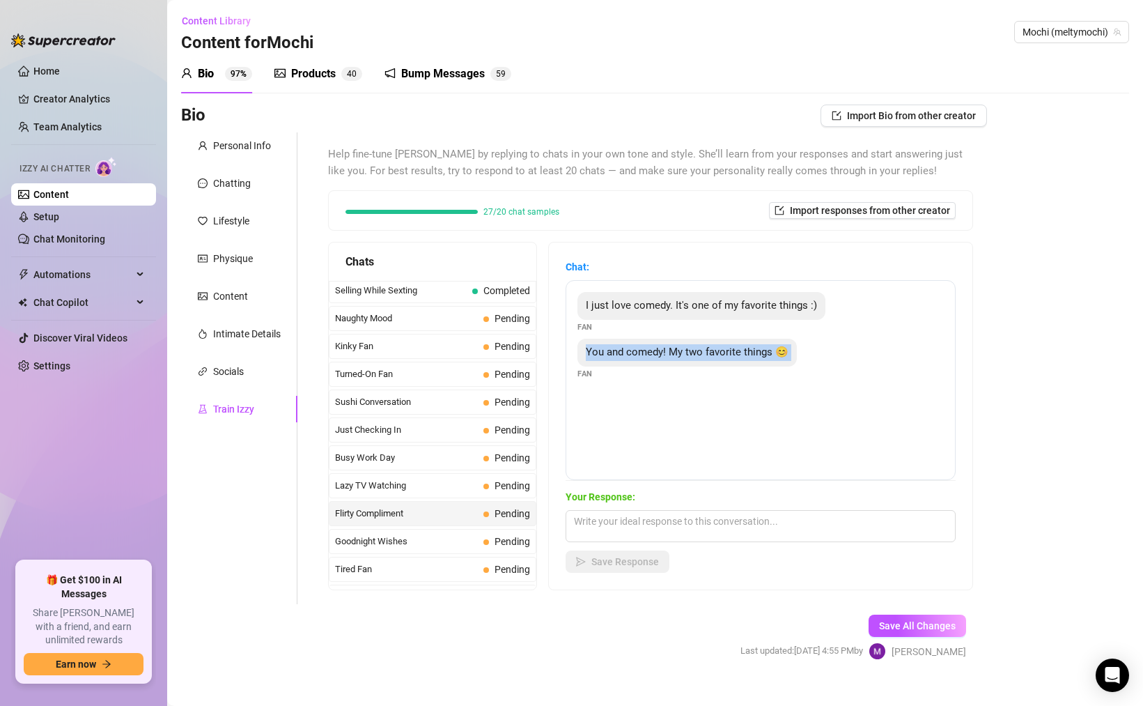
click at [759, 367] on div "You and comedy! My two favorite things 😊 Fan" at bounding box center [761, 359] width 366 height 41
click at [759, 366] on div "You and comedy! My two favorite things 😊 Fan" at bounding box center [761, 359] width 366 height 41
click at [751, 358] on div "You and comedy! My two favorite things 😊" at bounding box center [687, 353] width 219 height 28
click at [751, 358] on span "You and comedy! My two favorite things 😊" at bounding box center [687, 352] width 203 height 13
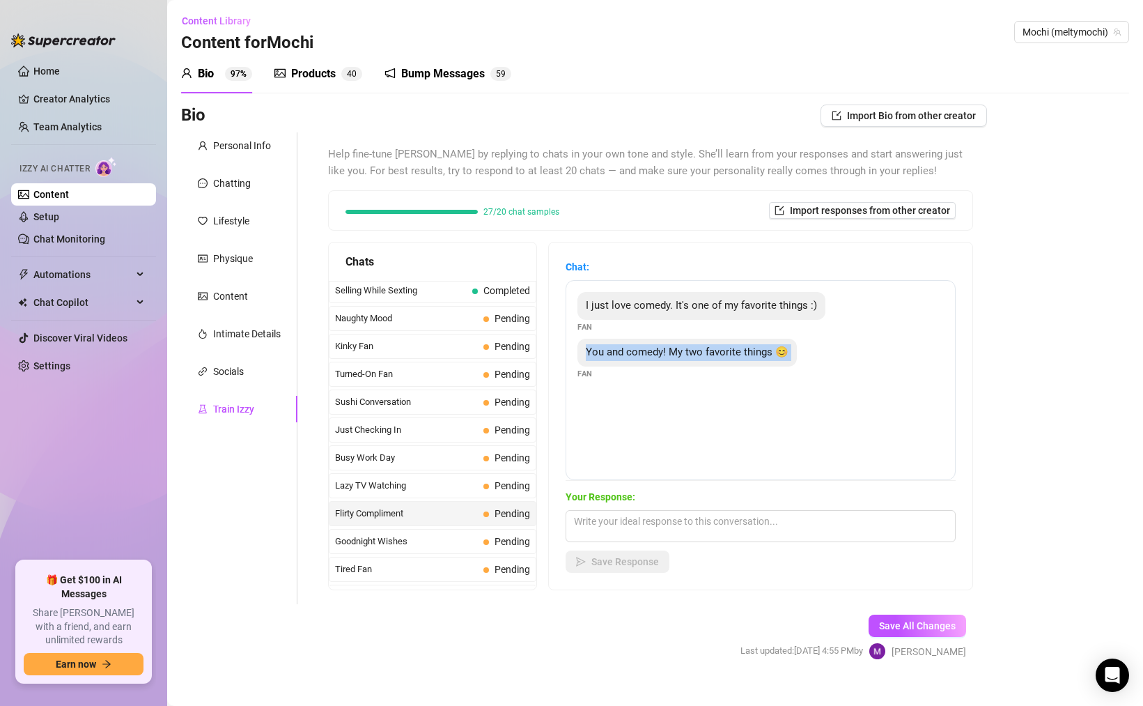
click at [751, 358] on span "You and comedy! My two favorite things 😊" at bounding box center [687, 352] width 203 height 13
click at [400, 481] on span "Lazy TV Watching" at bounding box center [406, 486] width 143 height 14
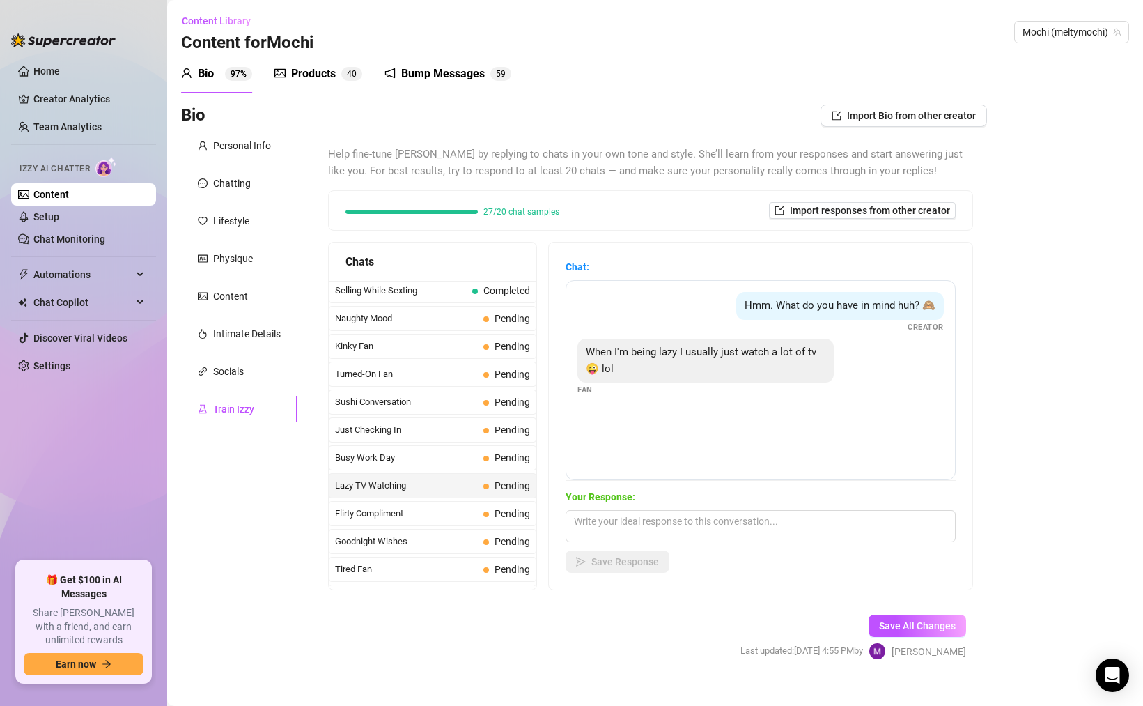
click at [755, 419] on div "Hmm. What do you have in mind huh? 🙈 Creator When I'm being lazy I usually just…" at bounding box center [761, 380] width 390 height 200
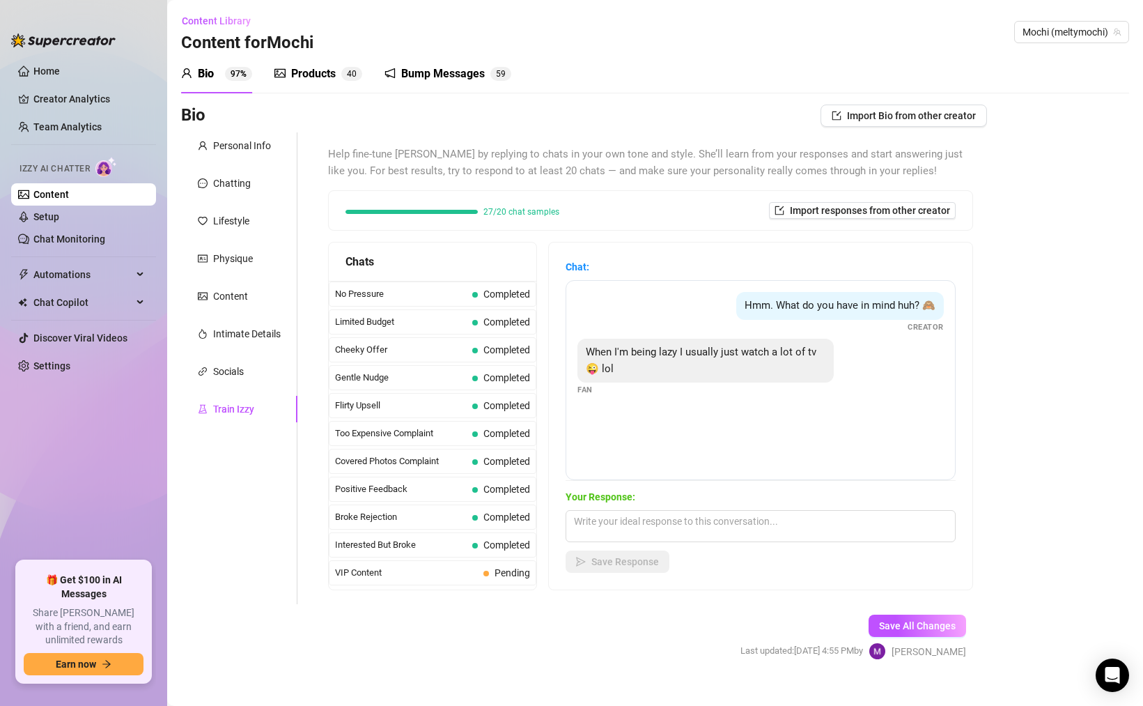
scroll to position [33, 0]
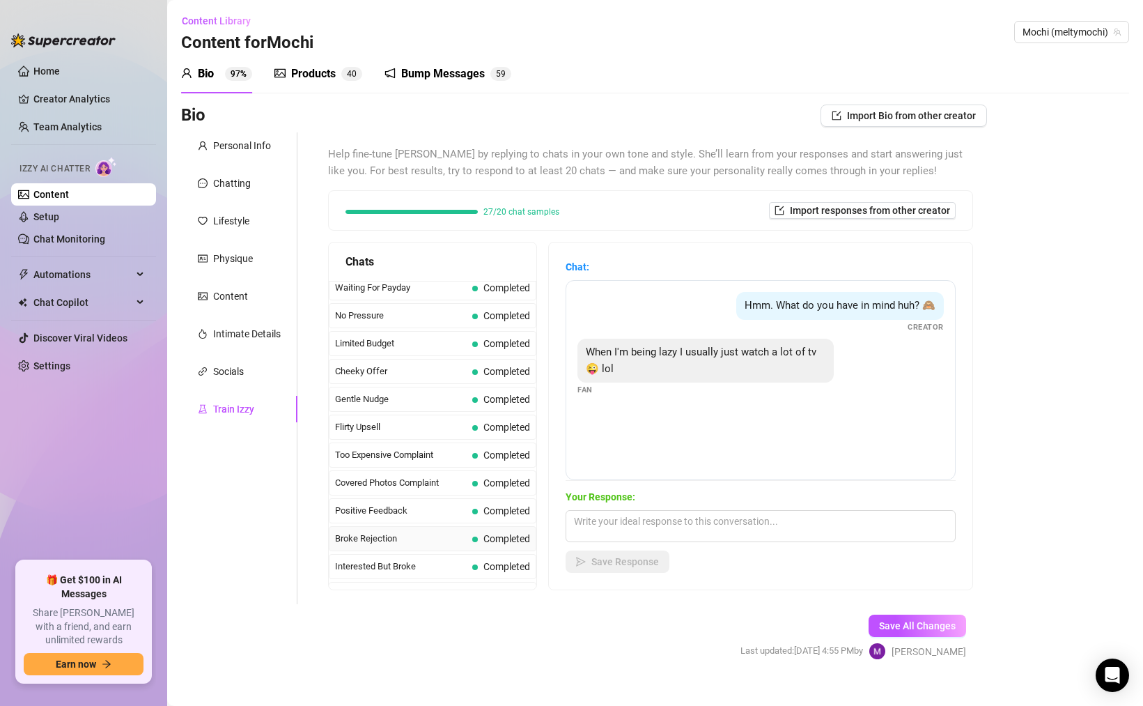
click at [431, 543] on span "Broke Rejection" at bounding box center [401, 539] width 132 height 14
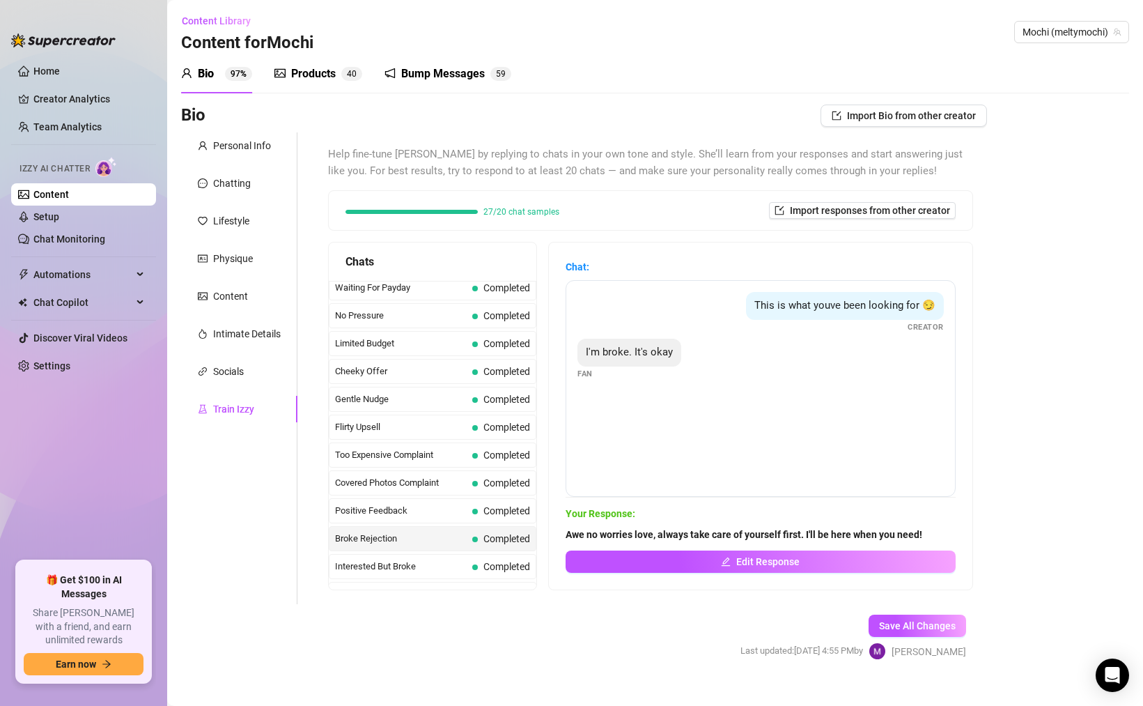
click at [454, 493] on div "Covered Photos Complaint Completed" at bounding box center [433, 482] width 208 height 25
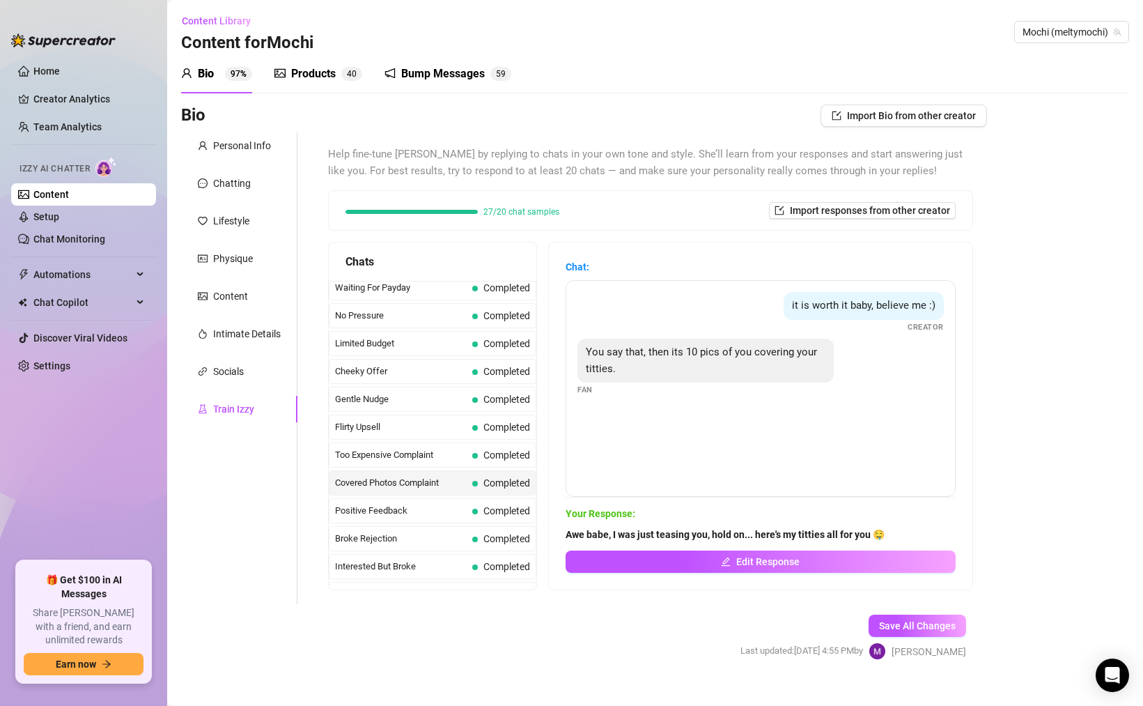
scroll to position [0, 0]
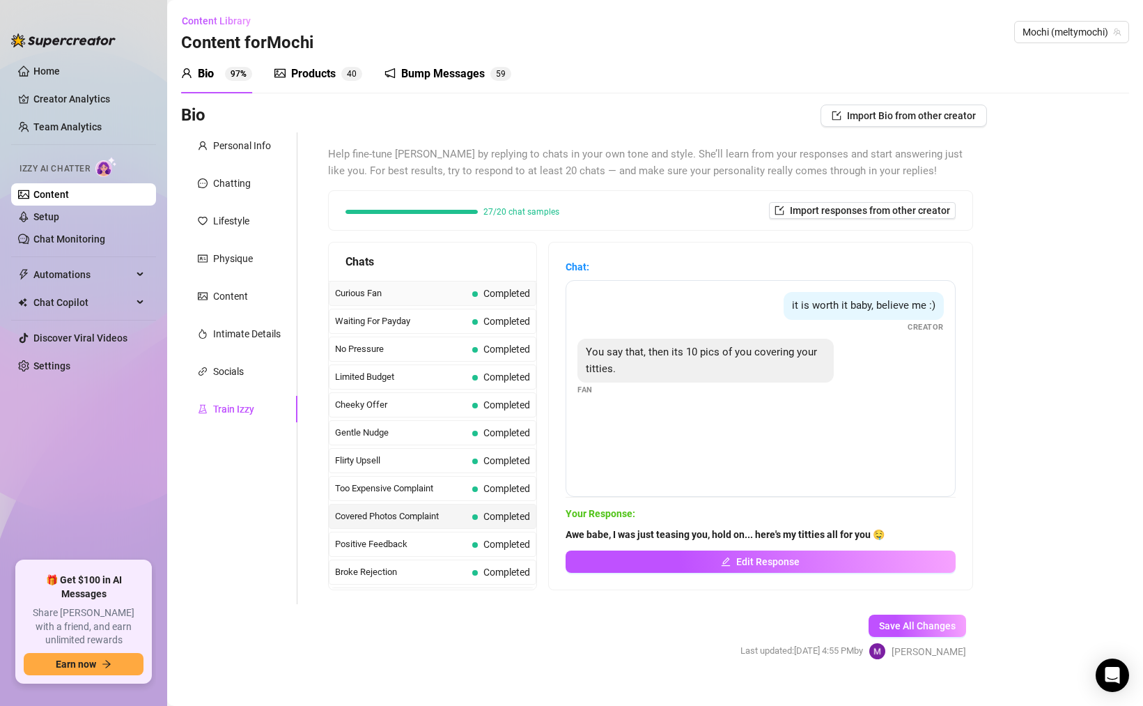
click at [477, 302] on div "Curious Fan Completed" at bounding box center [433, 293] width 208 height 25
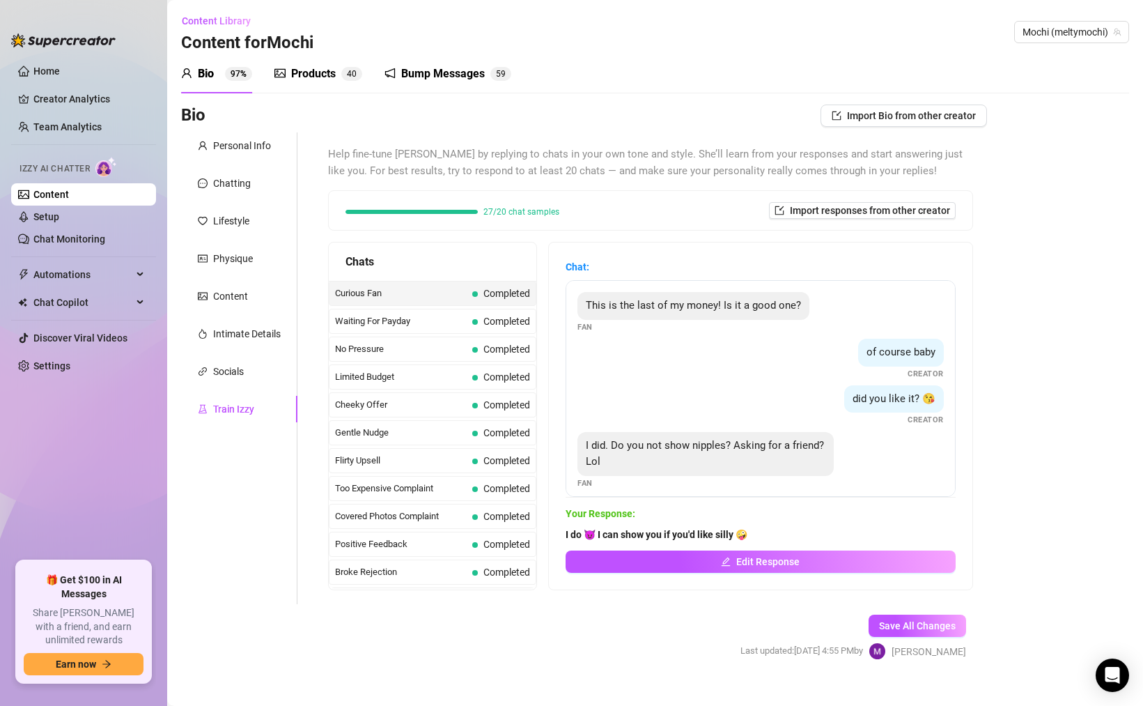
click at [477, 374] on span "Completed" at bounding box center [501, 376] width 58 height 15
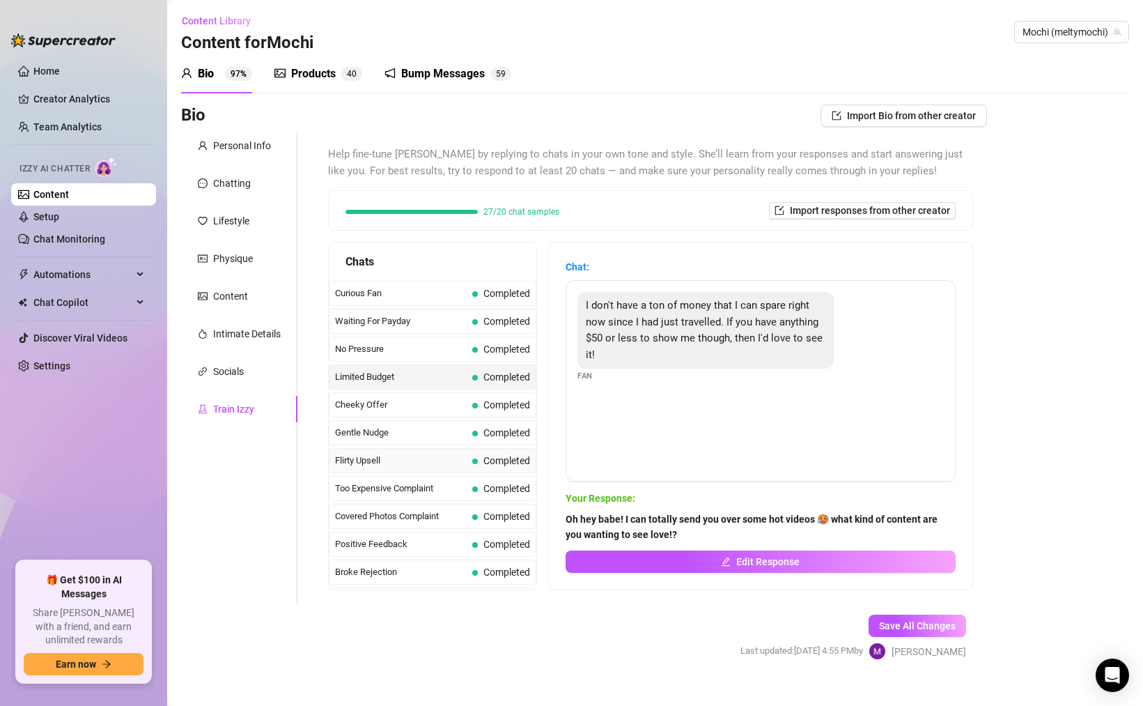
click at [477, 448] on div "Flirty Upsell Completed" at bounding box center [433, 460] width 208 height 25
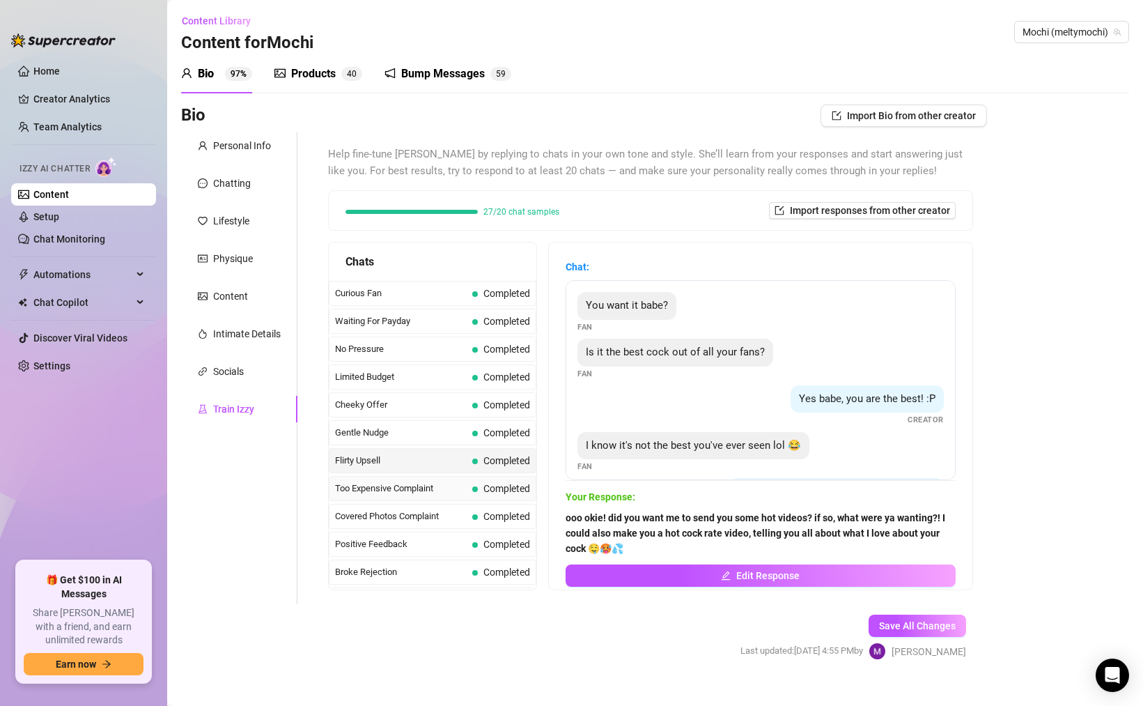
click at [478, 491] on span "Completed" at bounding box center [501, 488] width 58 height 15
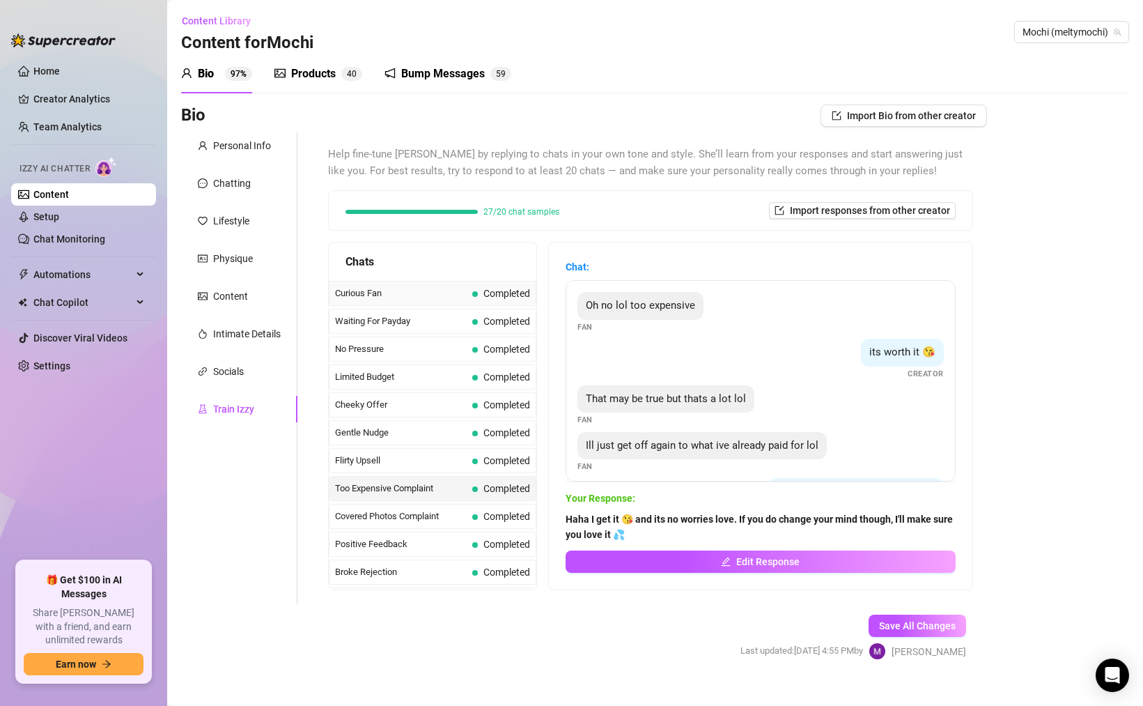
click at [492, 302] on div "Curious Fan Completed" at bounding box center [433, 293] width 208 height 25
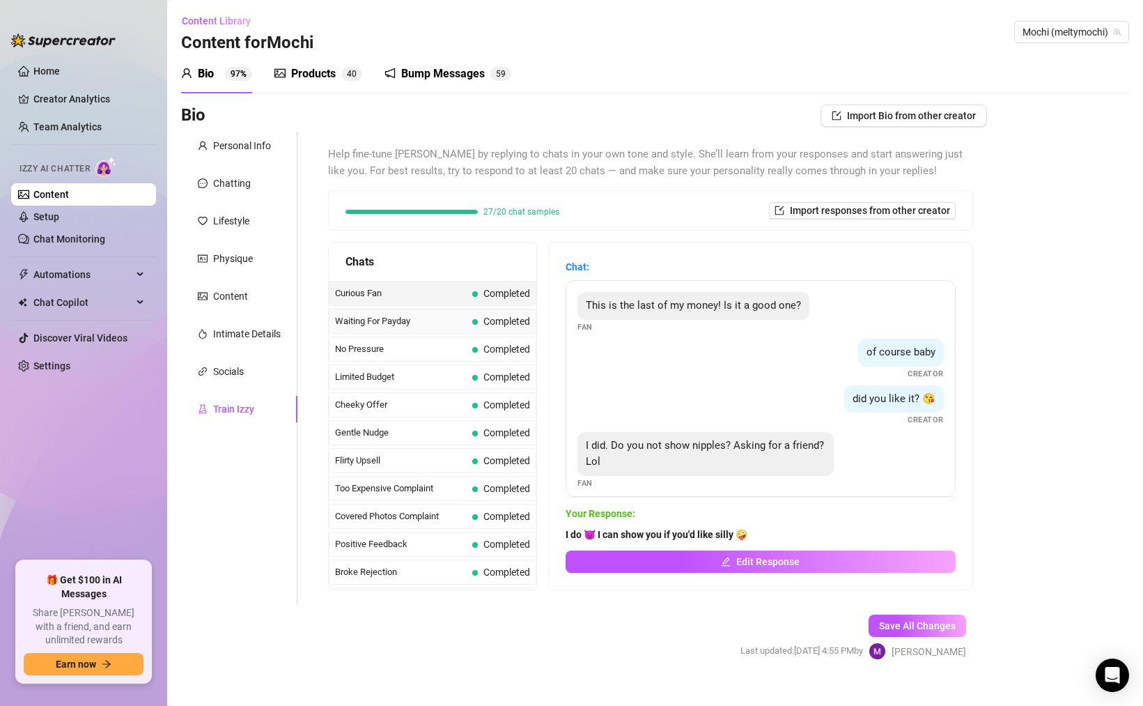
click at [492, 331] on div "Waiting For Payday Completed" at bounding box center [433, 321] width 208 height 25
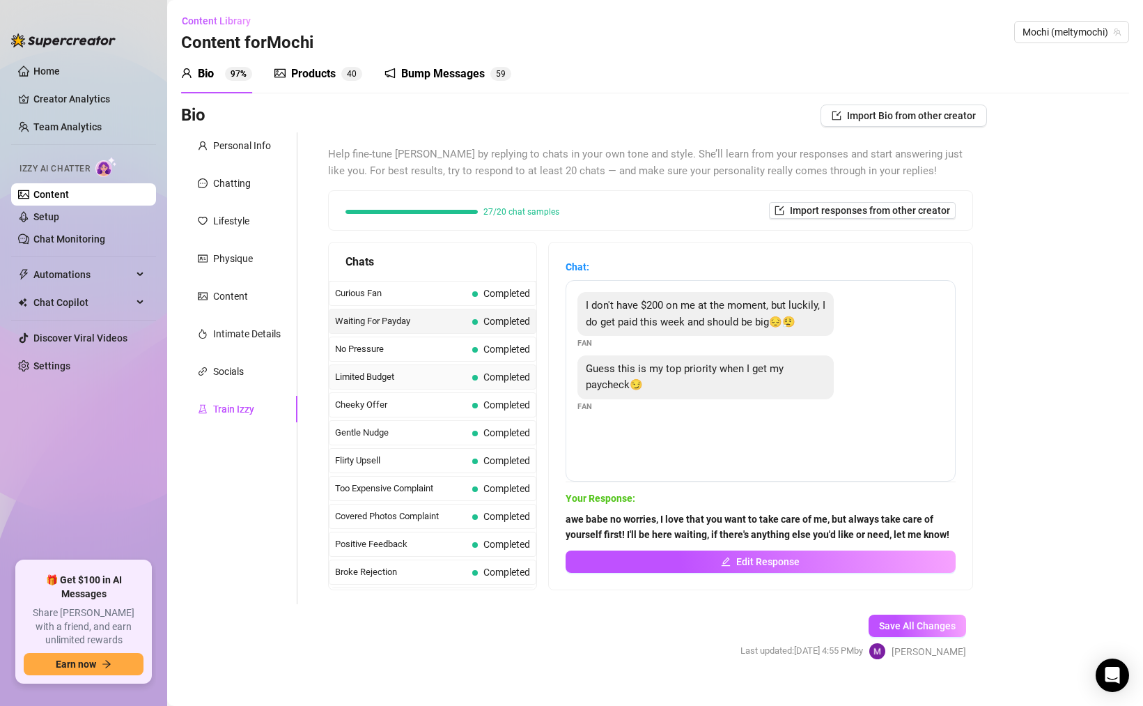
click at [492, 366] on div "Limited Budget Completed" at bounding box center [433, 376] width 208 height 25
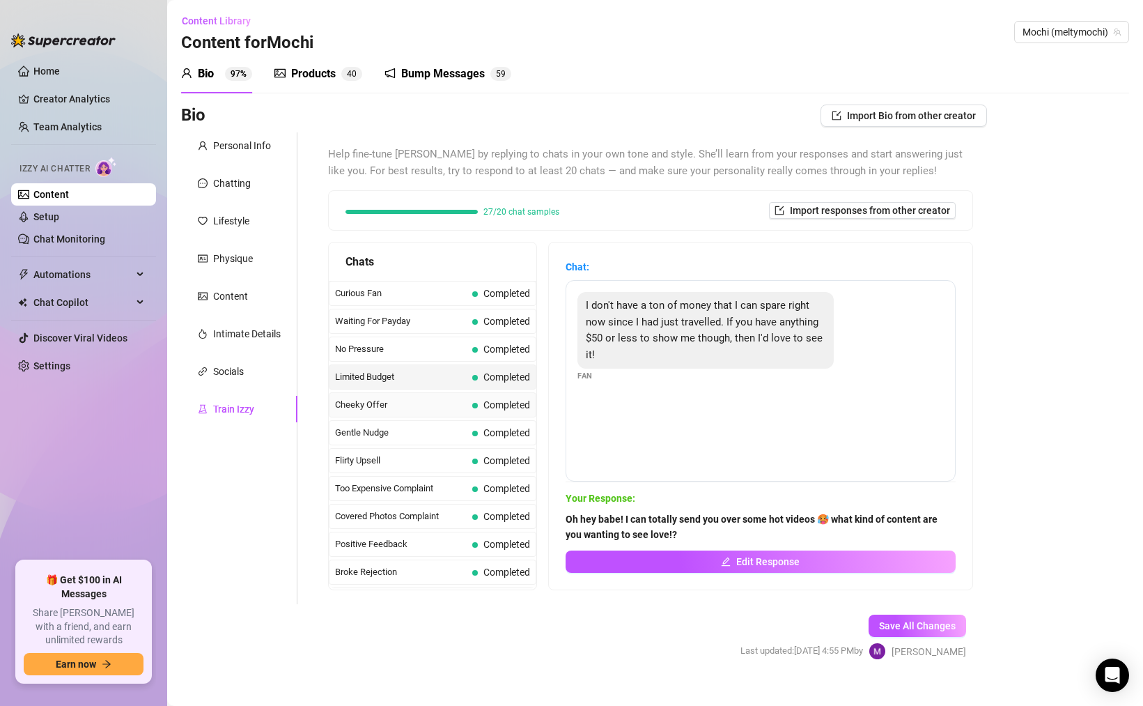
click at [492, 393] on div "Cheeky Offer Completed" at bounding box center [433, 404] width 208 height 25
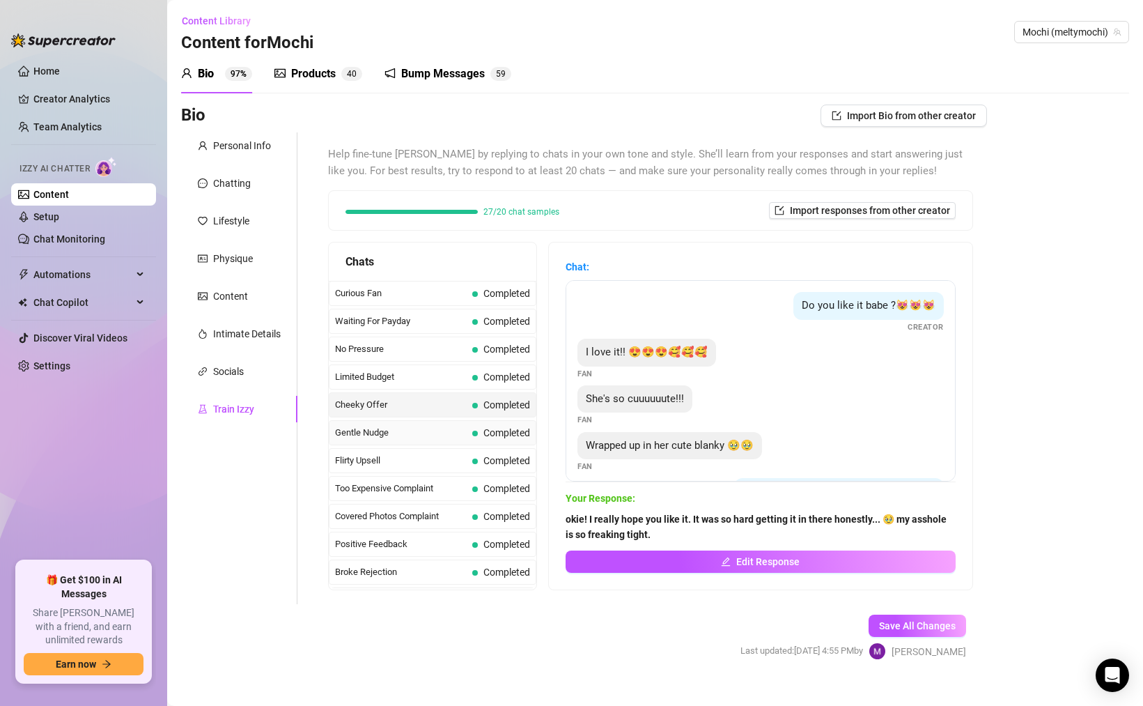
click at [492, 428] on span "Completed" at bounding box center [507, 432] width 47 height 11
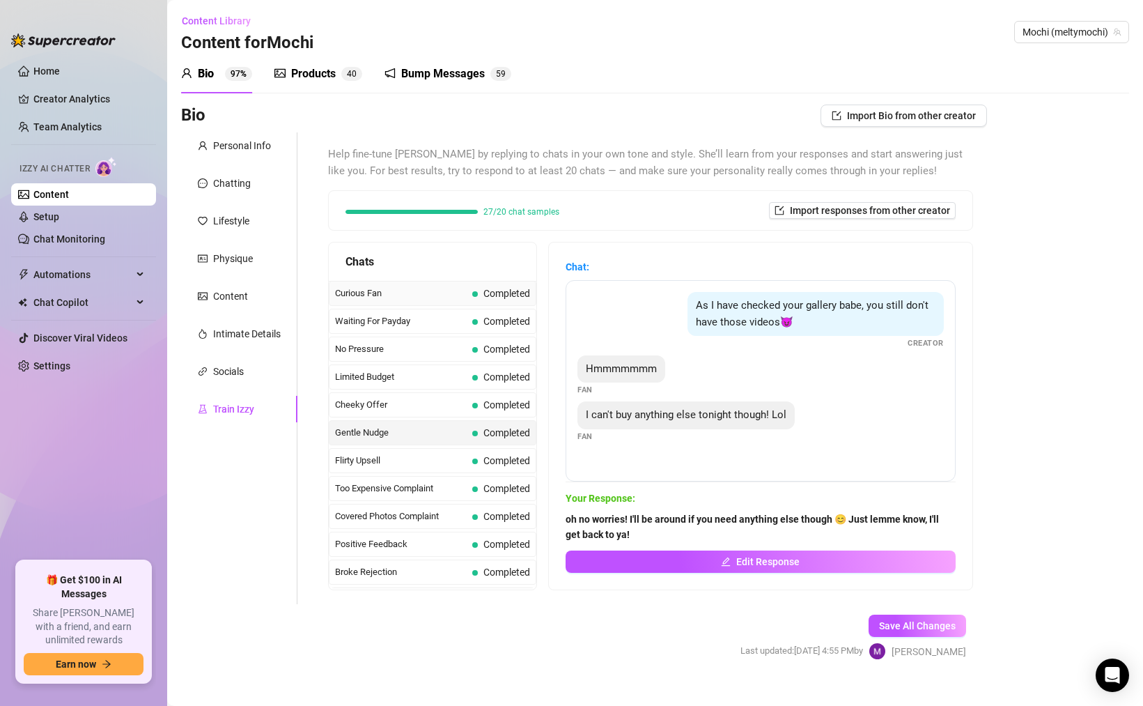
click at [494, 294] on span "Completed" at bounding box center [507, 293] width 47 height 11
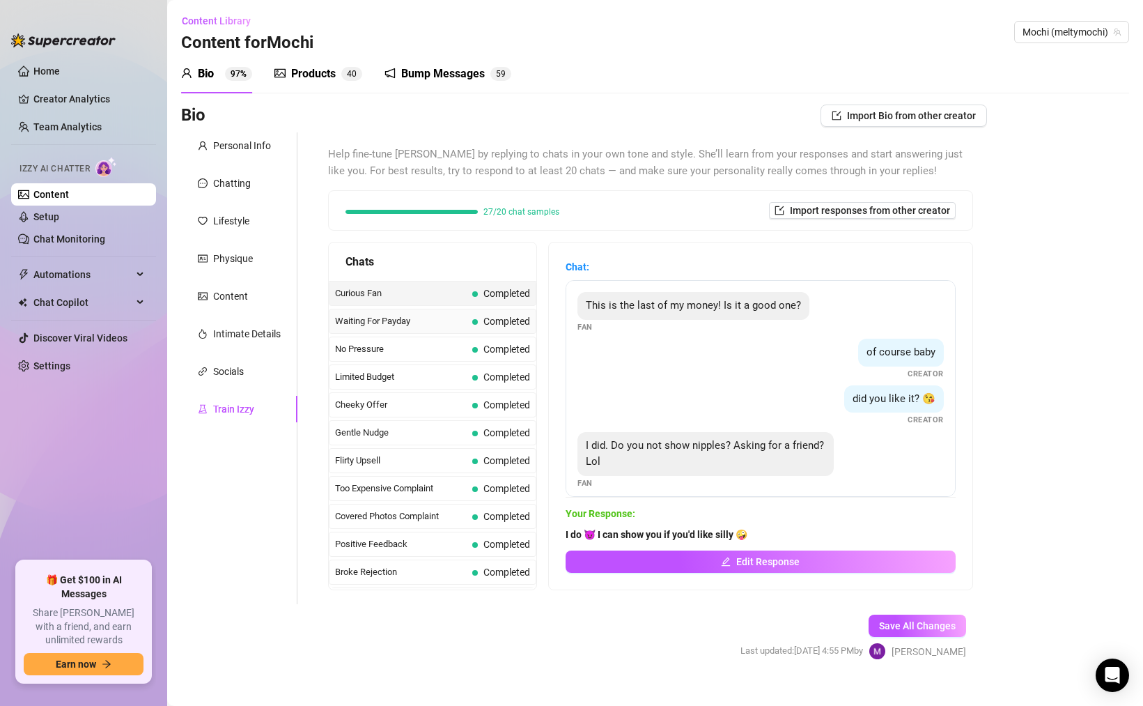
click at [480, 325] on span "Completed" at bounding box center [501, 321] width 58 height 15
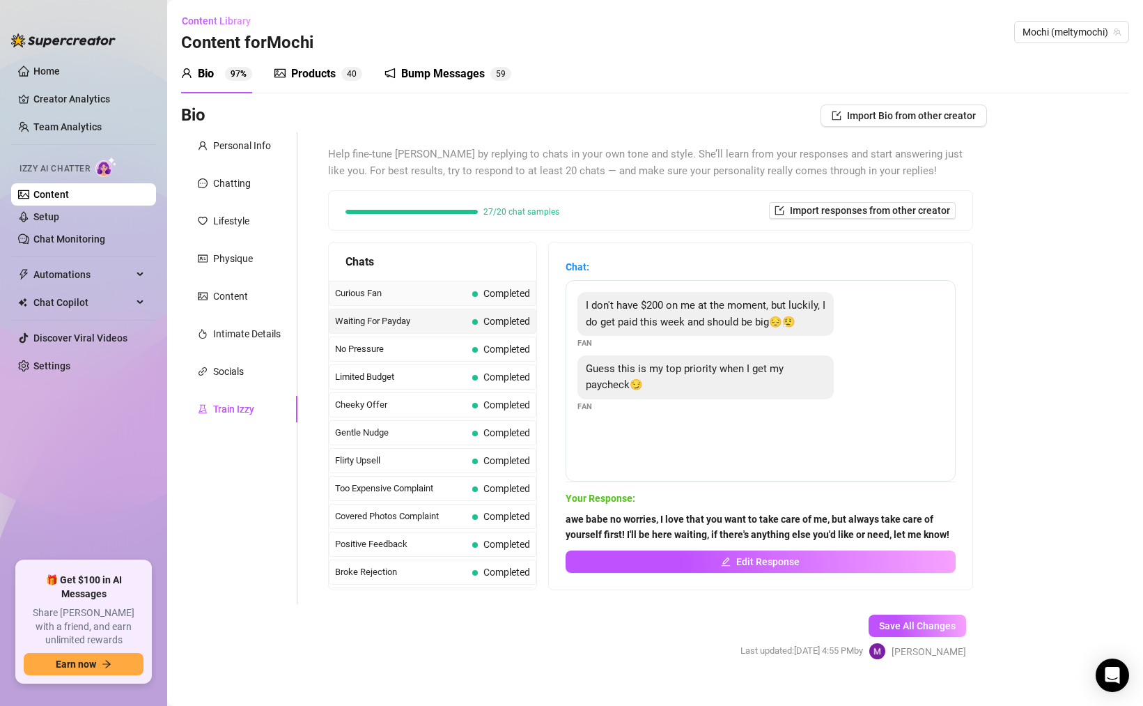
click at [386, 291] on span "Curious Fan" at bounding box center [401, 293] width 132 height 14
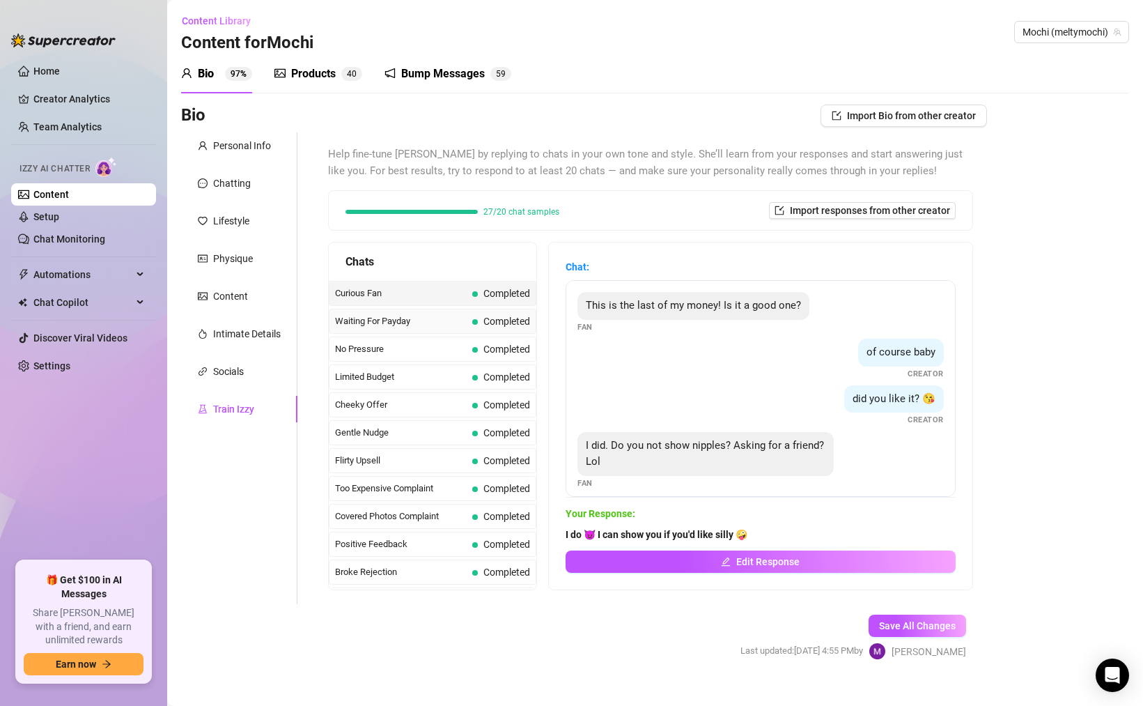
click at [395, 322] on span "Waiting For Payday" at bounding box center [401, 321] width 132 height 14
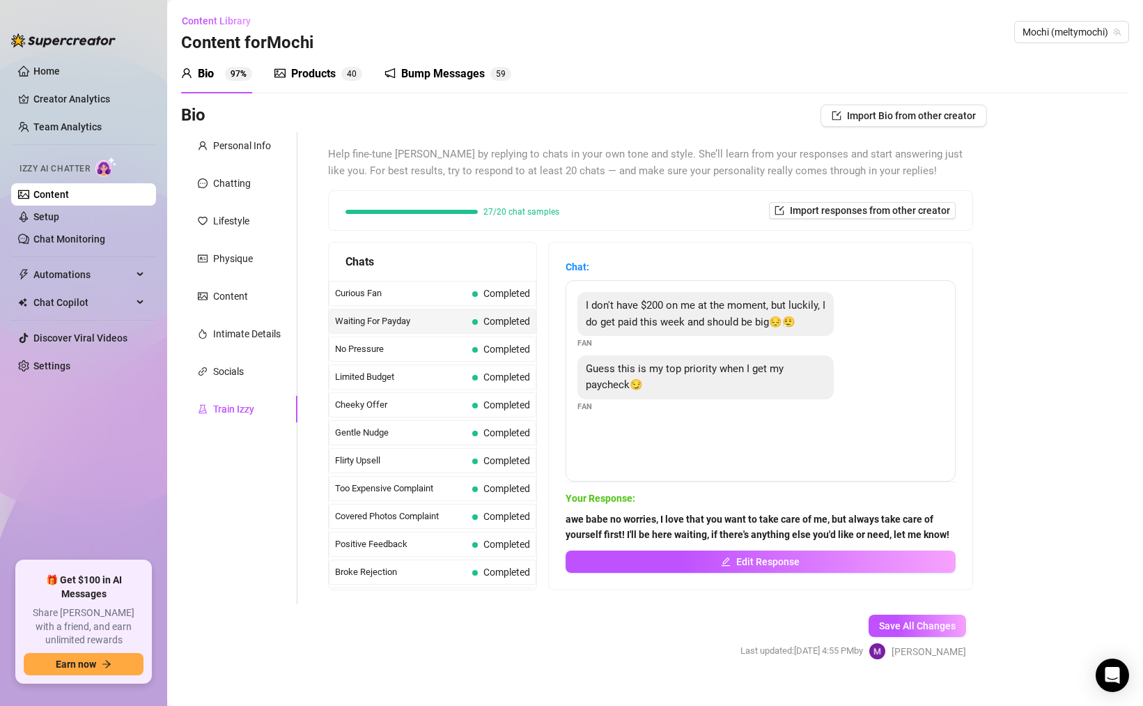
click at [575, 269] on strong "Chat:" at bounding box center [578, 266] width 24 height 11
click at [589, 268] on span "Chat:" at bounding box center [761, 266] width 390 height 15
click at [573, 267] on strong "Chat:" at bounding box center [578, 266] width 24 height 11
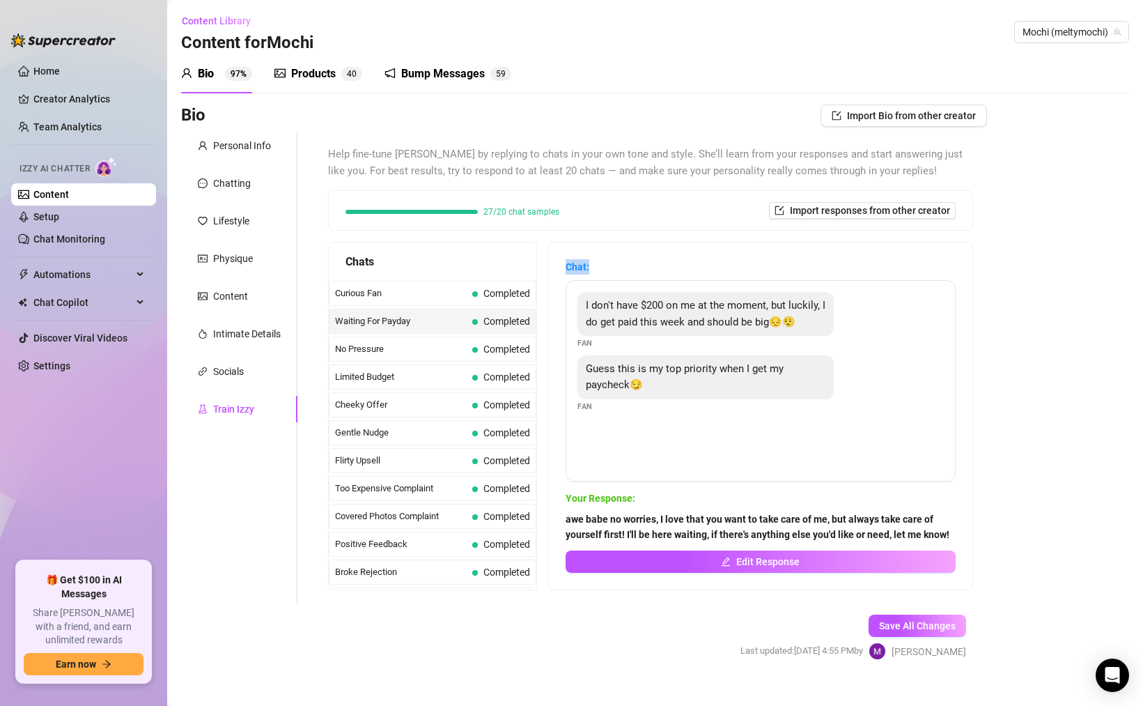
click at [573, 267] on strong "Chat:" at bounding box center [578, 266] width 24 height 11
click at [634, 373] on span "Guess this is my top priority when I get my paycheck😏" at bounding box center [685, 376] width 198 height 29
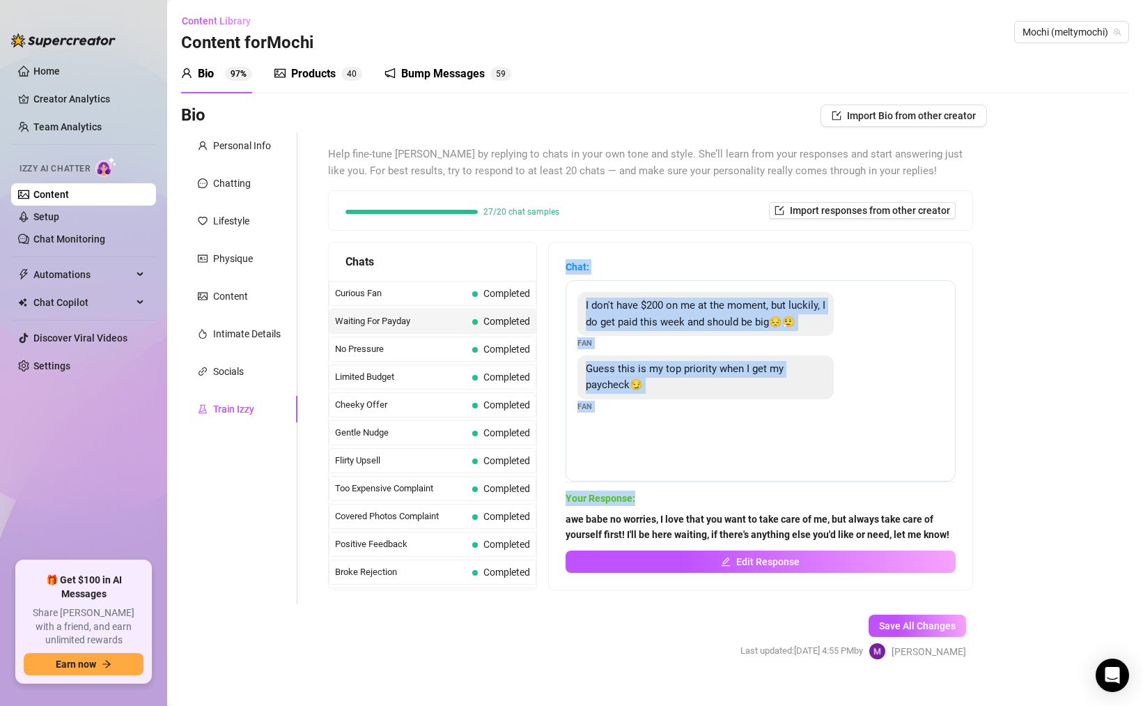
drag, startPoint x: 571, startPoint y: 252, endPoint x: 673, endPoint y: 493, distance: 261.0
click at [673, 493] on div "Chat: I don't have $200 on me at the moment, but luckily, I do get paid this we…" at bounding box center [761, 415] width 424 height 347
click at [673, 493] on span "Your Response:" at bounding box center [761, 498] width 390 height 15
drag, startPoint x: 679, startPoint y: 507, endPoint x: 555, endPoint y: 240, distance: 294.3
click at [555, 240] on div "Help fine-tune [PERSON_NAME] by replying to chats in your own tone and style. S…" at bounding box center [650, 368] width 645 height 444
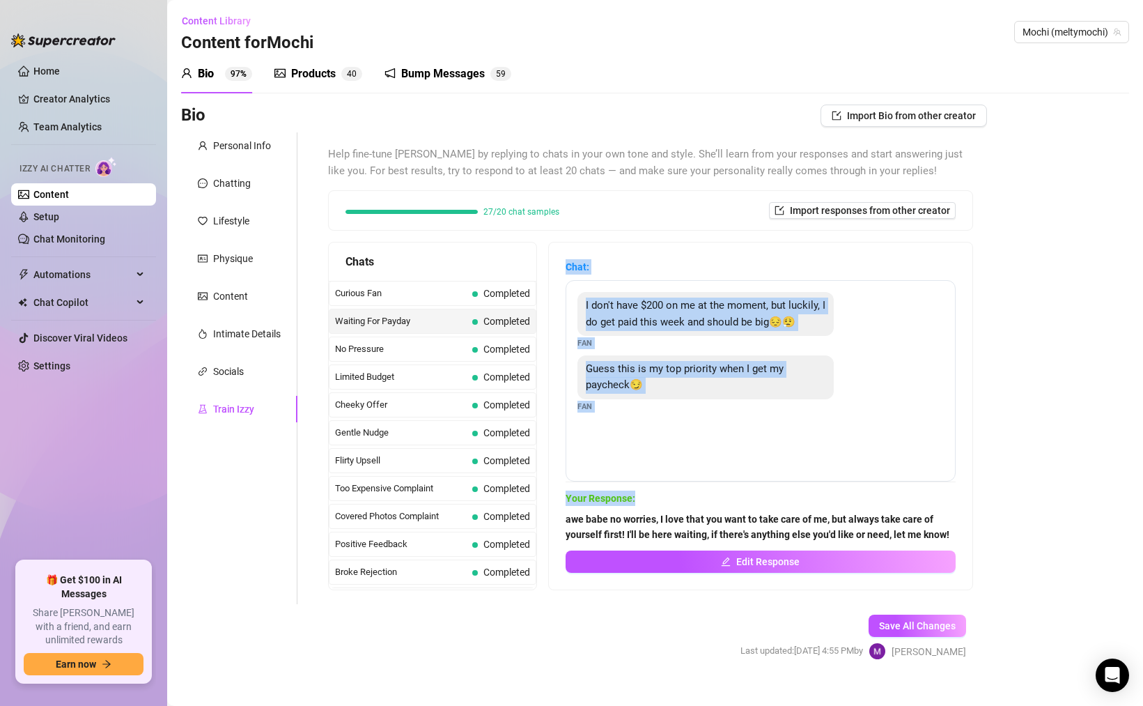
click at [584, 274] on span "Chat:" at bounding box center [761, 266] width 390 height 15
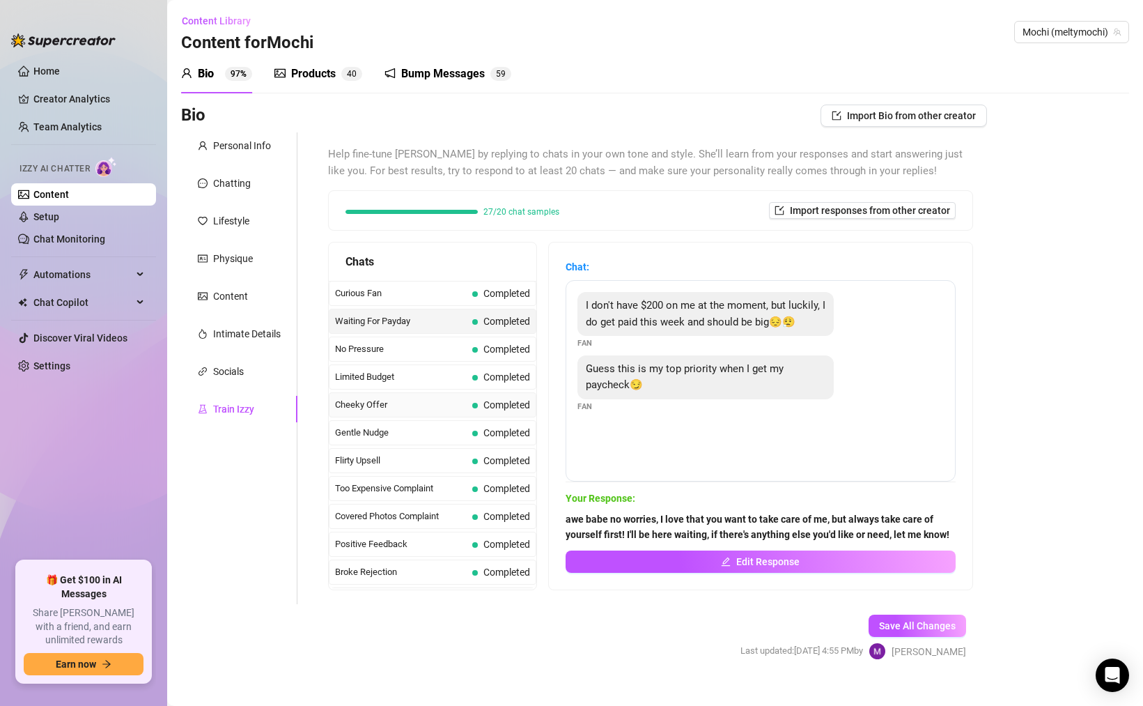
click at [464, 406] on span "Cheeky Offer" at bounding box center [401, 405] width 132 height 14
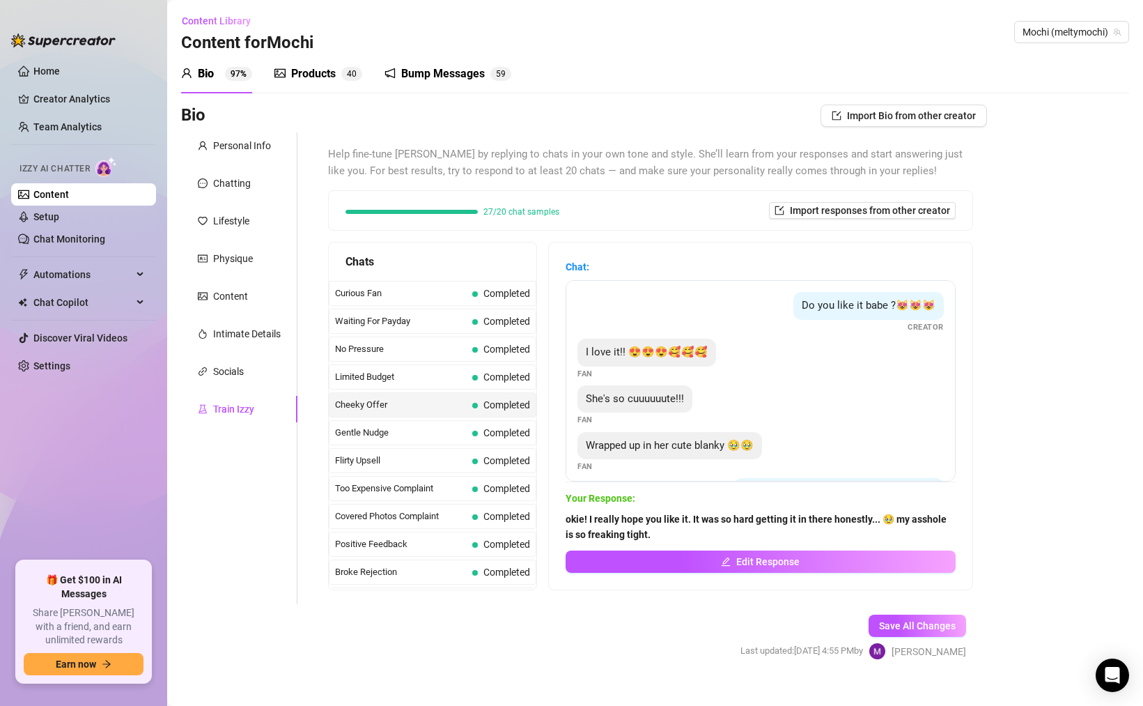
click at [861, 289] on div "Do you like it babe ?😻😻😻 Creator I love it!! 😍😍😍🥰🥰🥰 Fan She's so cuuuuuute!!! F…" at bounding box center [761, 380] width 390 height 201
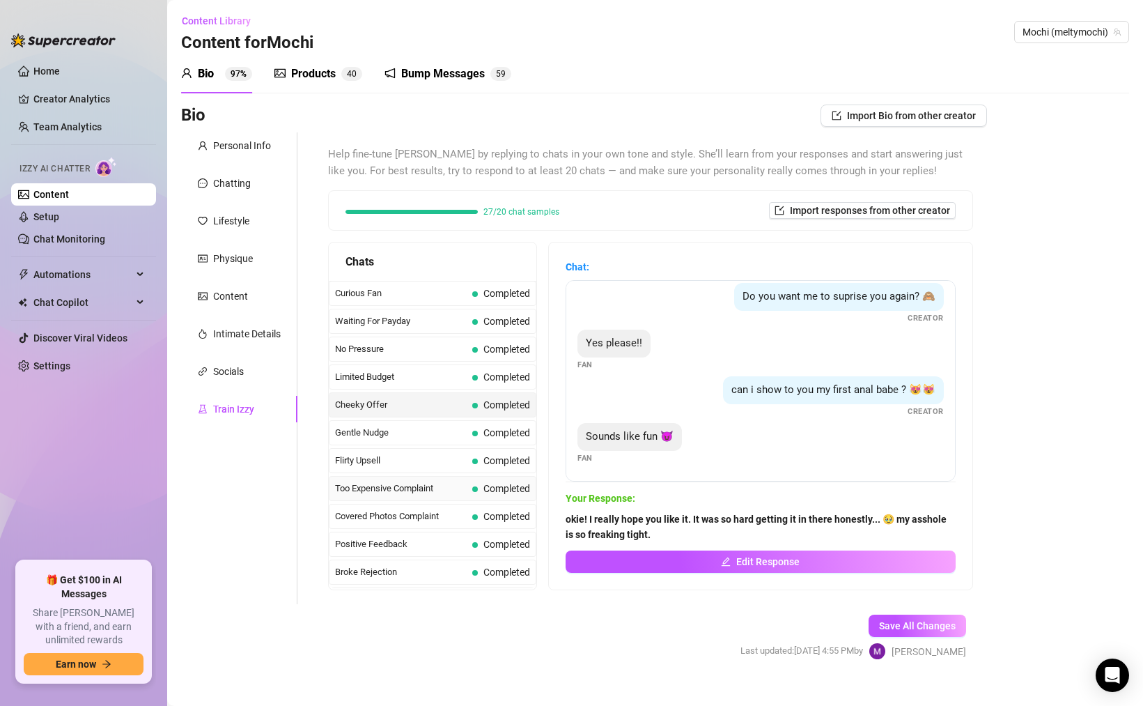
click at [426, 495] on span "Too Expensive Complaint" at bounding box center [401, 488] width 132 height 14
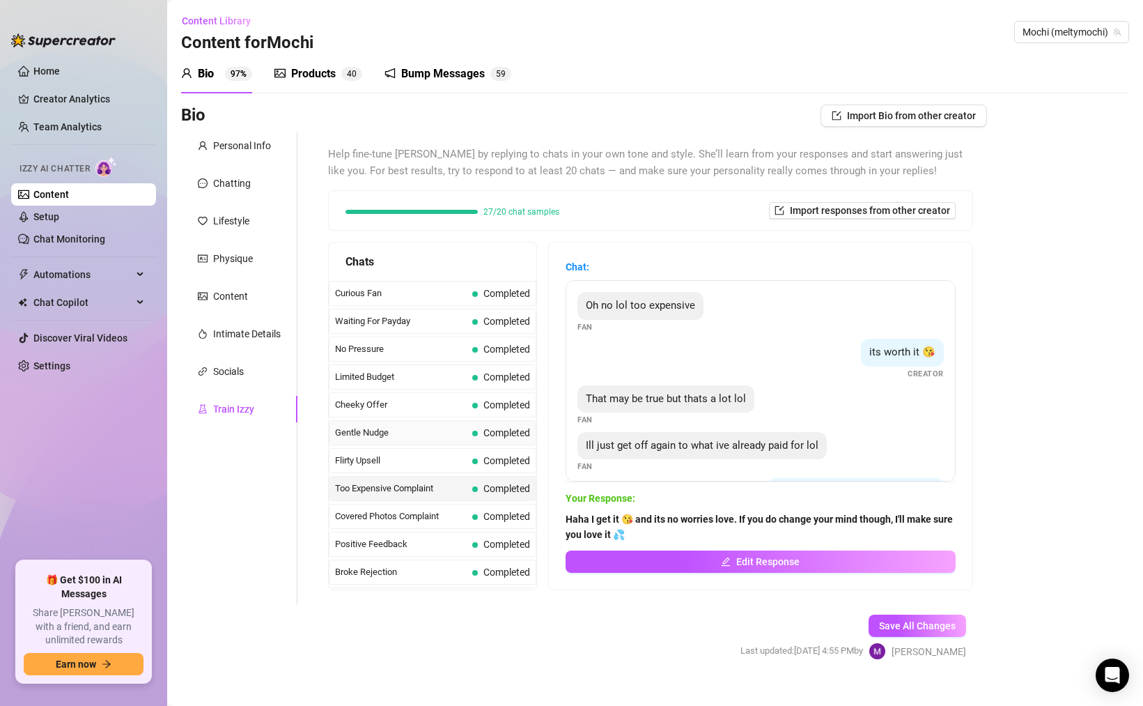
click at [456, 438] on span "Gentle Nudge" at bounding box center [401, 433] width 132 height 14
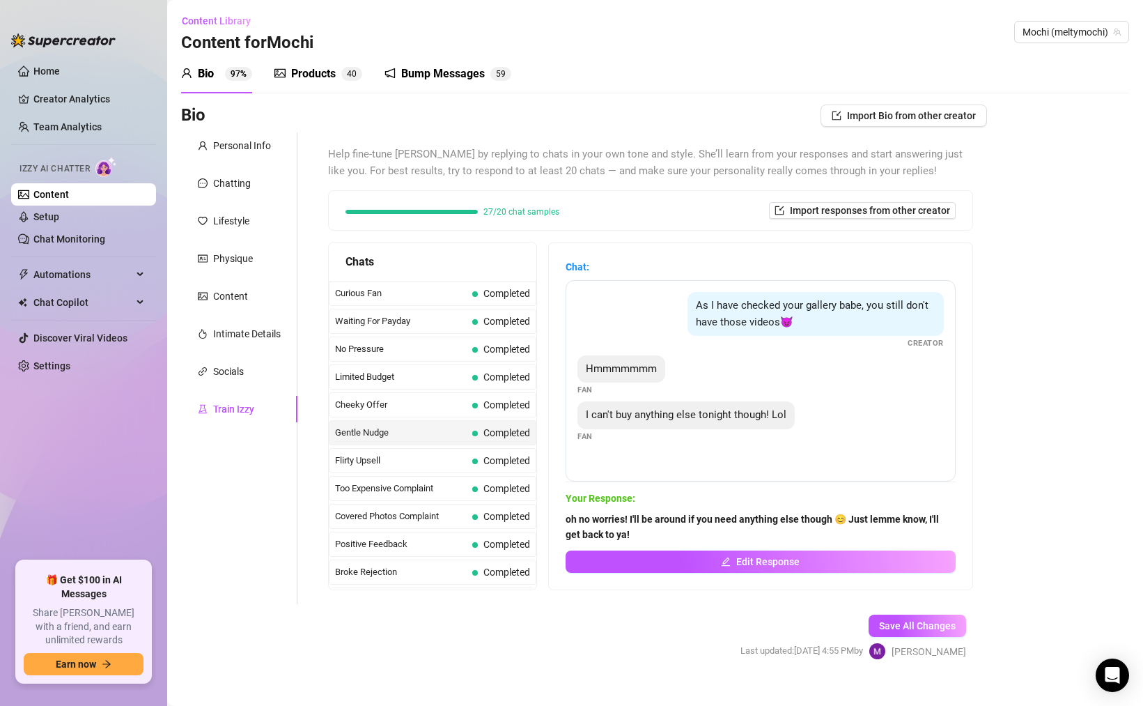
click at [451, 551] on div "Positive Feedback Completed" at bounding box center [433, 544] width 208 height 25
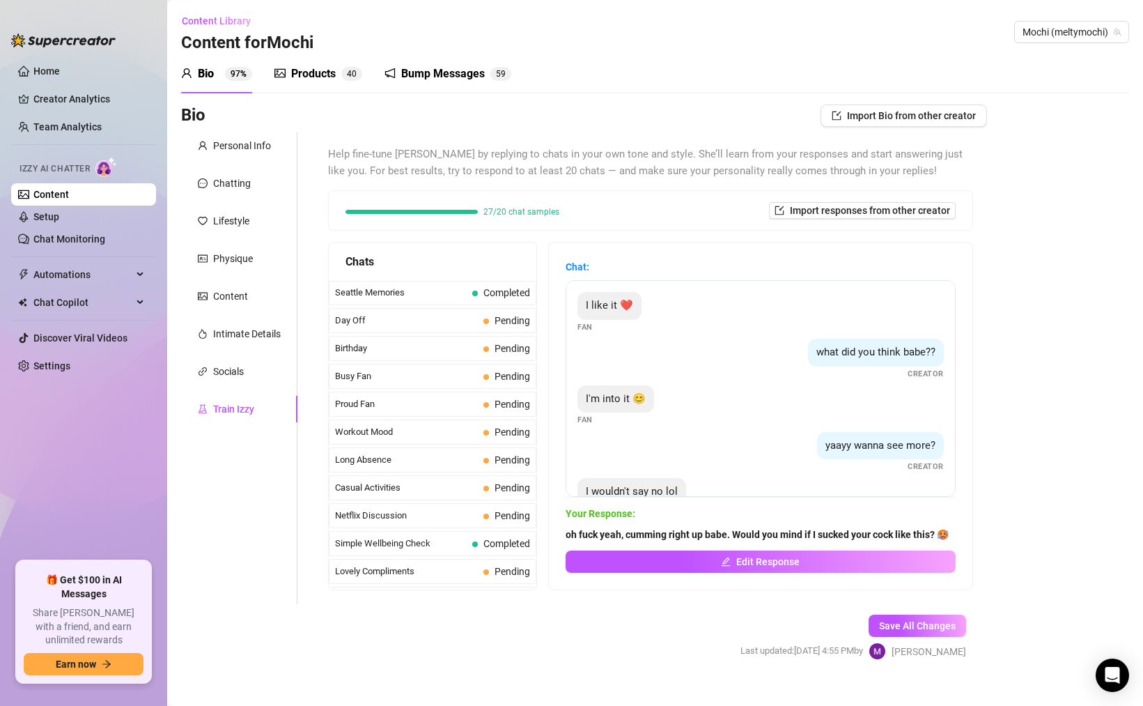
scroll to position [1158, 0]
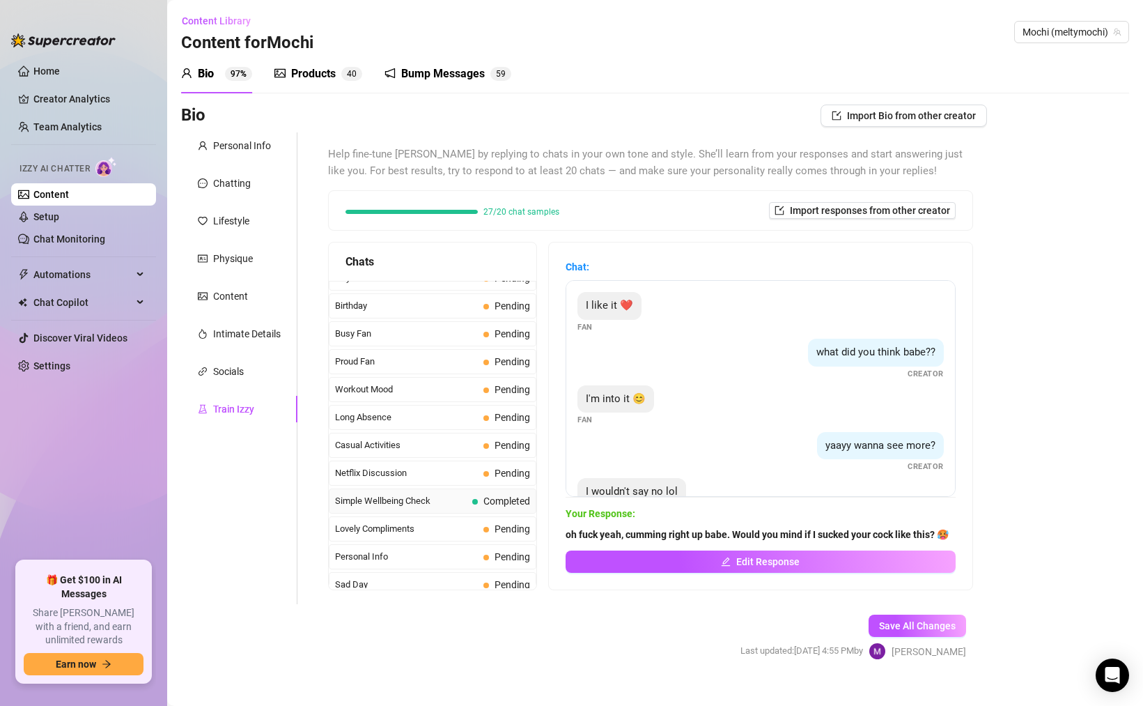
click at [454, 497] on span "Simple Wellbeing Check" at bounding box center [401, 501] width 132 height 14
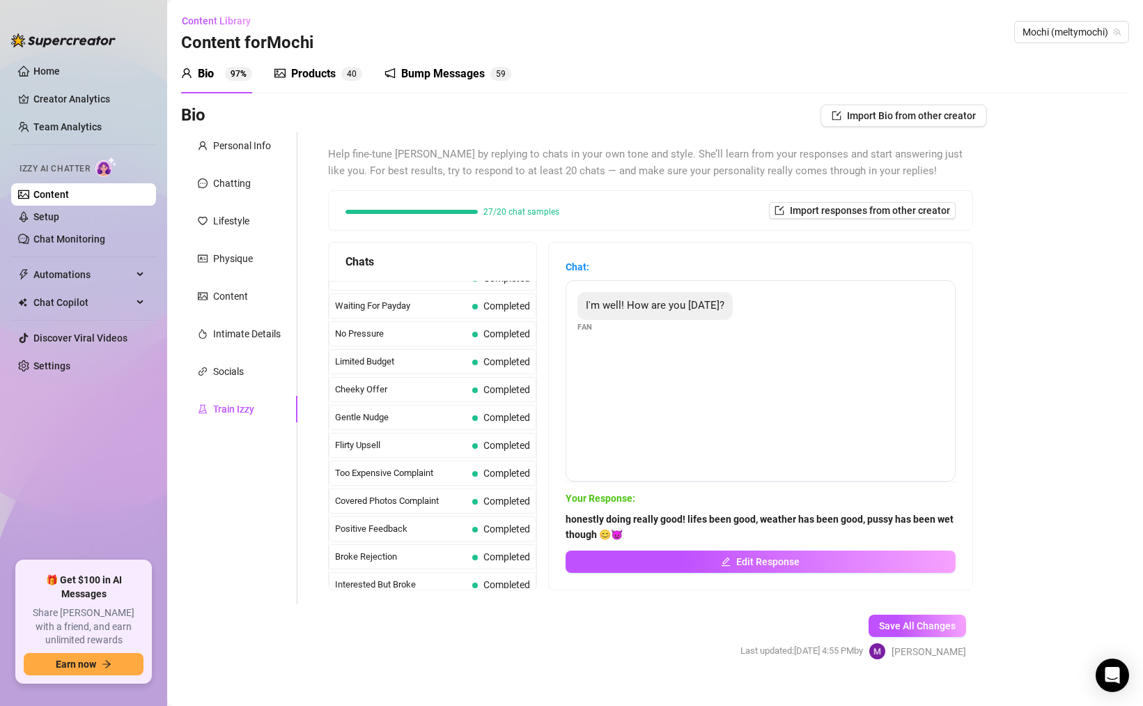
scroll to position [0, 0]
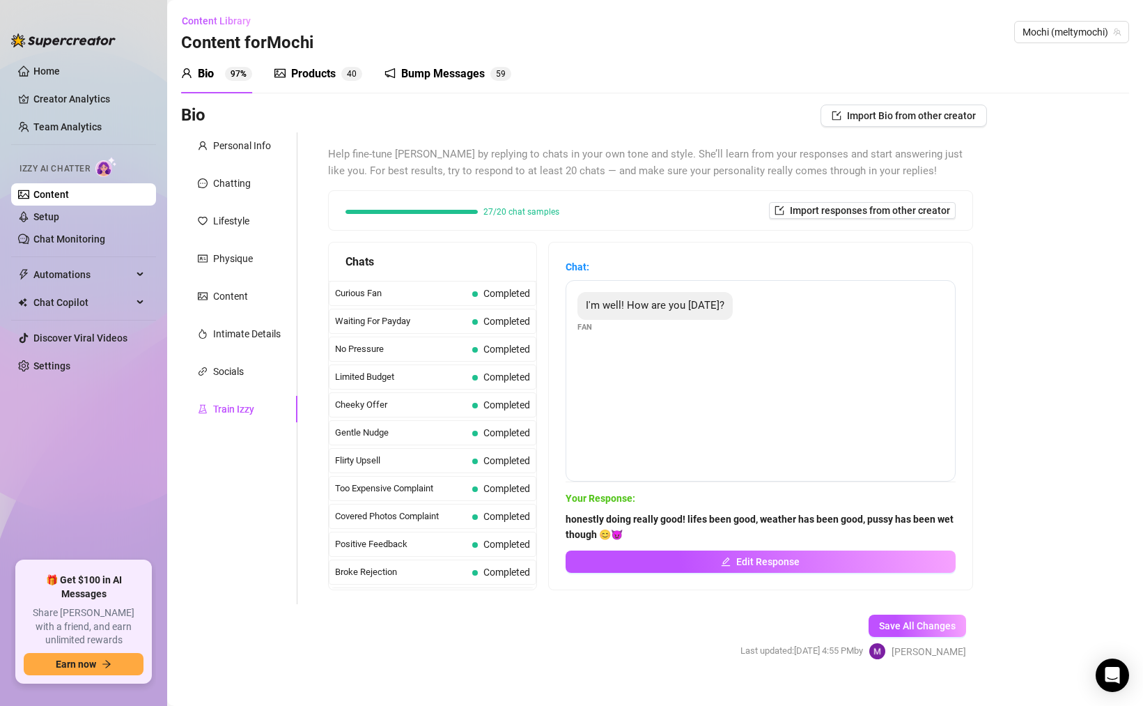
click at [452, 266] on div "Chats" at bounding box center [433, 261] width 174 height 17
click at [417, 291] on span "Curious Fan" at bounding box center [401, 293] width 132 height 14
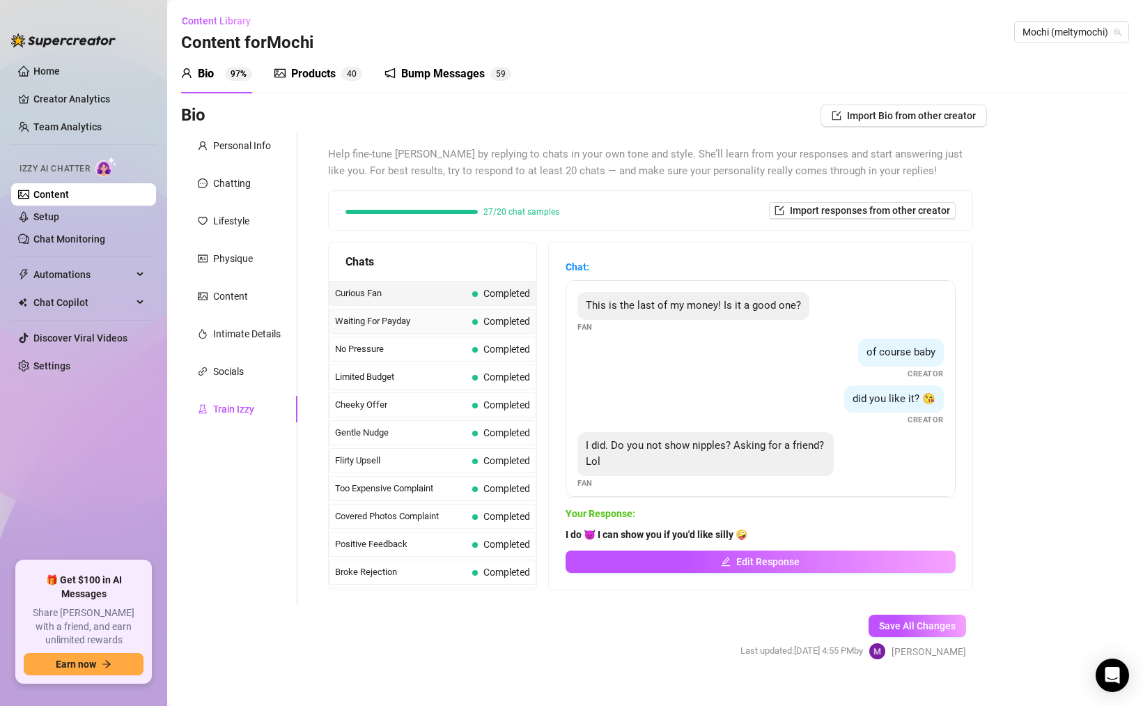
click at [405, 321] on span "Waiting For Payday" at bounding box center [401, 321] width 132 height 14
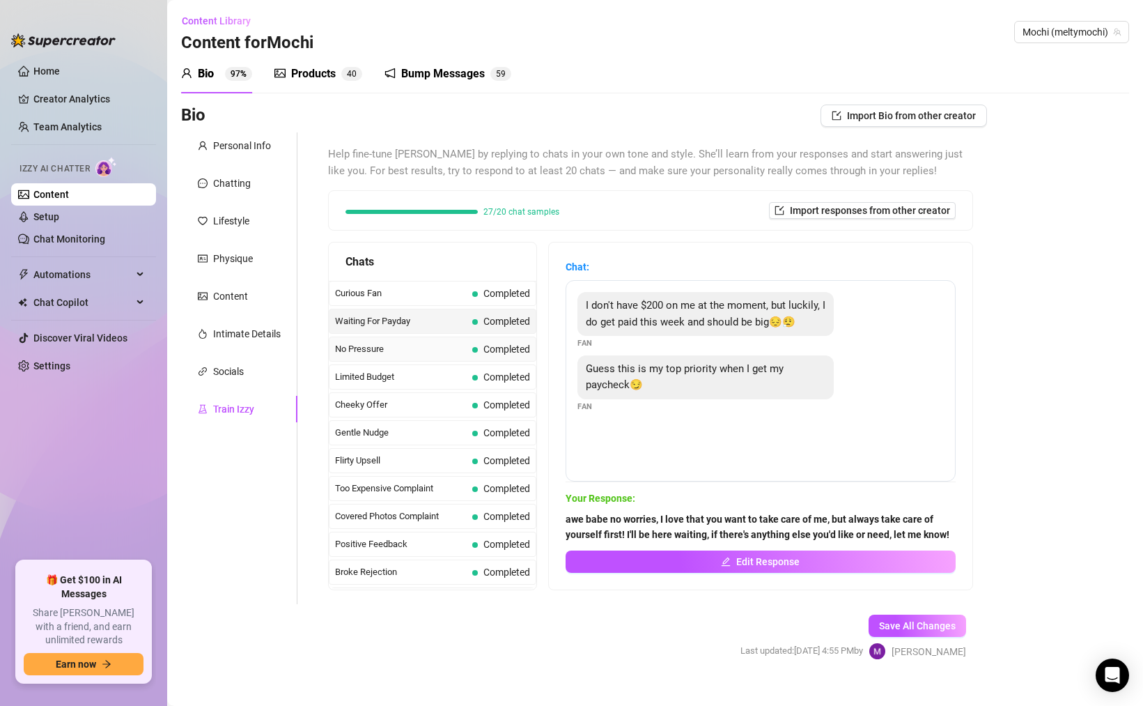
click at [400, 345] on span "No Pressure" at bounding box center [401, 349] width 132 height 14
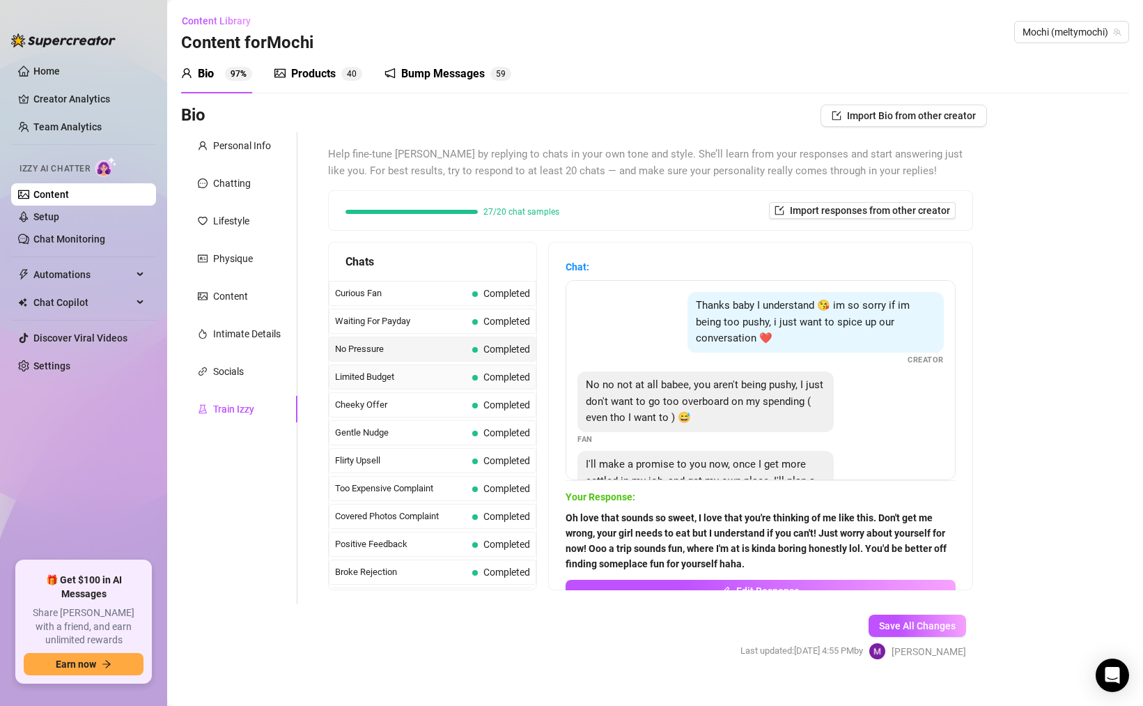
click at [406, 380] on span "Limited Budget" at bounding box center [401, 377] width 132 height 14
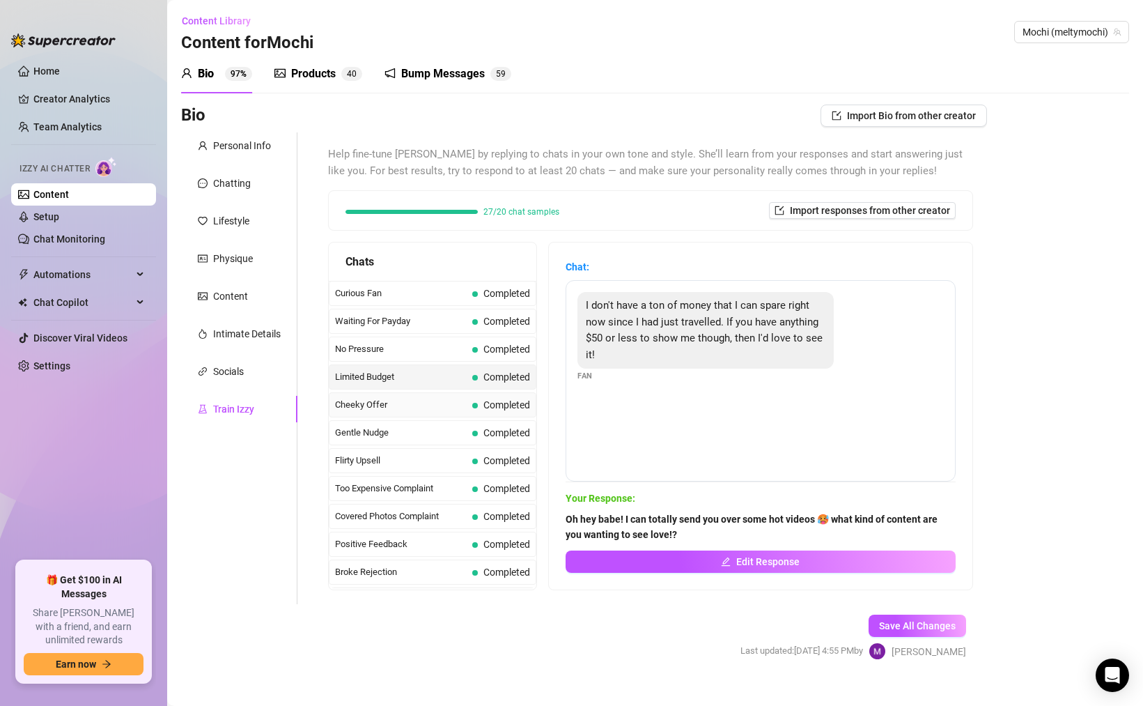
click at [408, 415] on div "Cheeky Offer Completed" at bounding box center [433, 404] width 208 height 25
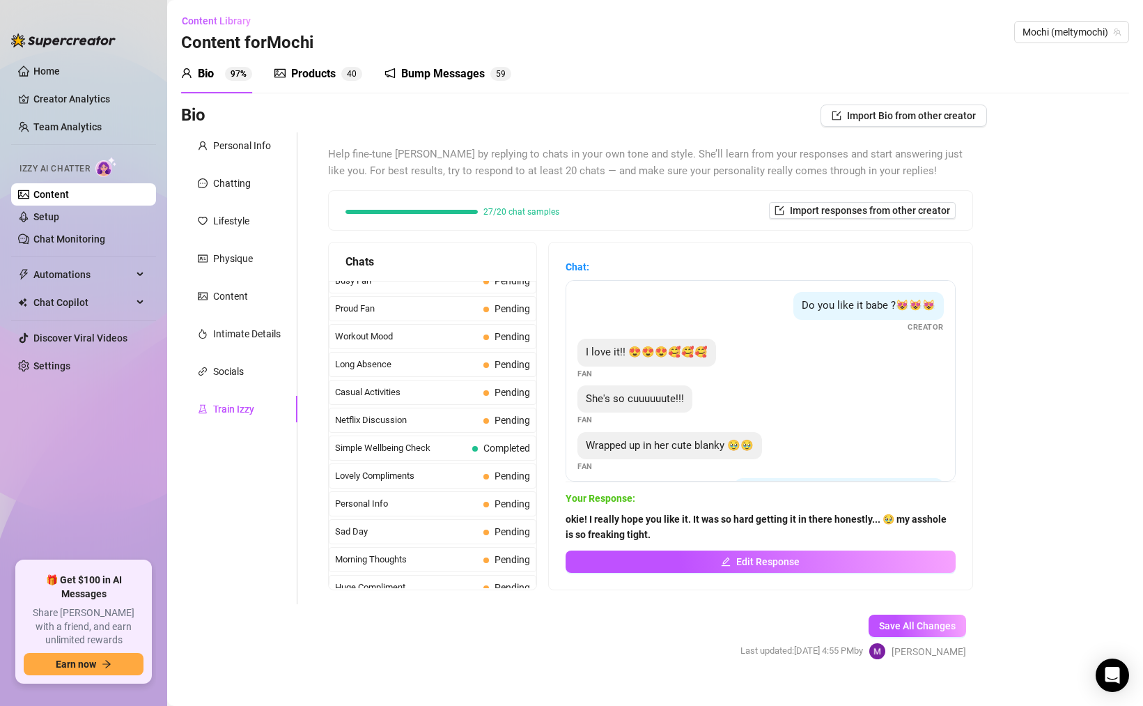
scroll to position [1251, 0]
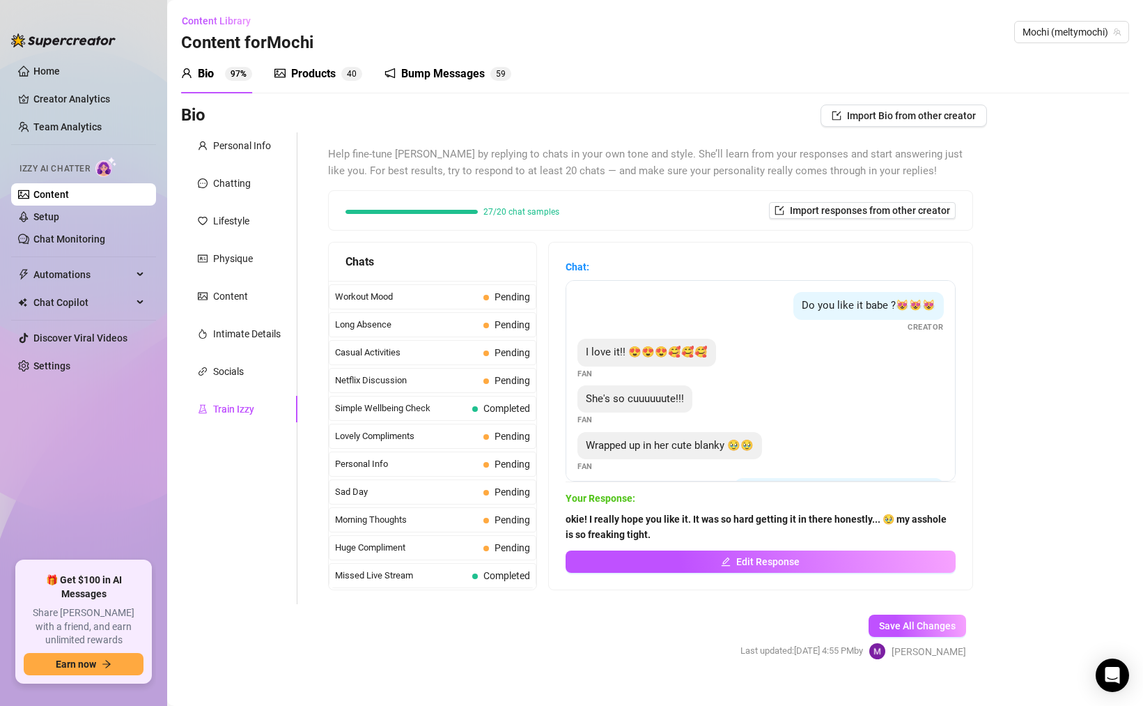
click at [446, 590] on div "Help fine-tune [PERSON_NAME] by replying to chats in your own tone and style. S…" at bounding box center [650, 368] width 673 height 472
click at [446, 579] on span "Missed Live Stream" at bounding box center [401, 576] width 132 height 14
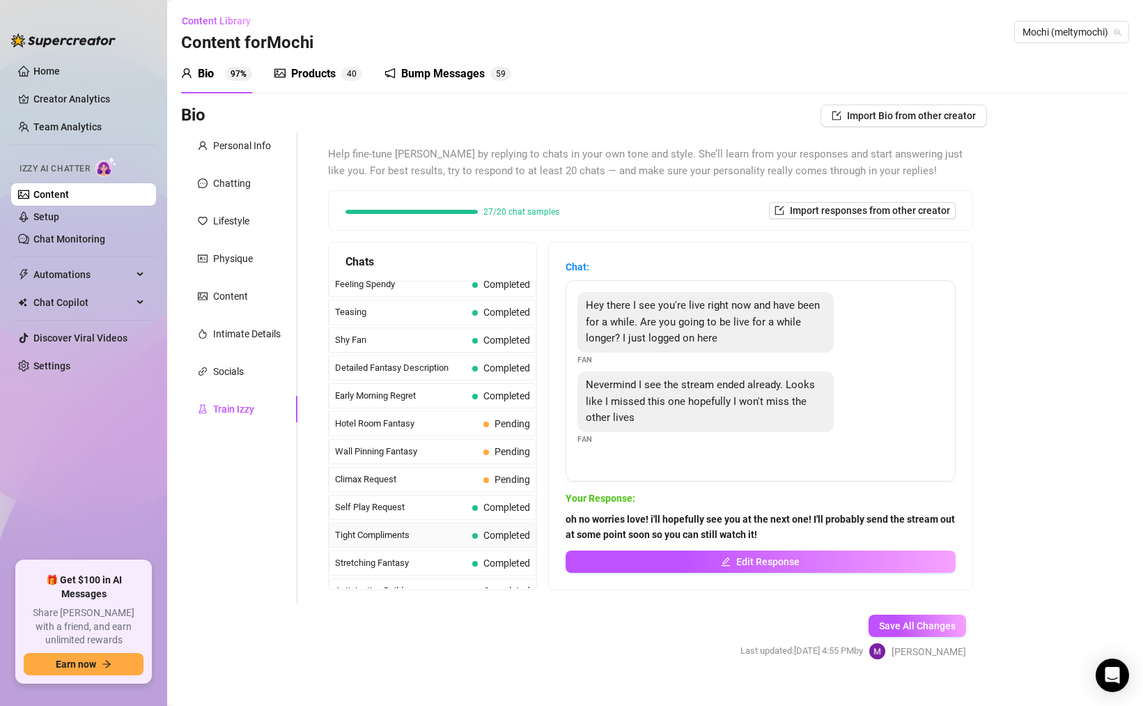
scroll to position [509, 0]
click at [404, 438] on div "Climax Request Pending" at bounding box center [433, 425] width 208 height 25
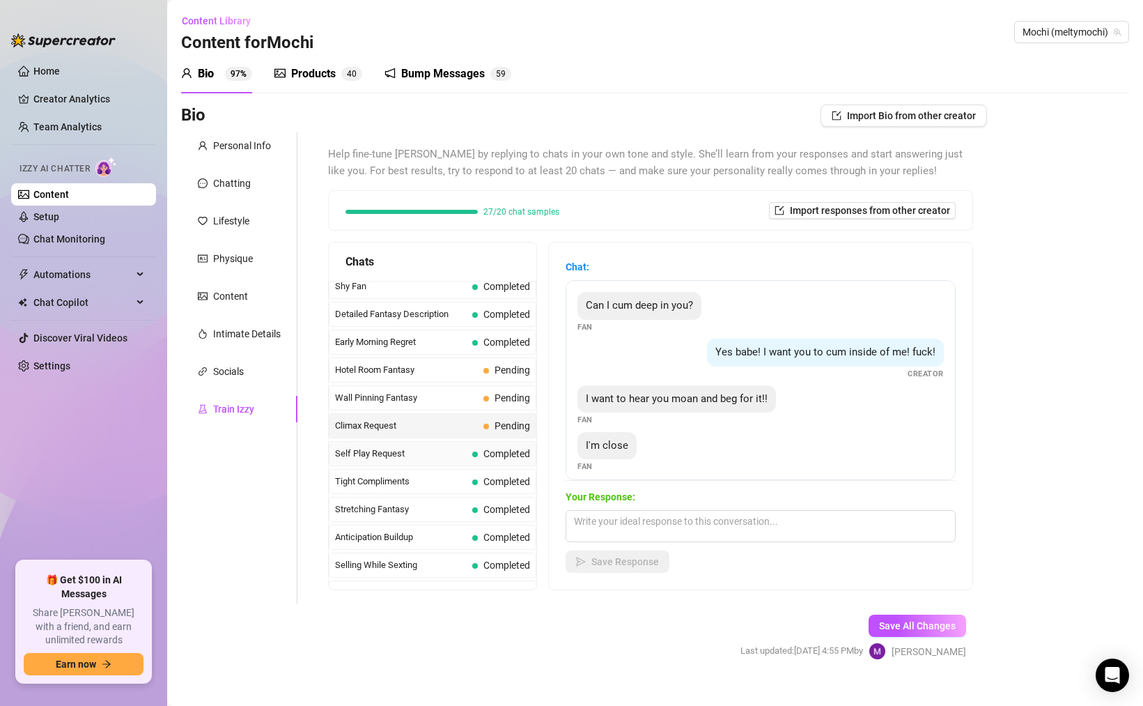
click at [404, 454] on span "Self Play Request" at bounding box center [401, 454] width 132 height 14
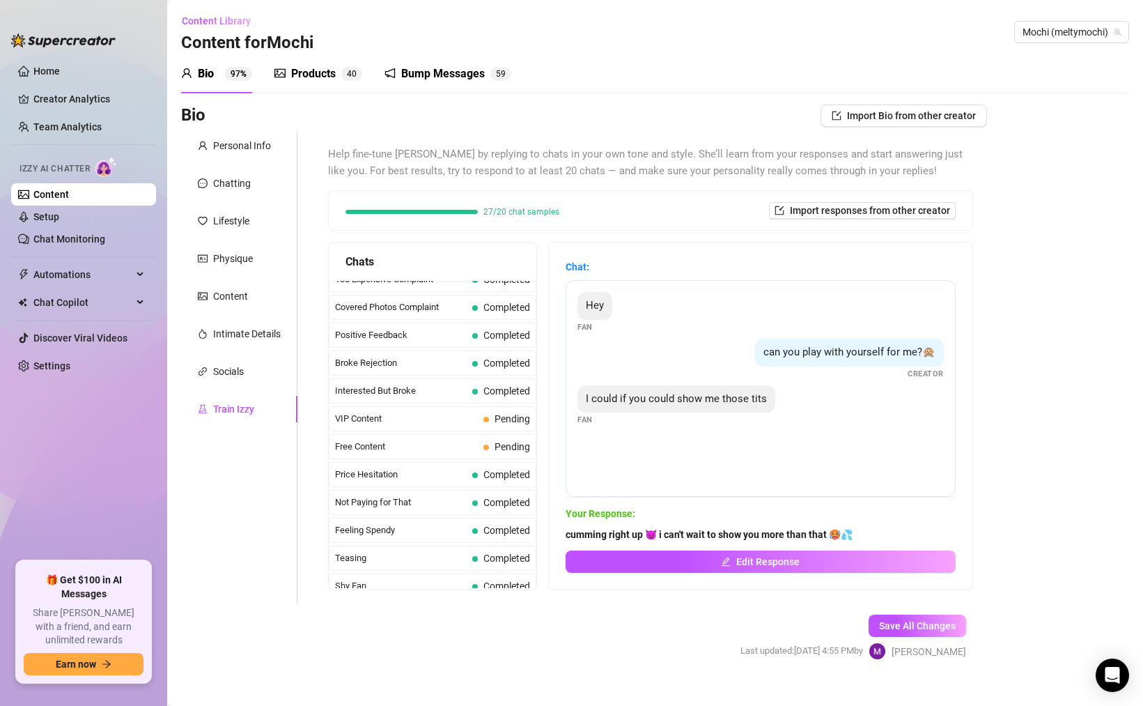
scroll to position [0, 0]
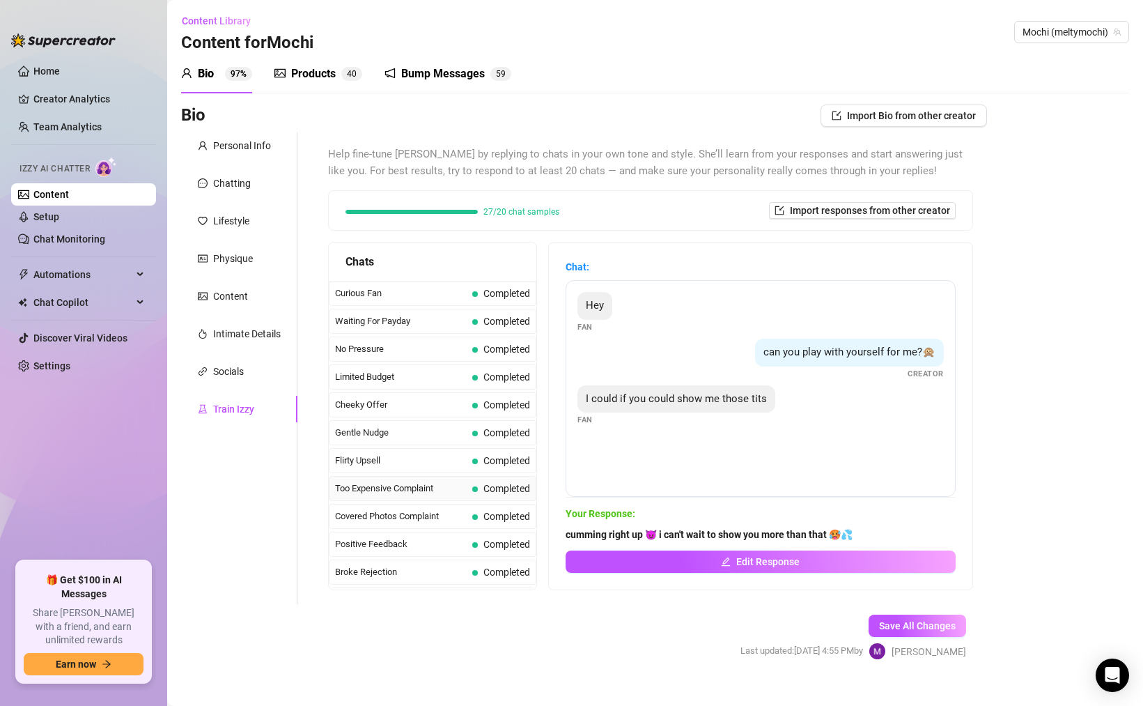
click at [447, 491] on span "Too Expensive Complaint" at bounding box center [401, 488] width 132 height 14
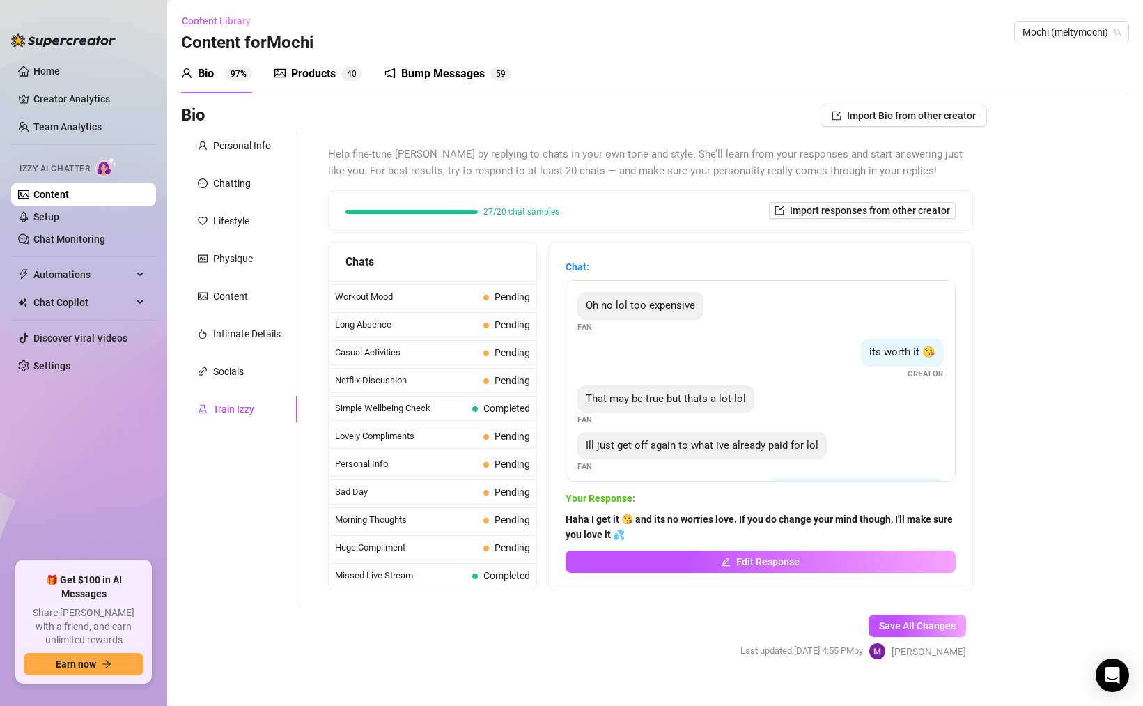
scroll to position [20, 0]
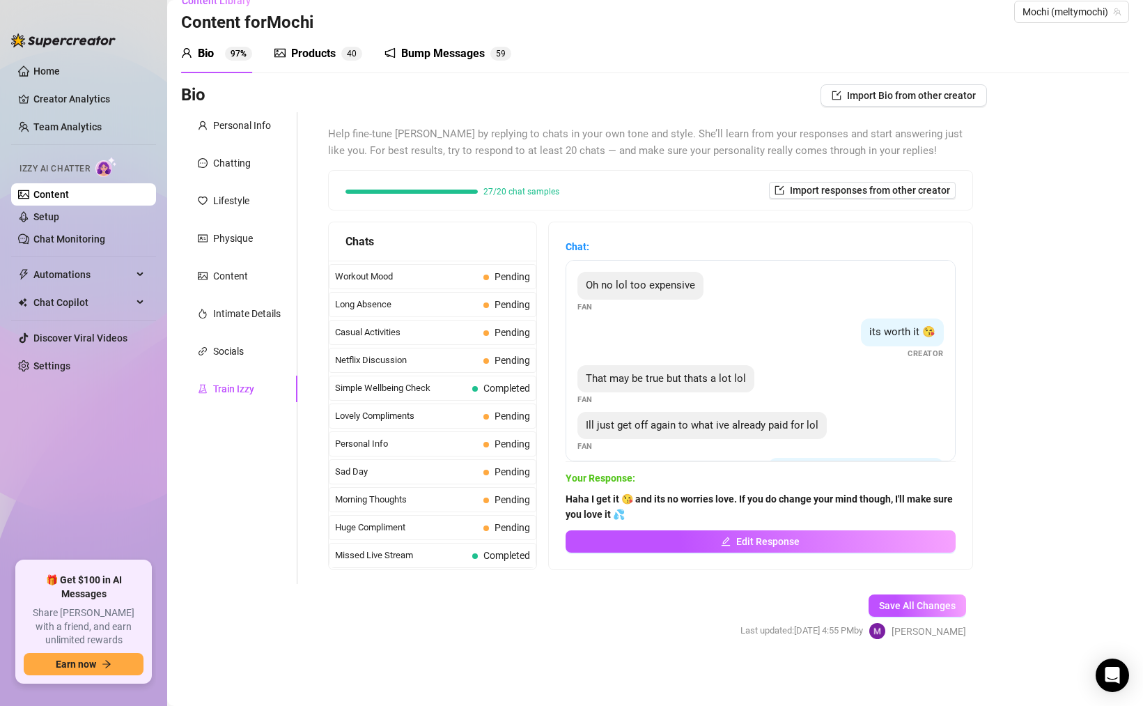
click at [451, 571] on div "Help fine-tune [PERSON_NAME] by replying to chats in your own tone and style. S…" at bounding box center [650, 348] width 673 height 472
click at [449, 562] on div "Missed Live Stream Completed" at bounding box center [433, 555] width 208 height 25
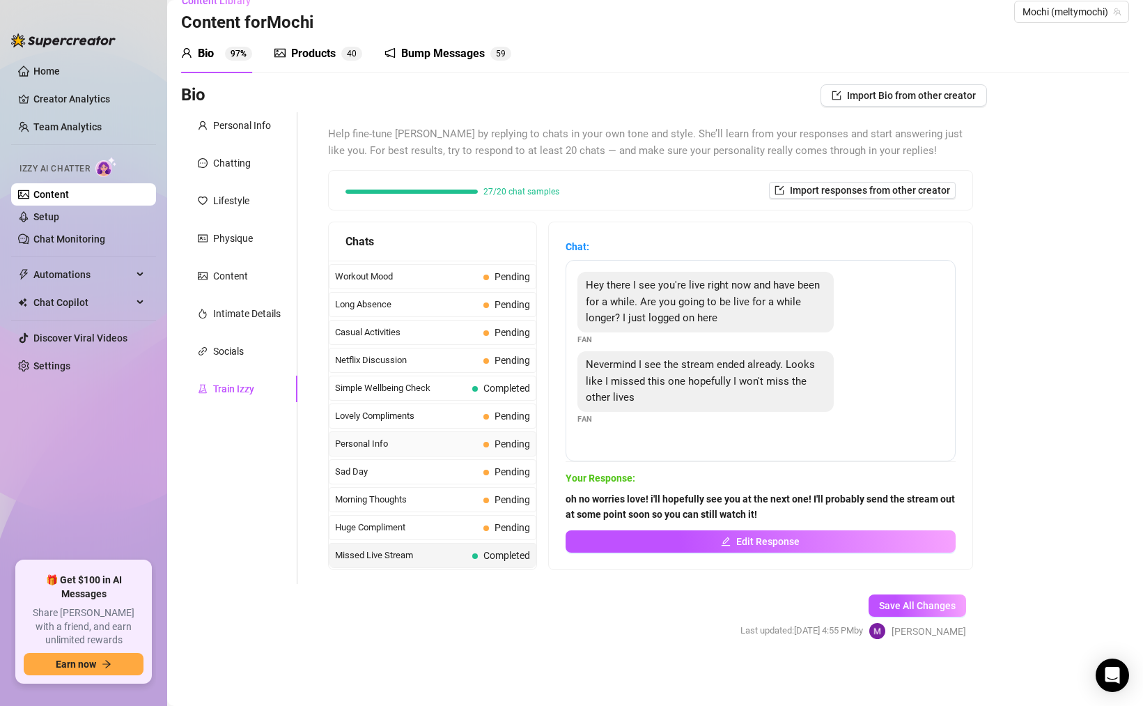
scroll to position [0, 0]
